Goal: Task Accomplishment & Management: Use online tool/utility

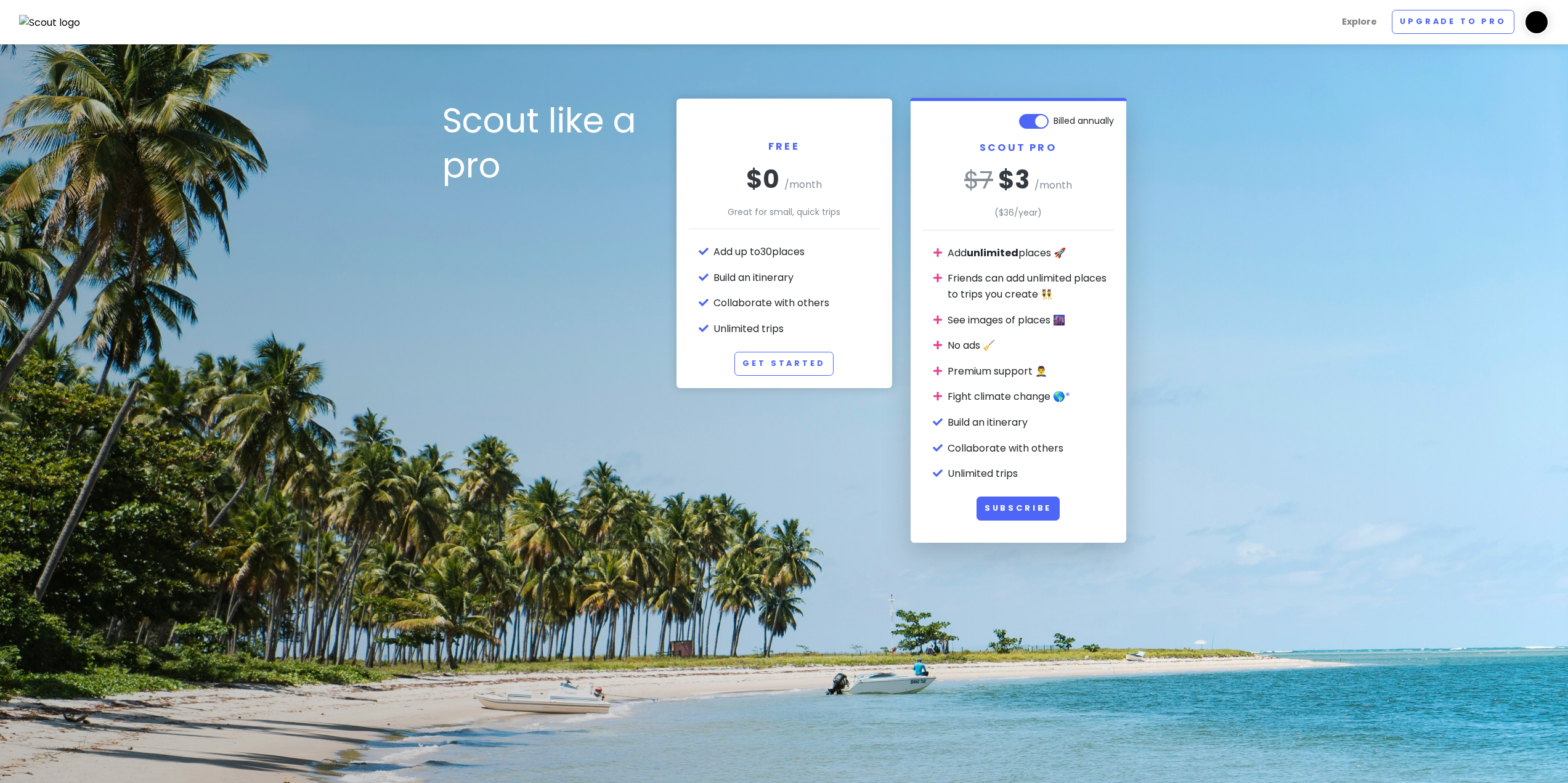
click at [54, 21] on img at bounding box center [50, 22] width 61 height 16
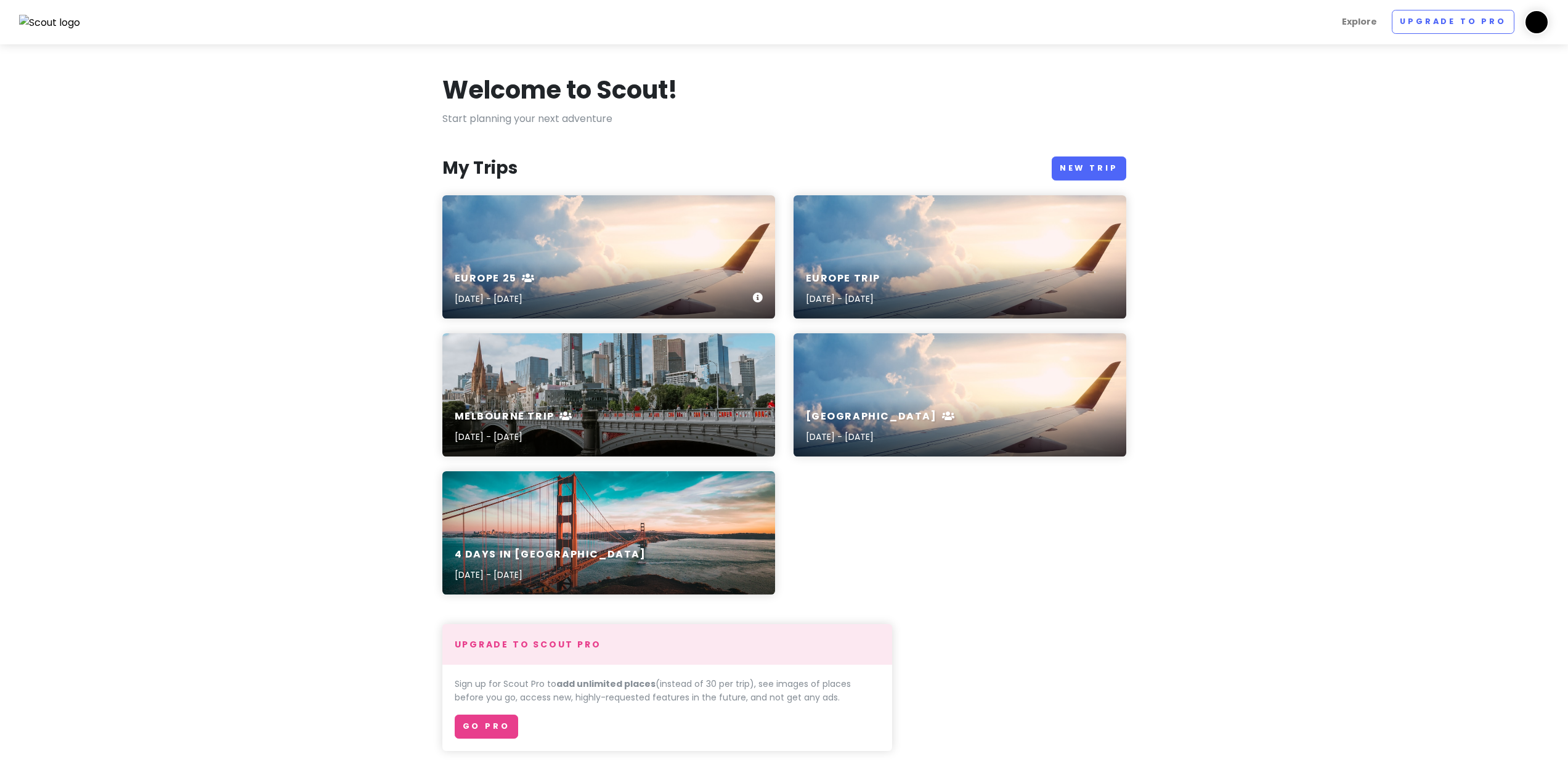
click at [516, 240] on div "Europe 25 [DATE] - [DATE]" at bounding box center [609, 256] width 333 height 123
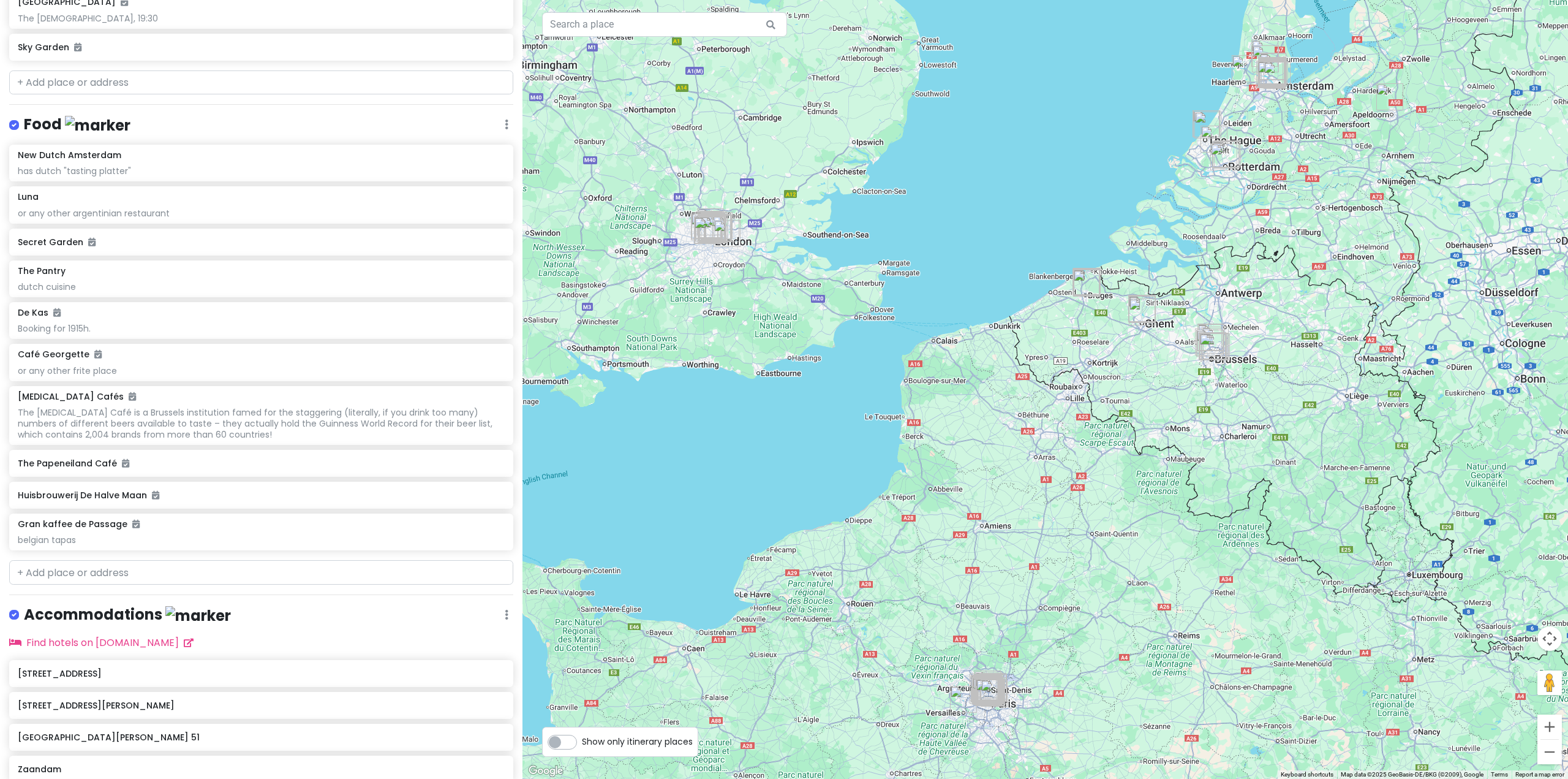
scroll to position [5797, 0]
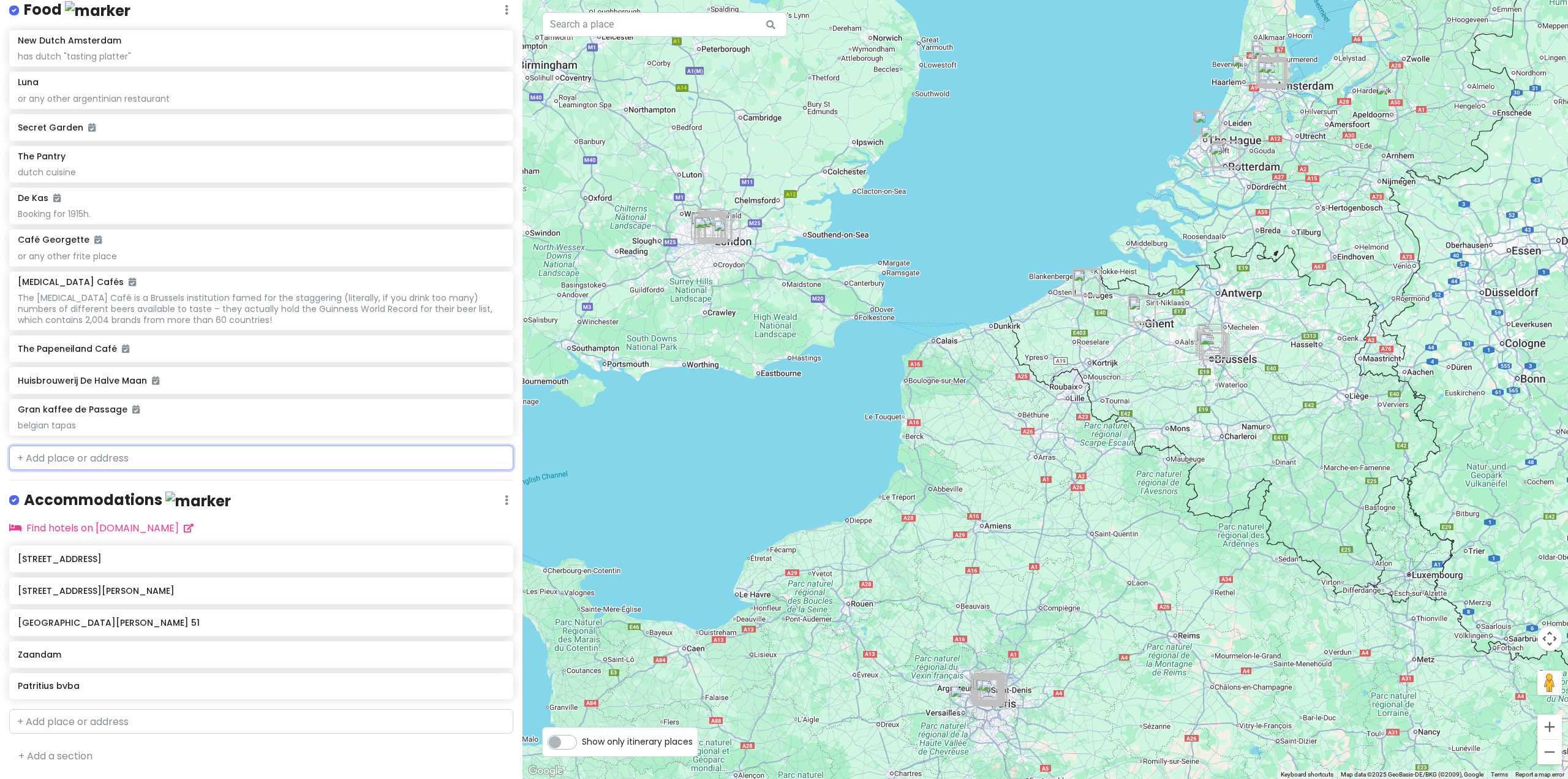
click at [106, 458] on input "text" at bounding box center [261, 458] width 504 height 25
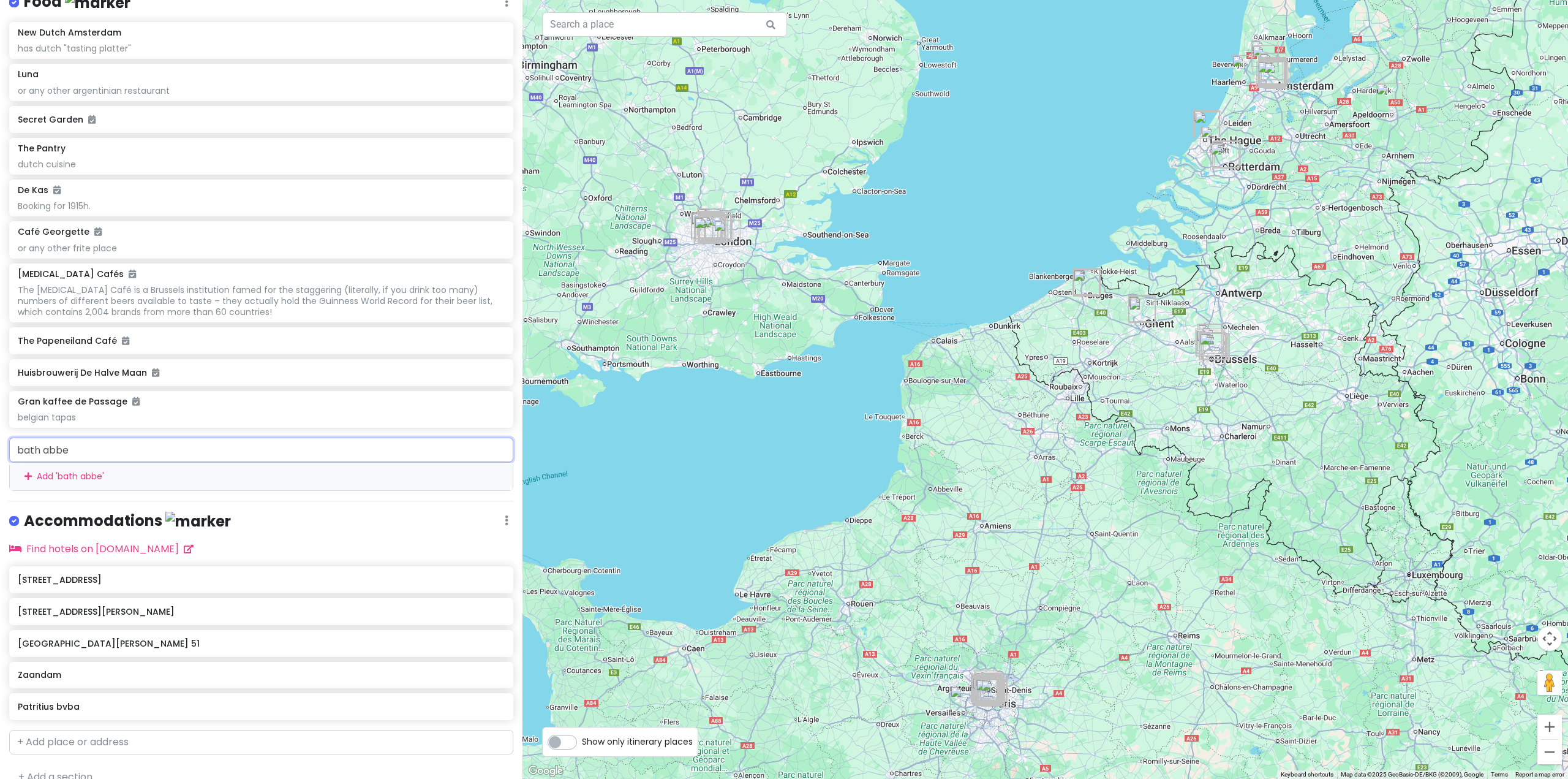
type input "bath abbey"
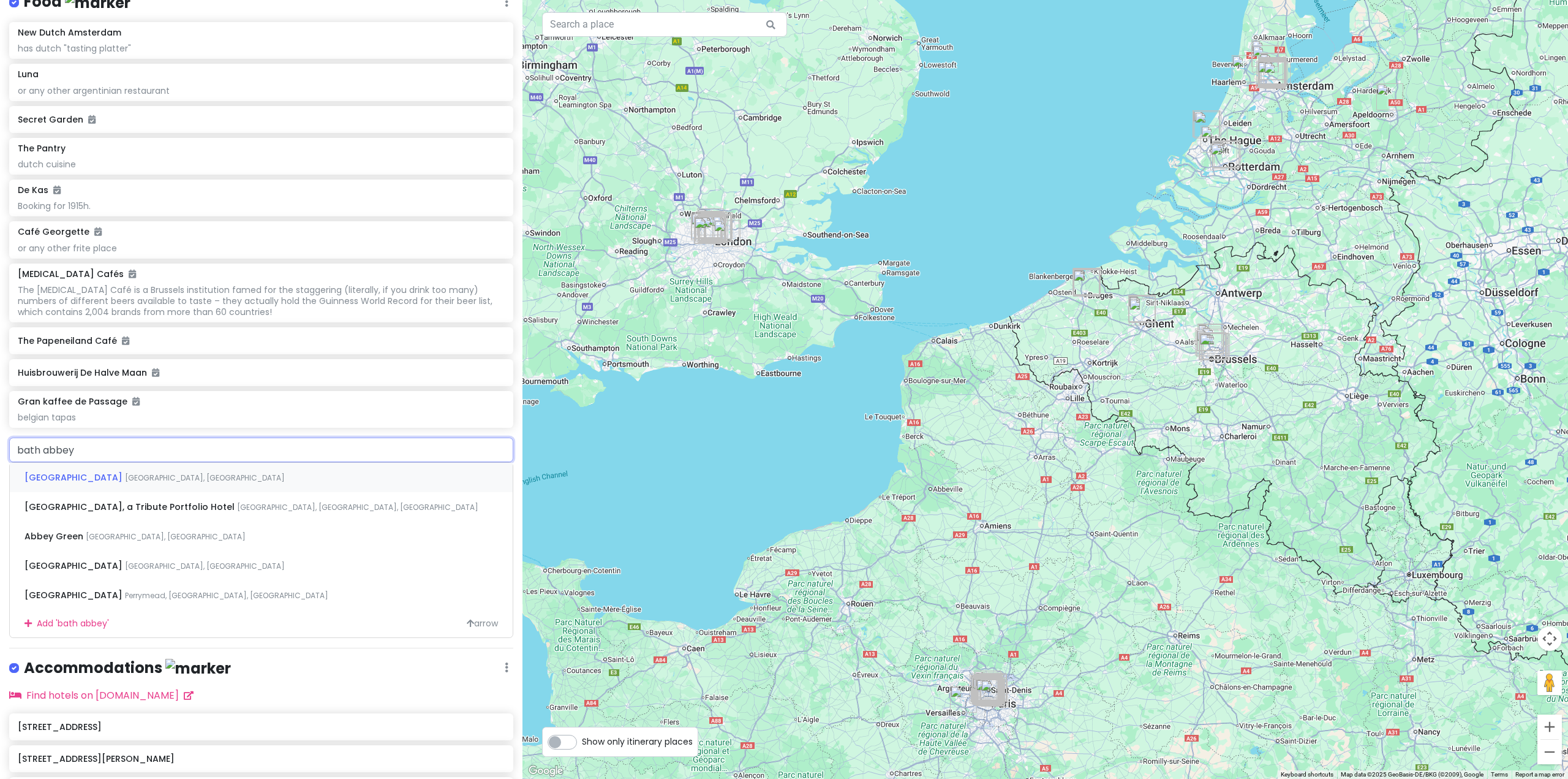
click at [125, 483] on span "[GEOGRAPHIC_DATA], [GEOGRAPHIC_DATA]" at bounding box center [204, 477] width 160 height 10
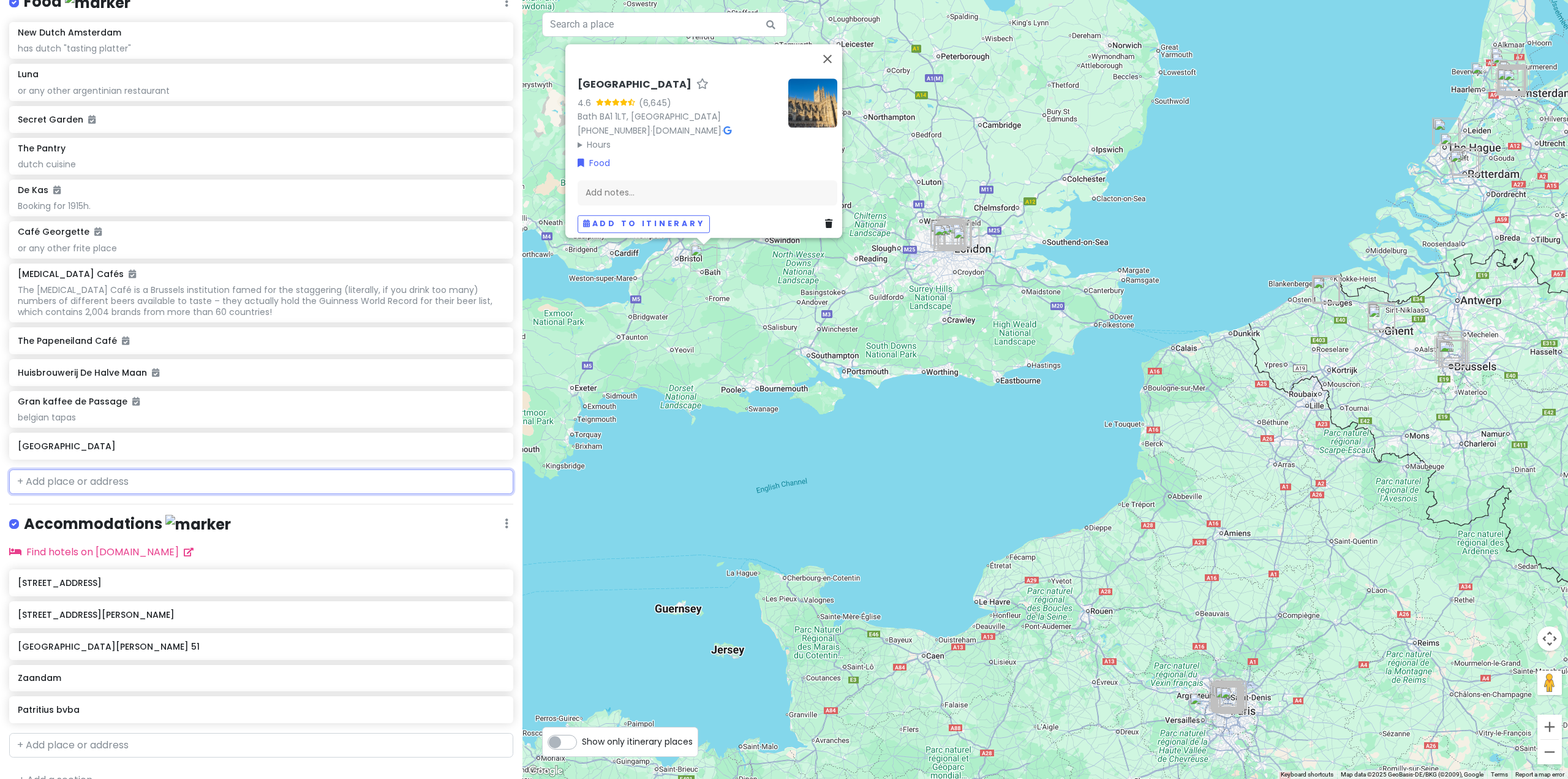
click at [232, 479] on input "text" at bounding box center [261, 482] width 504 height 25
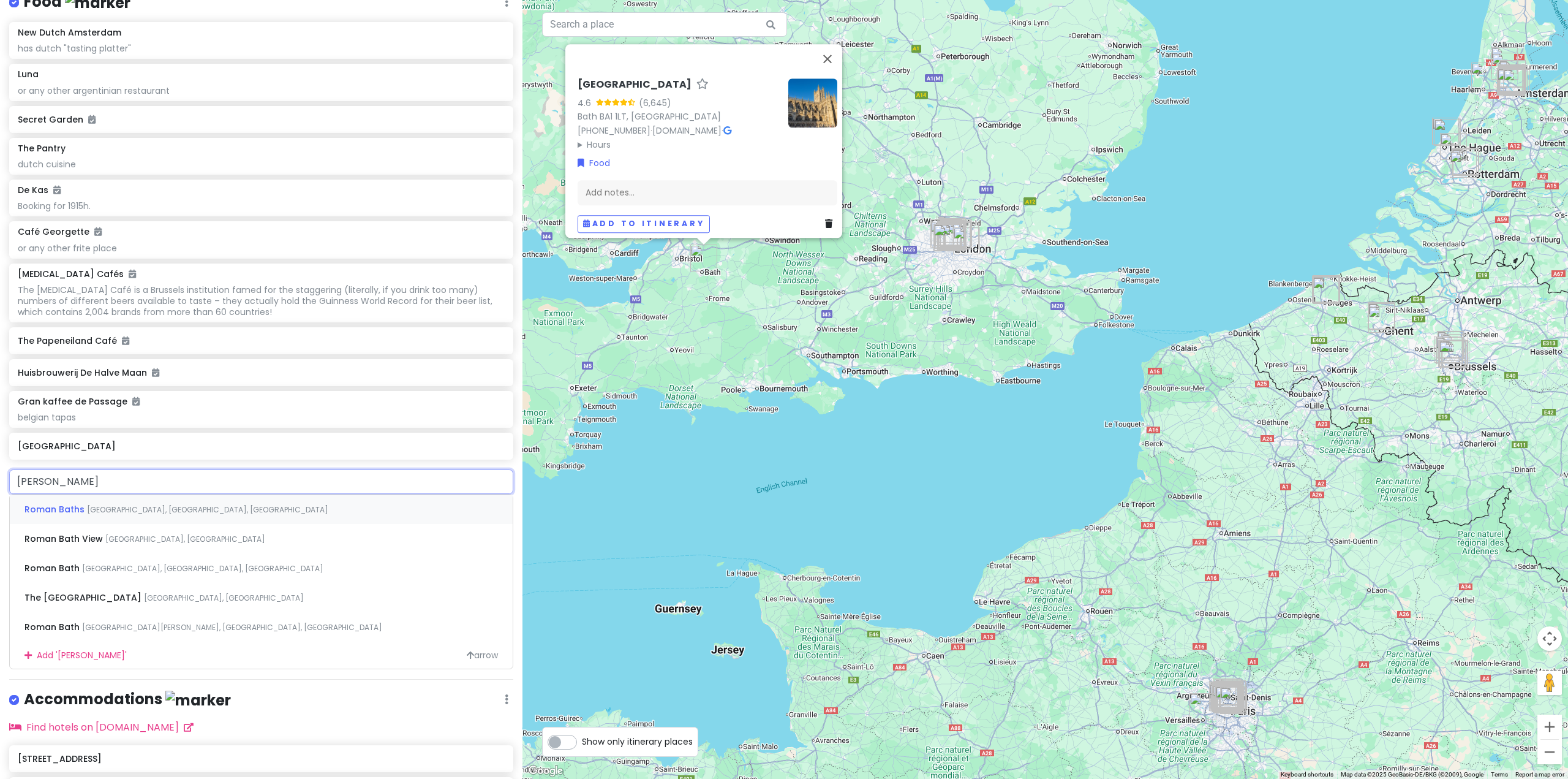
type input "roman bat"
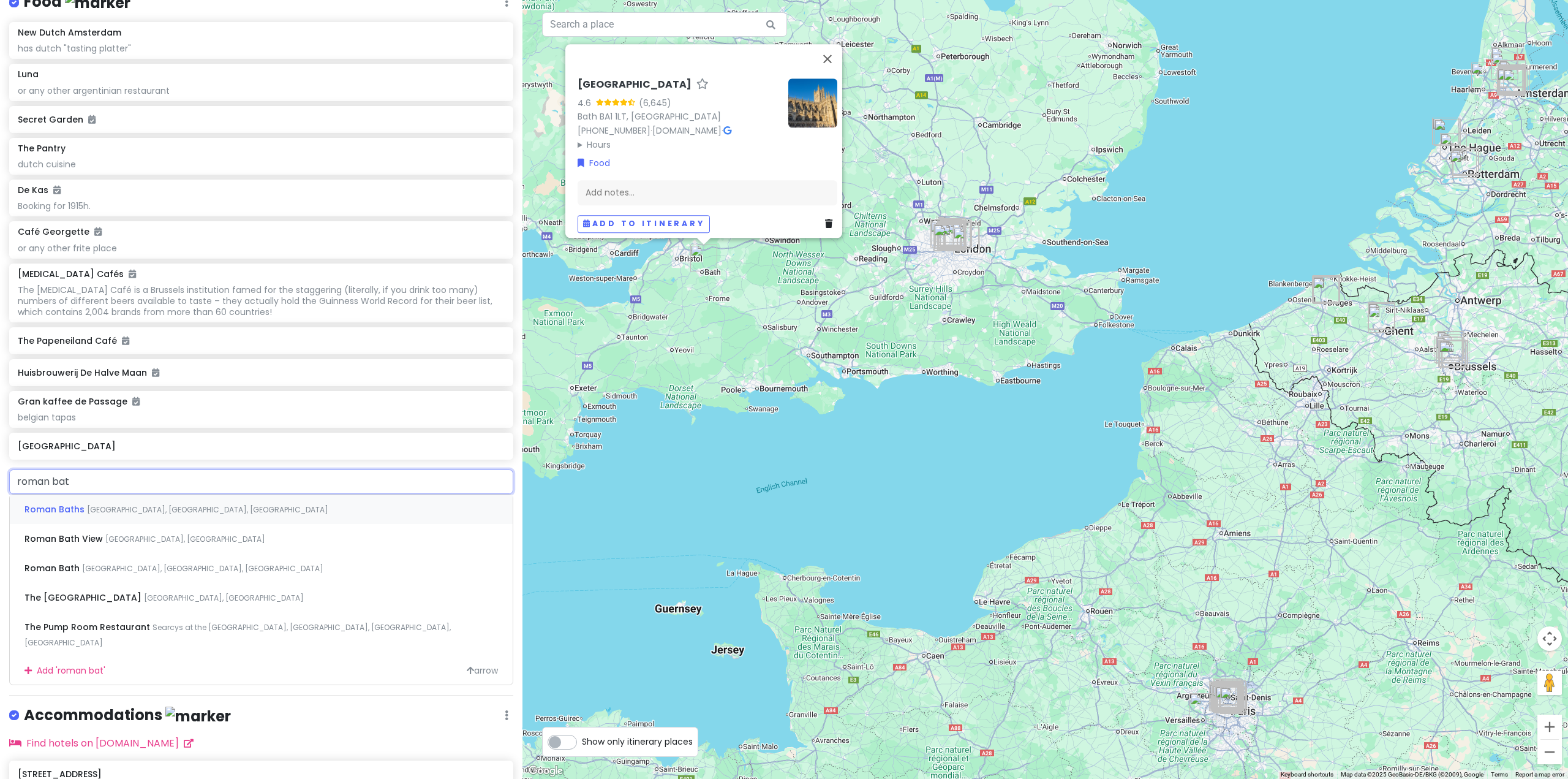
click at [181, 515] on span "[GEOGRAPHIC_DATA], [GEOGRAPHIC_DATA], [GEOGRAPHIC_DATA]" at bounding box center [207, 509] width 242 height 10
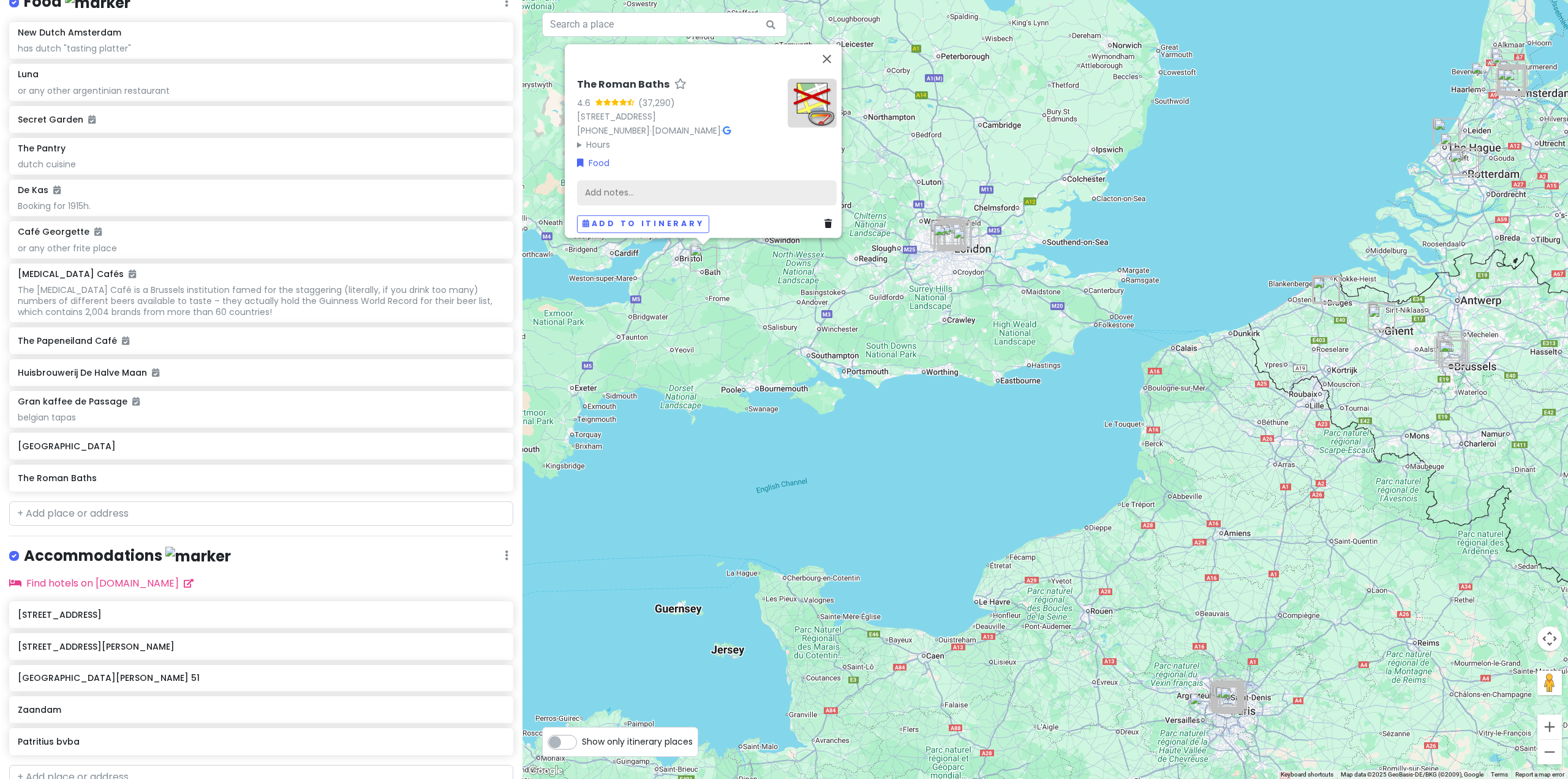
click at [682, 180] on div "Add notes..." at bounding box center [707, 192] width 260 height 26
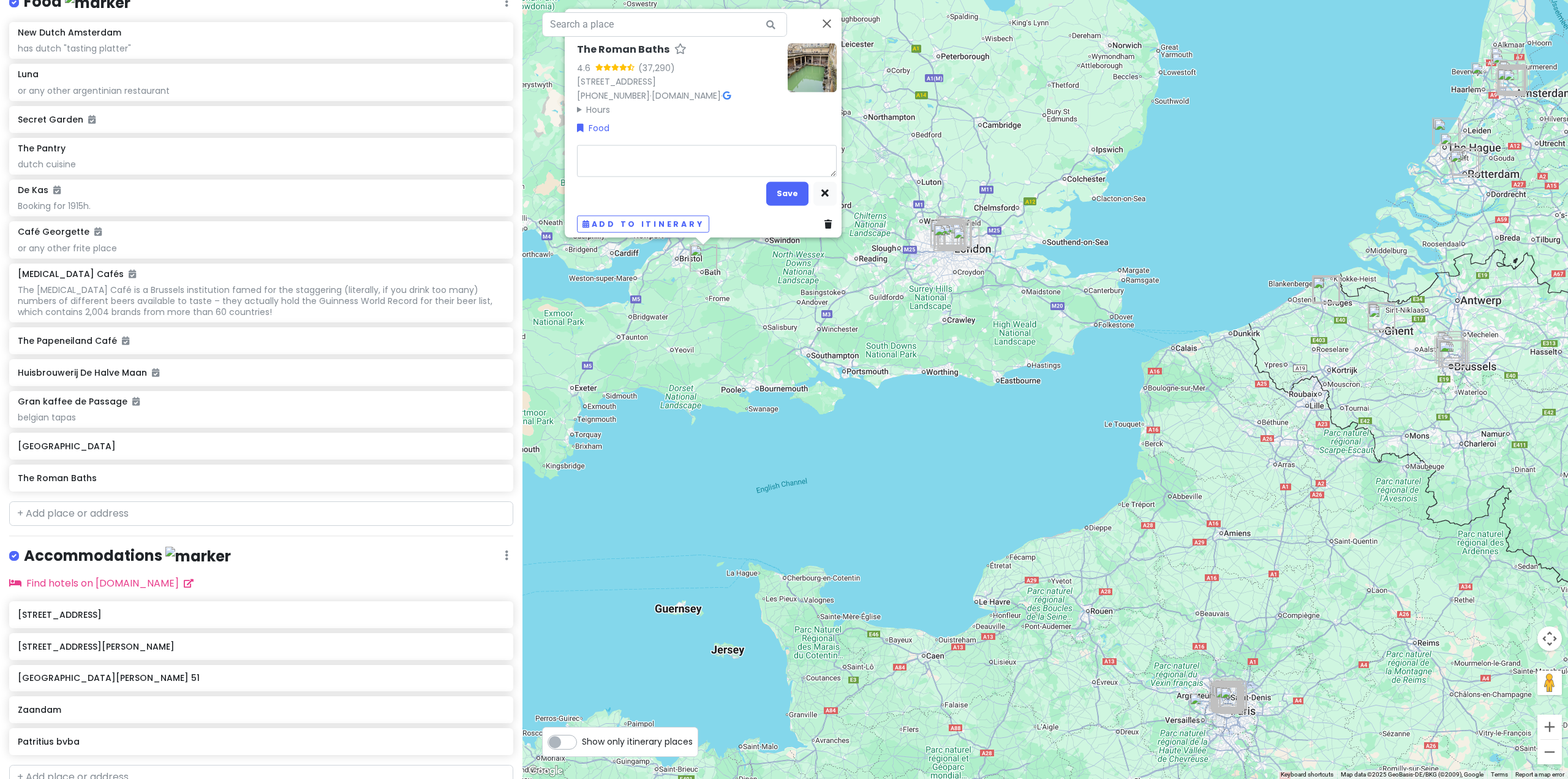
type textarea "x"
type textarea "*"
type textarea "x"
type textarea "**"
type textarea "x"
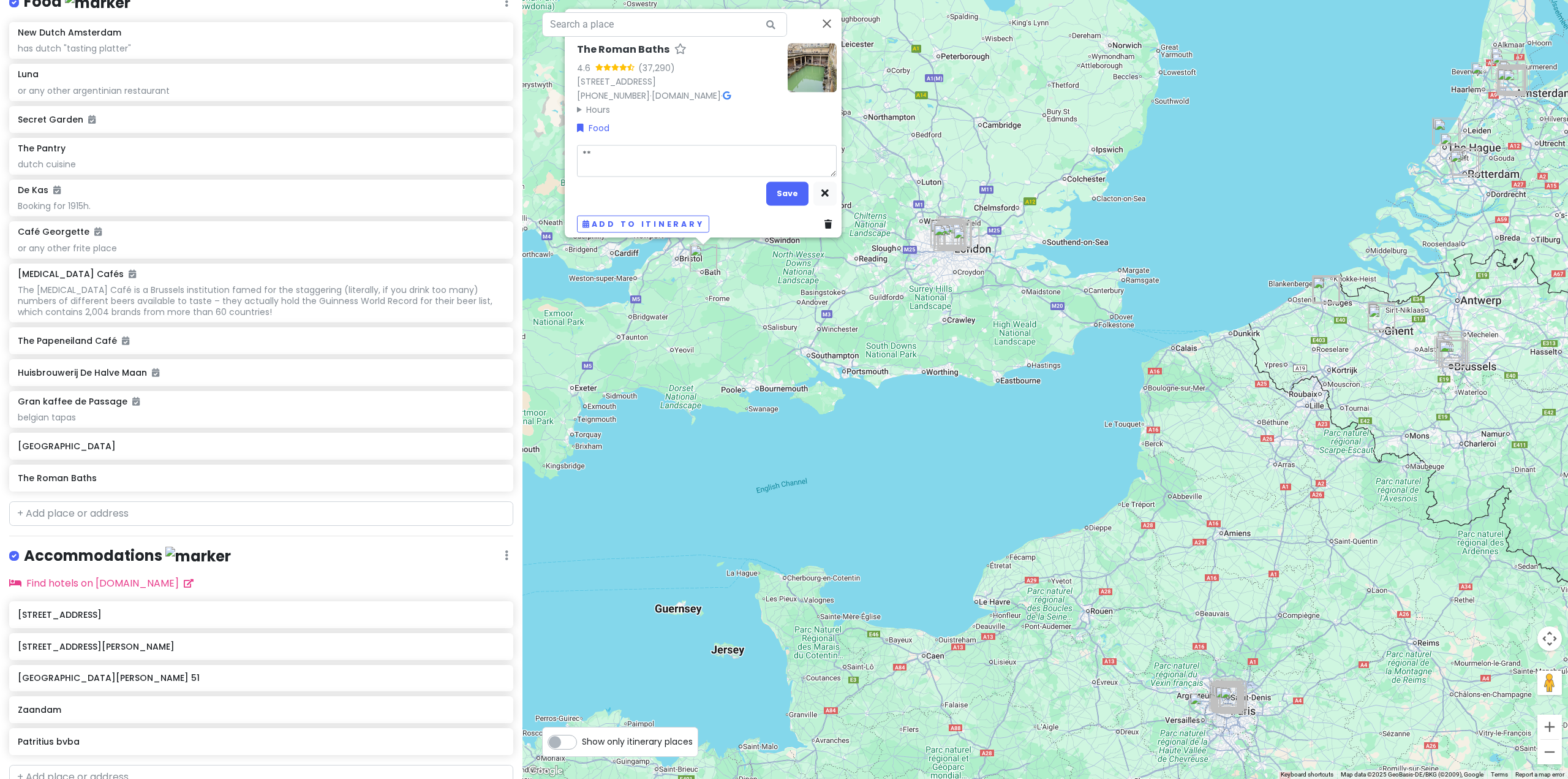
type textarea "**t"
type textarea "x"
type textarea "**ti"
type textarea "x"
type textarea "**[MEDICAL_DATA]"
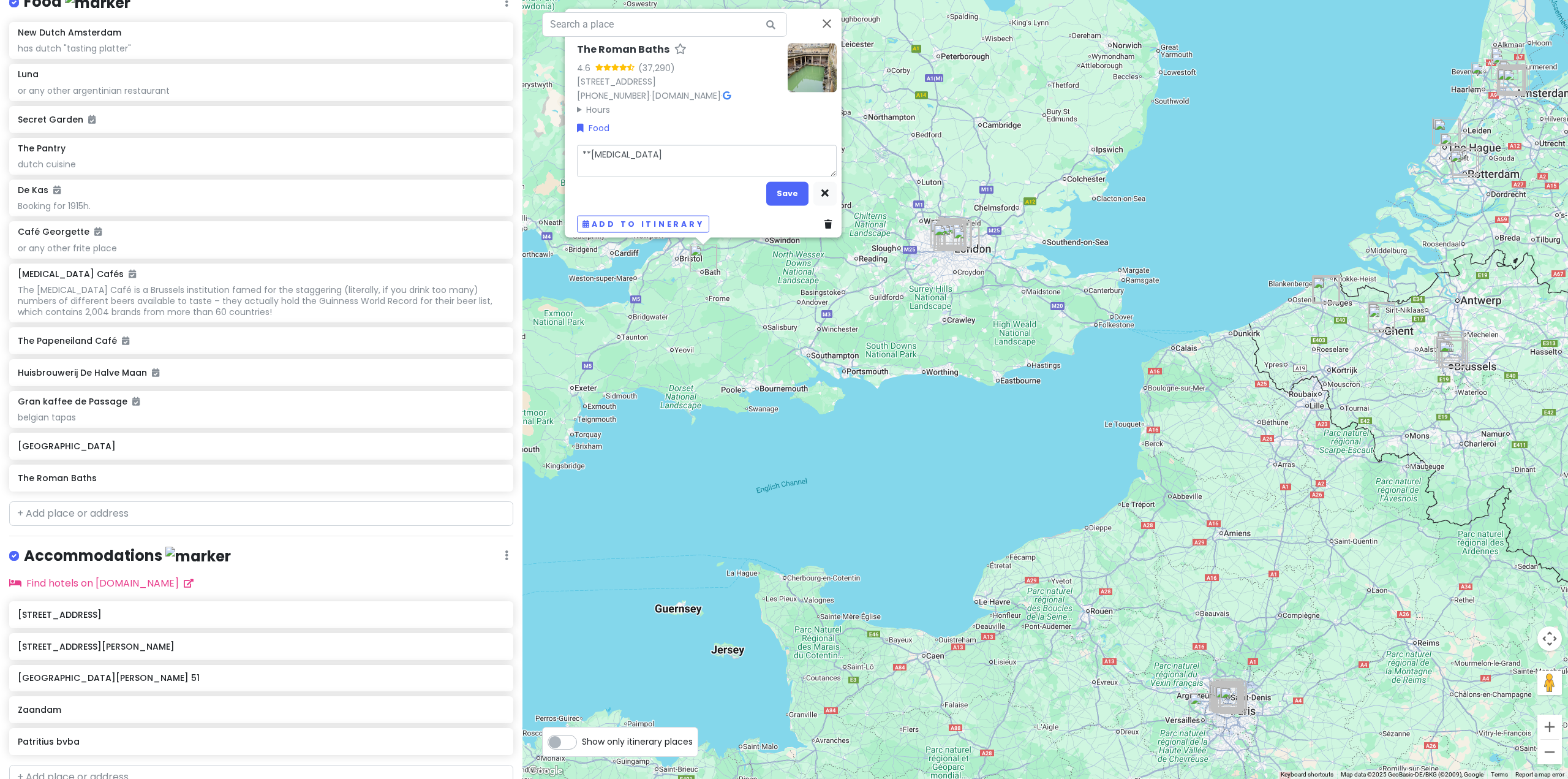
type textarea "x"
type textarea "**tick"
type textarea "x"
type textarea "**ticke"
type textarea "x"
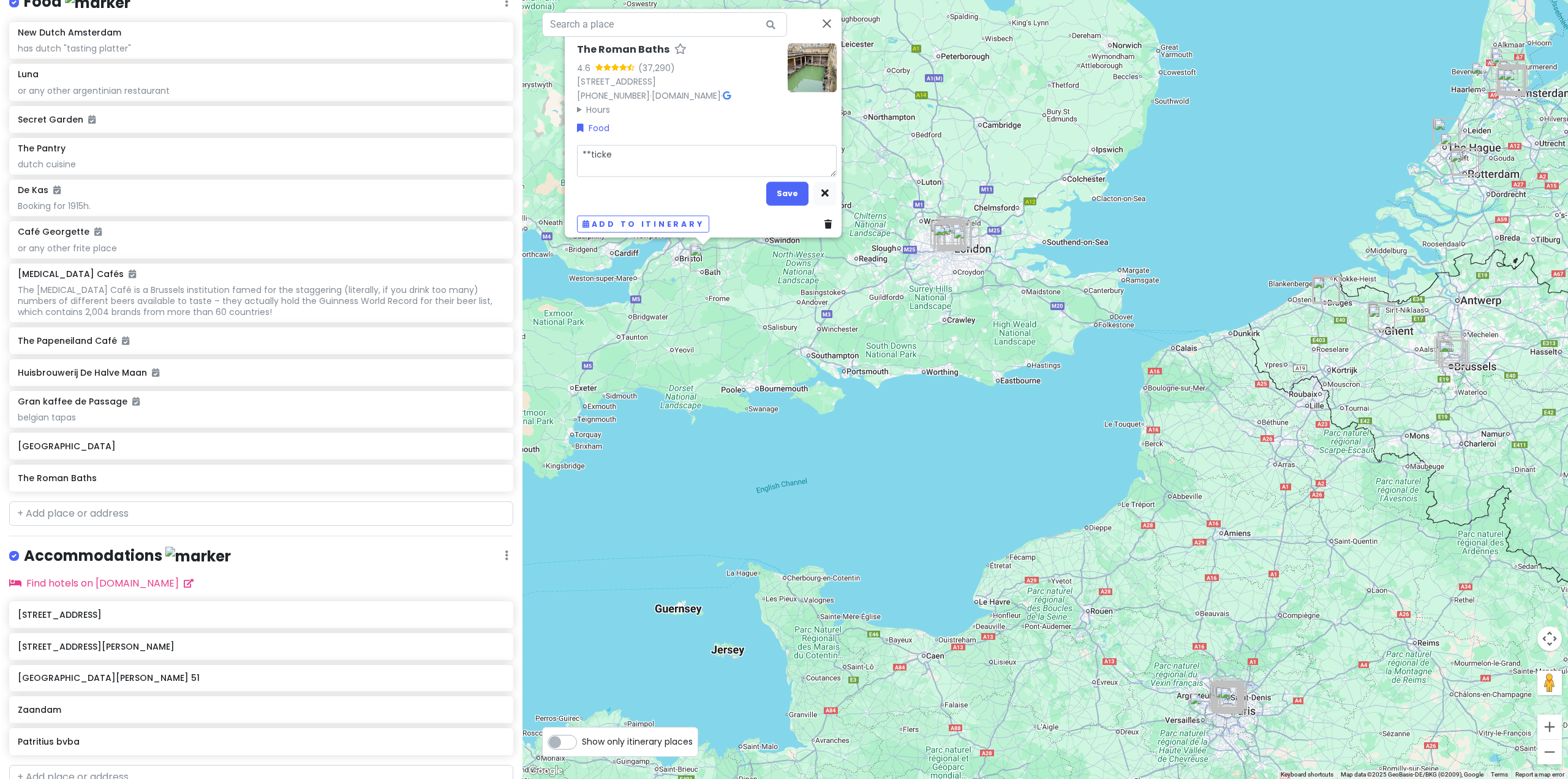
type textarea "**ticket"
type textarea "x"
type textarea "**tickets"
click at [788, 182] on button "Save" at bounding box center [787, 193] width 42 height 24
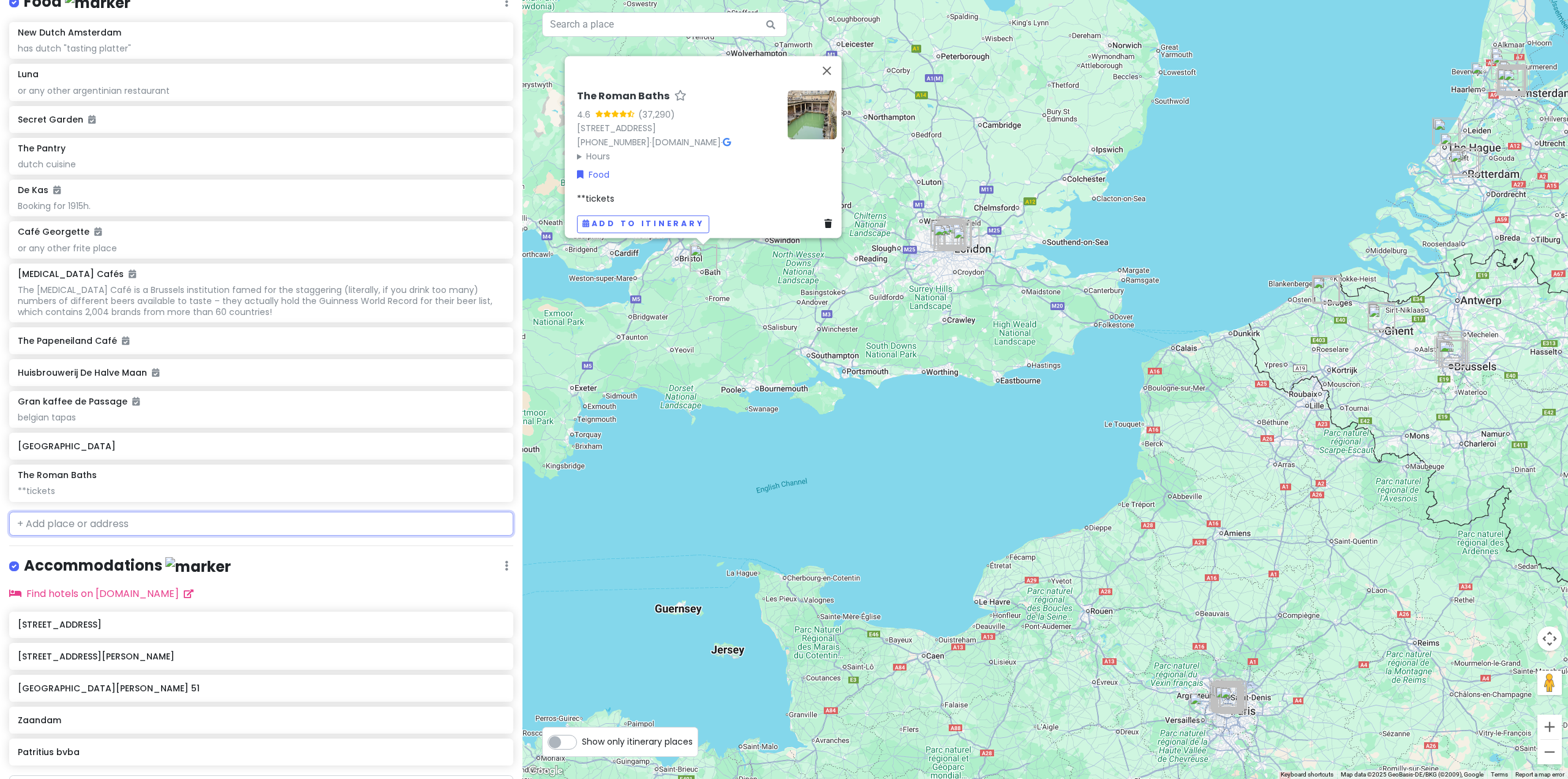
click at [116, 536] on input "text" at bounding box center [261, 524] width 504 height 25
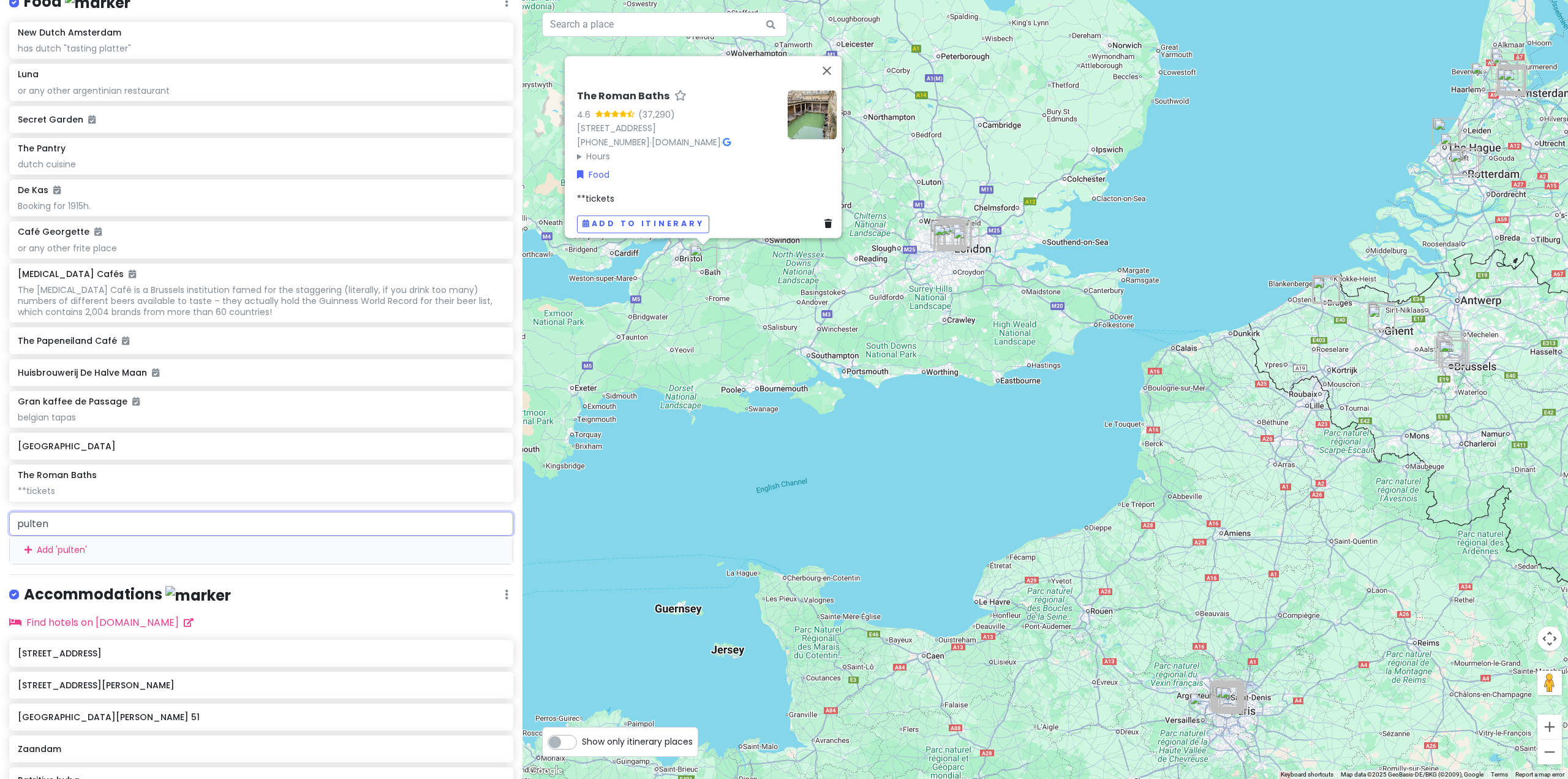
type input "pultene"
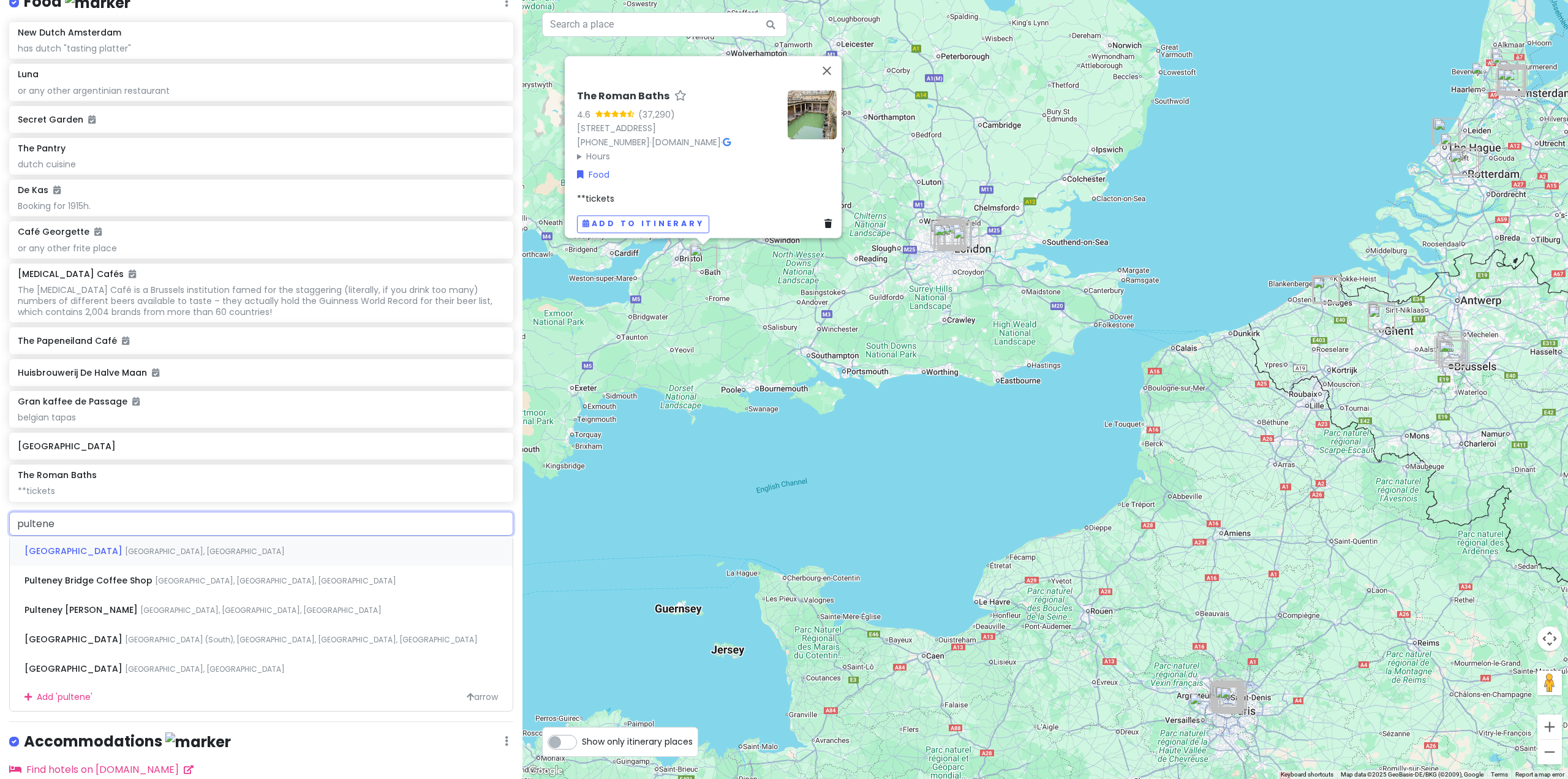
click at [121, 554] on div "[GEOGRAPHIC_DATA], [GEOGRAPHIC_DATA], [GEOGRAPHIC_DATA]" at bounding box center [261, 551] width 503 height 29
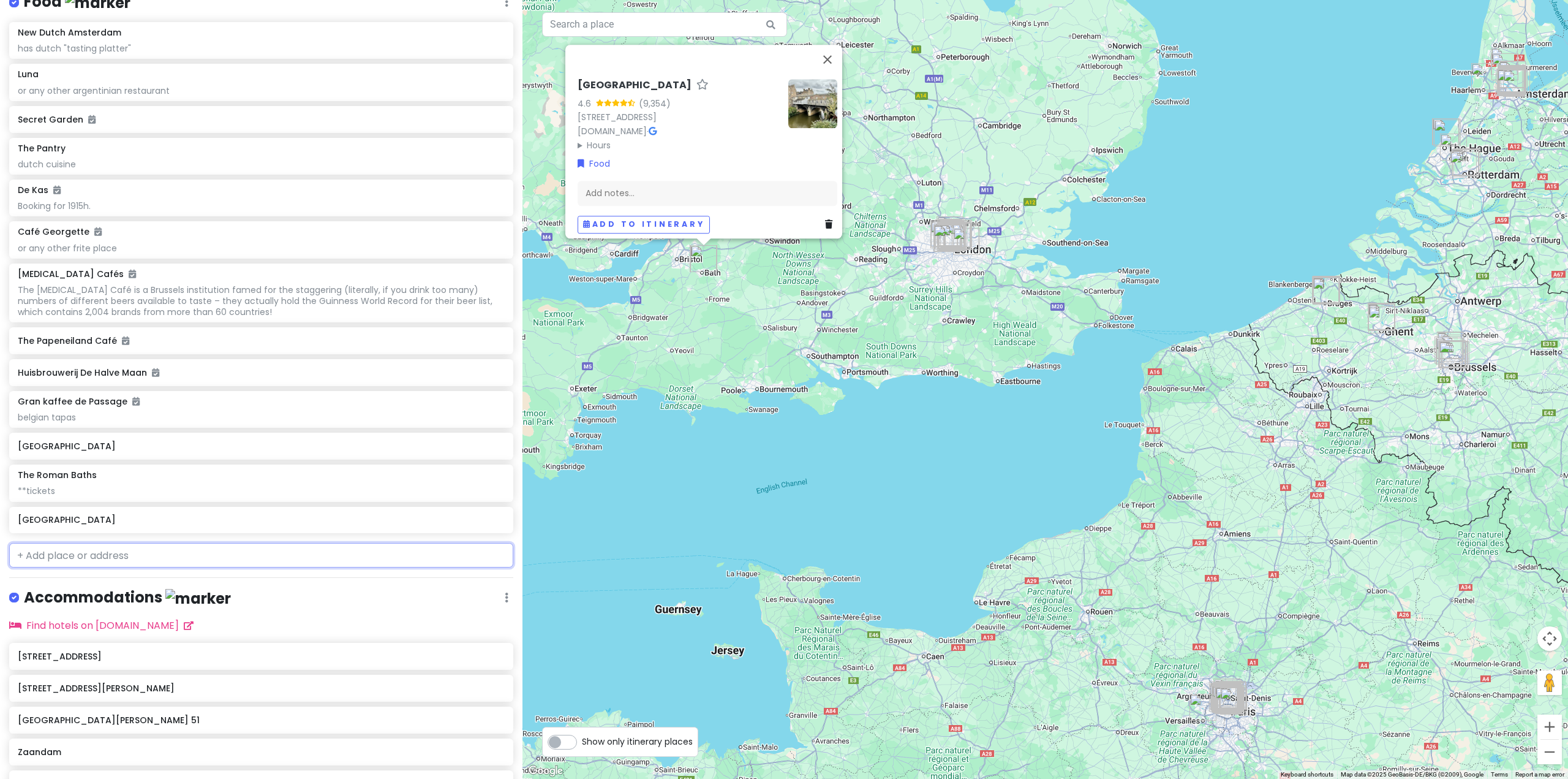
click at [220, 568] on input "text" at bounding box center [261, 555] width 504 height 25
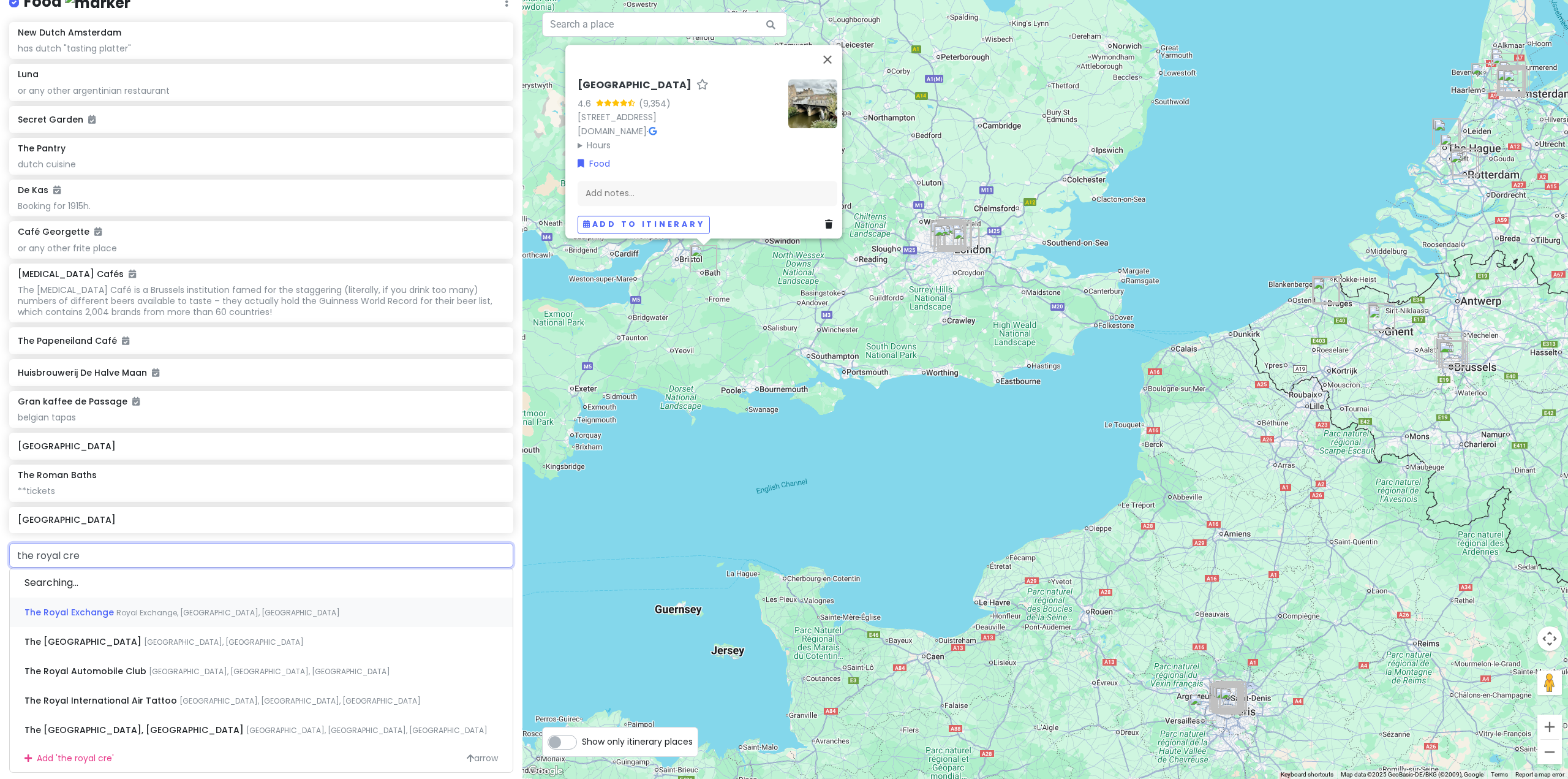
type input "the royal cres"
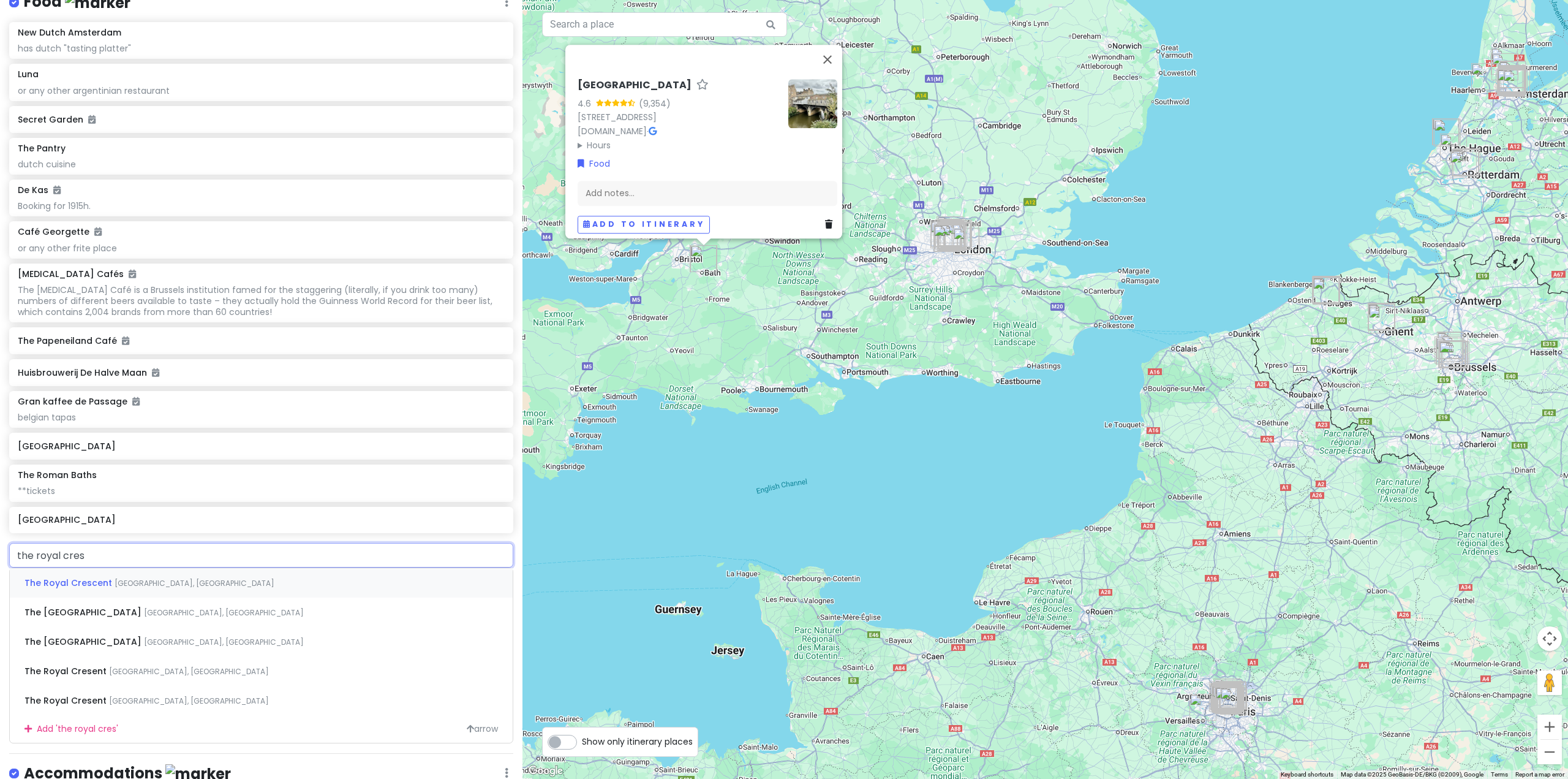
click at [215, 591] on div "The [GEOGRAPHIC_DATA], [GEOGRAPHIC_DATA]" at bounding box center [261, 582] width 503 height 29
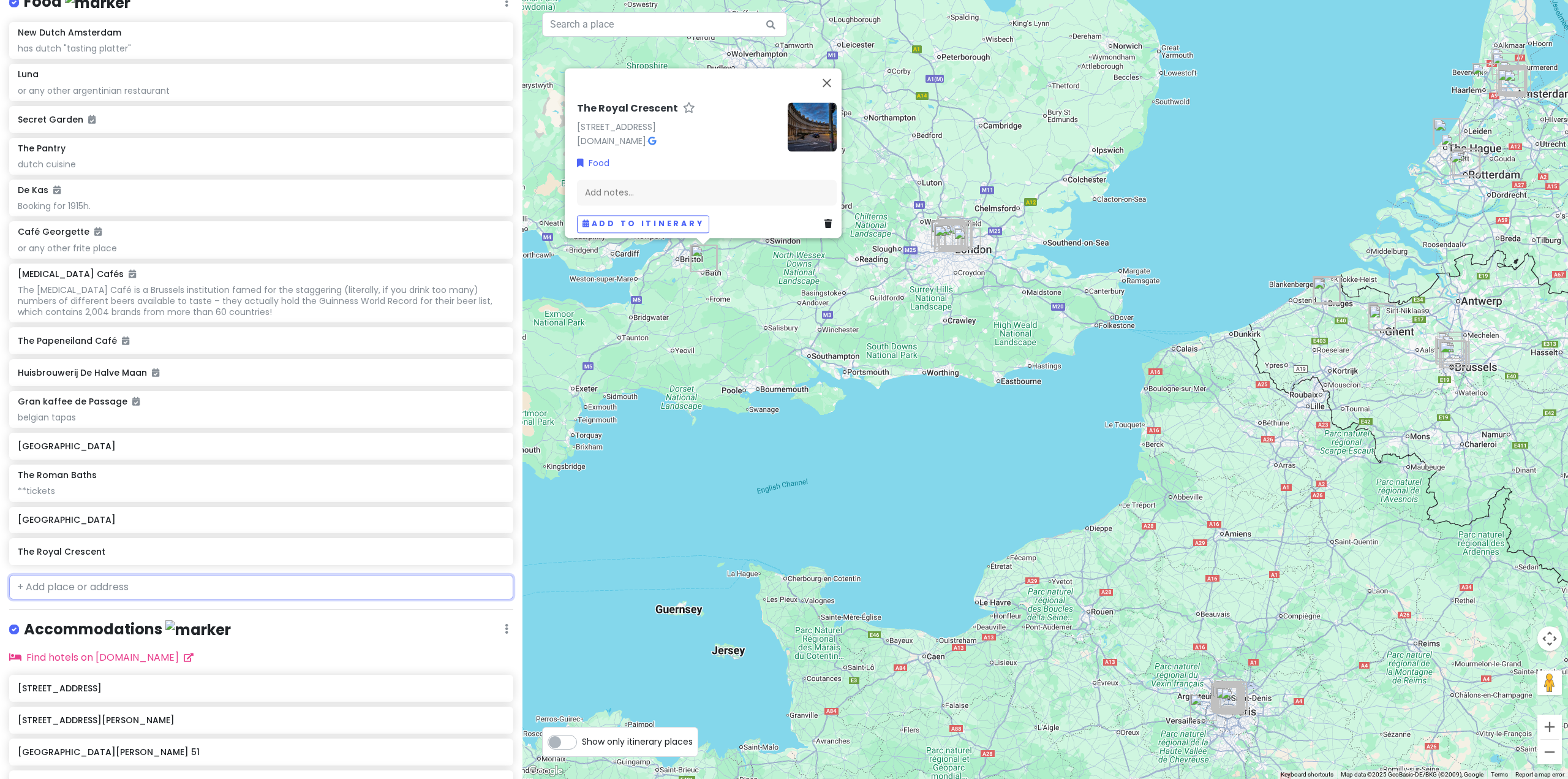
click at [152, 599] on input "text" at bounding box center [261, 587] width 504 height 25
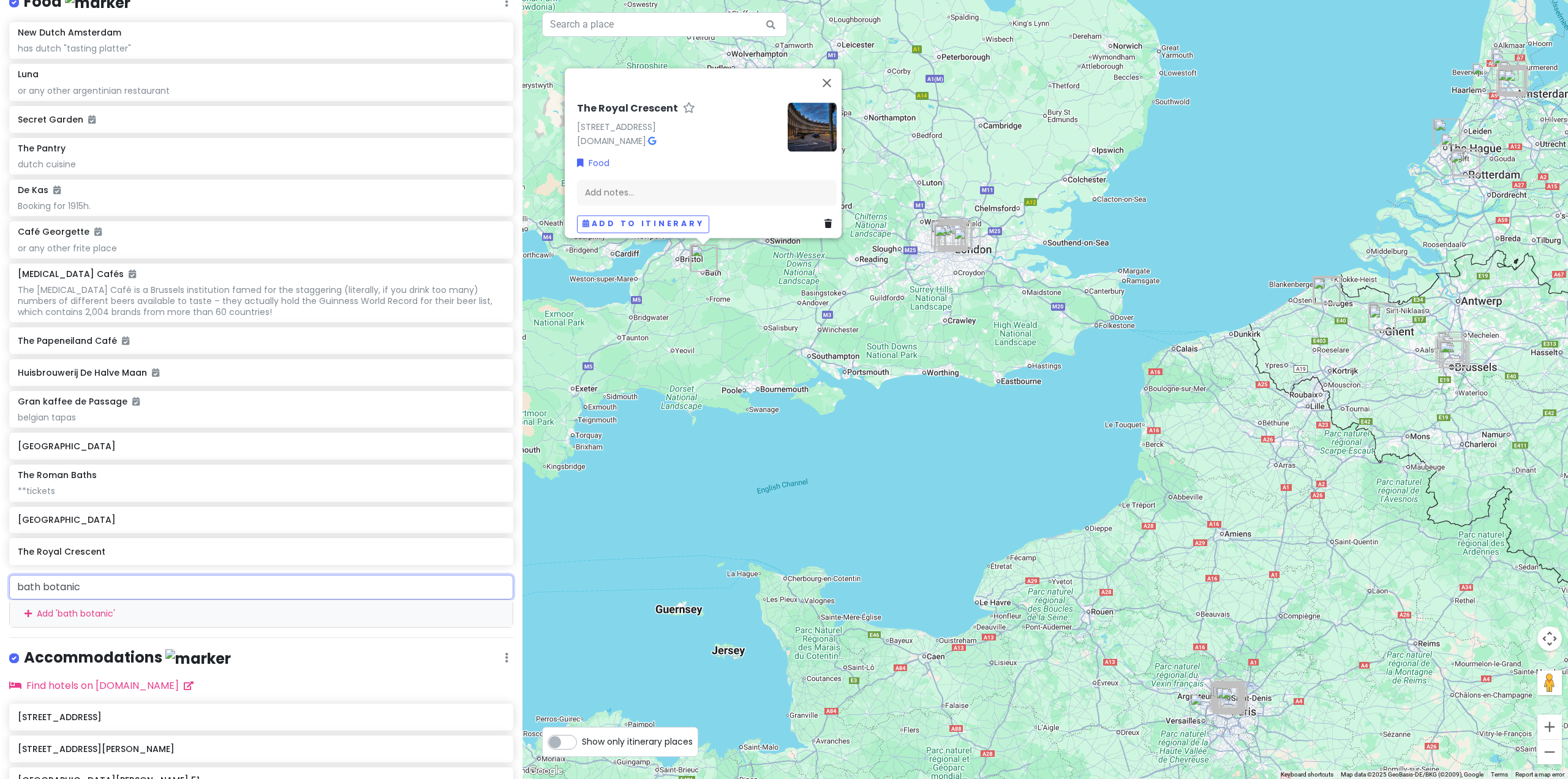
type input "bath botanica"
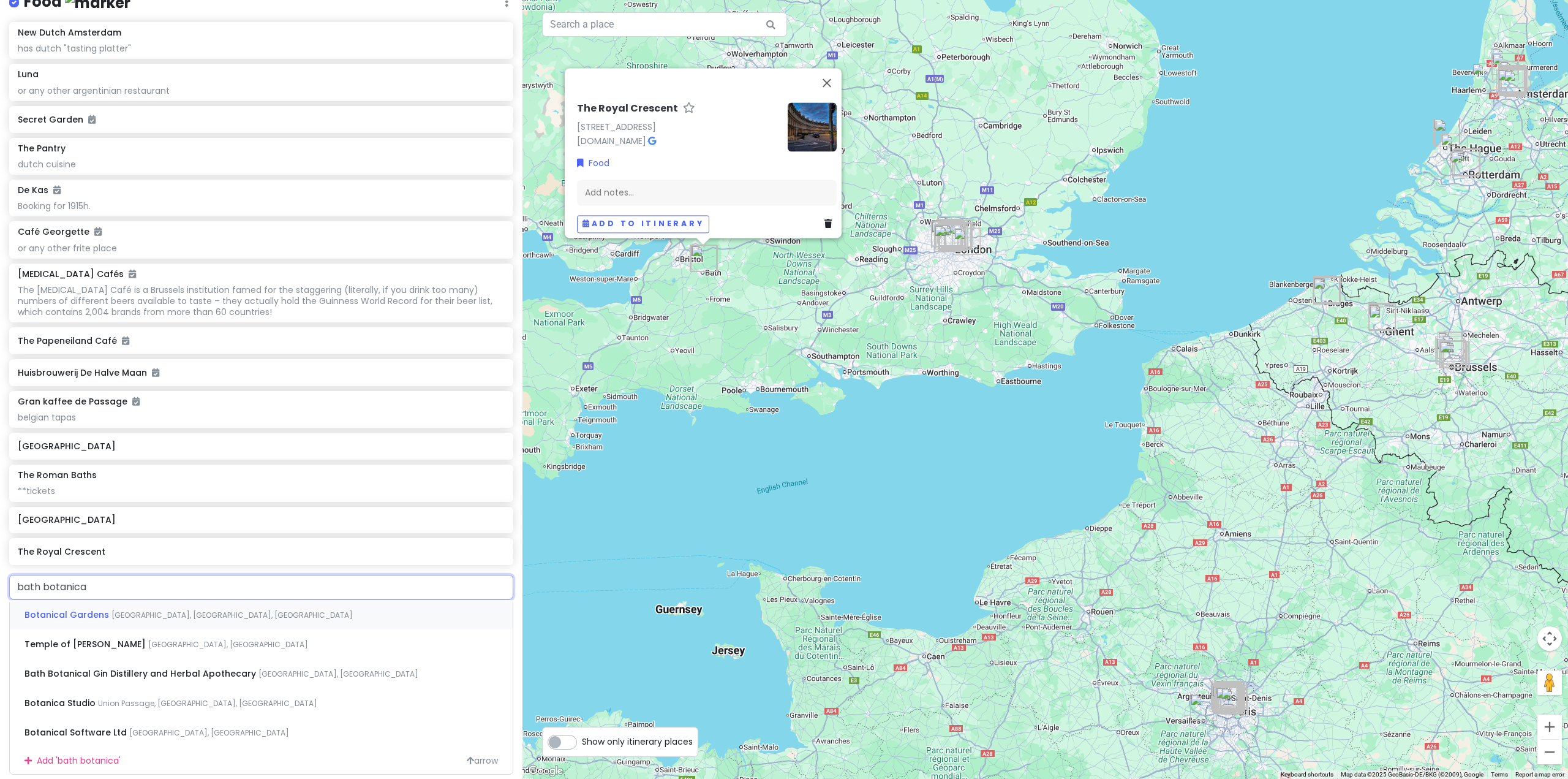
click at [149, 619] on span "[GEOGRAPHIC_DATA], [GEOGRAPHIC_DATA], [GEOGRAPHIC_DATA]" at bounding box center [232, 614] width 242 height 10
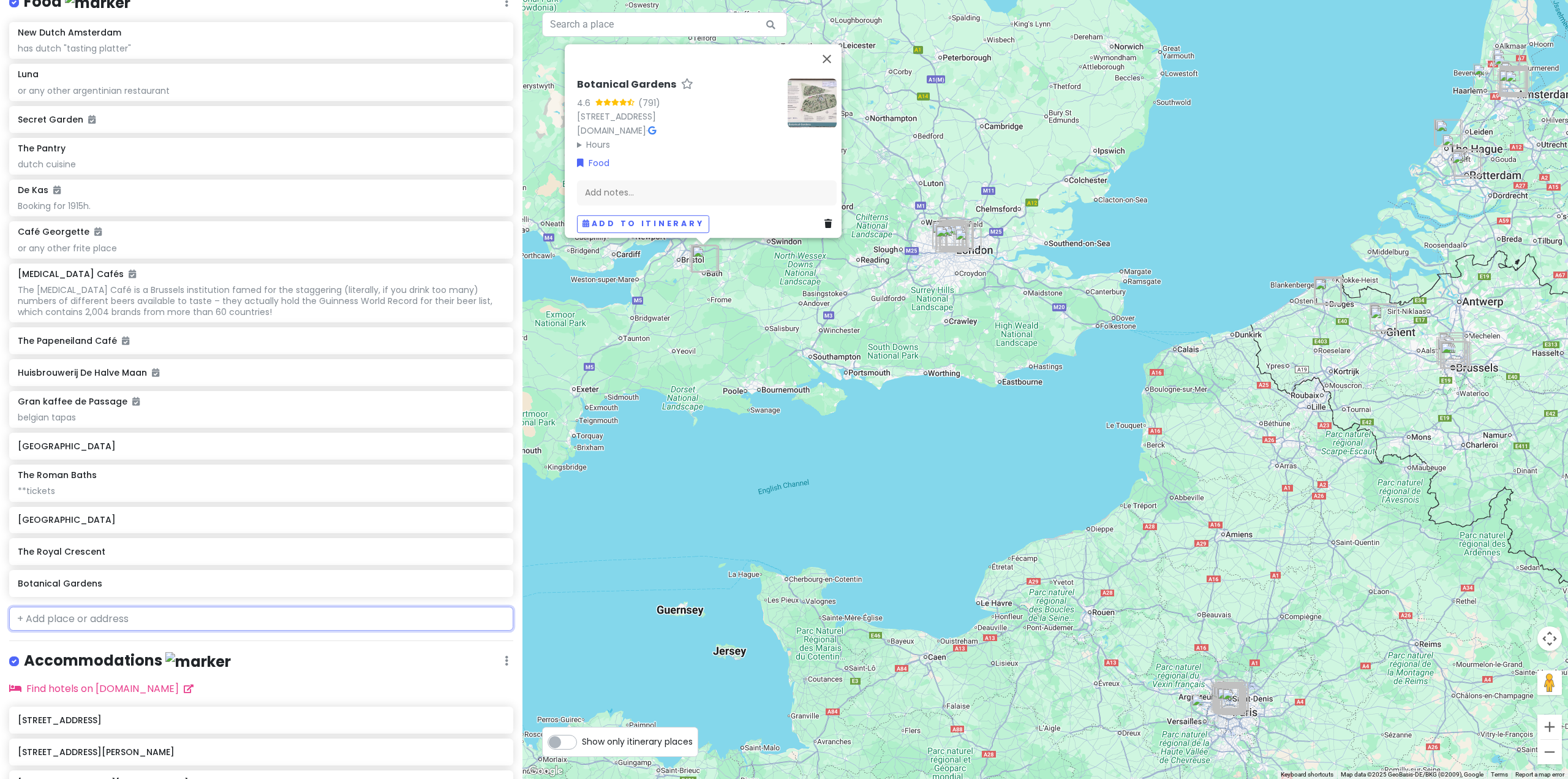
click at [120, 632] on input "text" at bounding box center [261, 619] width 504 height 25
type input "the circus"
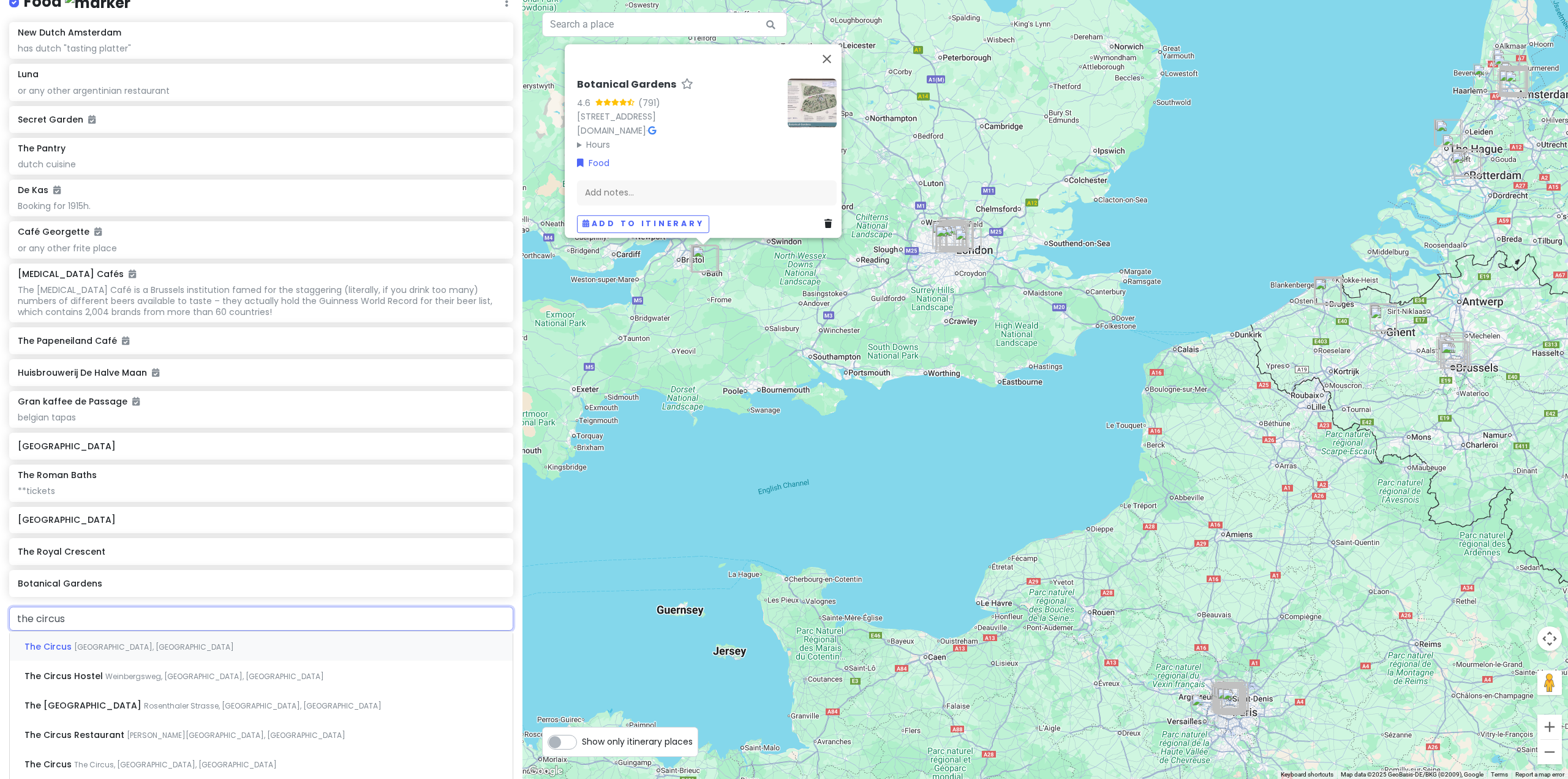
click at [159, 658] on div "The Circus Bath, [GEOGRAPHIC_DATA]" at bounding box center [261, 646] width 503 height 29
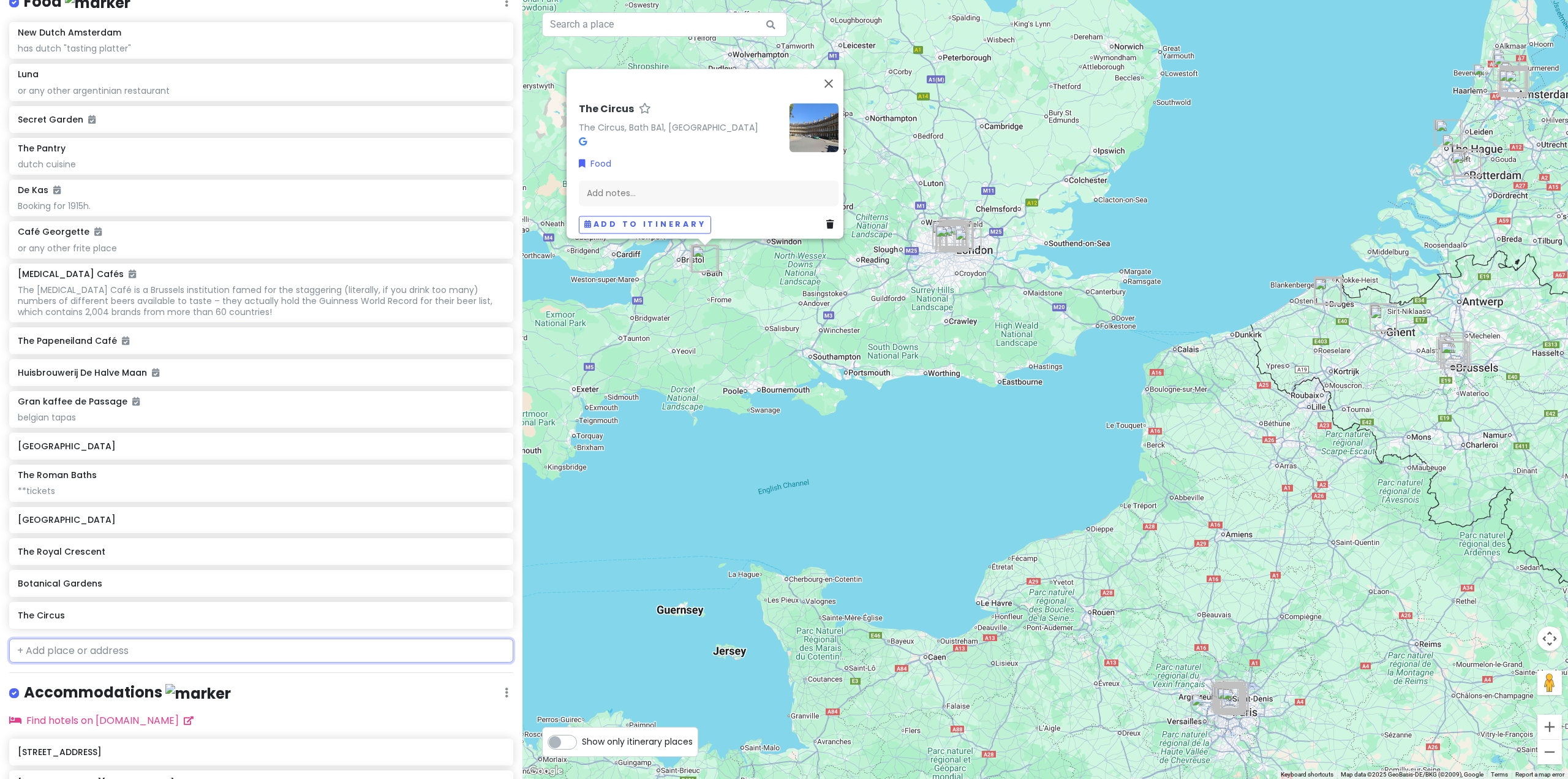
click at [92, 652] on input "text" at bounding box center [261, 651] width 504 height 25
type input "[PERSON_NAME]"
click at [185, 742] on span "[GEOGRAPHIC_DATA], [GEOGRAPHIC_DATA]" at bounding box center [180, 736] width 160 height 10
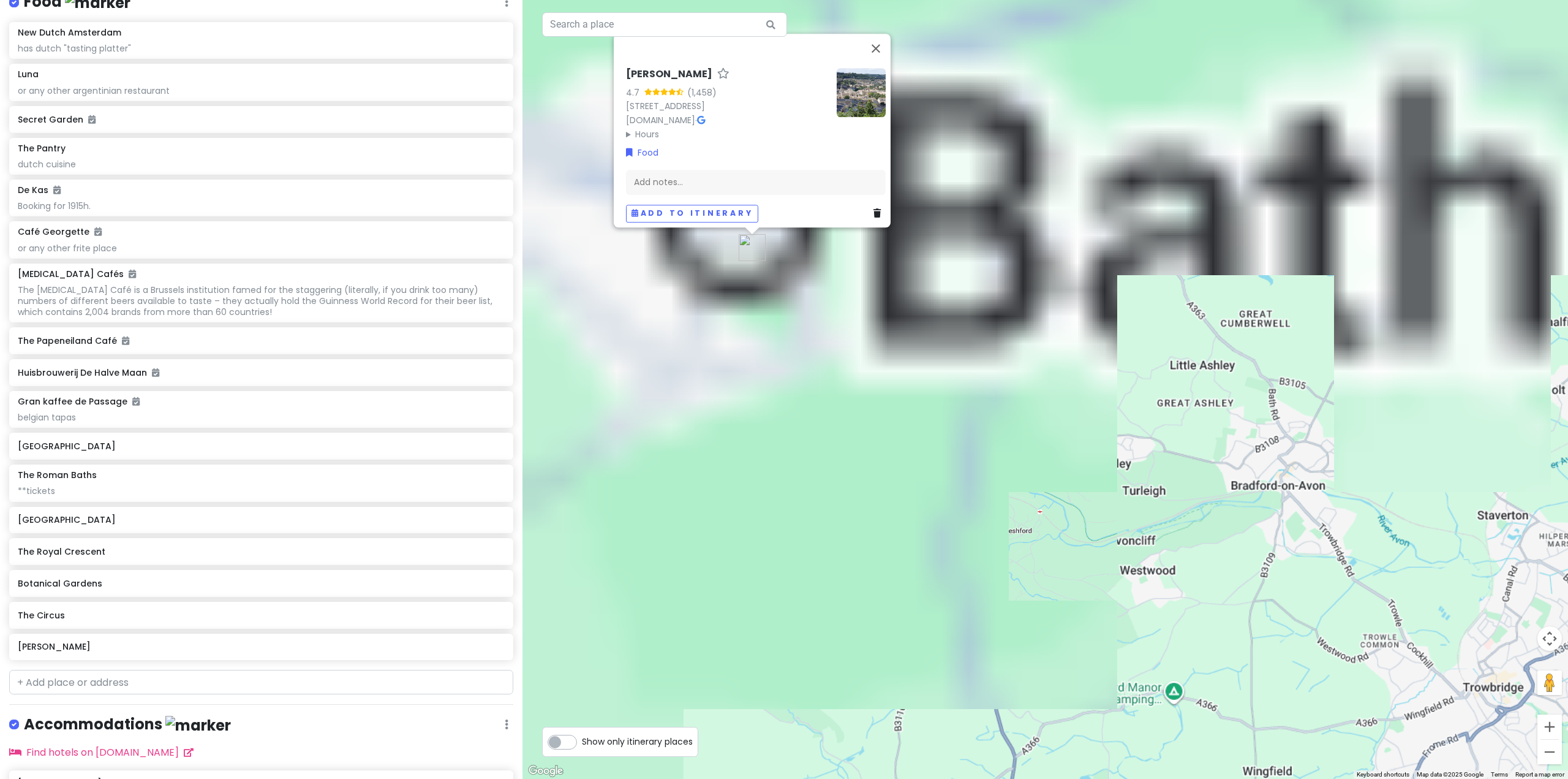
drag, startPoint x: 718, startPoint y: 205, endPoint x: 971, endPoint y: 576, distance: 449.1
click at [971, 576] on div "[PERSON_NAME] [STREET_ADDRESS] [DOMAIN_NAME] · Hours [DATE] 9:00 am – 3:00 pm […" at bounding box center [1046, 389] width 1046 height 779
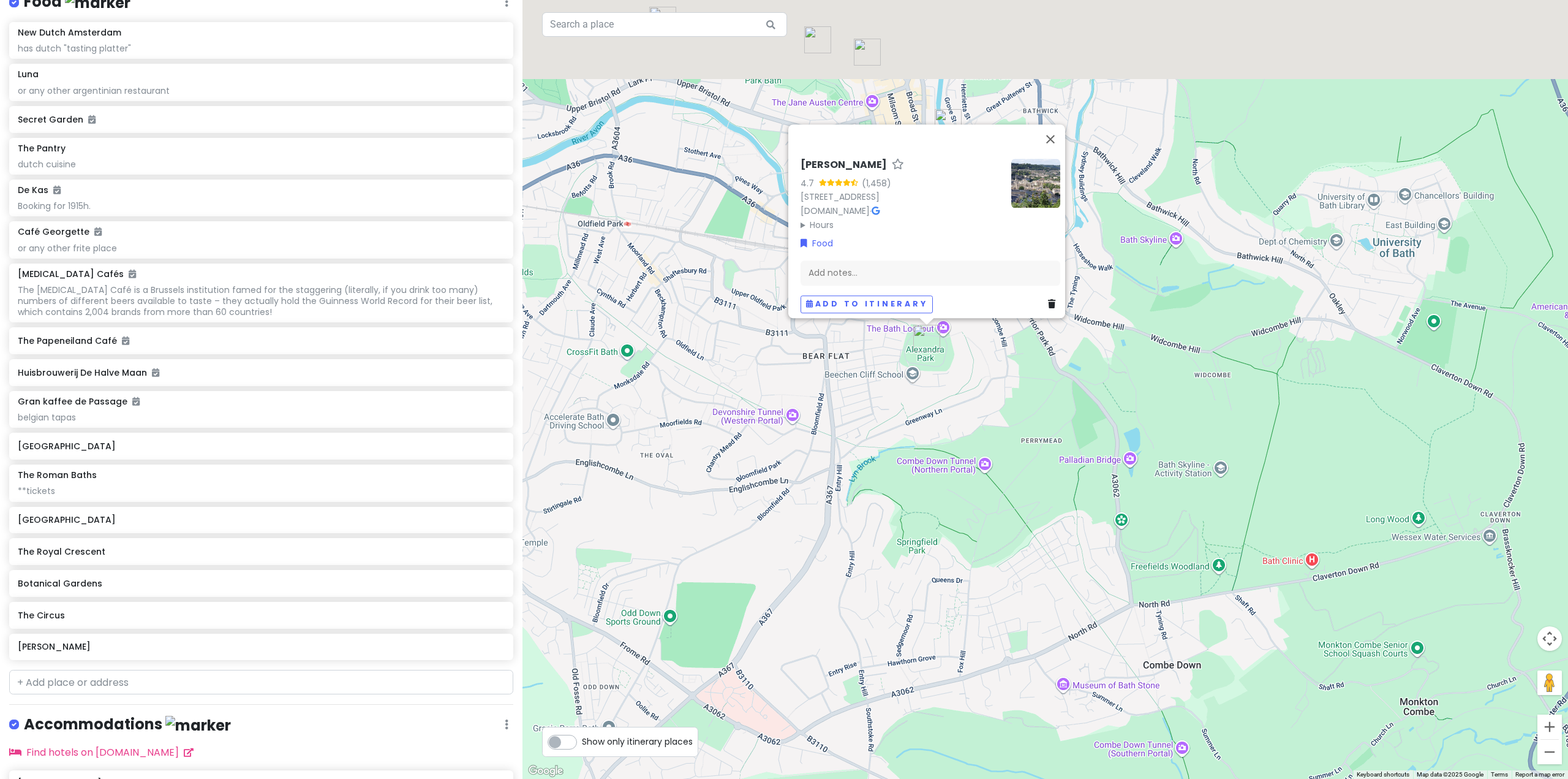
drag, startPoint x: 781, startPoint y: 310, endPoint x: 780, endPoint y: 538, distance: 228.0
click at [780, 538] on div "[PERSON_NAME] [STREET_ADDRESS] [DOMAIN_NAME] · Hours [DATE] 9:00 am – 3:00 pm […" at bounding box center [1046, 389] width 1046 height 779
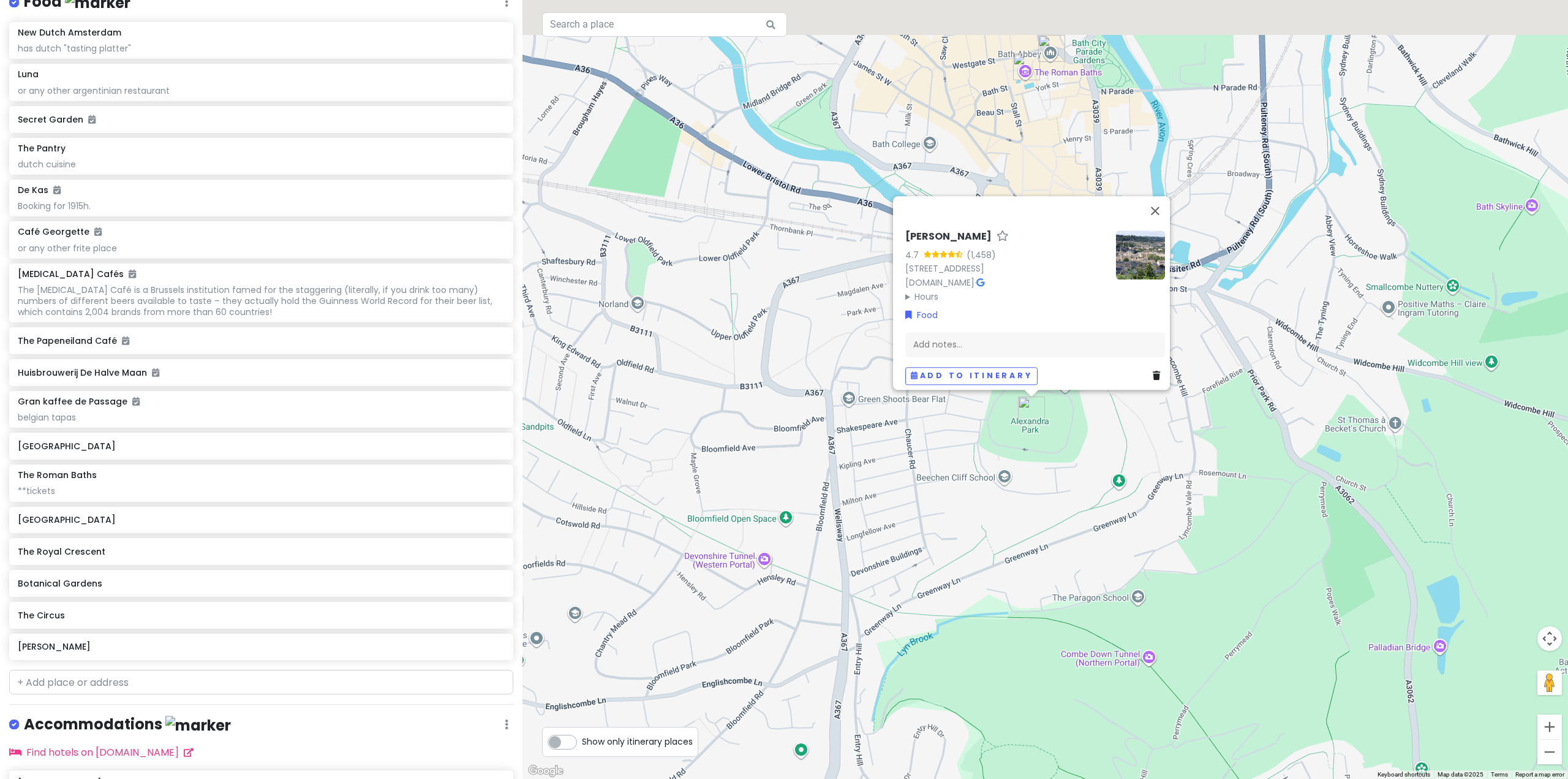
drag, startPoint x: 822, startPoint y: 450, endPoint x: 770, endPoint y: 554, distance: 116.3
click at [771, 561] on div "[PERSON_NAME] [STREET_ADDRESS] [DOMAIN_NAME] · Hours [DATE] 9:00 am – 3:00 pm […" at bounding box center [1046, 389] width 1046 height 779
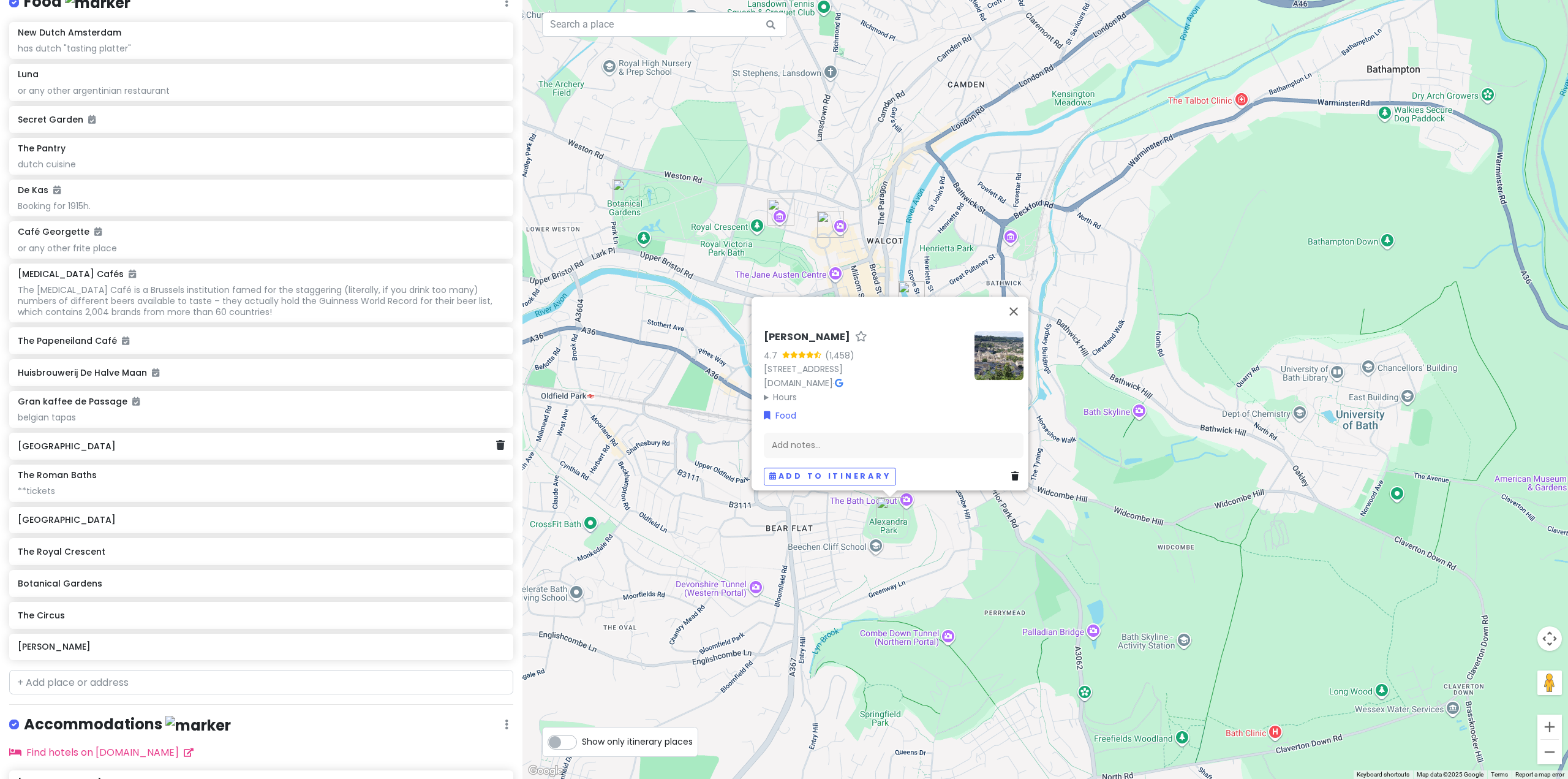
click at [106, 451] on h6 "[GEOGRAPHIC_DATA]" at bounding box center [257, 446] width 478 height 11
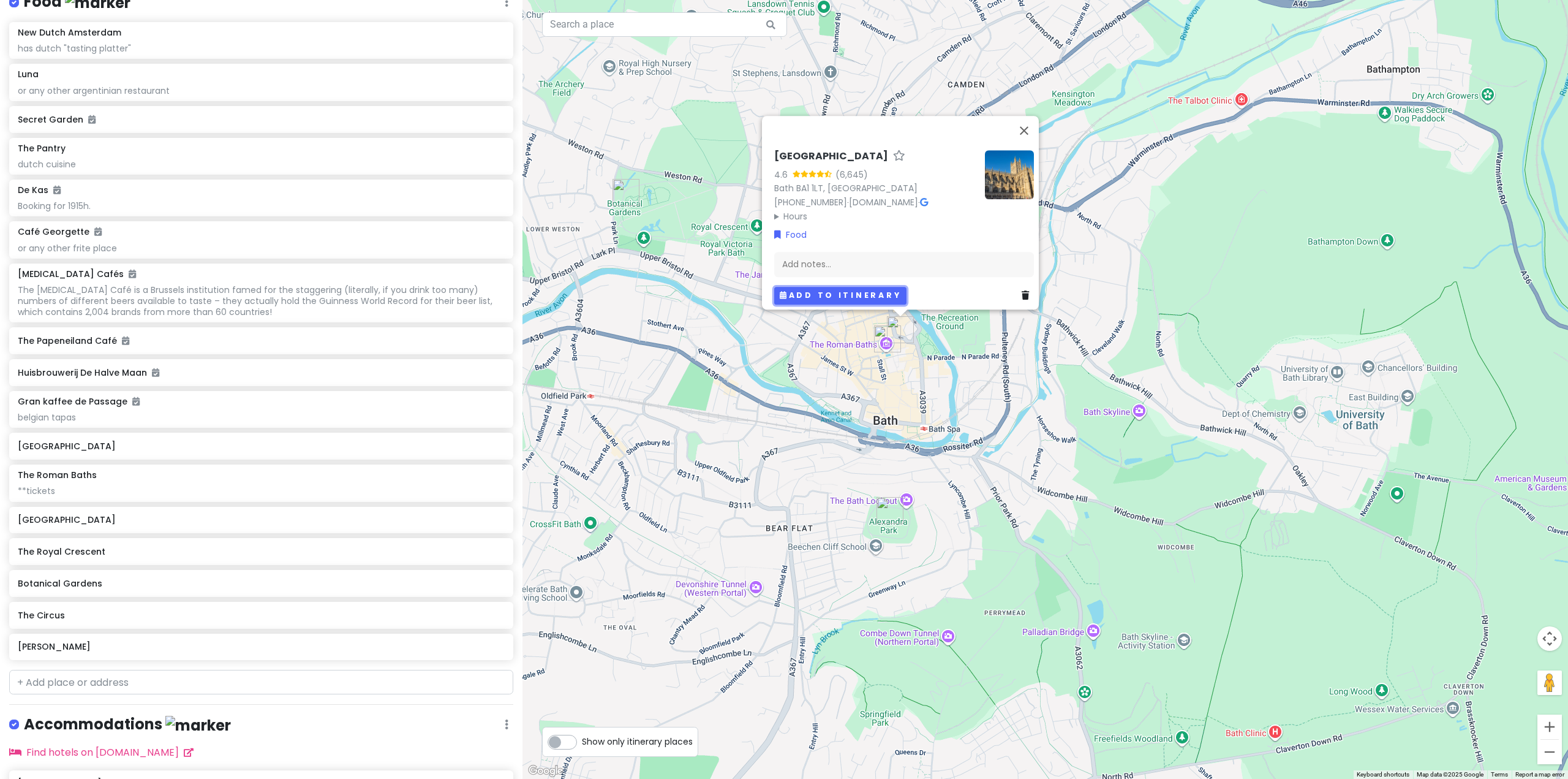
click at [877, 287] on button "Add to itinerary" at bounding box center [840, 296] width 132 height 18
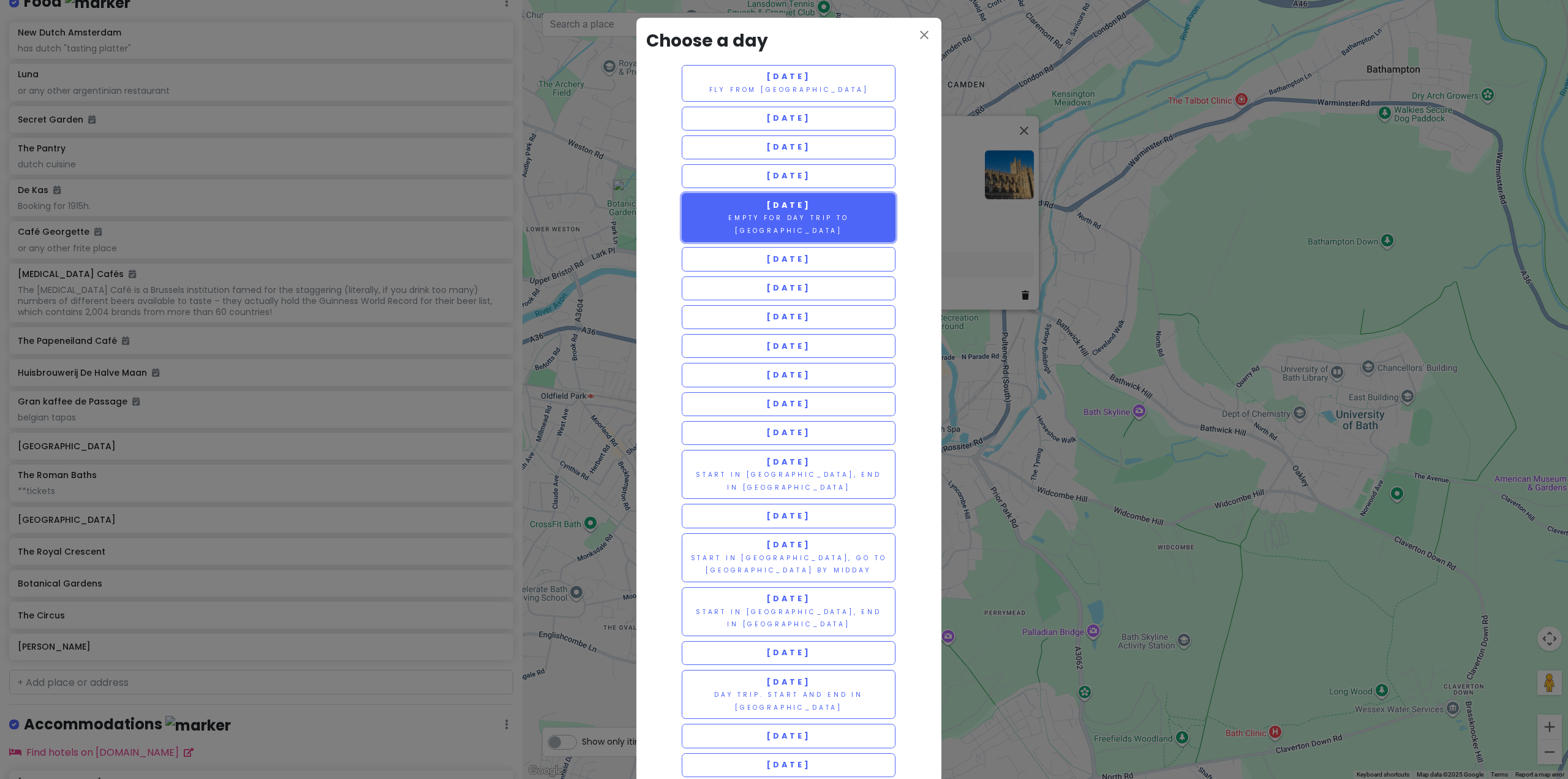
click at [822, 216] on small "empty for DAY TRIP TO [GEOGRAPHIC_DATA]" at bounding box center [788, 224] width 121 height 22
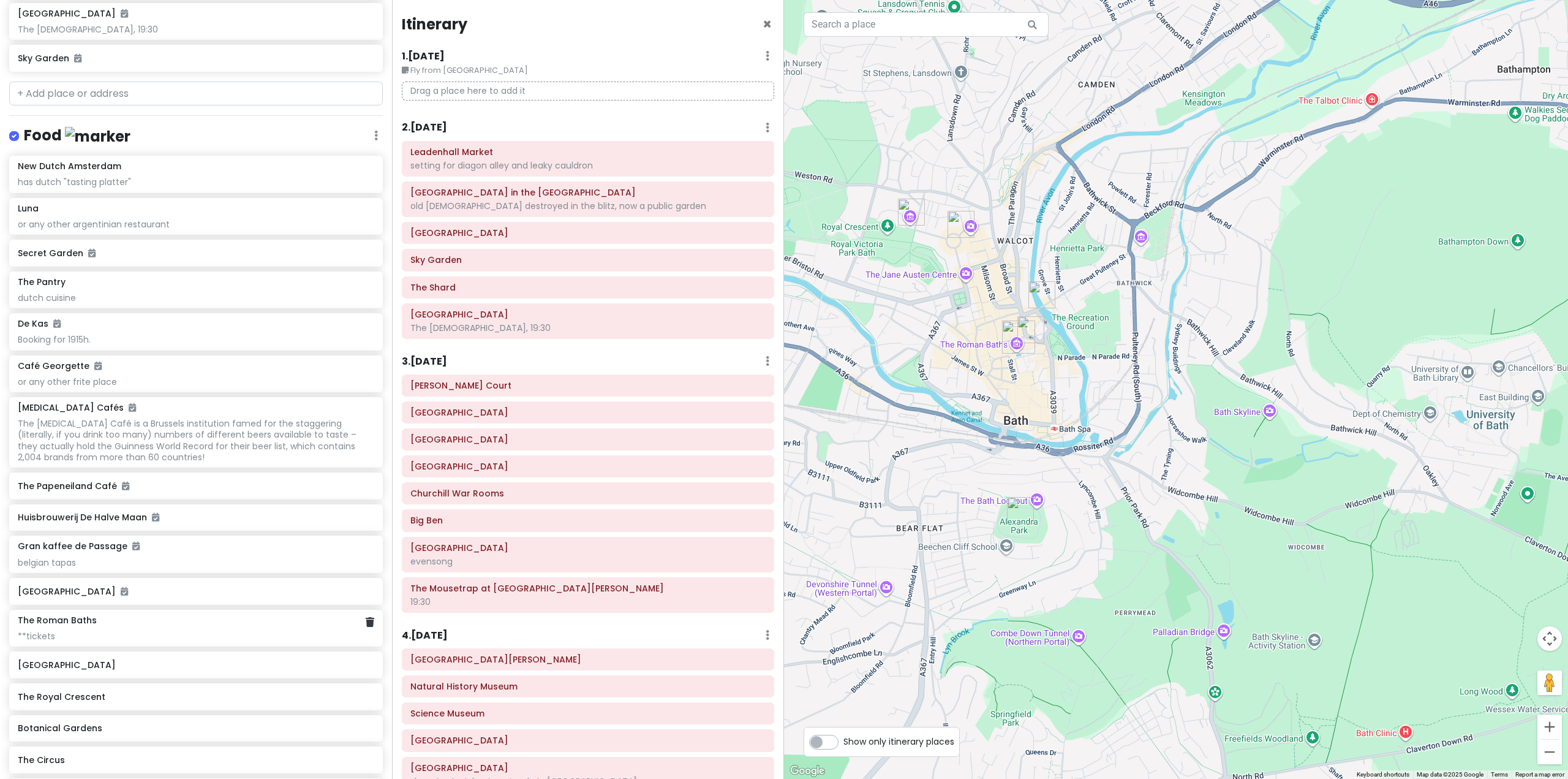
click at [135, 642] on div "**tickets" at bounding box center [196, 636] width 356 height 11
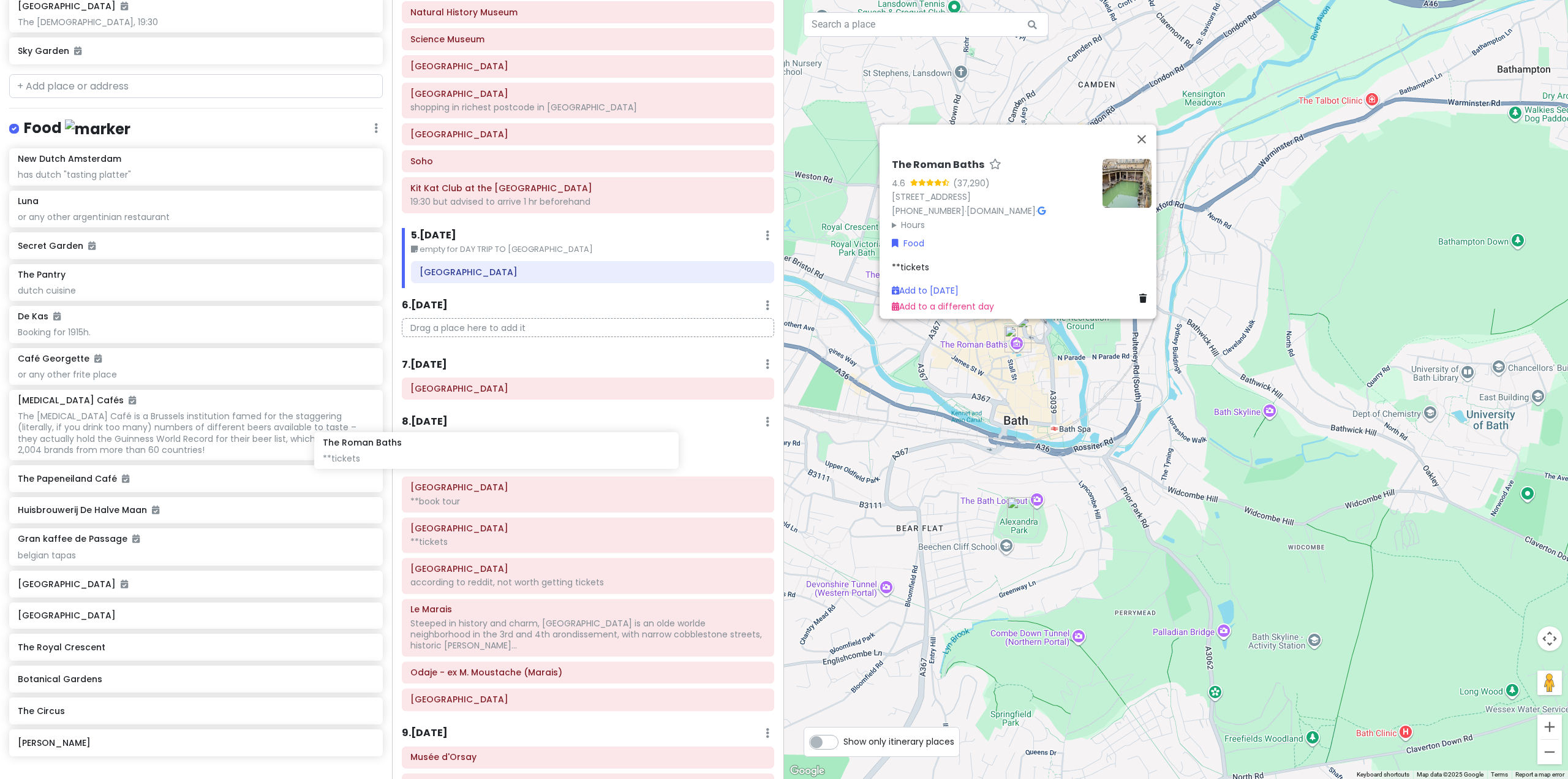
scroll to position [5805, 0]
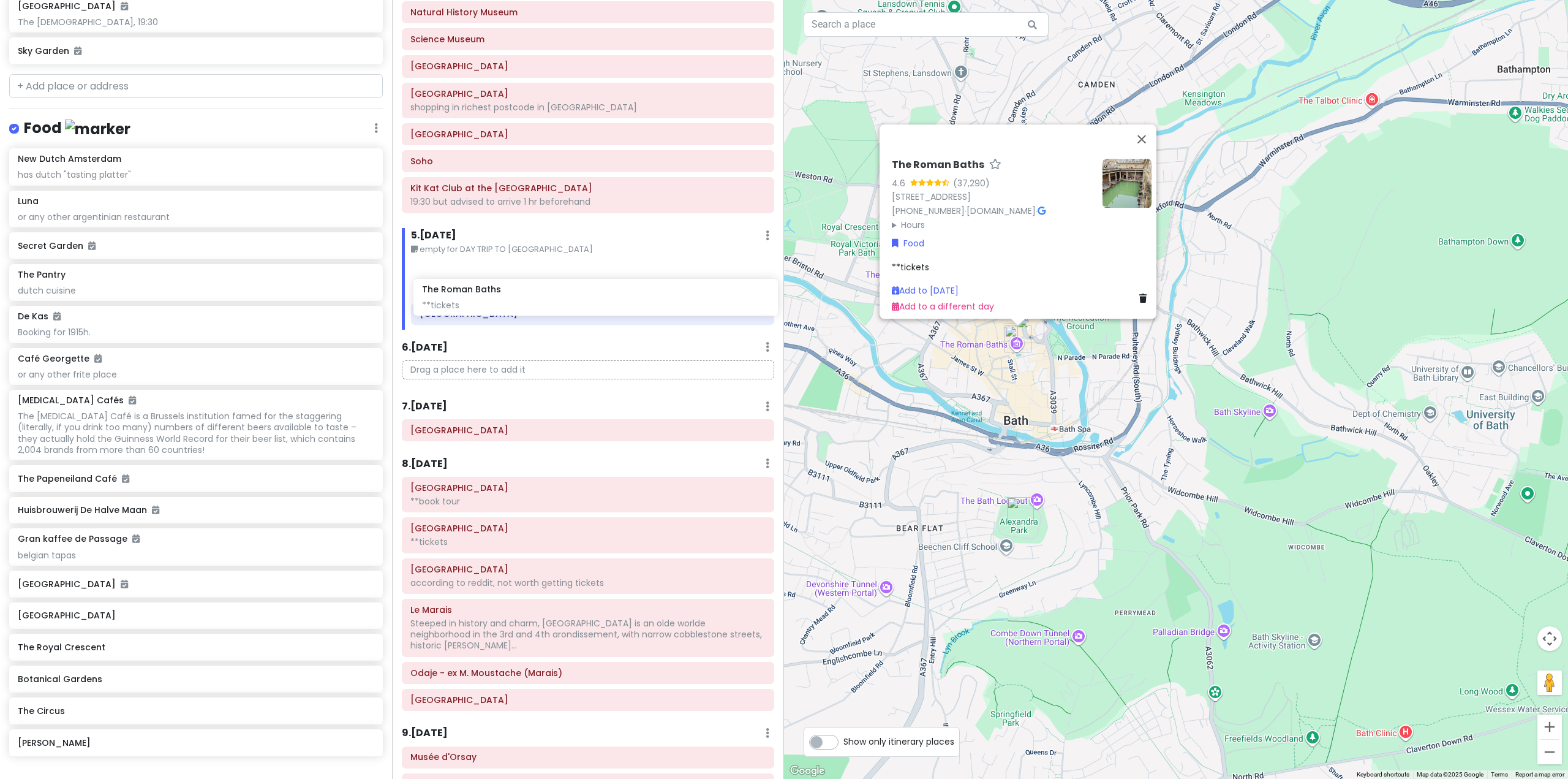
drag, startPoint x: 104, startPoint y: 664, endPoint x: 506, endPoint y: 297, distance: 544.3
click at [506, 297] on div "Europe 25 Private Change Dates Make a Copy Delete Trip Go Pro ⚡️ Give Feedback …" at bounding box center [784, 389] width 1568 height 779
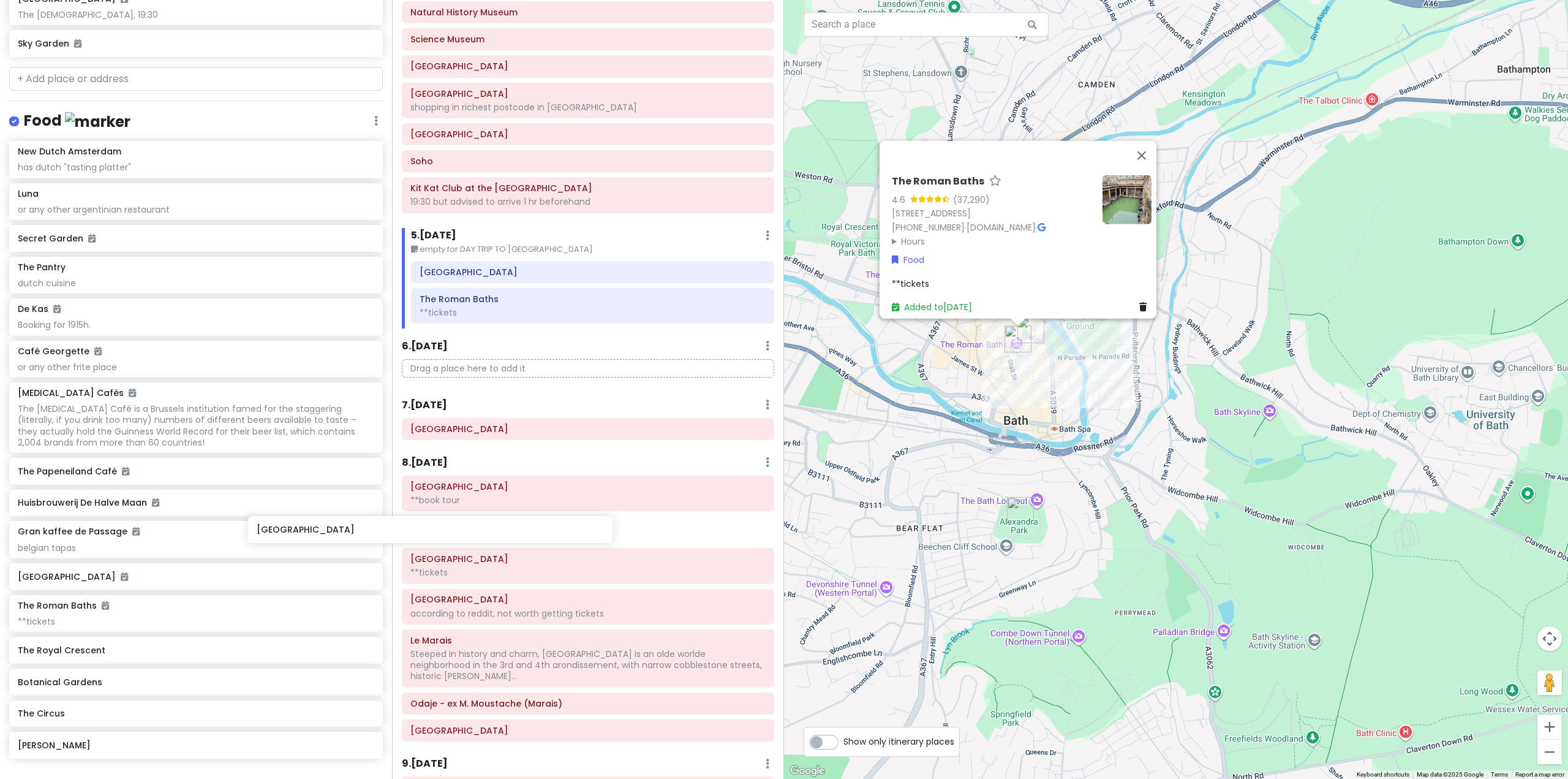
scroll to position [5815, 0]
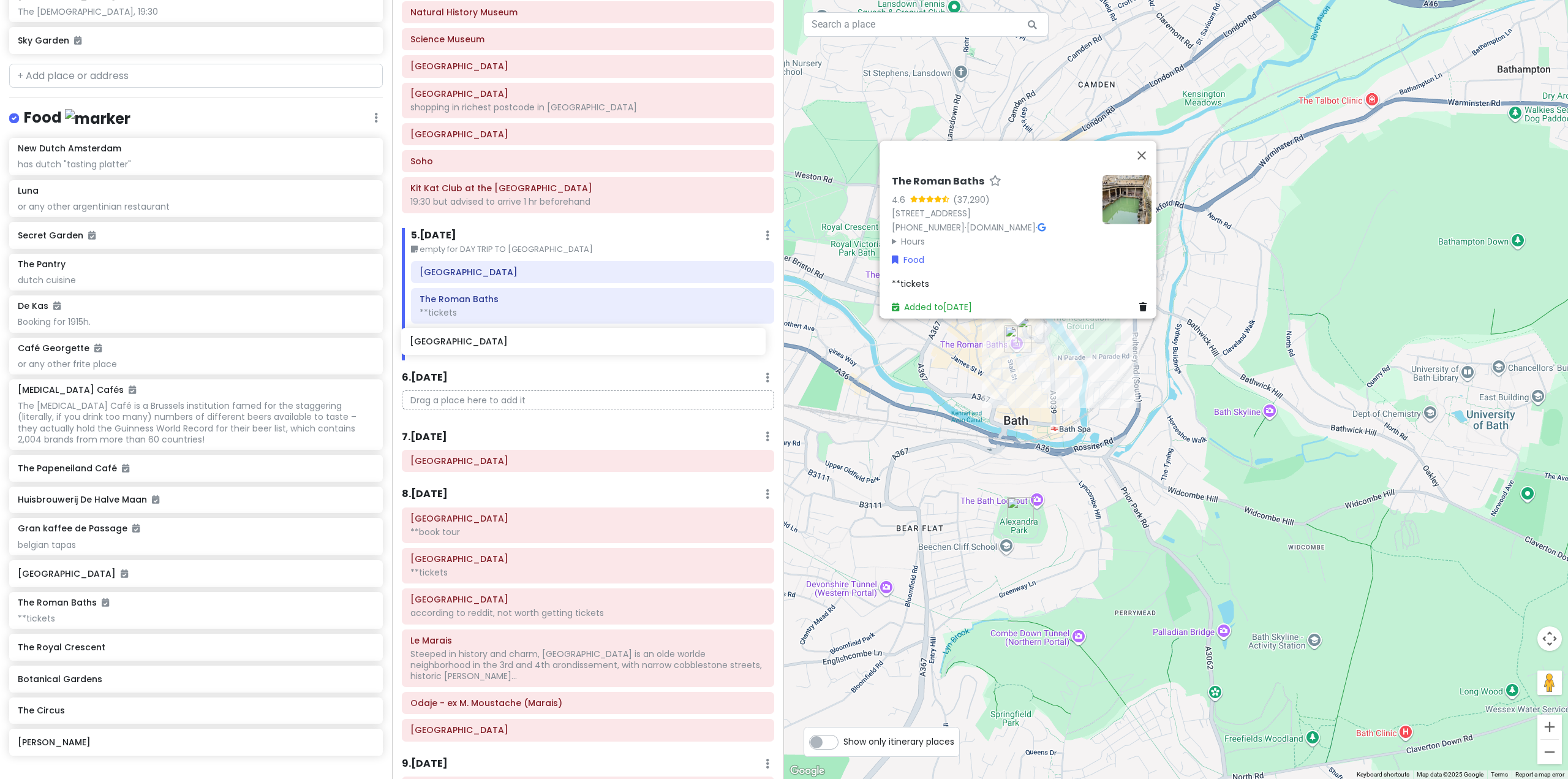
drag, startPoint x: 203, startPoint y: 668, endPoint x: 521, endPoint y: 351, distance: 449.0
click at [521, 351] on div "Europe 25 Private Change Dates Make a Copy Delete Trip Go Pro ⚡️ Give Feedback …" at bounding box center [784, 389] width 1568 height 779
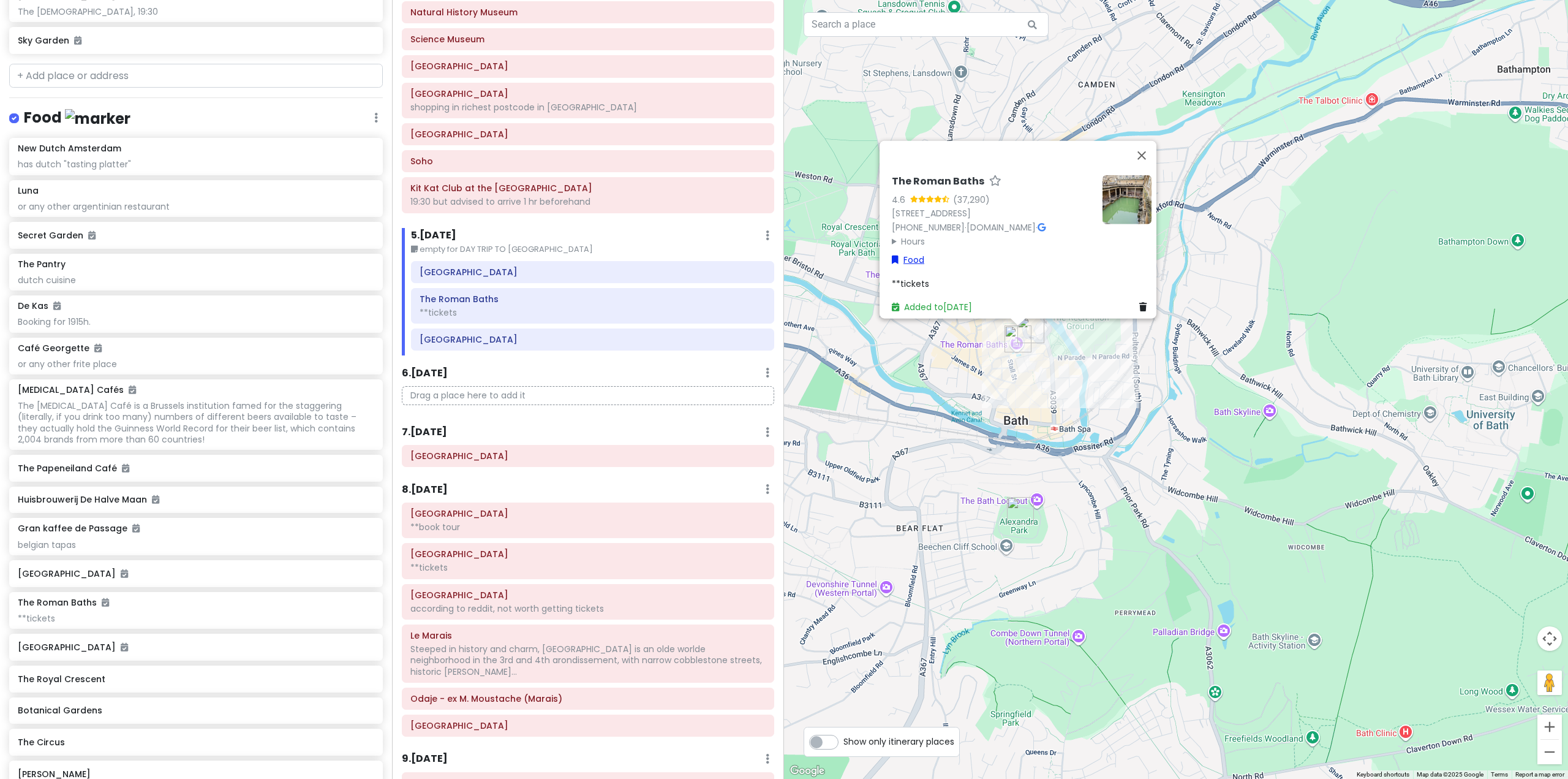
click at [909, 252] on link "Food" at bounding box center [908, 259] width 32 height 13
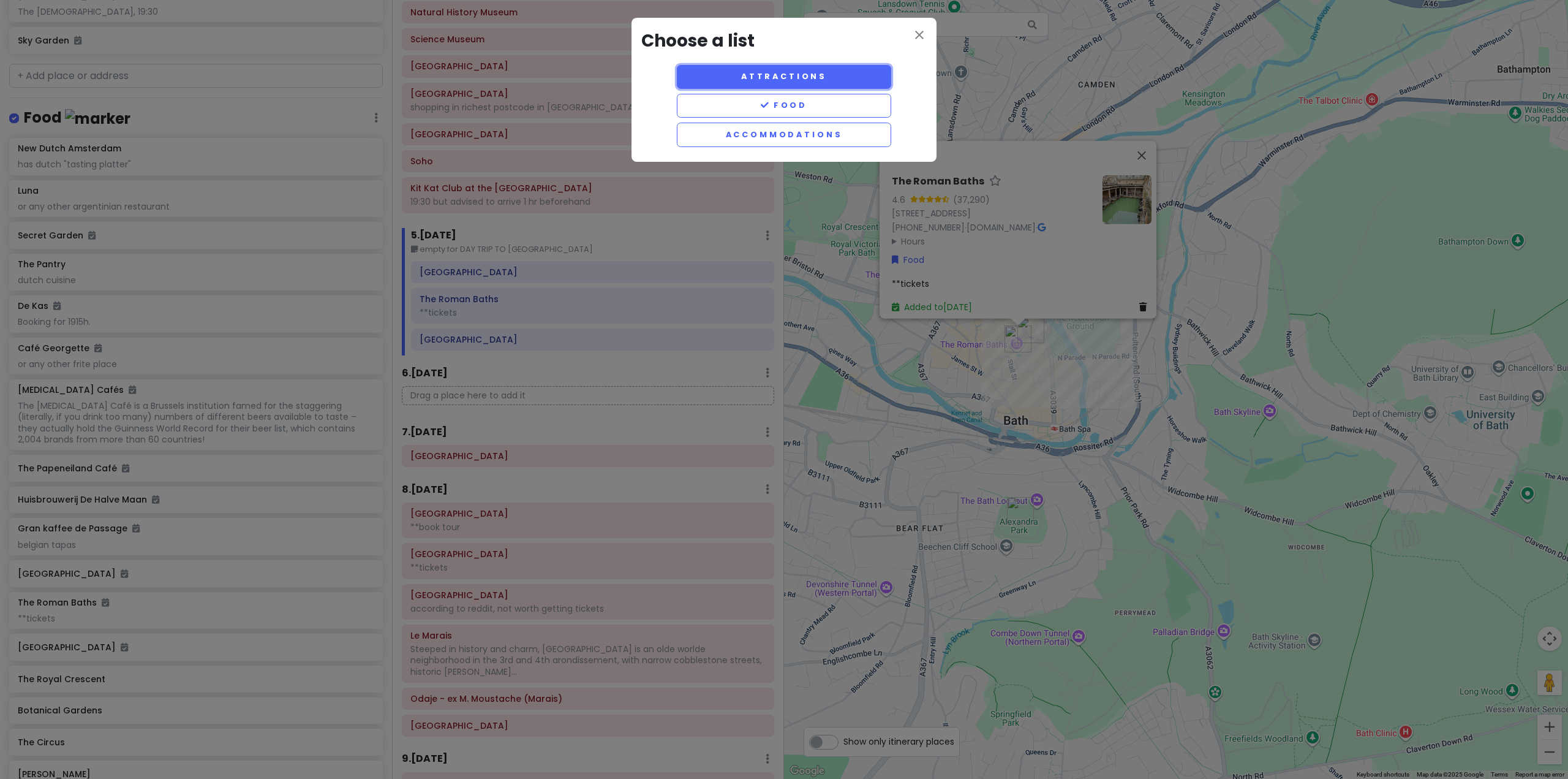
click at [798, 79] on button "Attractions" at bounding box center [784, 76] width 215 height 24
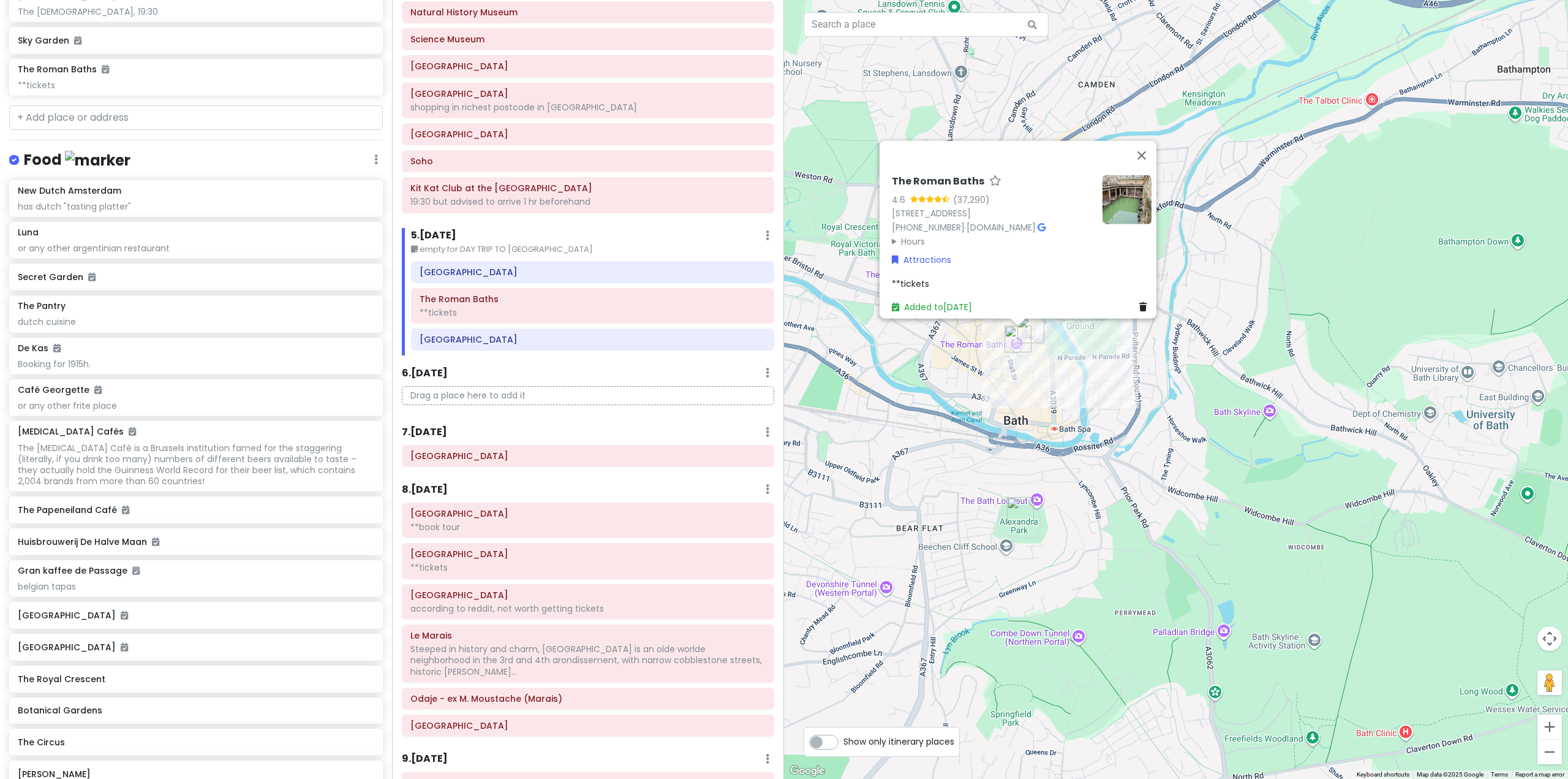
scroll to position [5857, 0]
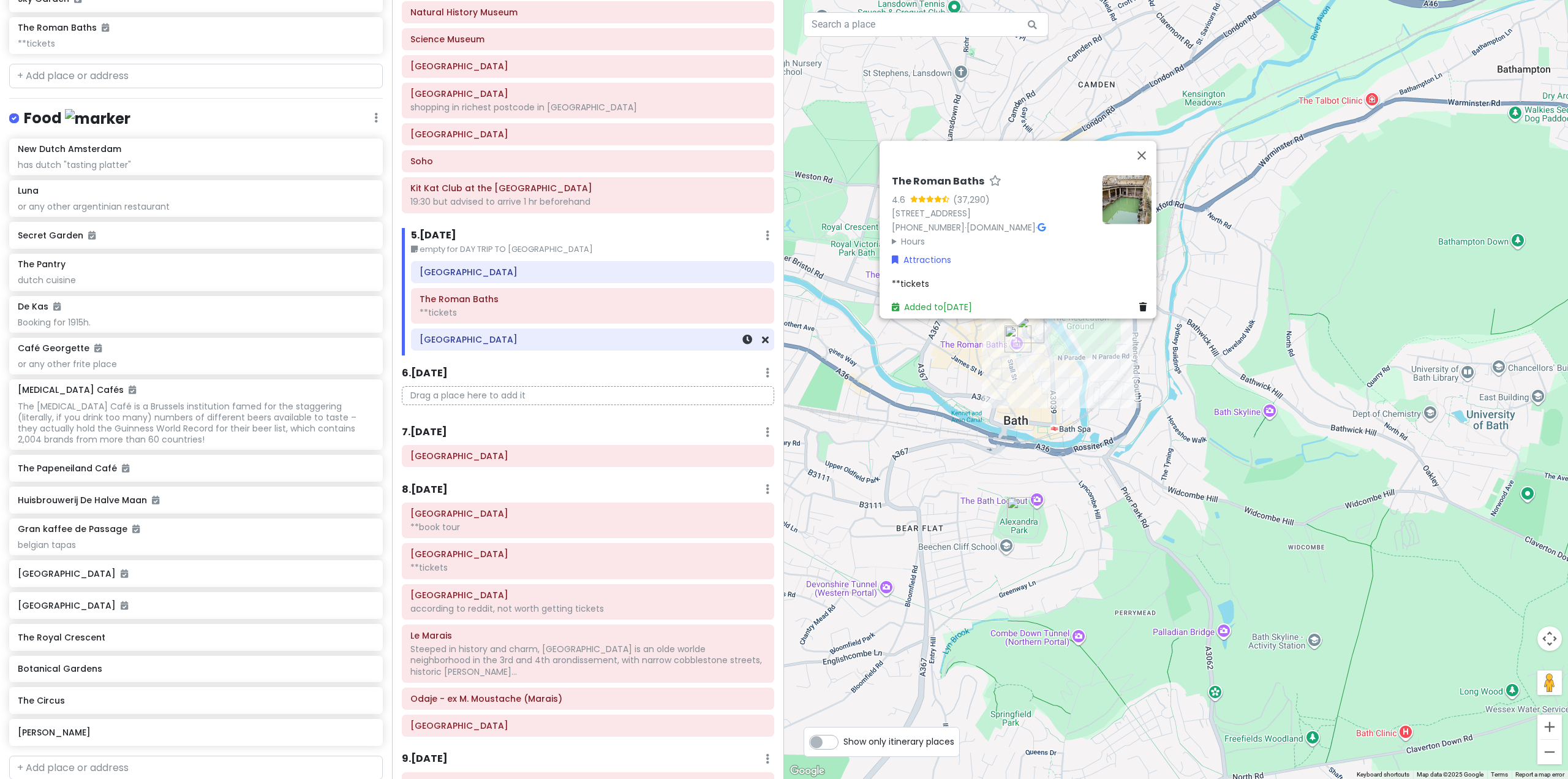
click at [591, 343] on h6 "[GEOGRAPHIC_DATA]" at bounding box center [592, 340] width 346 height 11
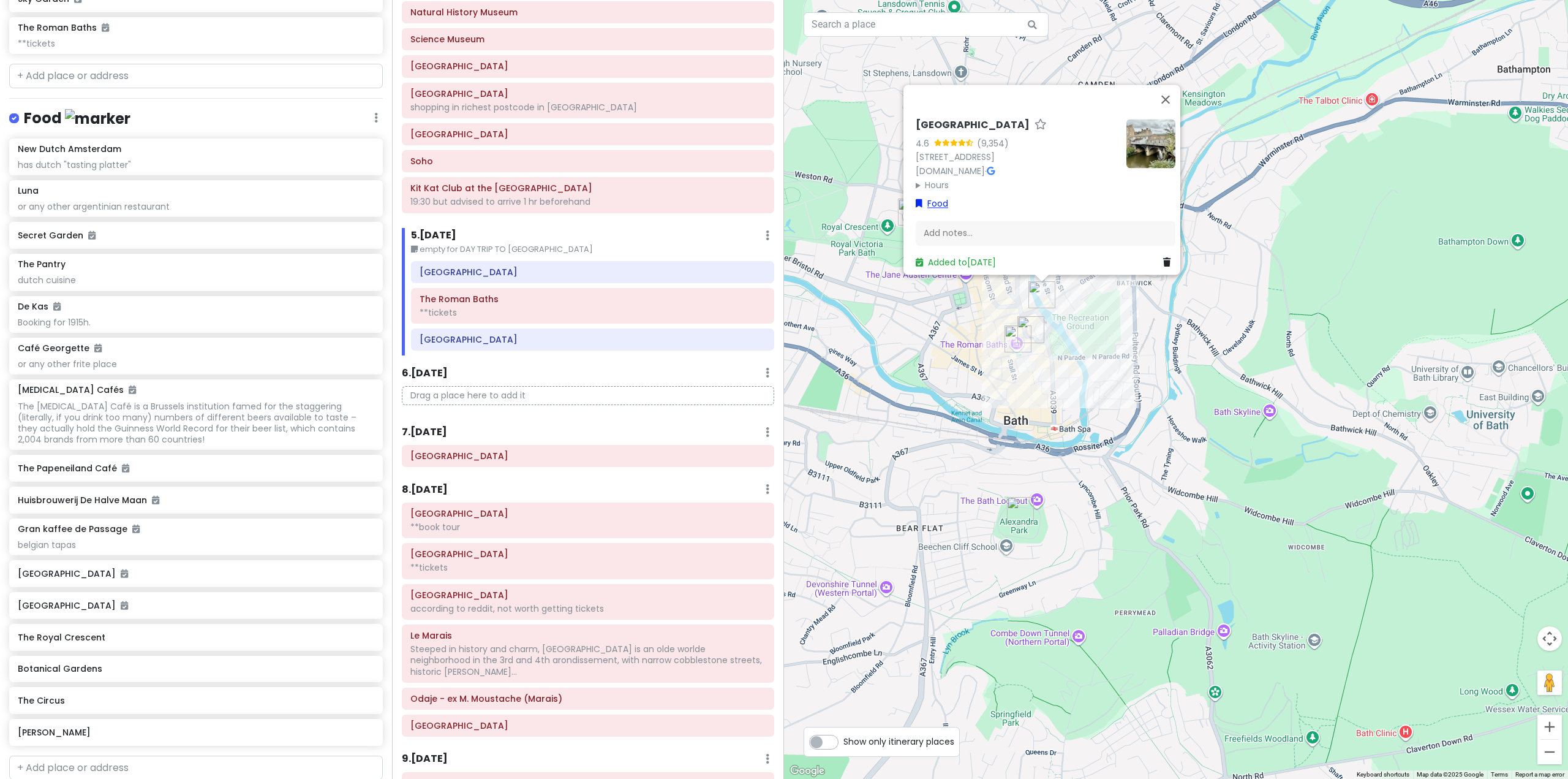
click at [935, 191] on div "[GEOGRAPHIC_DATA] [STREET_ADDRESS] [DOMAIN_NAME] · Hours [DATE] Open 24 hours […" at bounding box center [1046, 194] width 270 height 161
click at [935, 197] on link "Food" at bounding box center [932, 204] width 32 height 13
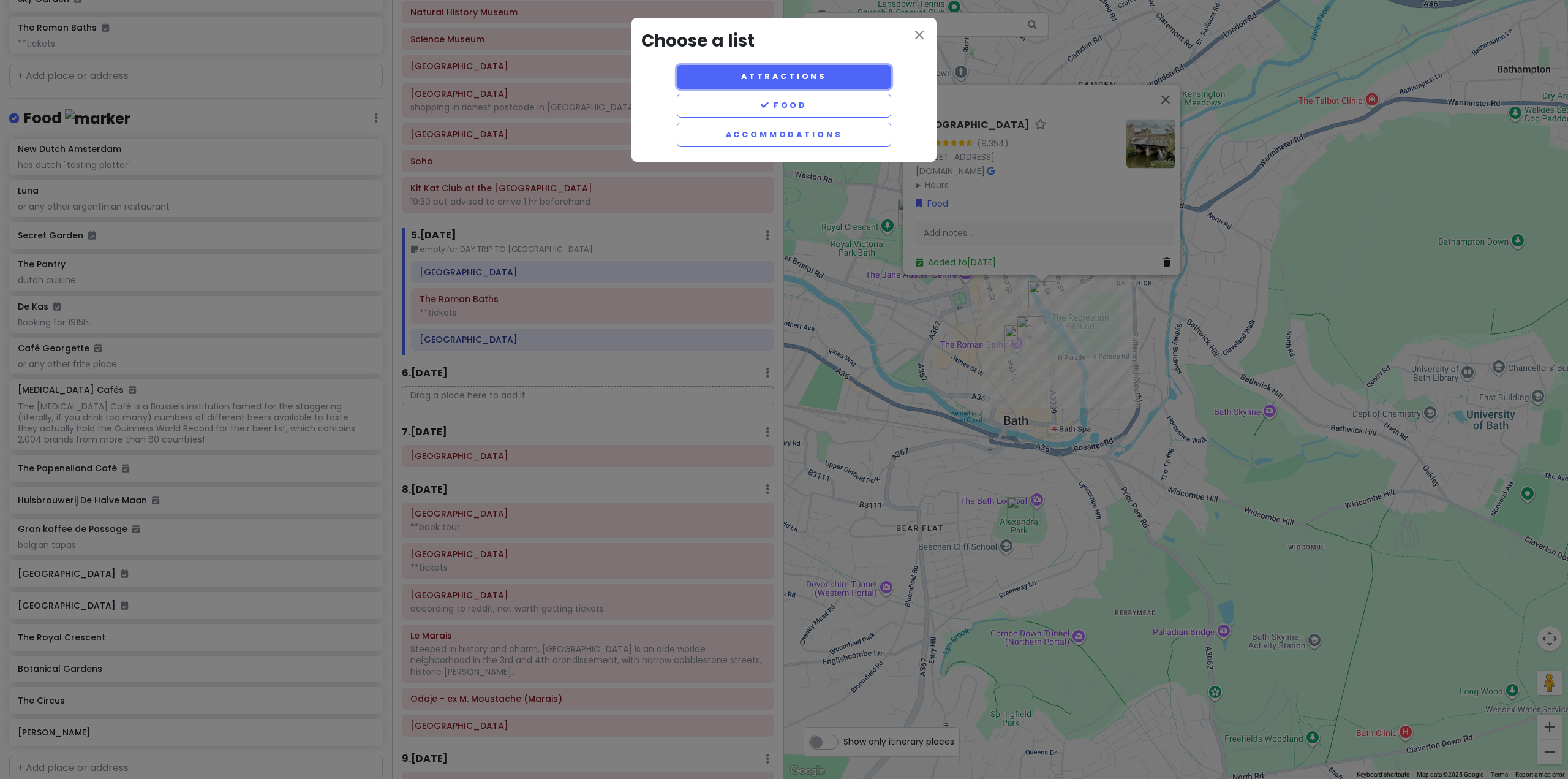
click at [803, 82] on button "Attractions" at bounding box center [784, 76] width 215 height 24
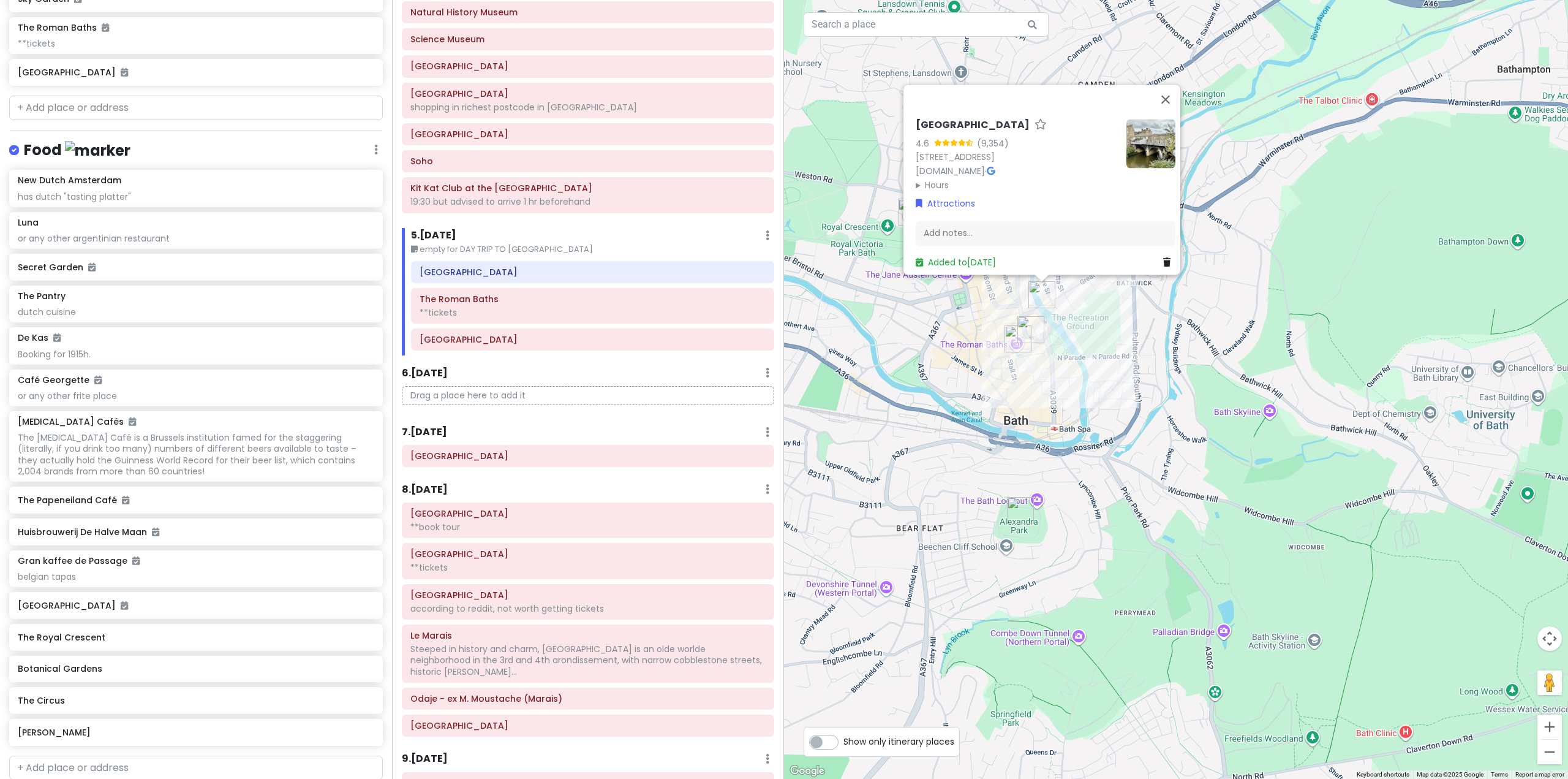
scroll to position [5889, 0]
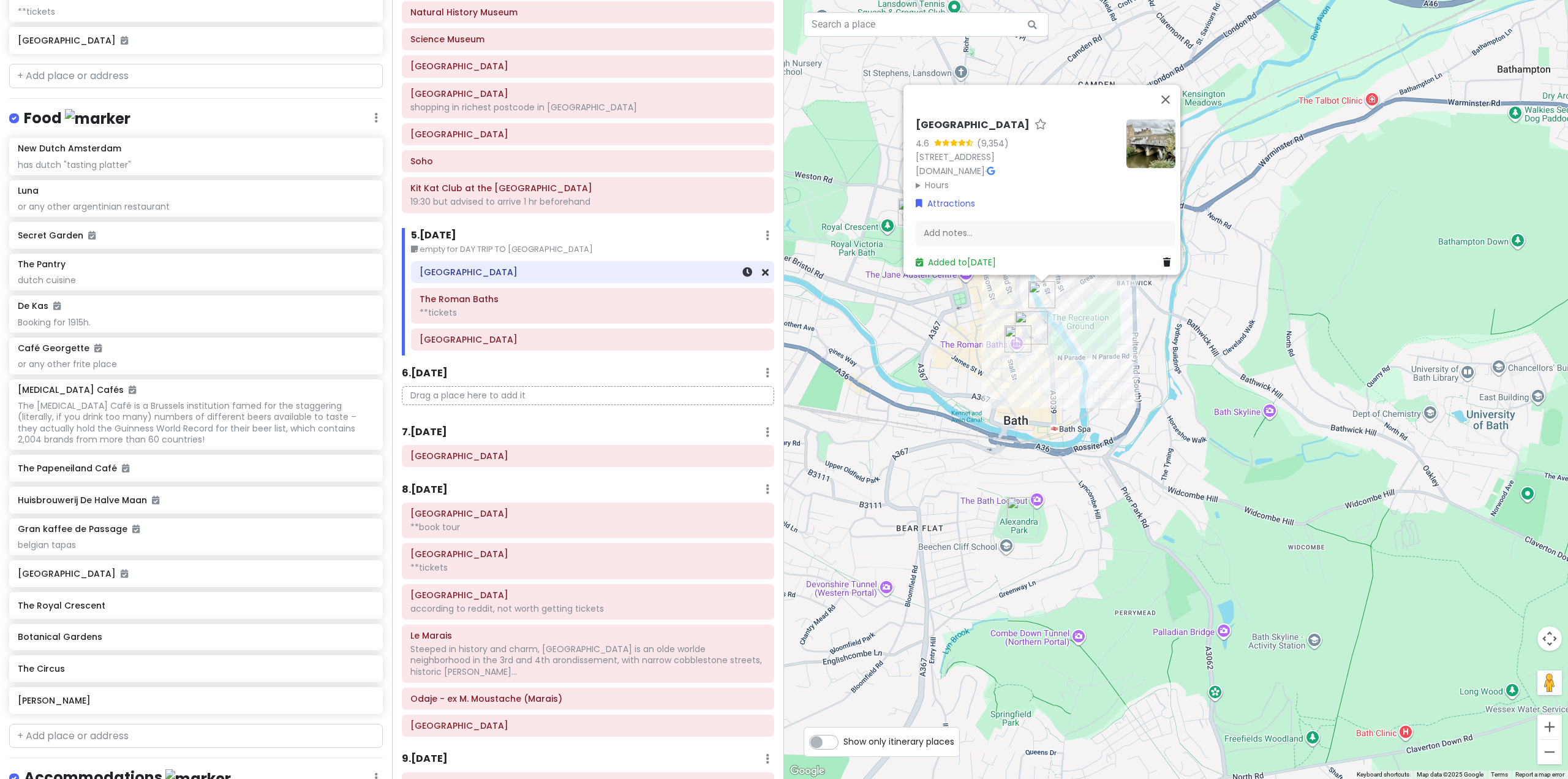
click at [531, 282] on div "[GEOGRAPHIC_DATA]" at bounding box center [592, 271] width 363 height 22
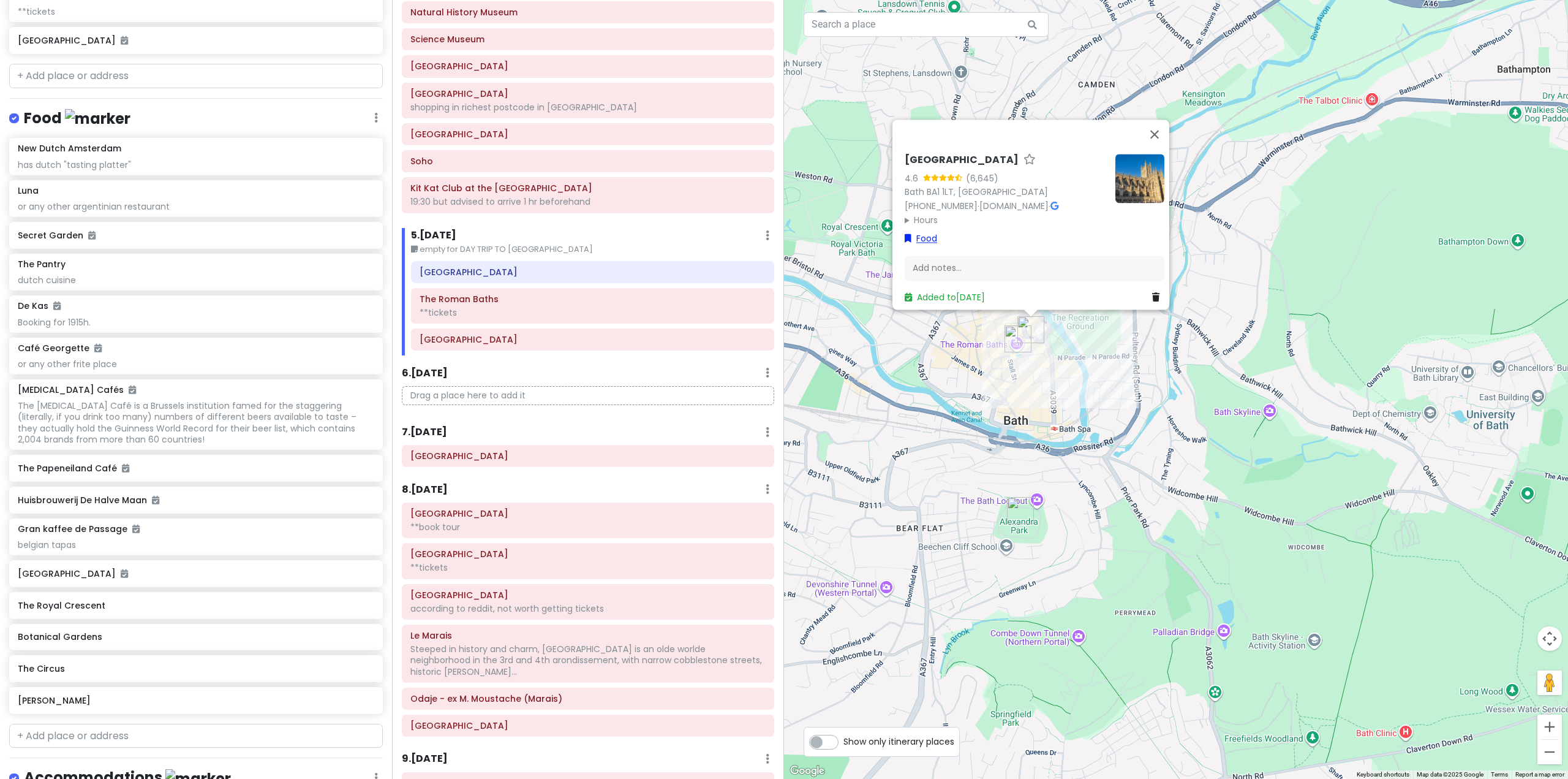
click at [925, 234] on link "Food" at bounding box center [921, 239] width 32 height 13
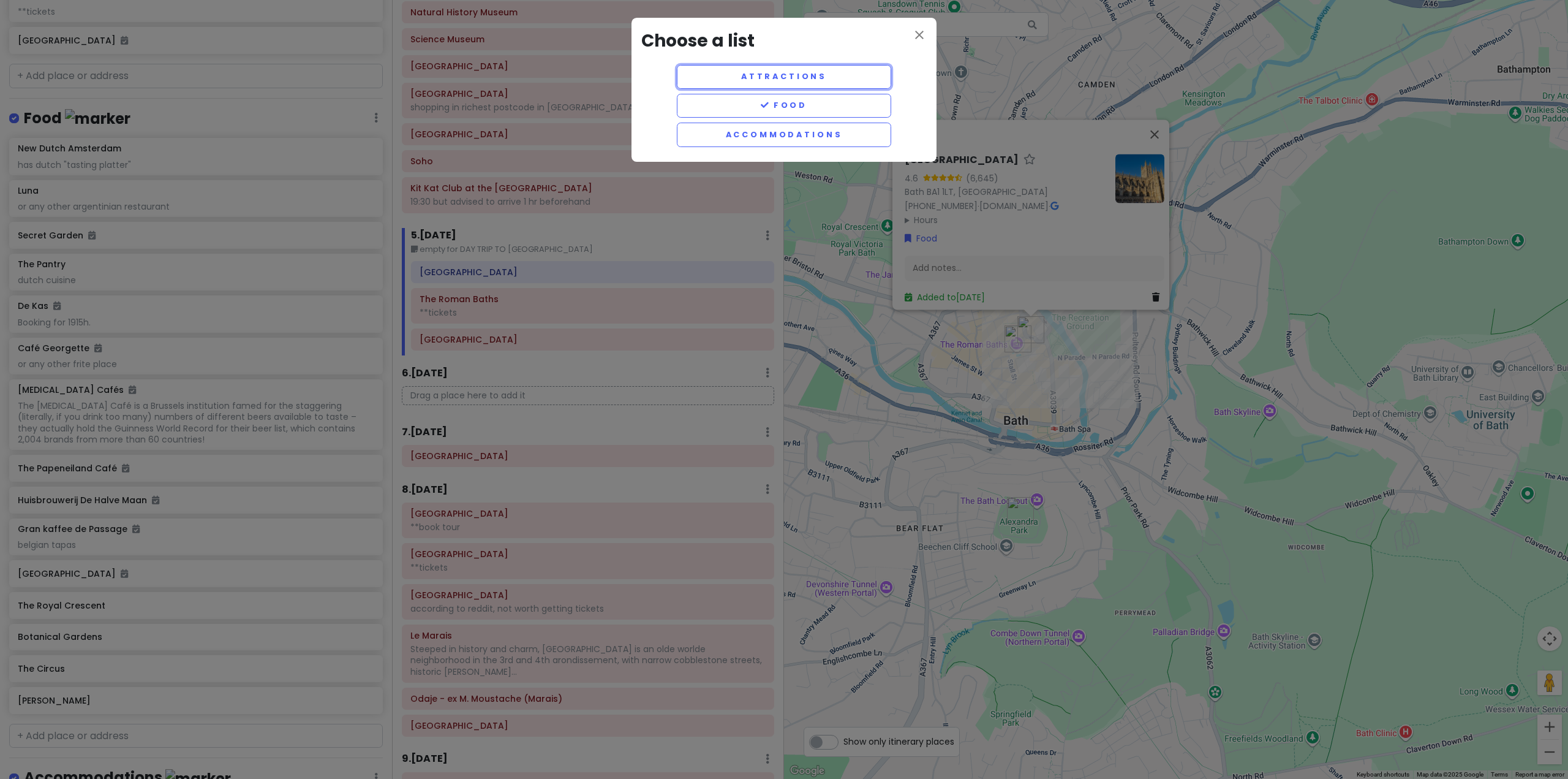
drag, startPoint x: 791, startPoint y: 72, endPoint x: 621, endPoint y: 246, distance: 243.3
click at [791, 72] on button "Attractions" at bounding box center [784, 76] width 215 height 24
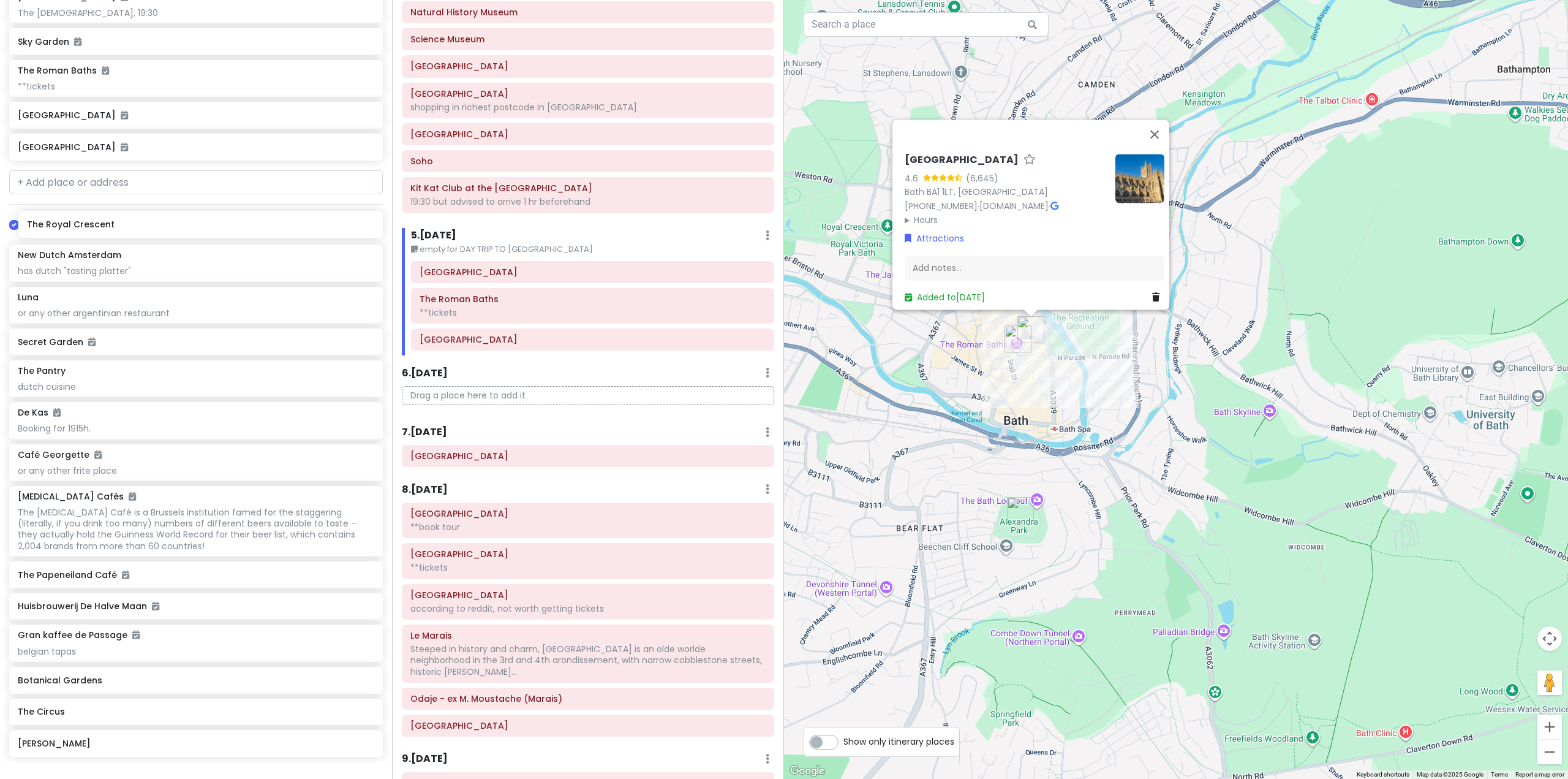
scroll to position [5809, 0]
drag, startPoint x: 161, startPoint y: 626, endPoint x: 169, endPoint y: 234, distance: 392.1
click at [169, 234] on div "Europe 25 Private Change Dates Make a Copy Delete Trip Go Pro ⚡️ Give Feedback …" at bounding box center [196, 389] width 392 height 779
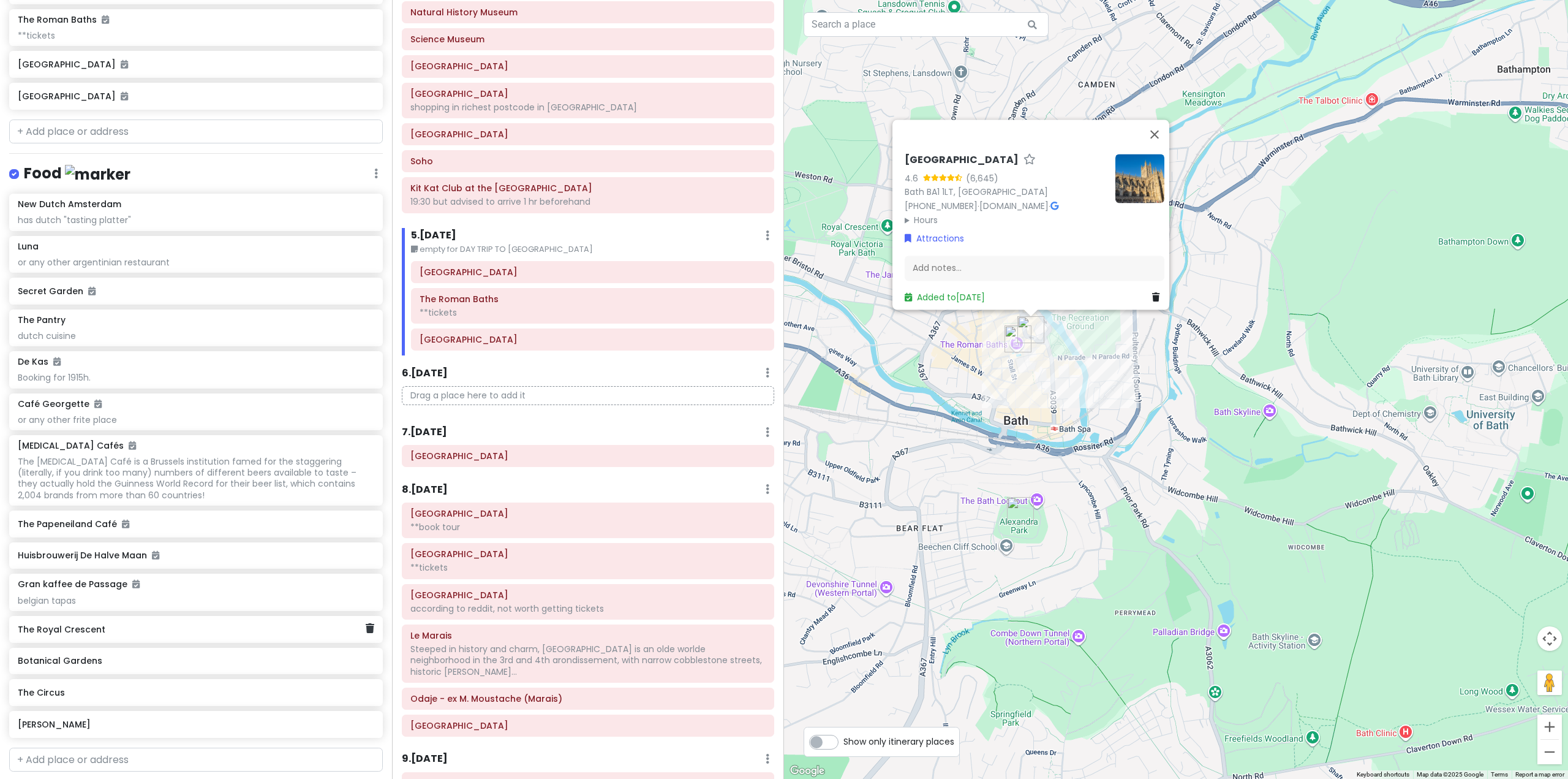
scroll to position [5870, 0]
click at [109, 630] on h6 "The Royal Crescent" at bounding box center [191, 625] width 347 height 11
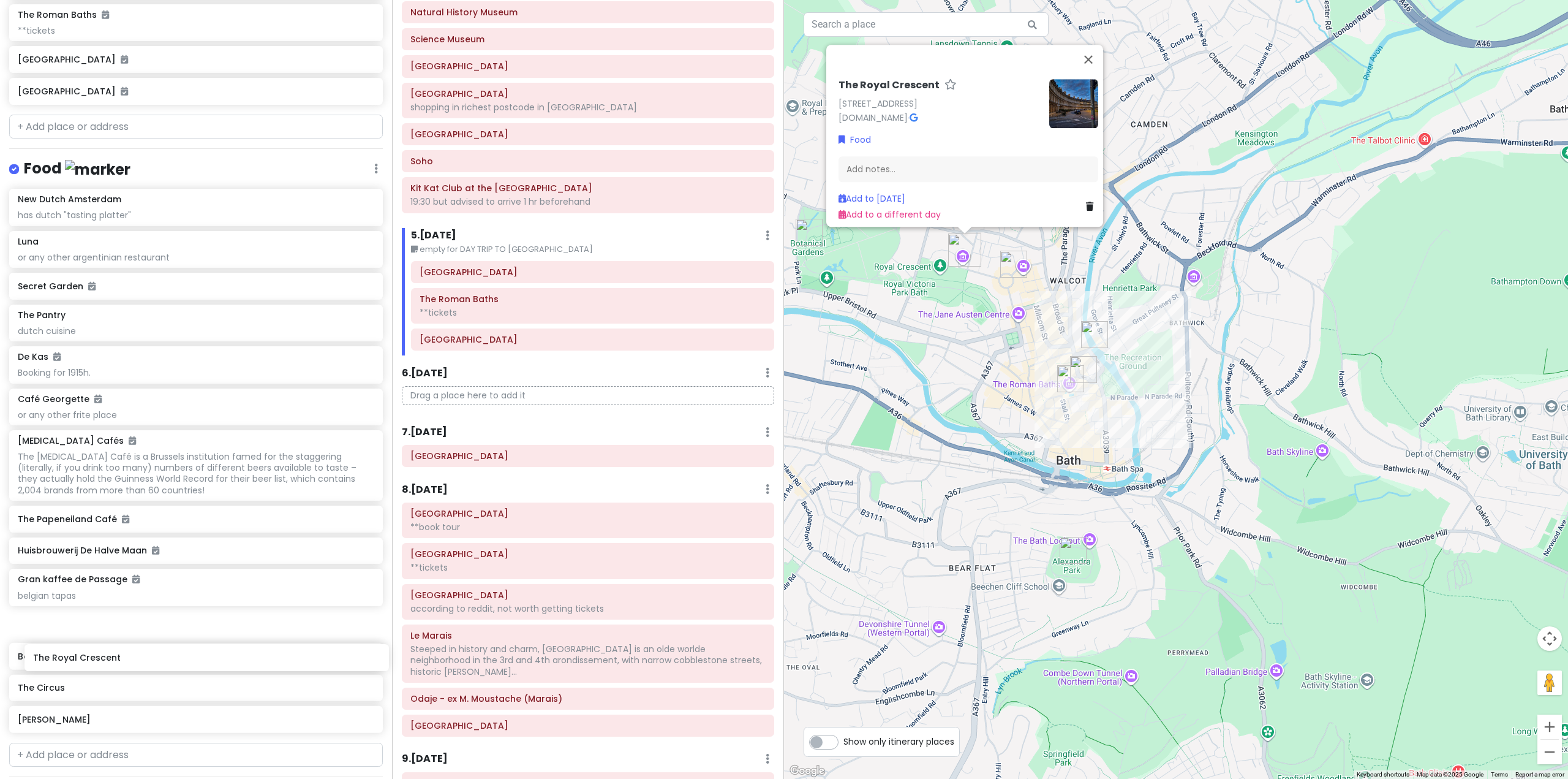
scroll to position [5877, 0]
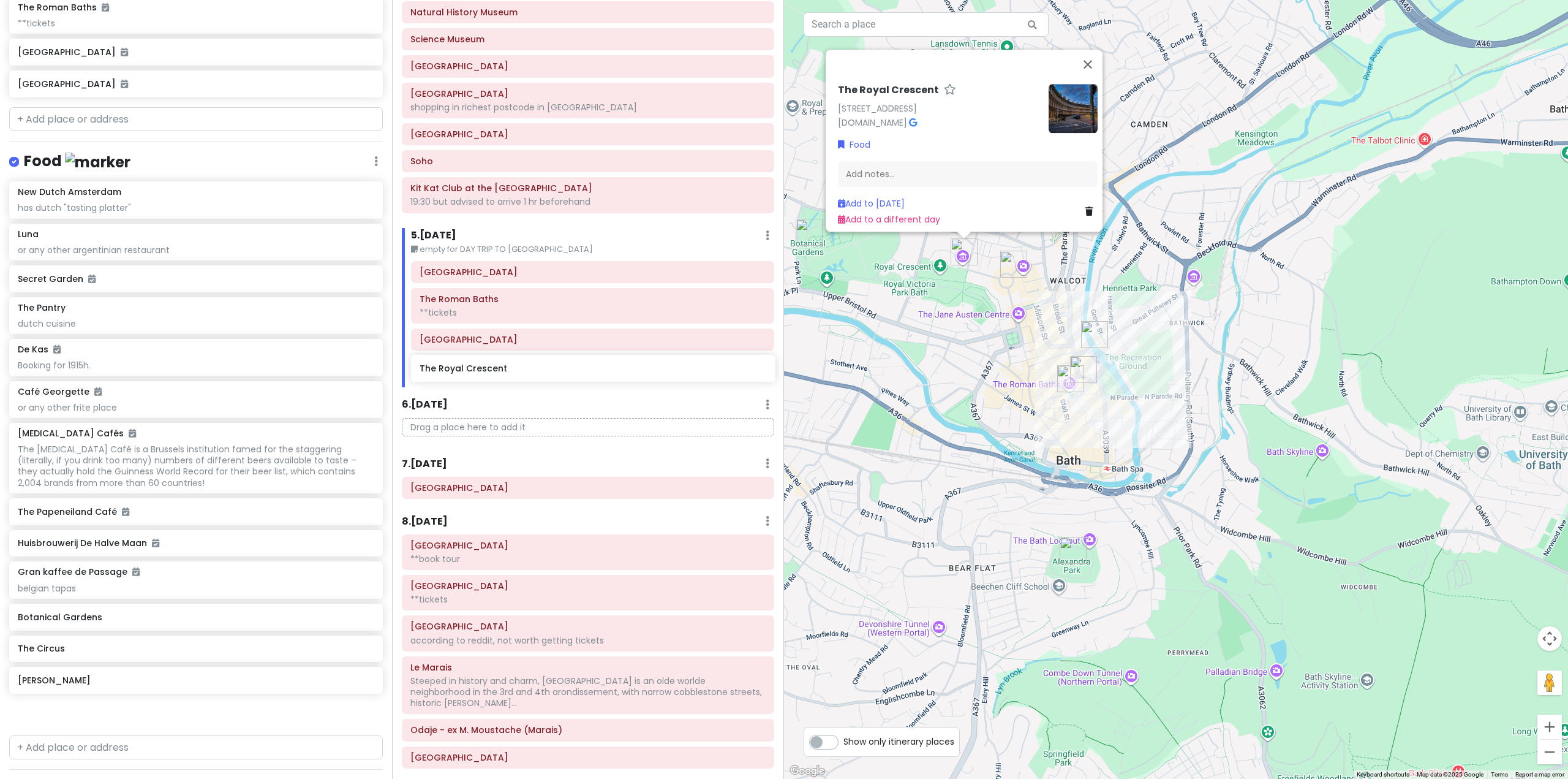
drag, startPoint x: 207, startPoint y: 669, endPoint x: 593, endPoint y: 380, distance: 482.2
click at [593, 380] on div "Europe 25 Private Change Dates Make a Copy Delete Trip Go Pro ⚡️ Give Feedback …" at bounding box center [784, 389] width 1568 height 779
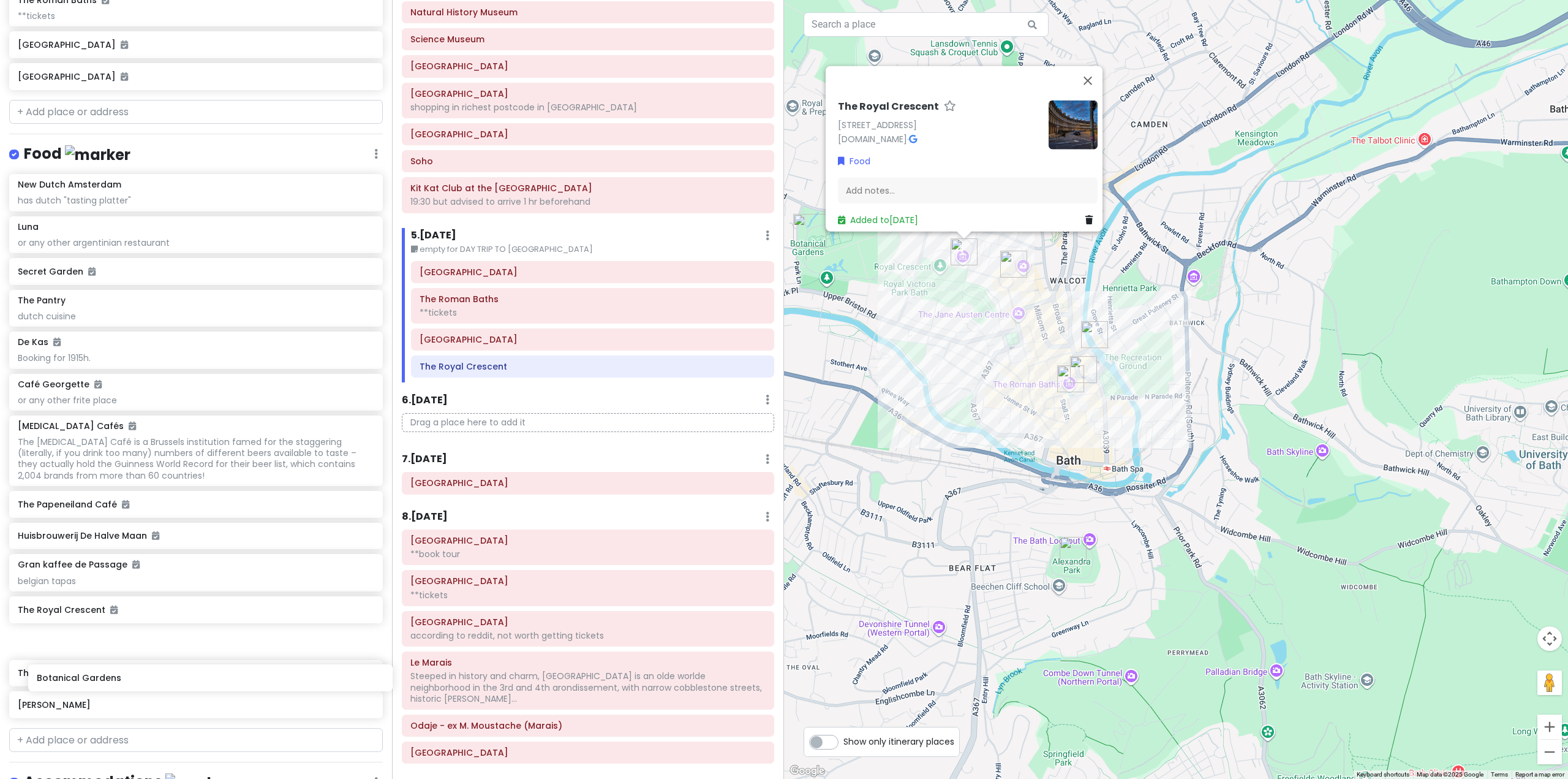
scroll to position [5885, 0]
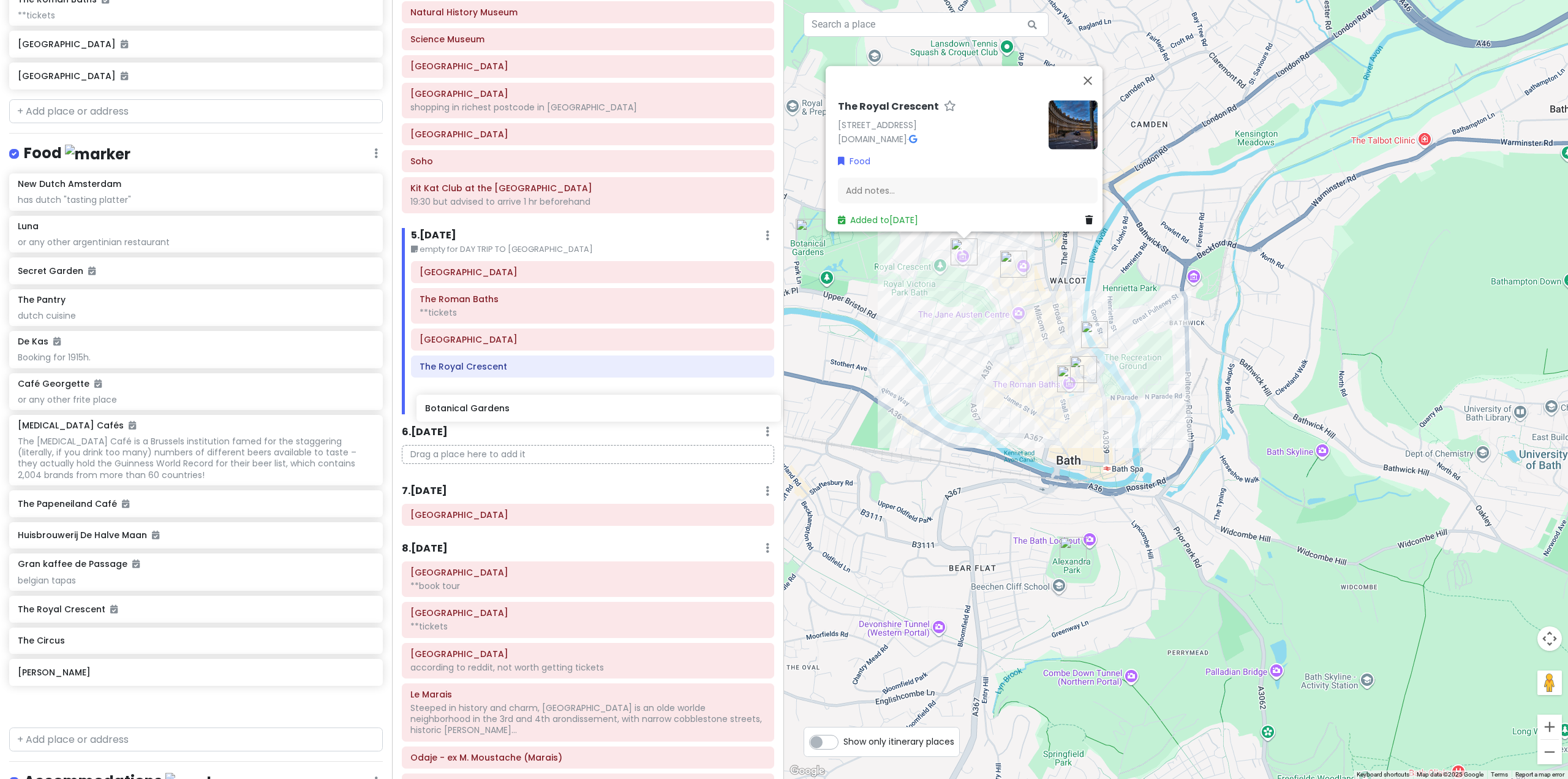
drag, startPoint x: 139, startPoint y: 699, endPoint x: 546, endPoint y: 403, distance: 503.3
click at [546, 403] on div "Europe 25 Private Change Dates Make a Copy Delete Trip Go Pro ⚡️ Give Feedback …" at bounding box center [784, 389] width 1568 height 779
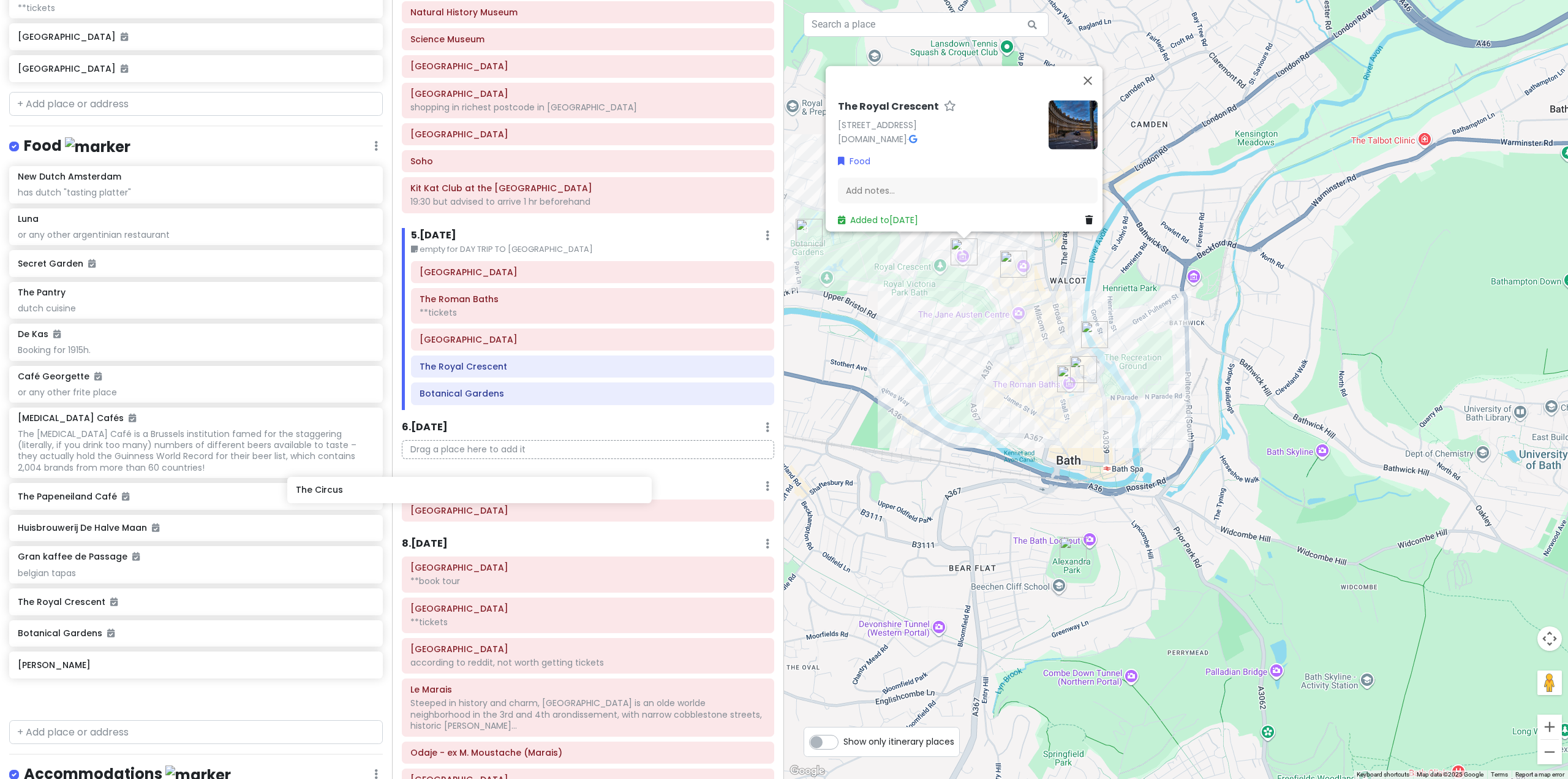
scroll to position [5893, 0]
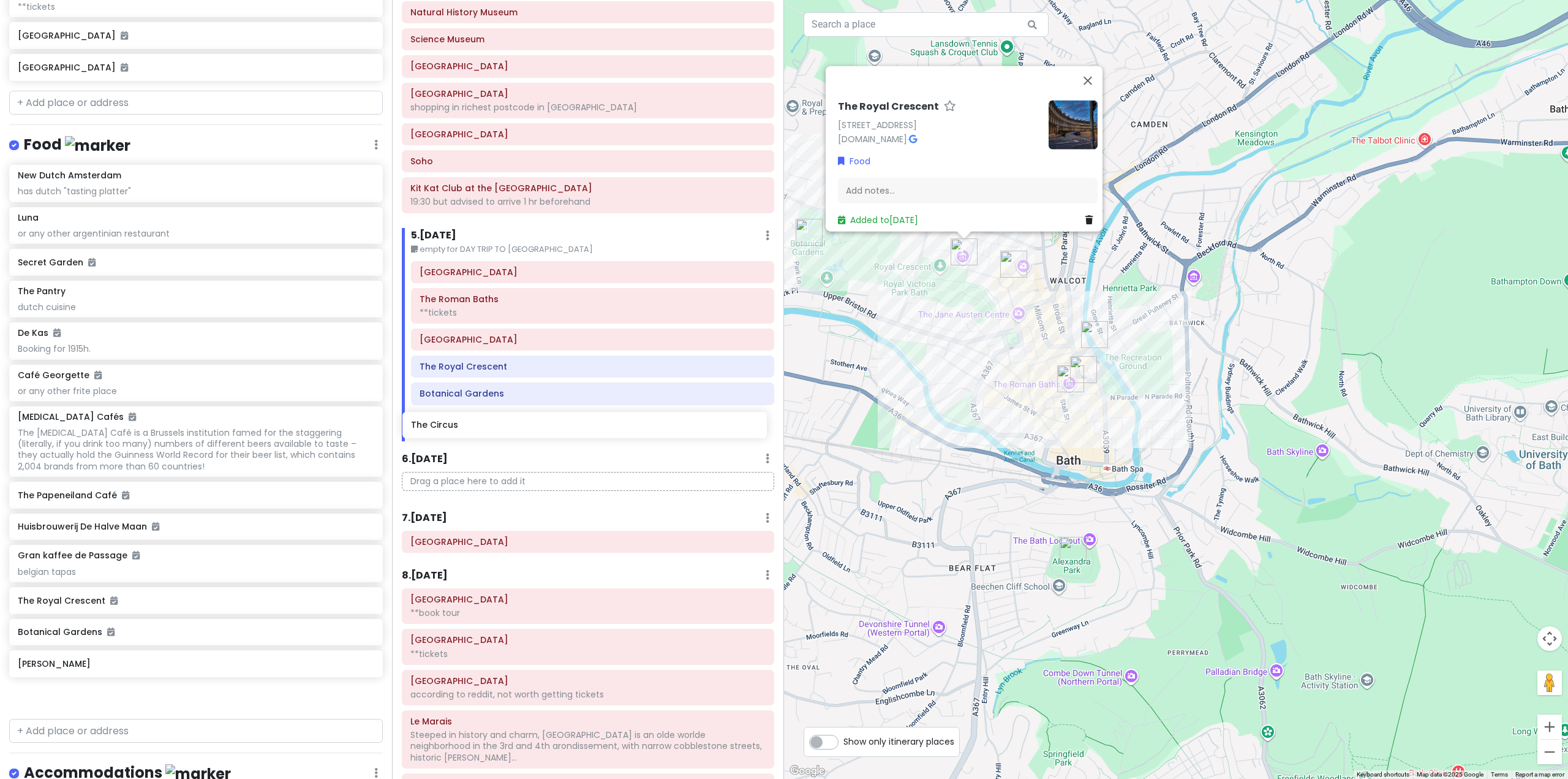
drag, startPoint x: 175, startPoint y: 715, endPoint x: 566, endPoint y: 425, distance: 486.8
click at [566, 425] on div "Europe 25 Private Change Dates Make a Copy Delete Trip Go Pro ⚡️ Give Feedback …" at bounding box center [784, 389] width 1568 height 779
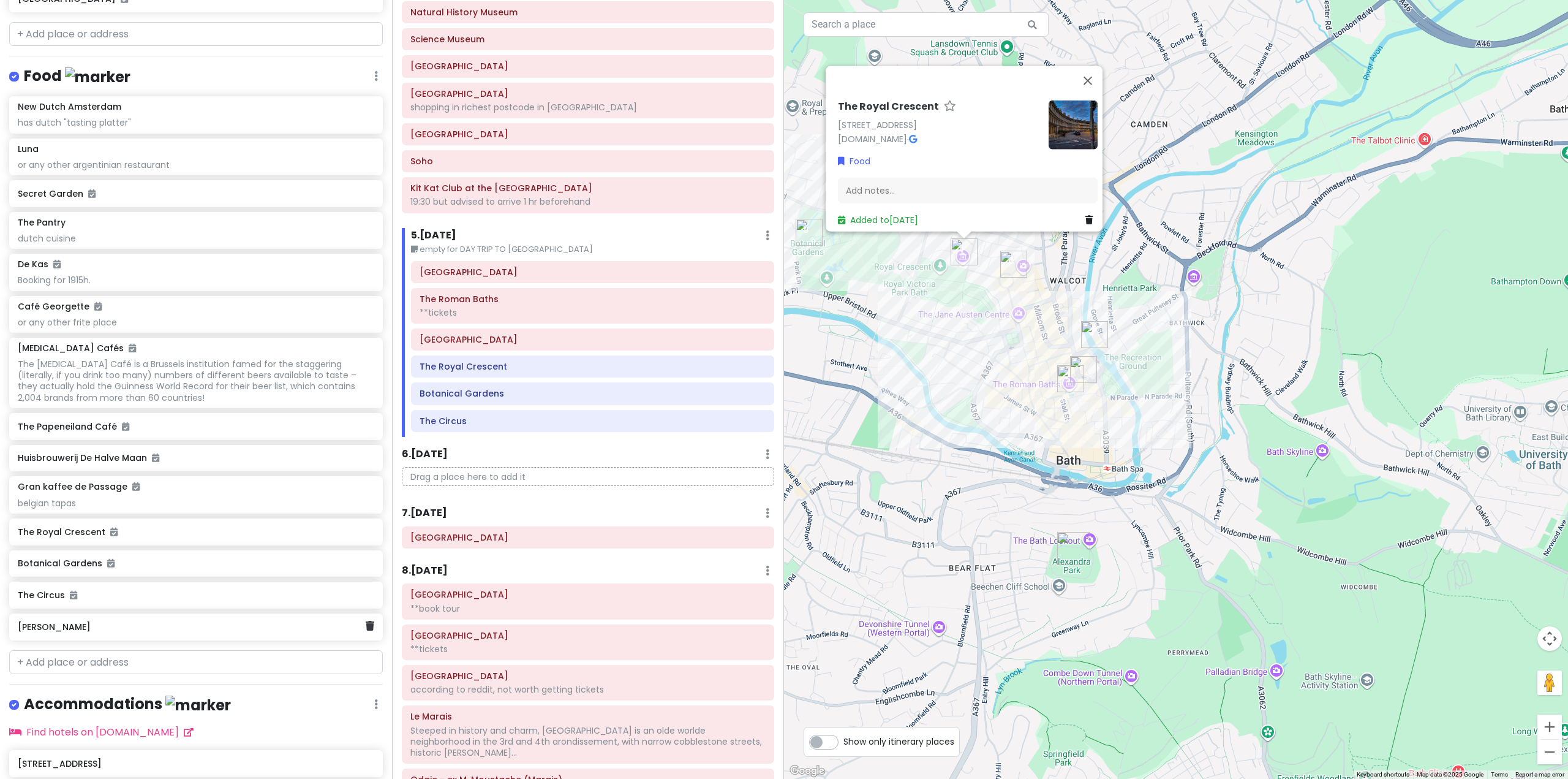
scroll to position [5963, 0]
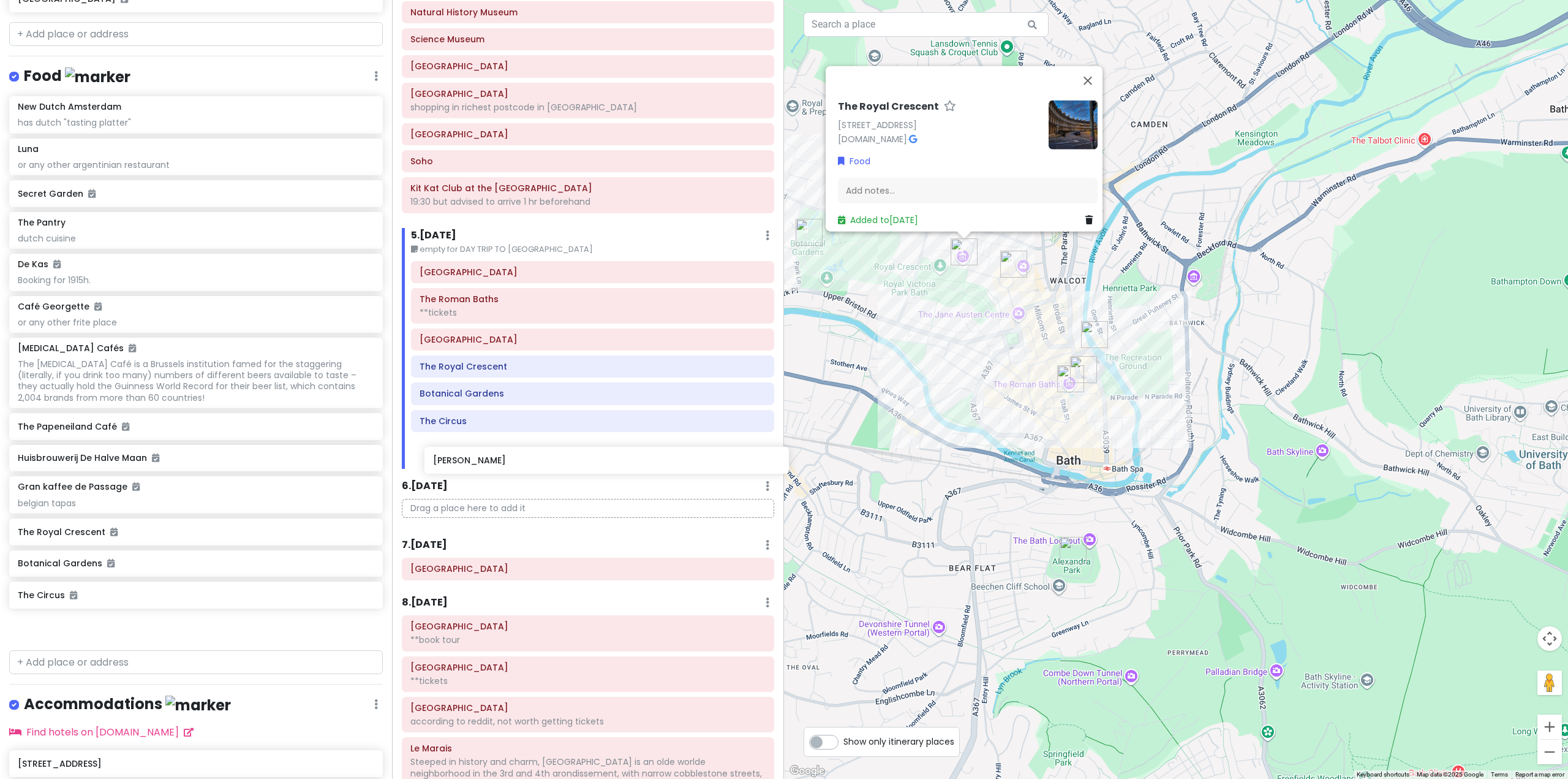
drag, startPoint x: 213, startPoint y: 678, endPoint x: 628, endPoint y: 461, distance: 468.3
click at [628, 461] on div "Europe 25 Private Change Dates Make a Copy Delete Trip Go Pro ⚡️ Give Feedback …" at bounding box center [784, 389] width 1568 height 779
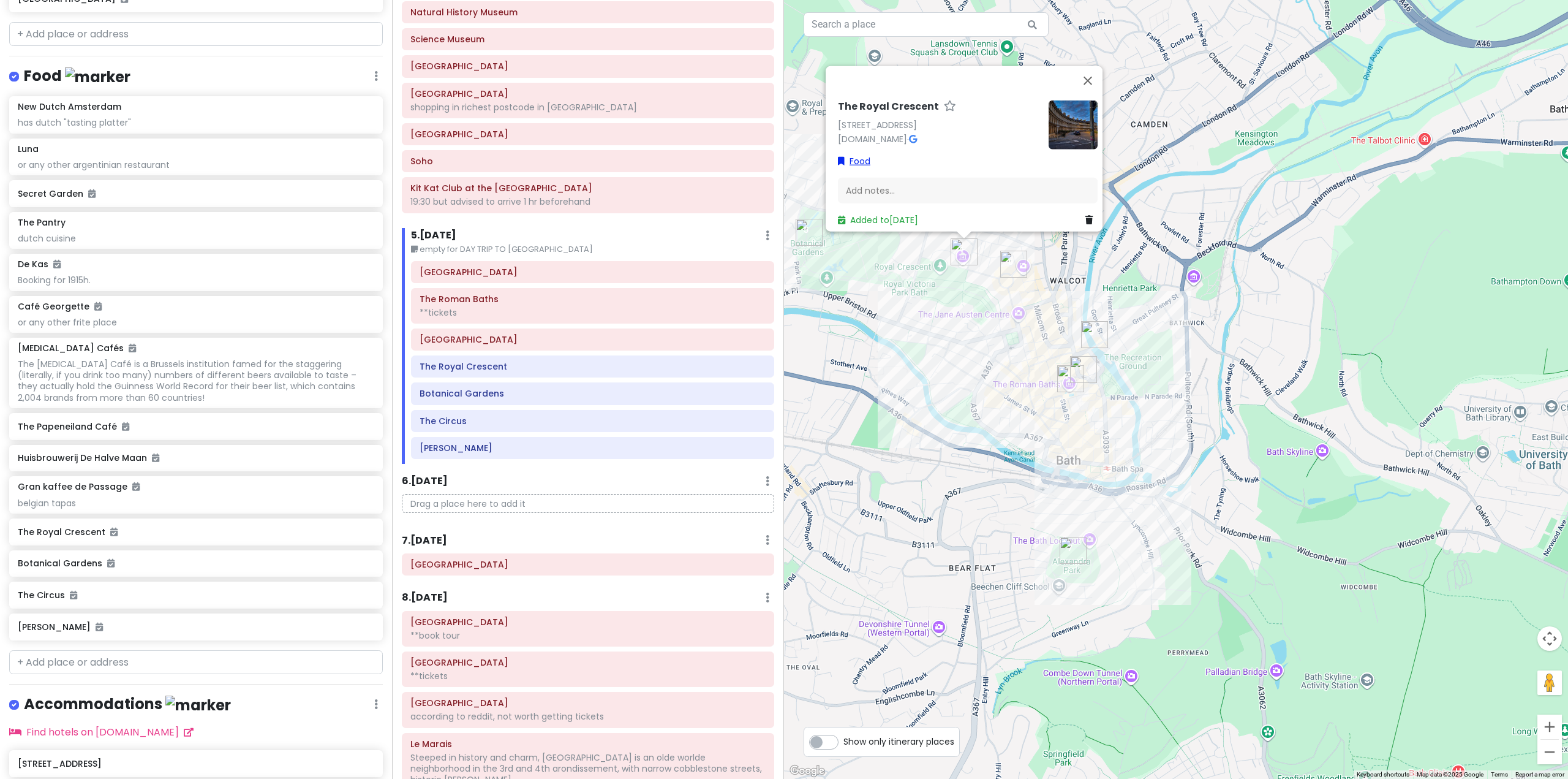
click at [861, 154] on link "Food" at bounding box center [854, 161] width 32 height 13
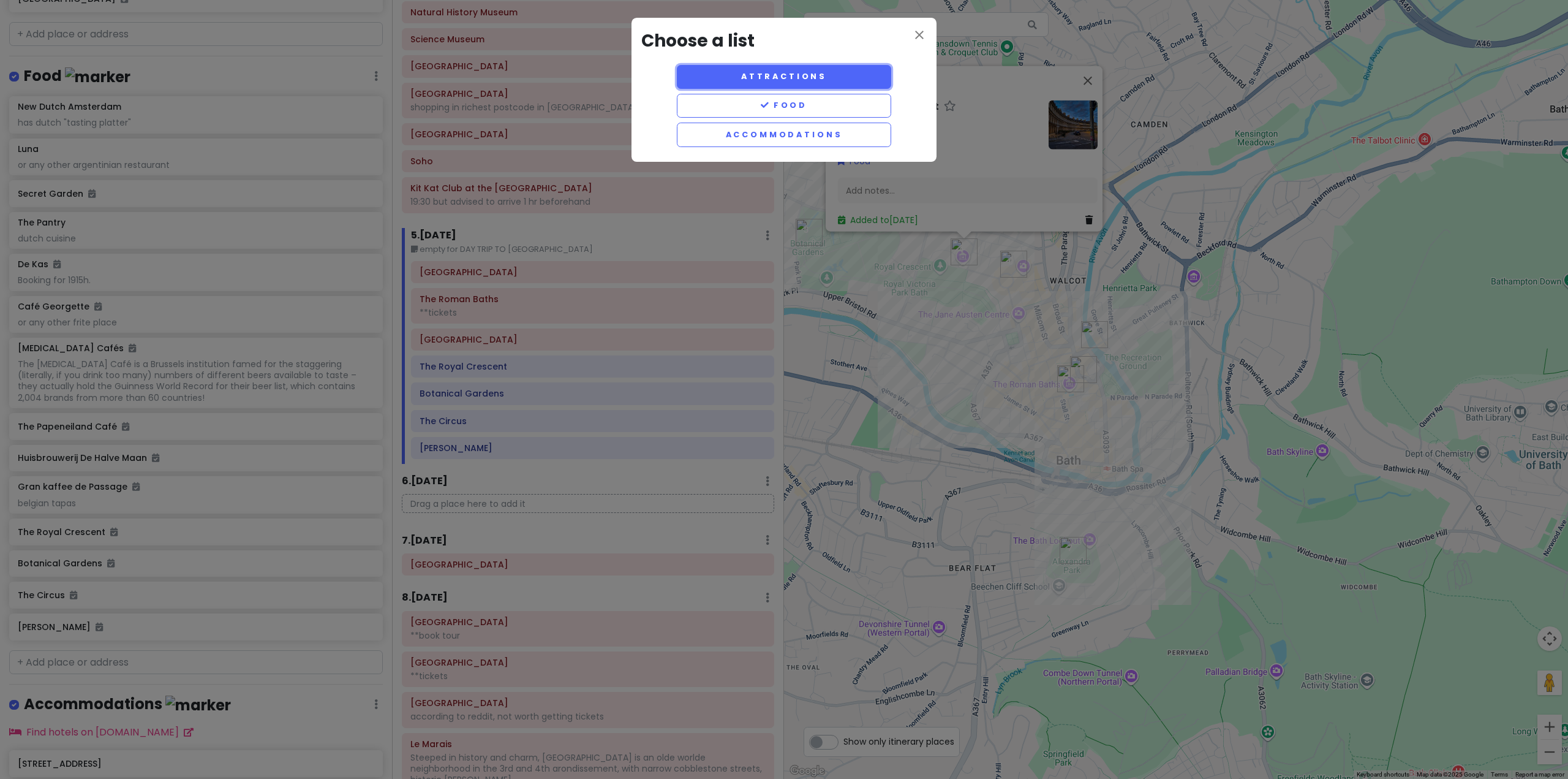
click at [842, 84] on button "Attractions" at bounding box center [784, 76] width 215 height 24
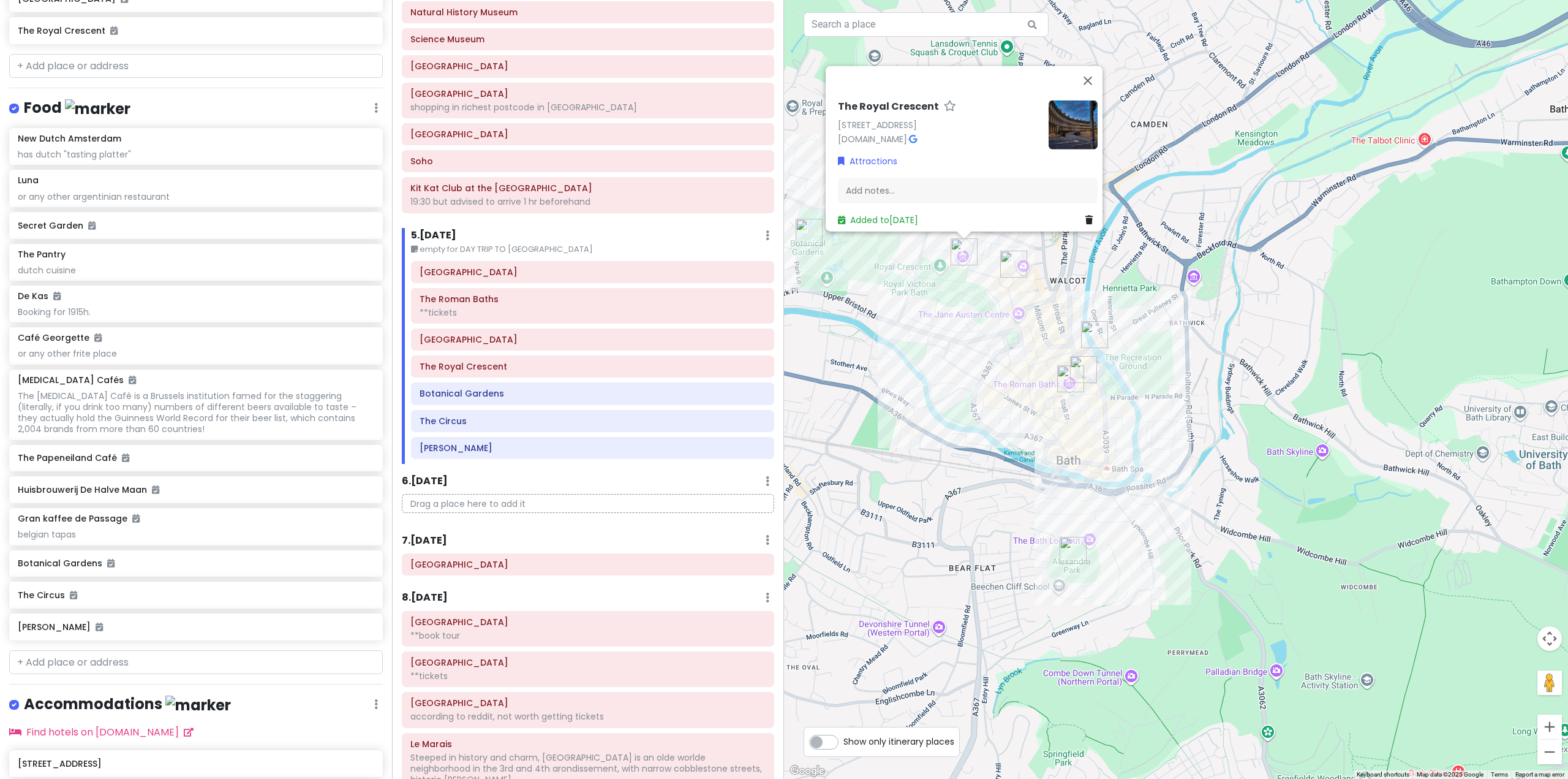
scroll to position [5994, 0]
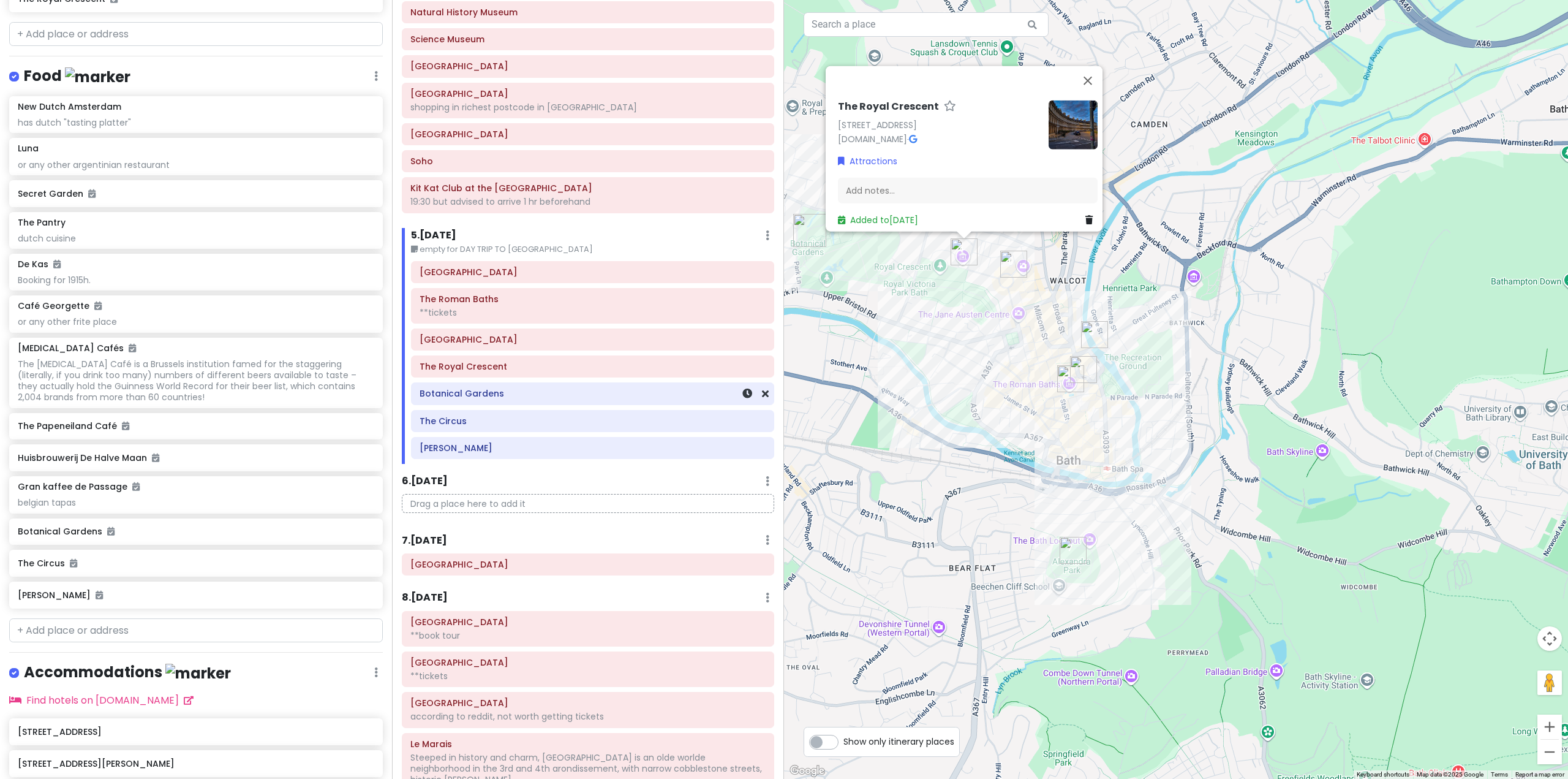
drag, startPoint x: 627, startPoint y: 403, endPoint x: 634, endPoint y: 389, distance: 15.7
click at [627, 403] on div "Botanical Gardens" at bounding box center [592, 394] width 362 height 21
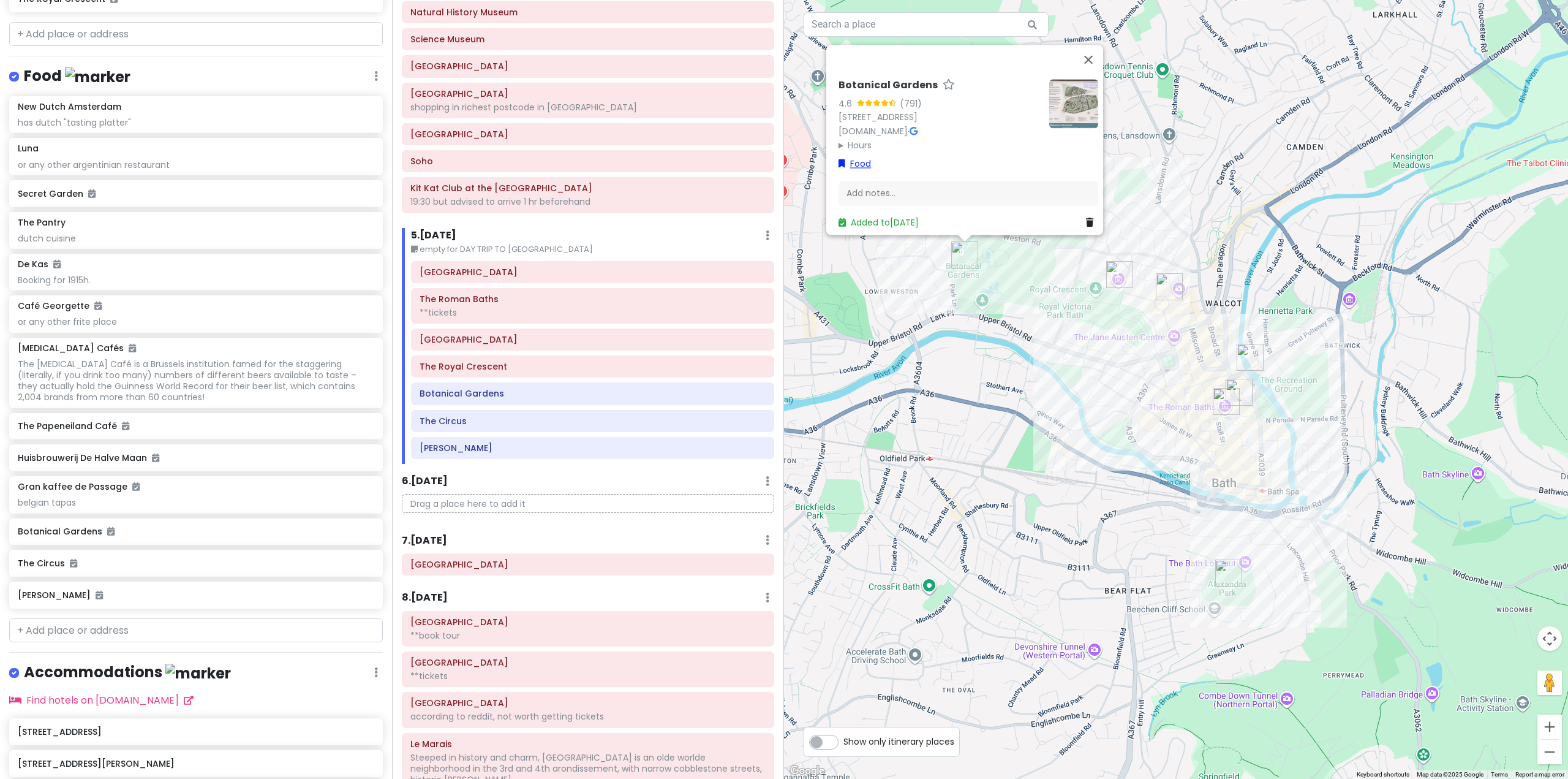
click at [861, 157] on link "Food" at bounding box center [855, 164] width 32 height 13
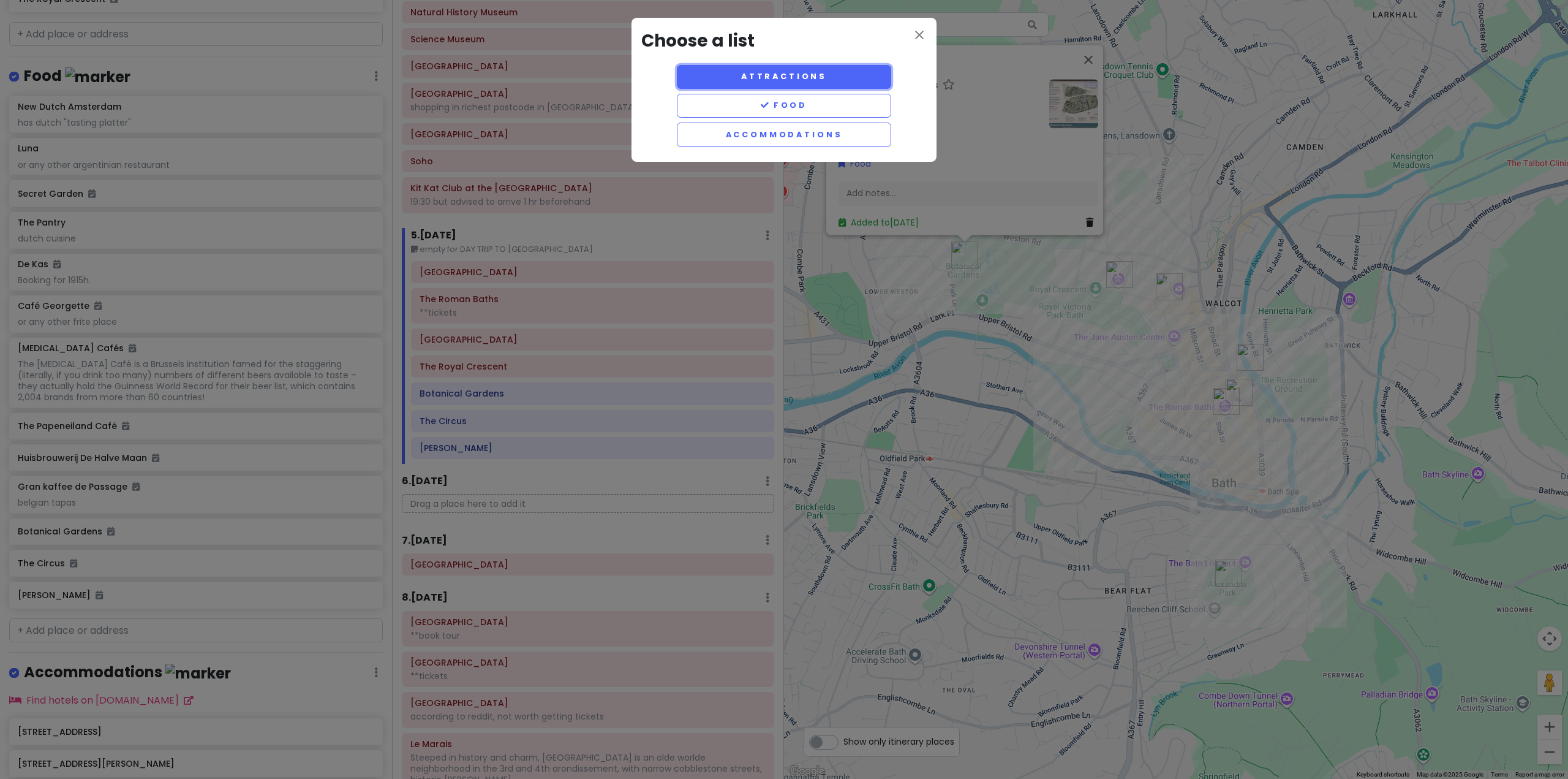
drag, startPoint x: 854, startPoint y: 81, endPoint x: 843, endPoint y: 105, distance: 26.4
click at [854, 81] on button "Attractions" at bounding box center [784, 76] width 215 height 24
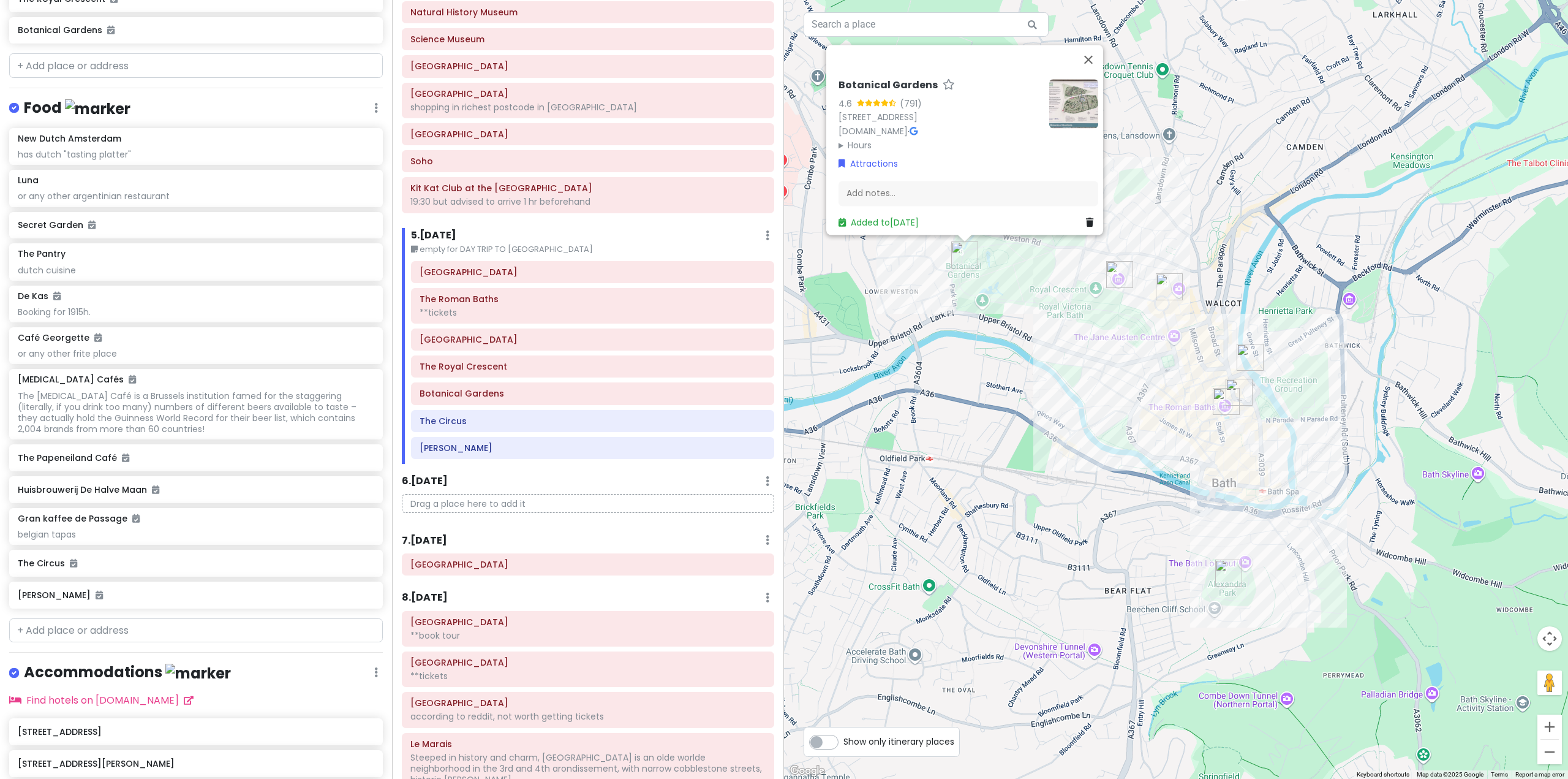
scroll to position [6026, 0]
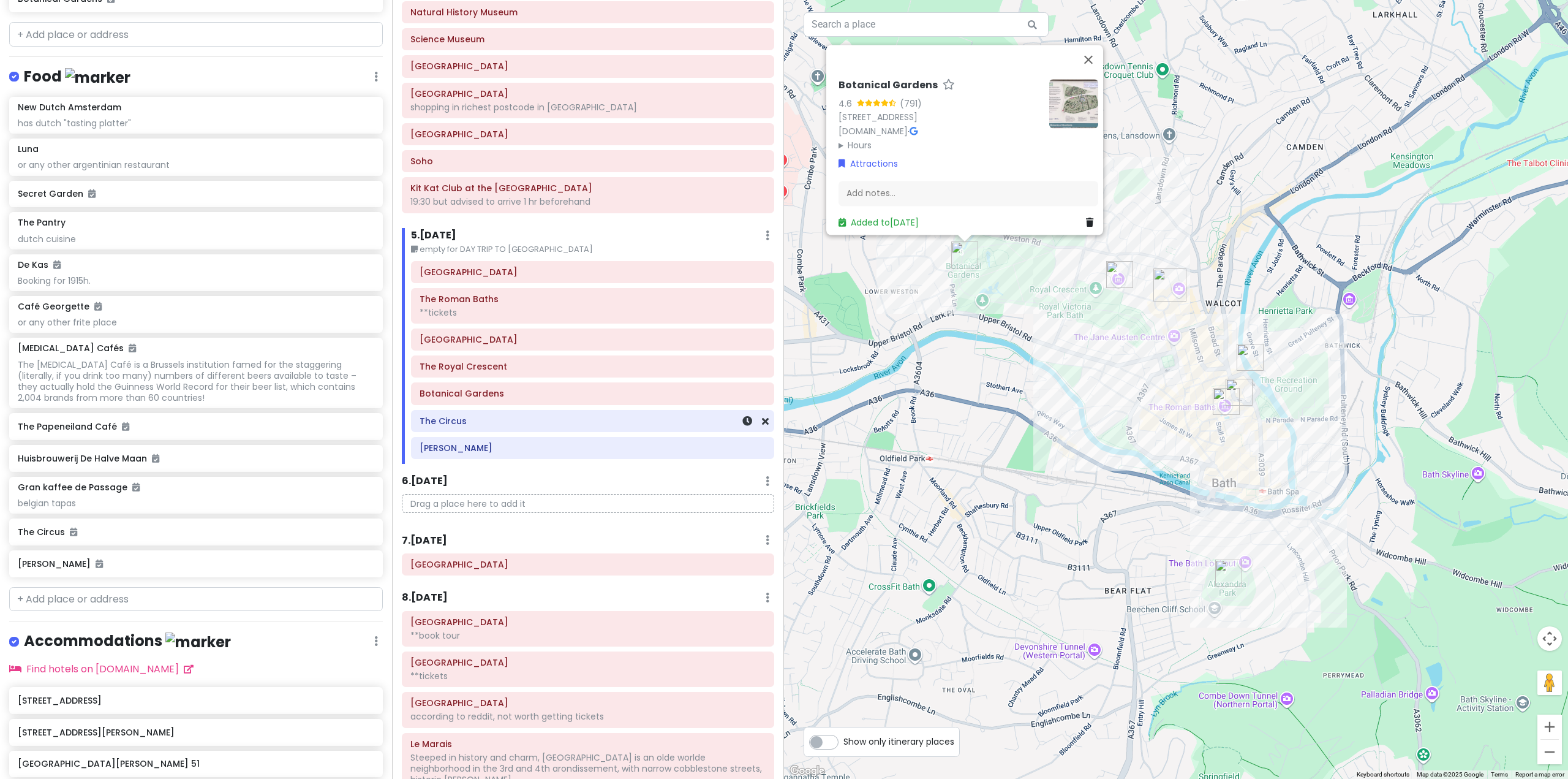
click at [610, 425] on h6 "The Circus" at bounding box center [592, 421] width 346 height 11
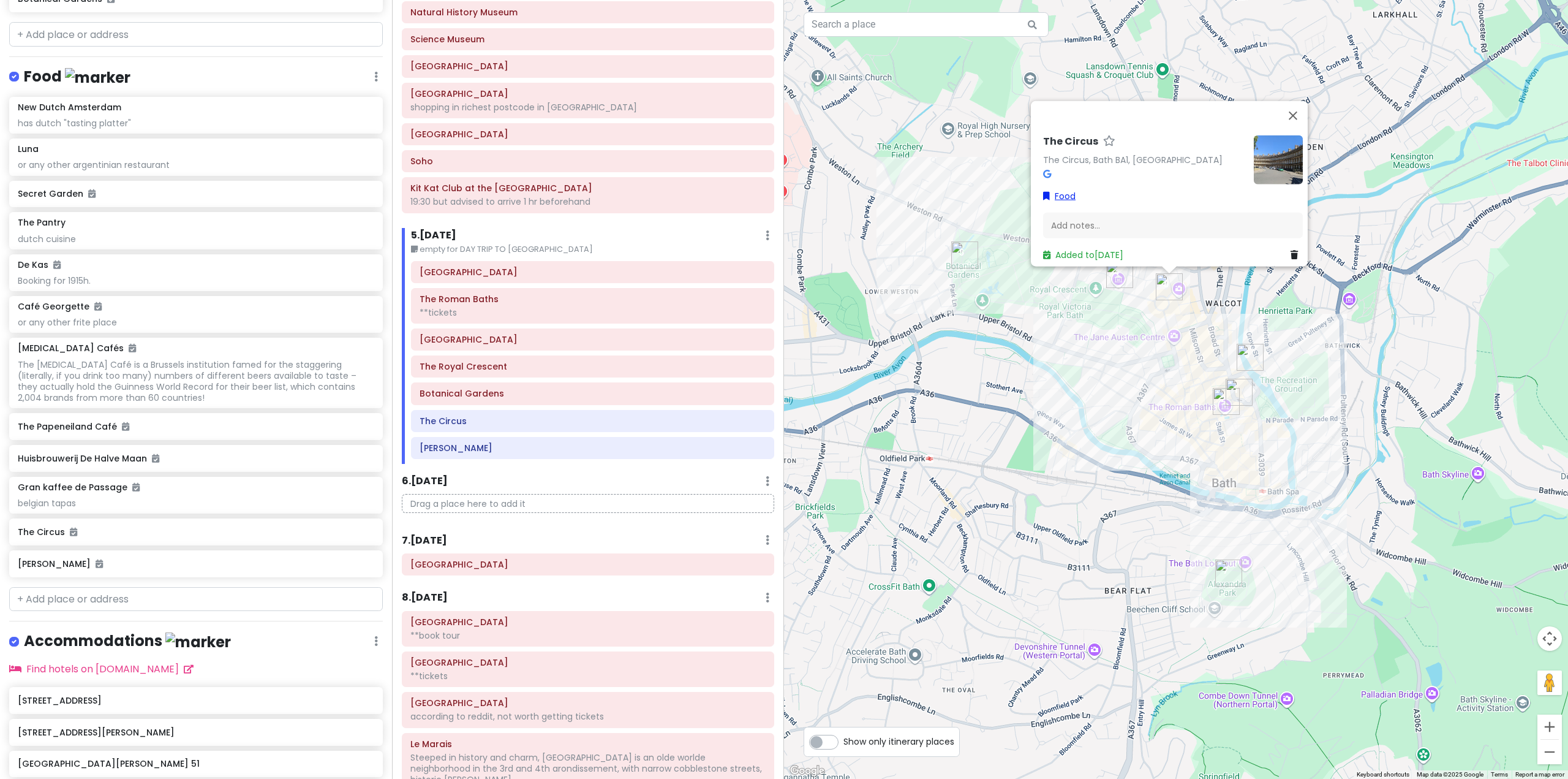
click at [1058, 188] on link "Food" at bounding box center [1059, 195] width 32 height 13
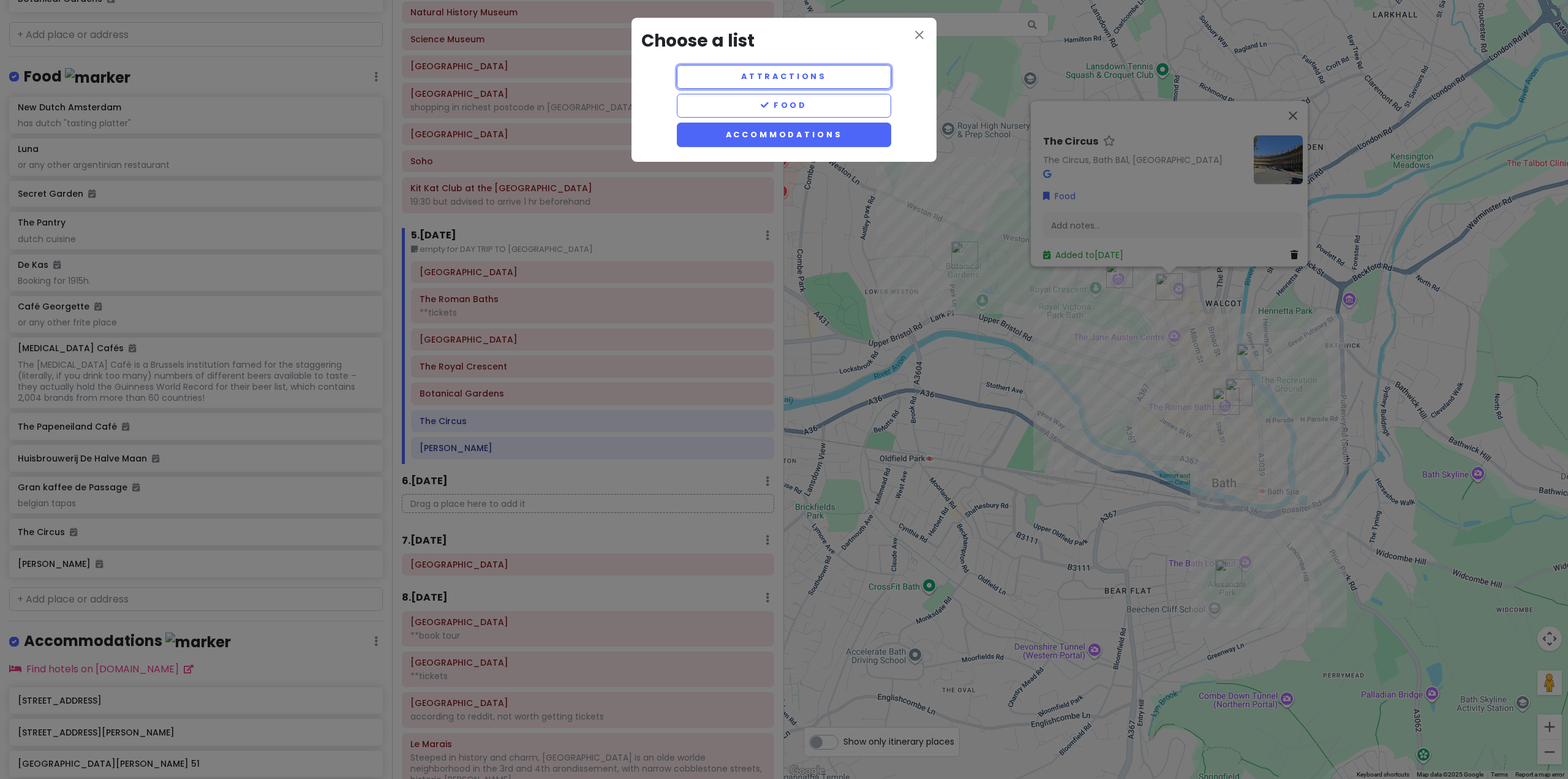
drag, startPoint x: 831, startPoint y: 75, endPoint x: 818, endPoint y: 118, distance: 44.9
click at [831, 75] on button "Attractions" at bounding box center [784, 76] width 215 height 24
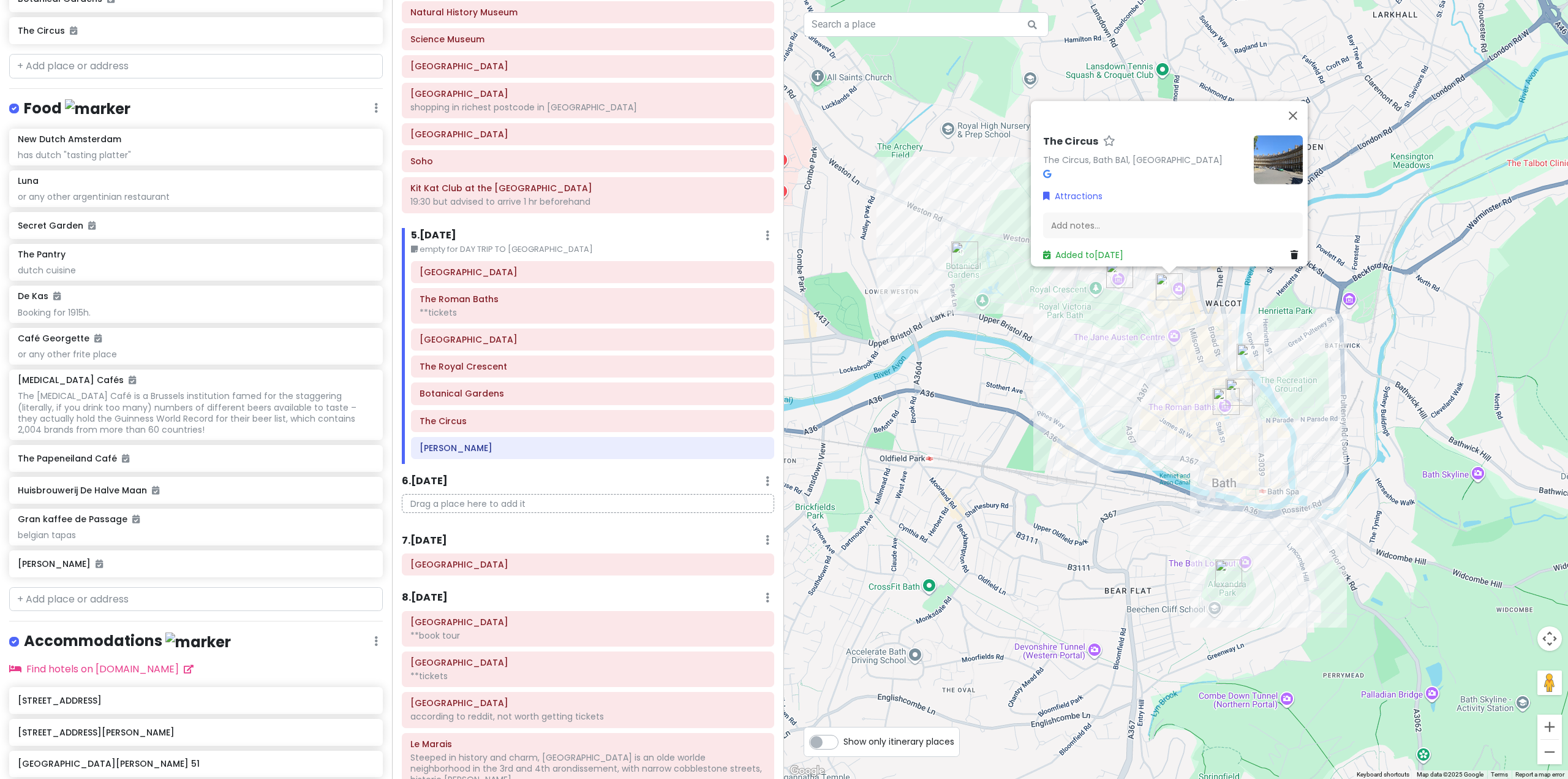
scroll to position [6058, 0]
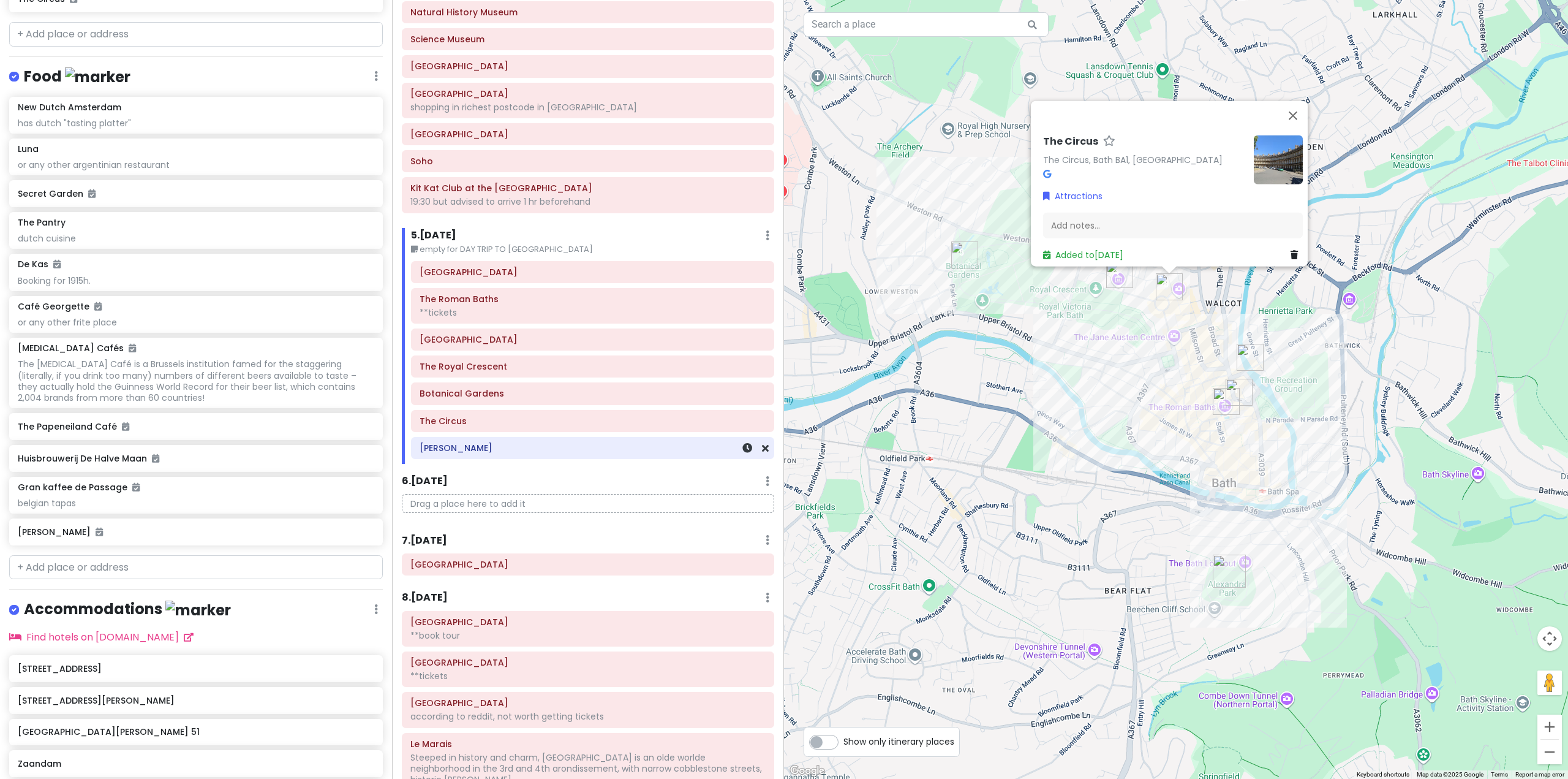
click at [662, 451] on h6 "[PERSON_NAME]" at bounding box center [592, 448] width 346 height 11
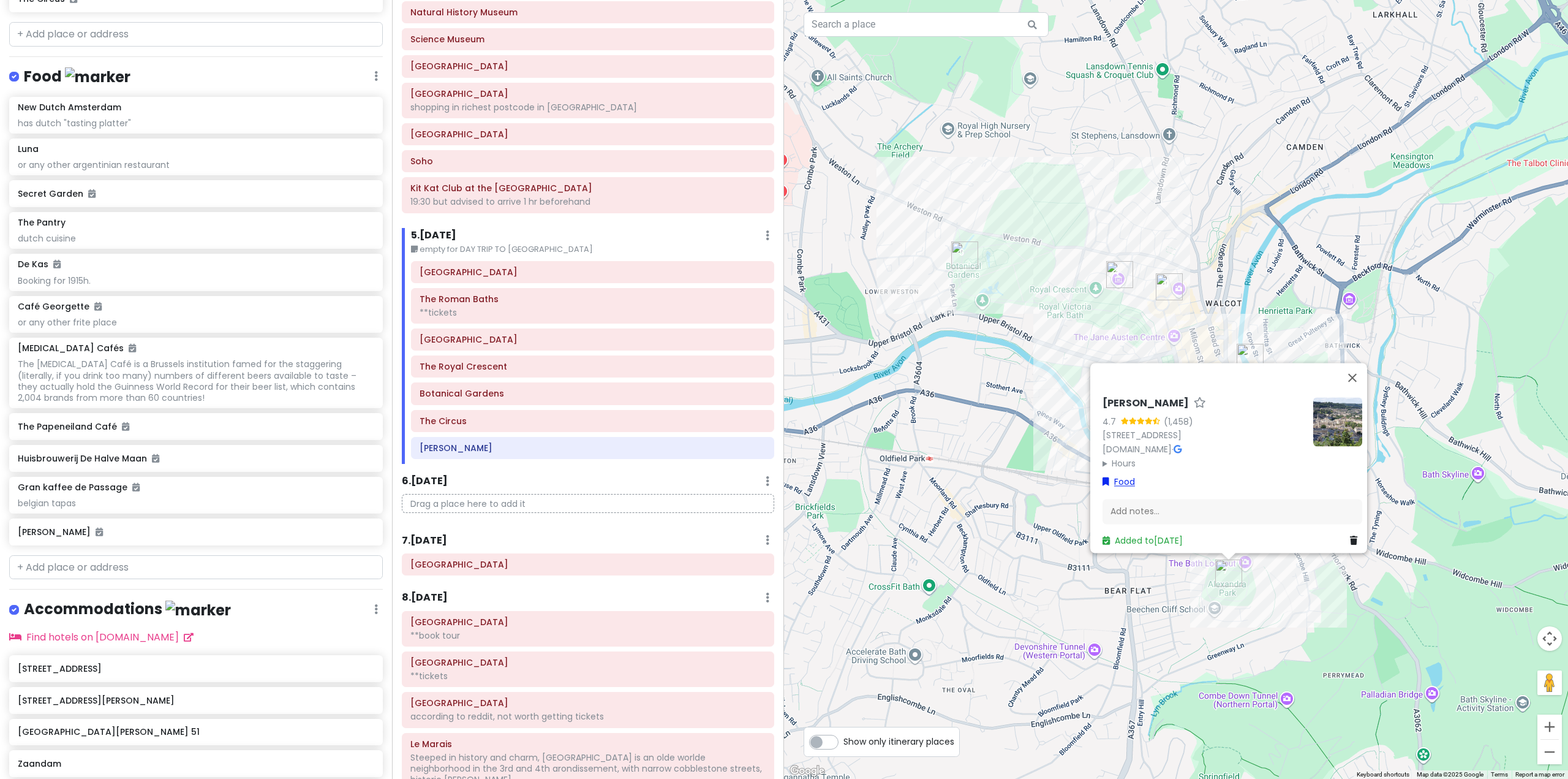
click at [1121, 477] on link "Food" at bounding box center [1119, 481] width 32 height 13
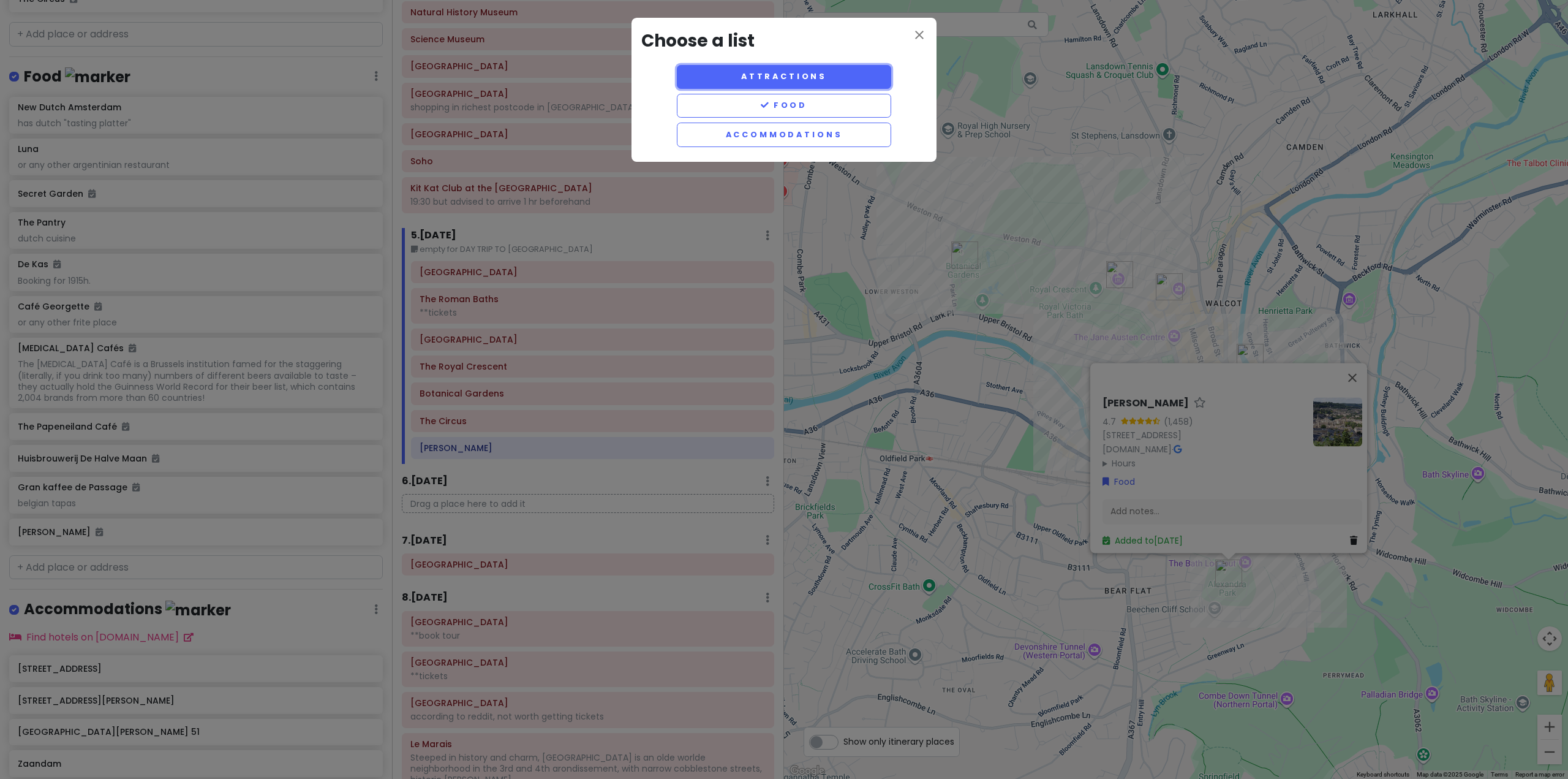
click at [844, 73] on button "Attractions" at bounding box center [784, 76] width 215 height 24
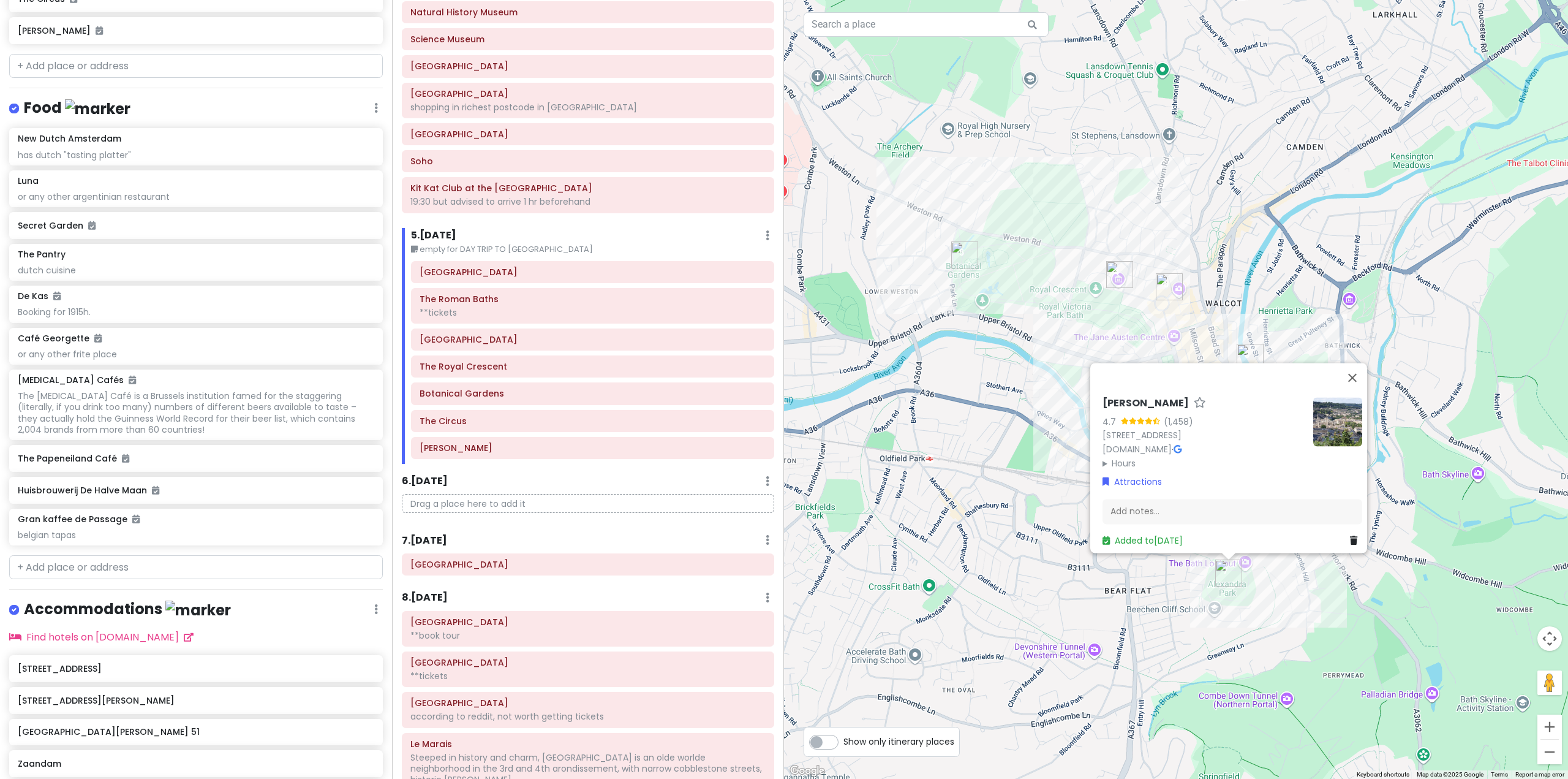
scroll to position [6089, 0]
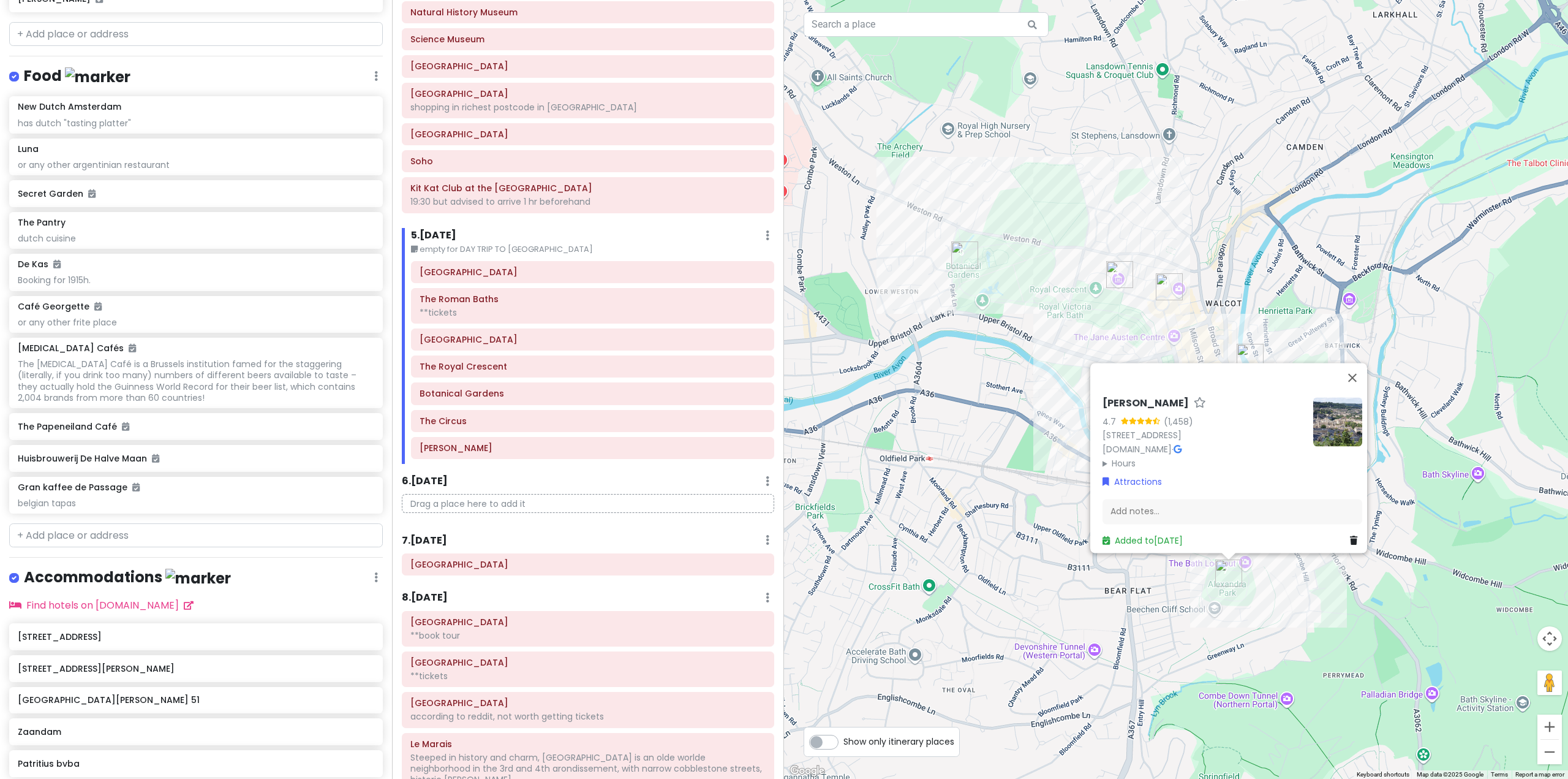
click at [974, 371] on div "[PERSON_NAME] [STREET_ADDRESS] [DOMAIN_NAME] · Hours [DATE] 9:00 am – 3:00 pm […" at bounding box center [1176, 389] width 784 height 779
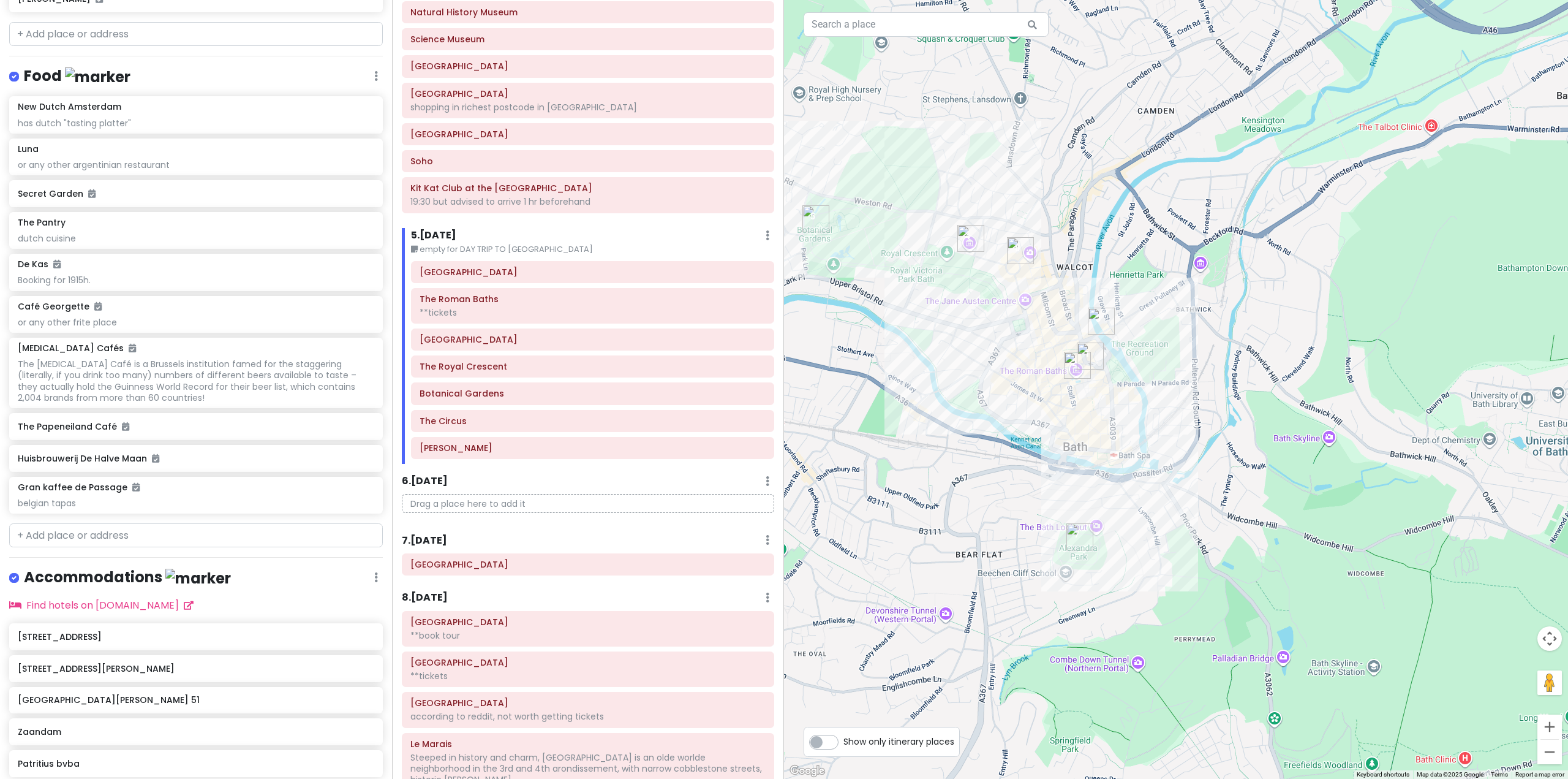
drag, startPoint x: 1046, startPoint y: 398, endPoint x: 899, endPoint y: 363, distance: 151.1
click at [899, 363] on div at bounding box center [1176, 389] width 784 height 779
drag, startPoint x: 610, startPoint y: 421, endPoint x: 621, endPoint y: 362, distance: 60.0
click at [621, 362] on div "[GEOGRAPHIC_DATA] The Roman Baths **tickets [GEOGRAPHIC_DATA] The [GEOGRAPHIC_D…" at bounding box center [592, 361] width 381 height 203
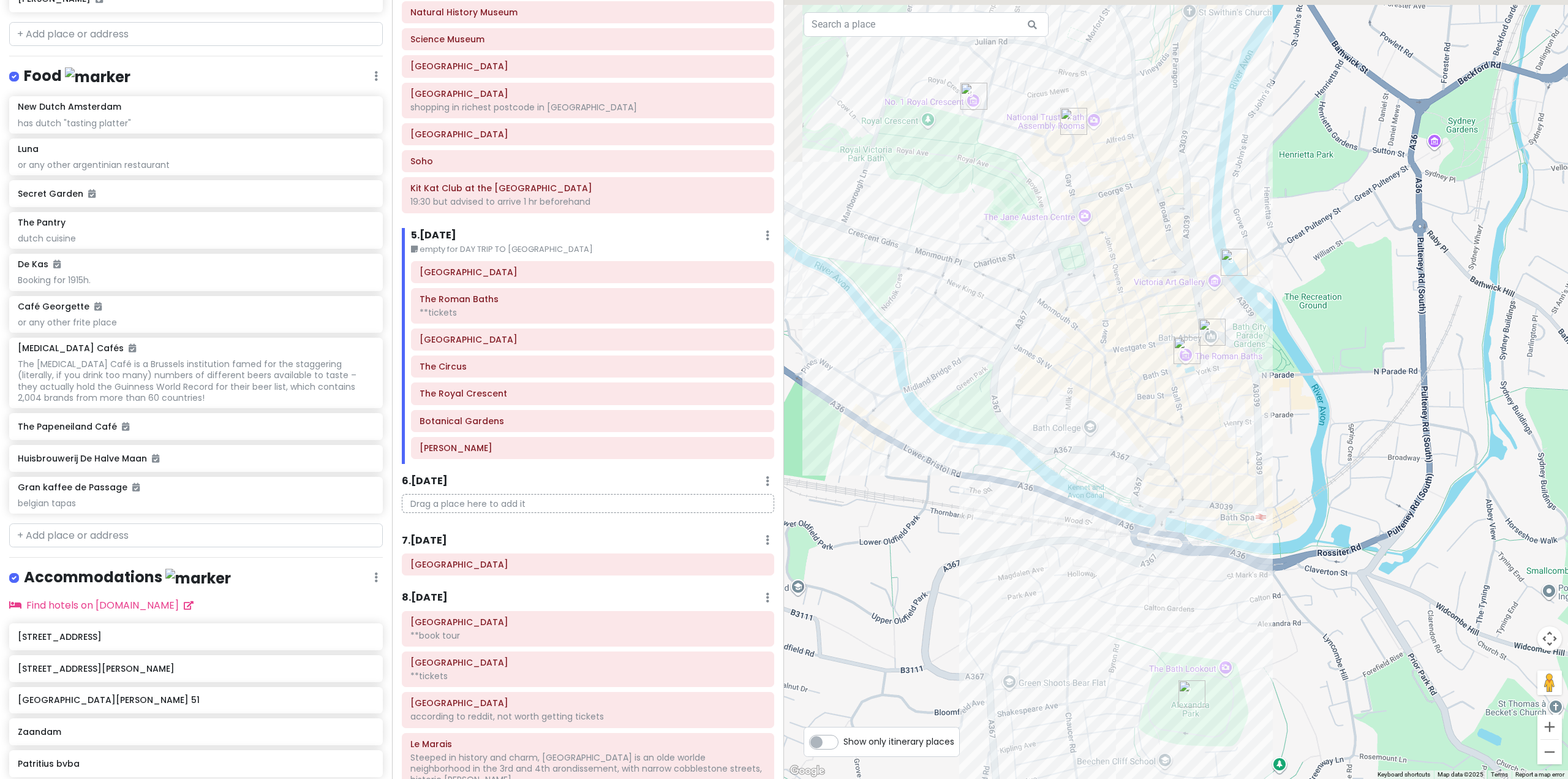
drag, startPoint x: 1037, startPoint y: 496, endPoint x: 1088, endPoint y: 631, distance: 144.3
click at [1088, 631] on div at bounding box center [1176, 389] width 784 height 779
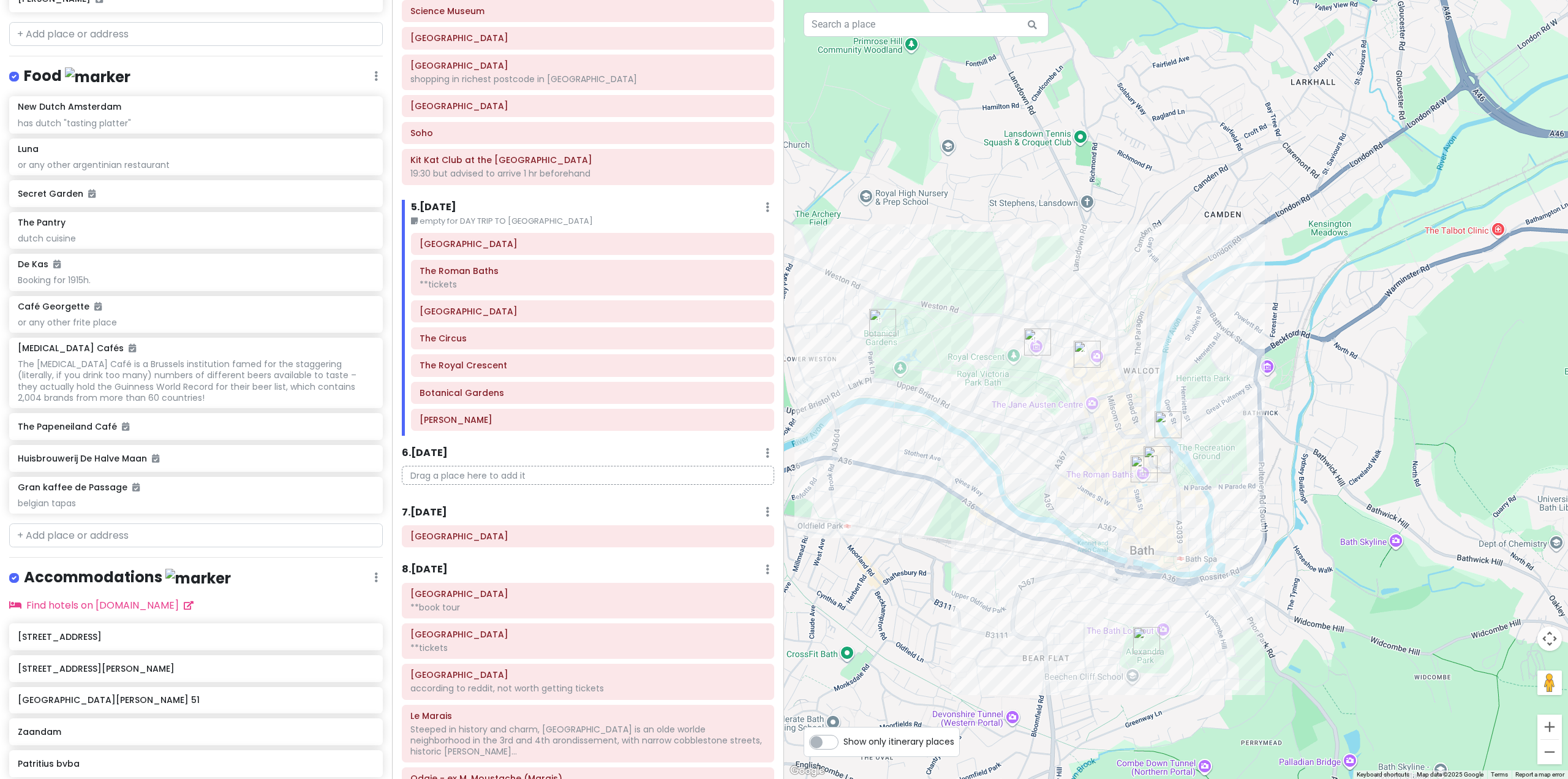
scroll to position [674, 0]
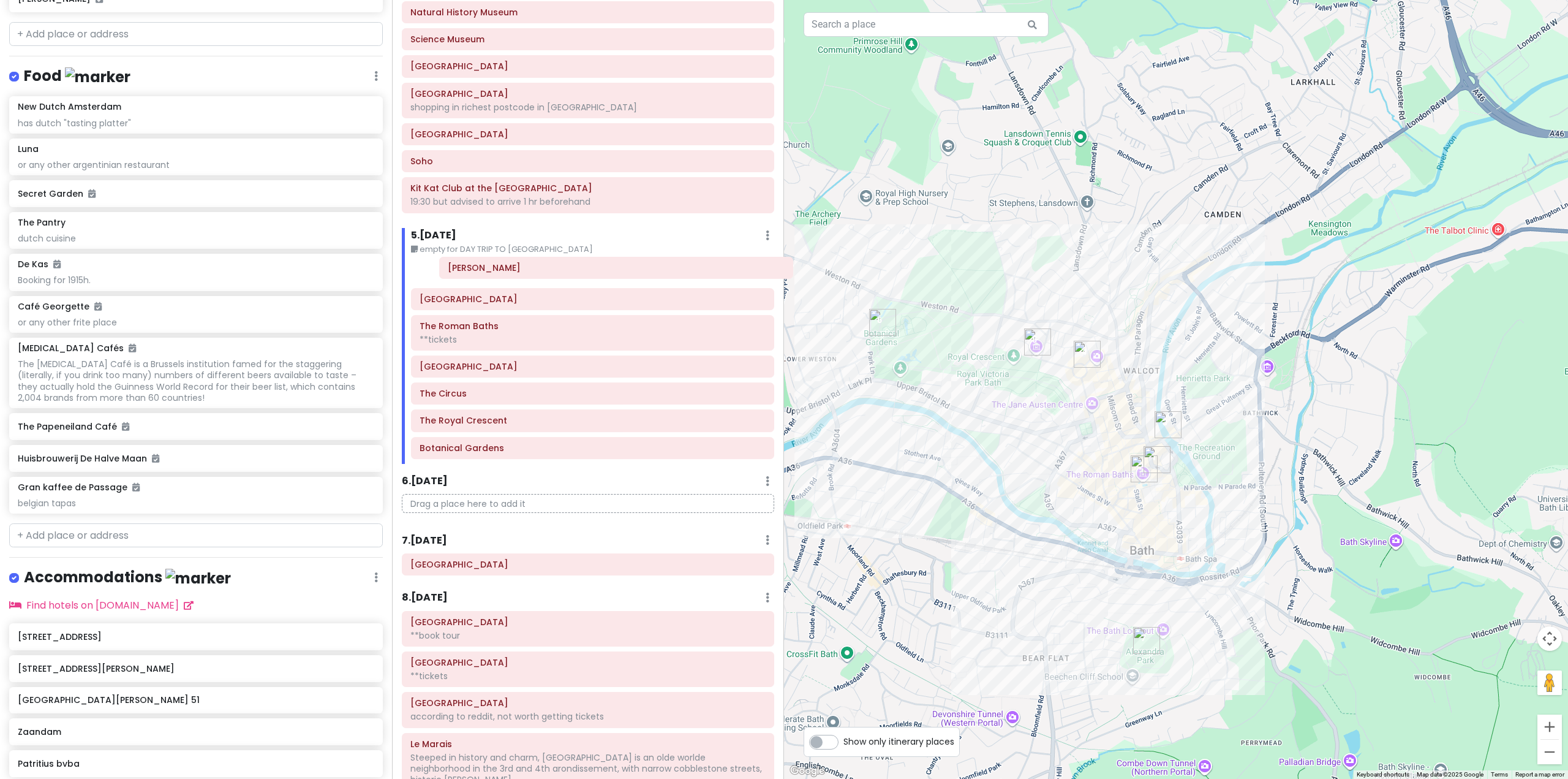
drag, startPoint x: 515, startPoint y: 455, endPoint x: 545, endPoint y: 271, distance: 186.4
click at [545, 271] on div "[GEOGRAPHIC_DATA] The Roman Baths **tickets [GEOGRAPHIC_DATA] [GEOGRAPHIC_DATA]…" at bounding box center [592, 361] width 381 height 203
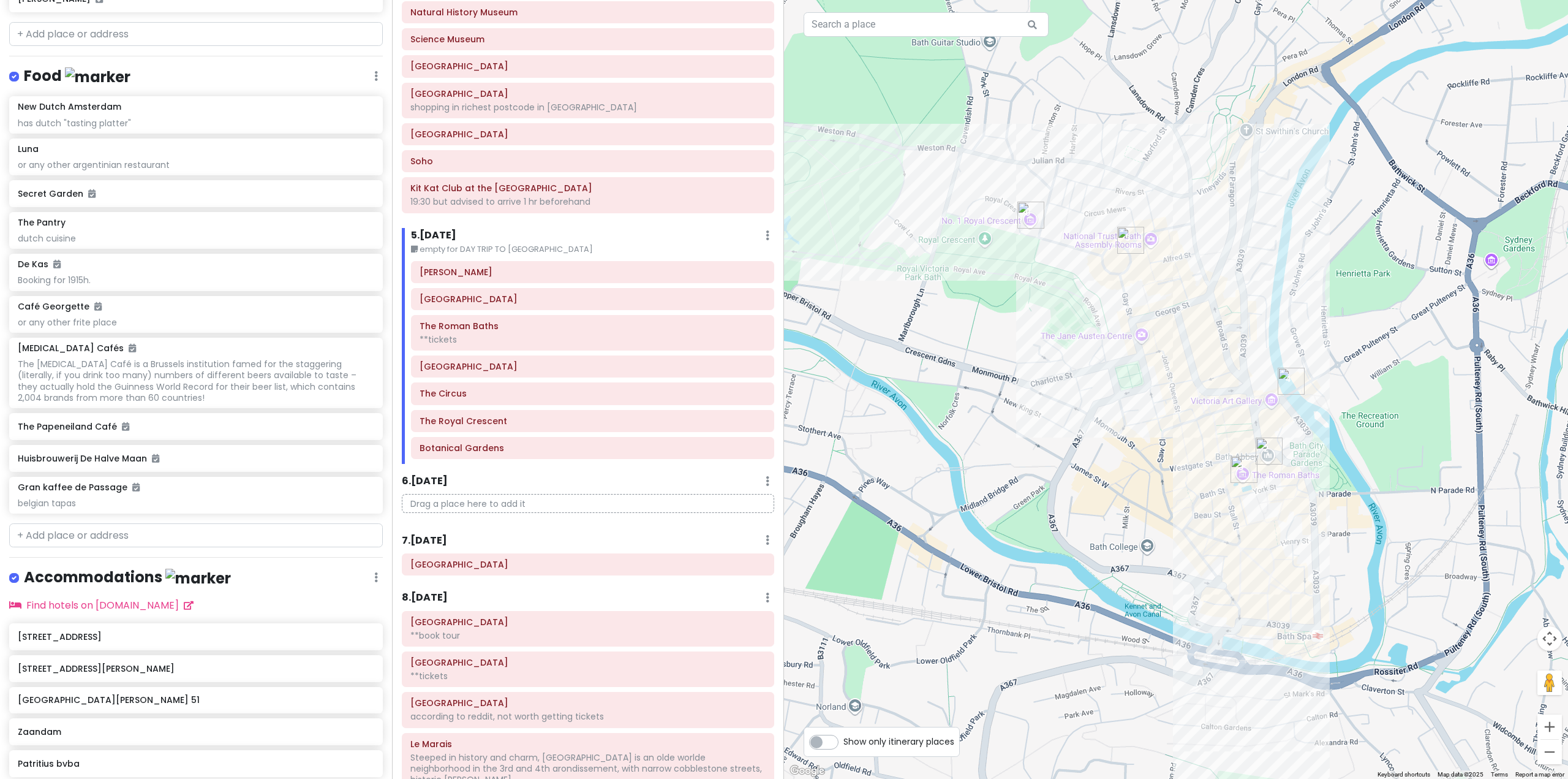
drag, startPoint x: 1156, startPoint y: 526, endPoint x: 1286, endPoint y: 583, distance: 141.9
click at [1284, 583] on div at bounding box center [1176, 389] width 784 height 779
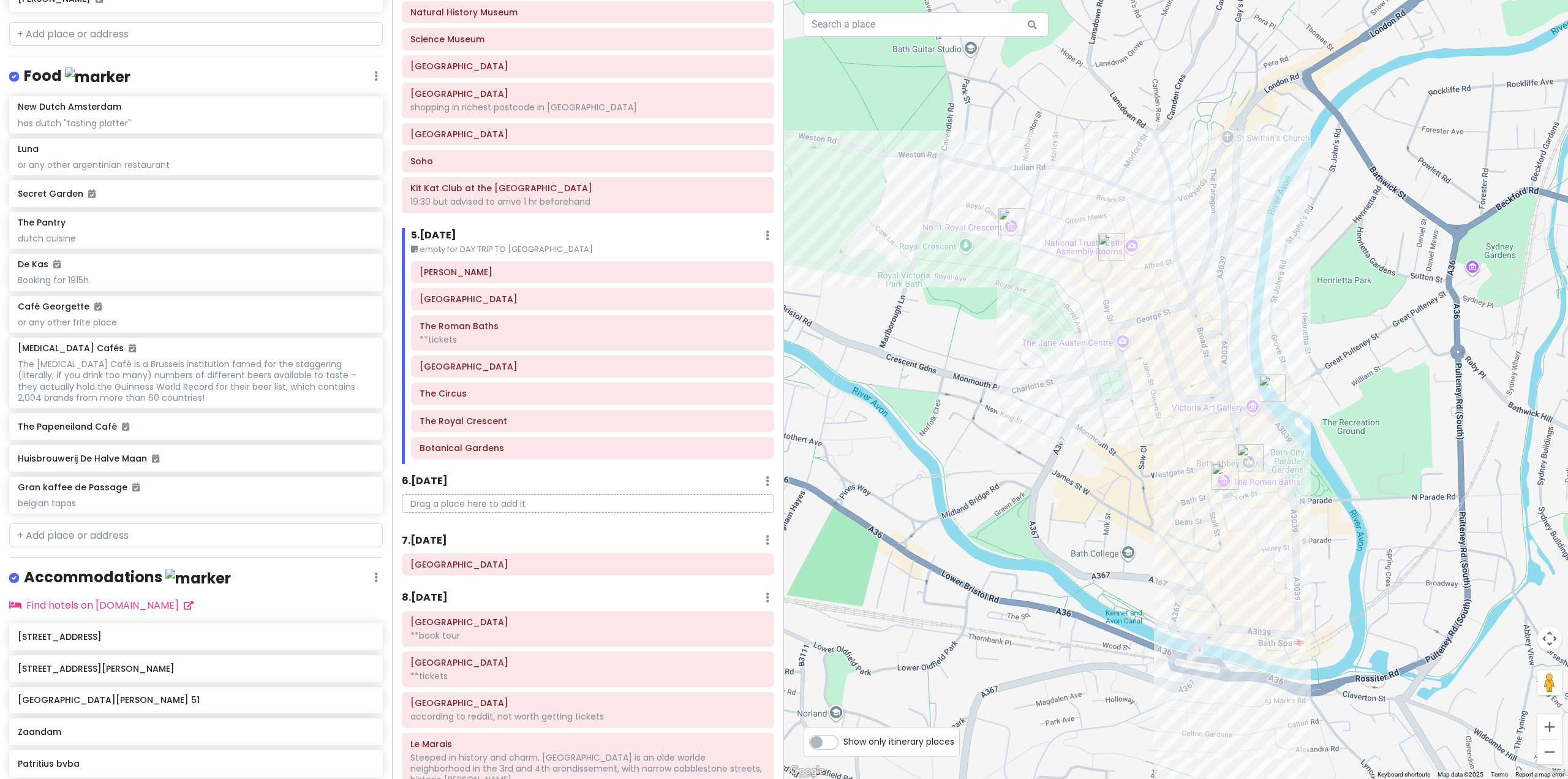
drag, startPoint x: 1247, startPoint y: 549, endPoint x: 1192, endPoint y: 526, distance: 59.6
click at [1192, 526] on div at bounding box center [1176, 389] width 784 height 779
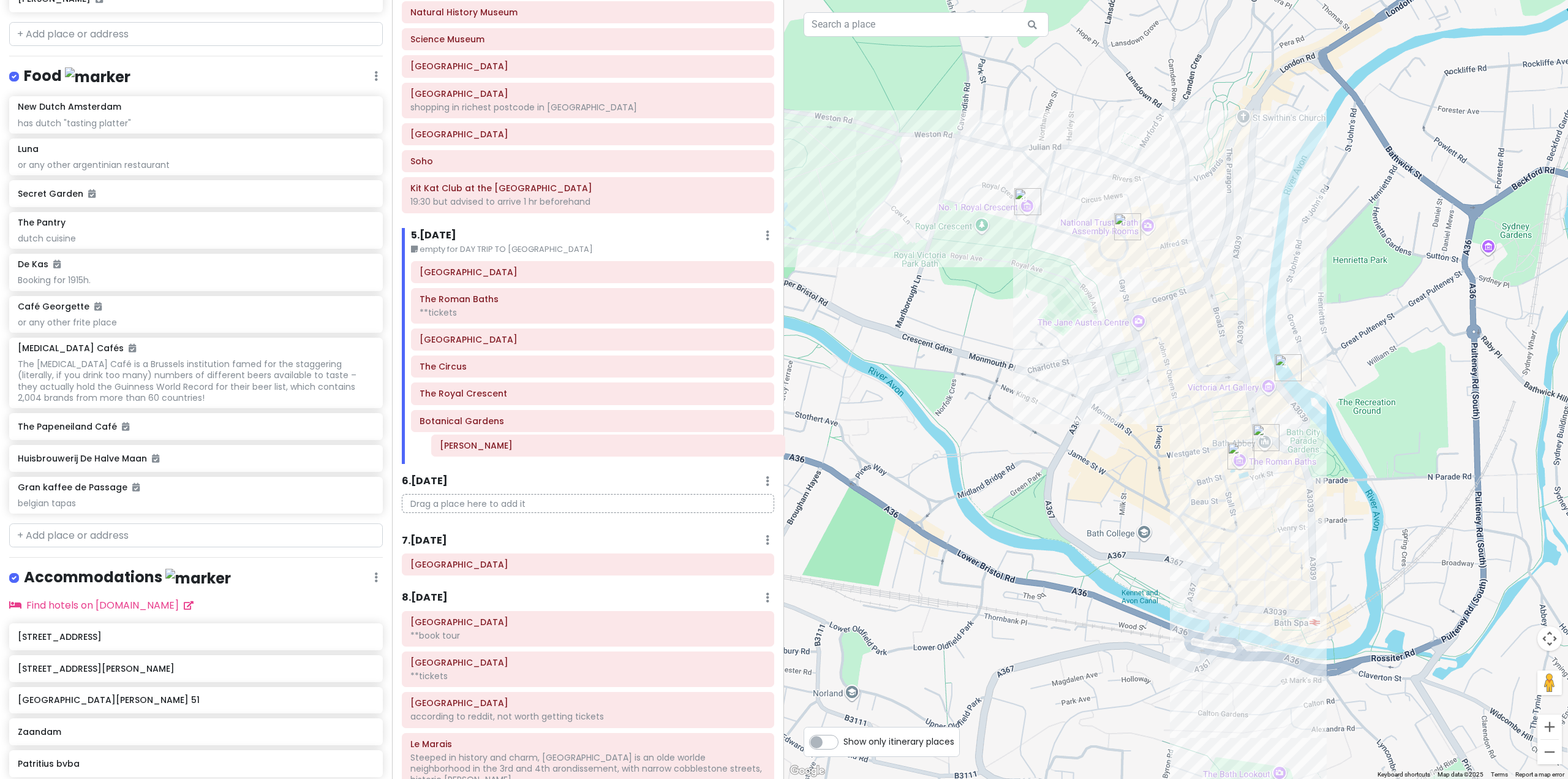
drag, startPoint x: 613, startPoint y: 268, endPoint x: 634, endPoint y: 443, distance: 176.3
click at [634, 443] on div "[PERSON_NAME] [GEOGRAPHIC_DATA] The Roman Baths **tickets [GEOGRAPHIC_DATA] [GE…" at bounding box center [592, 361] width 381 height 203
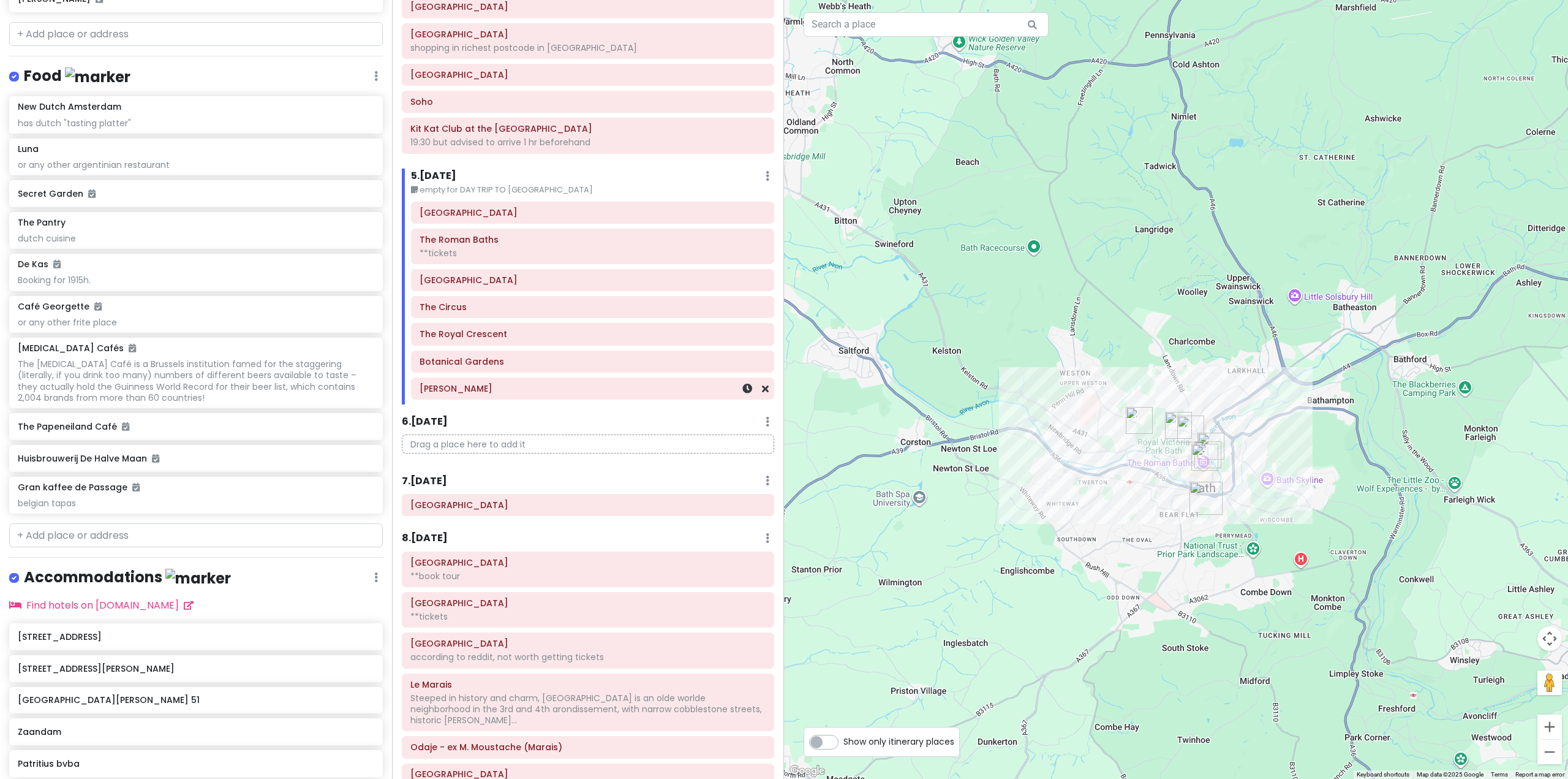
scroll to position [735, 0]
click at [1291, 481] on div at bounding box center [1176, 389] width 784 height 779
click at [1272, 485] on div at bounding box center [1176, 389] width 784 height 779
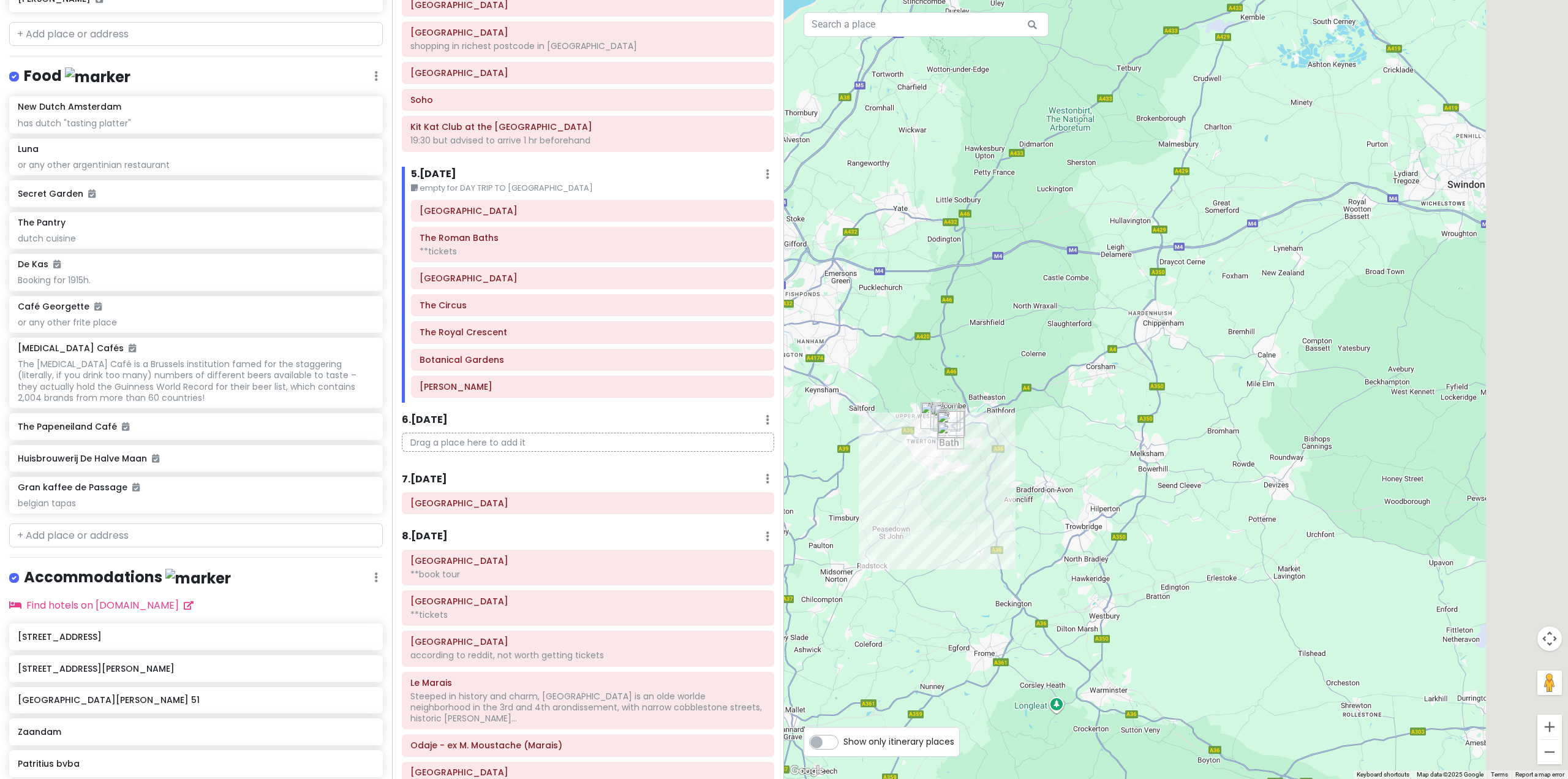
drag, startPoint x: 1319, startPoint y: 431, endPoint x: 1135, endPoint y: 437, distance: 184.1
click at [1132, 440] on div at bounding box center [1176, 389] width 784 height 779
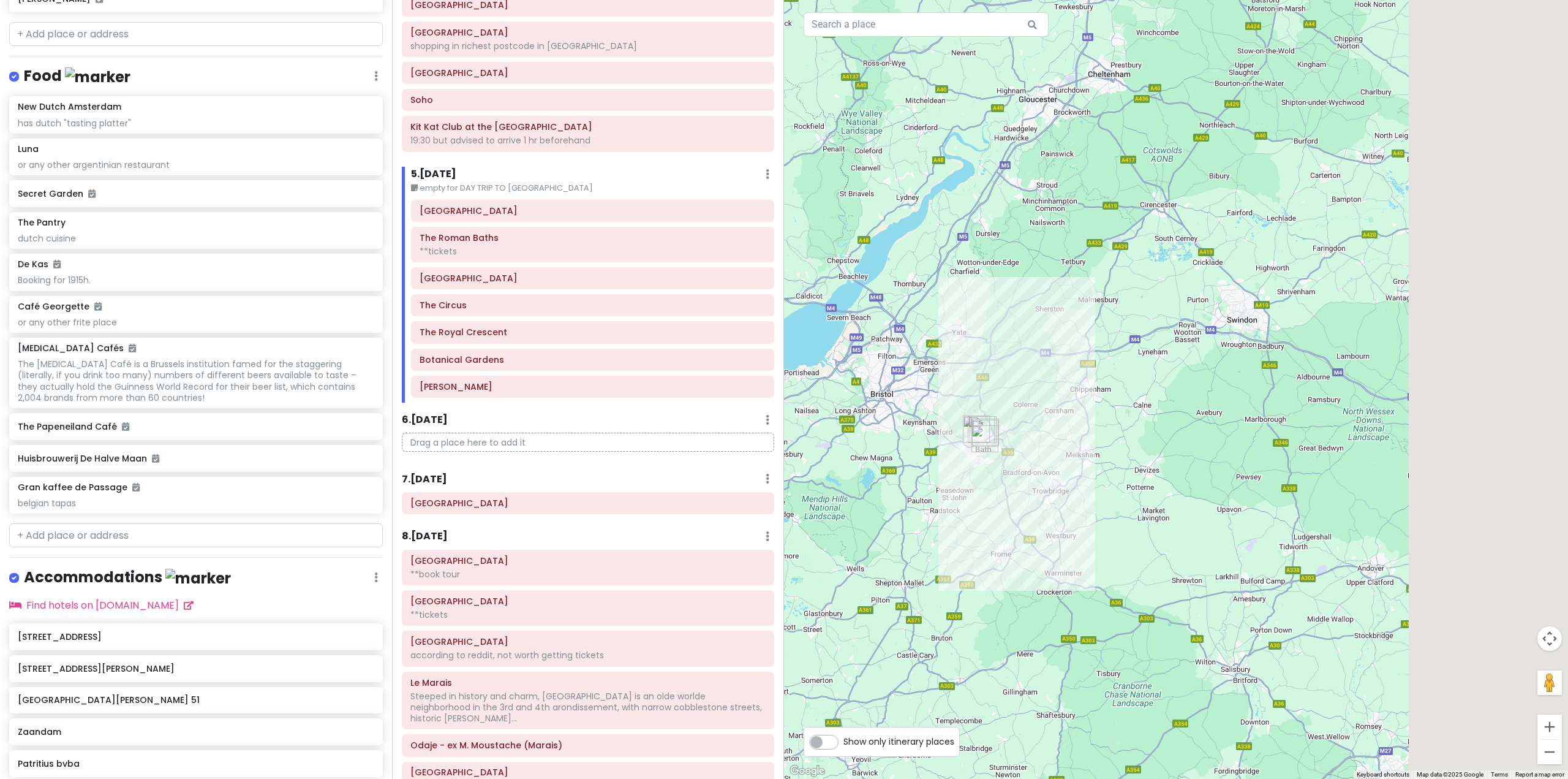
drag, startPoint x: 1441, startPoint y: 423, endPoint x: 1191, endPoint y: 435, distance: 250.3
click at [1191, 435] on div at bounding box center [1176, 389] width 784 height 779
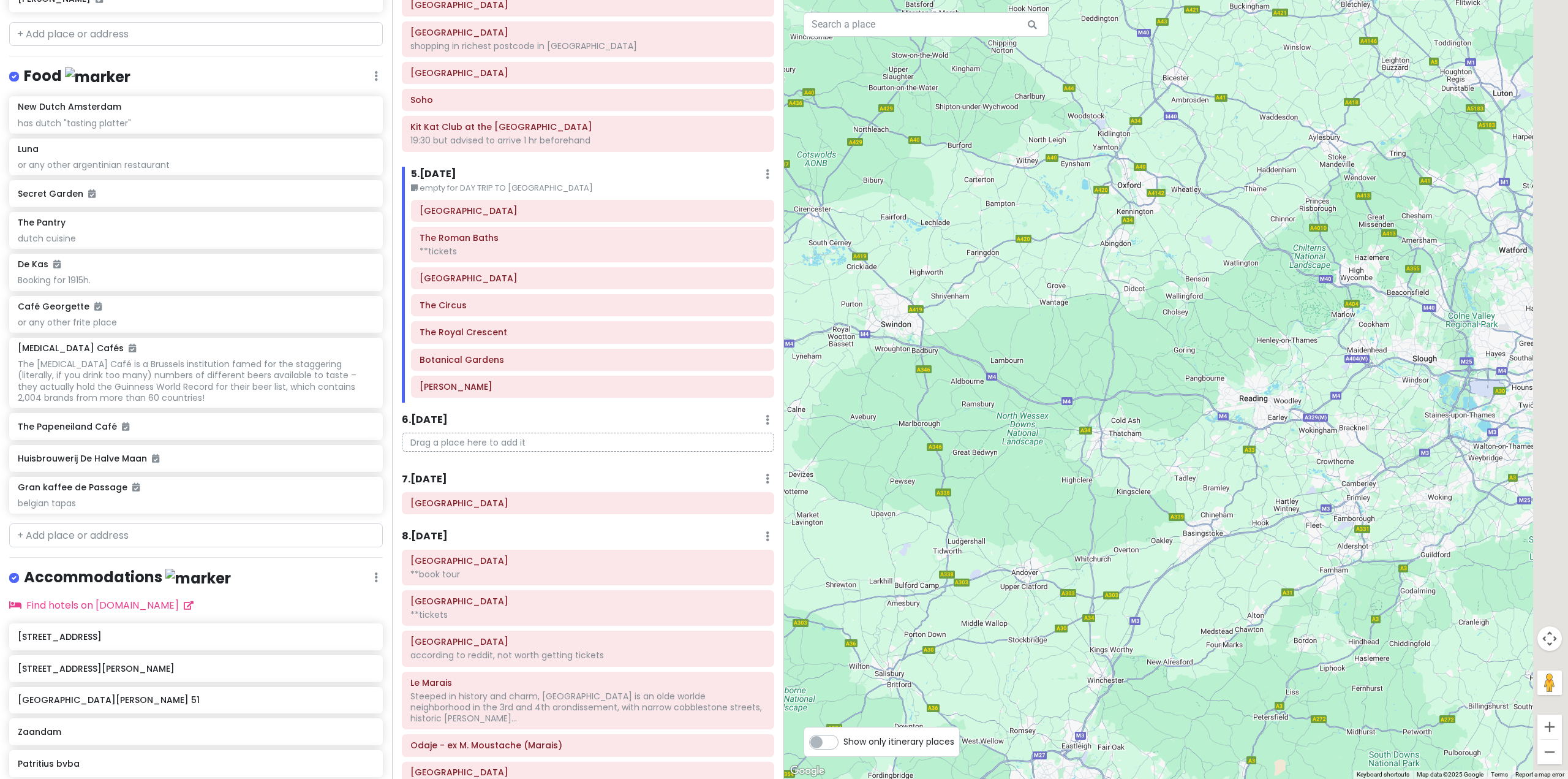
drag, startPoint x: 1367, startPoint y: 434, endPoint x: 1084, endPoint y: 441, distance: 283.1
click at [1108, 445] on div at bounding box center [1176, 389] width 784 height 779
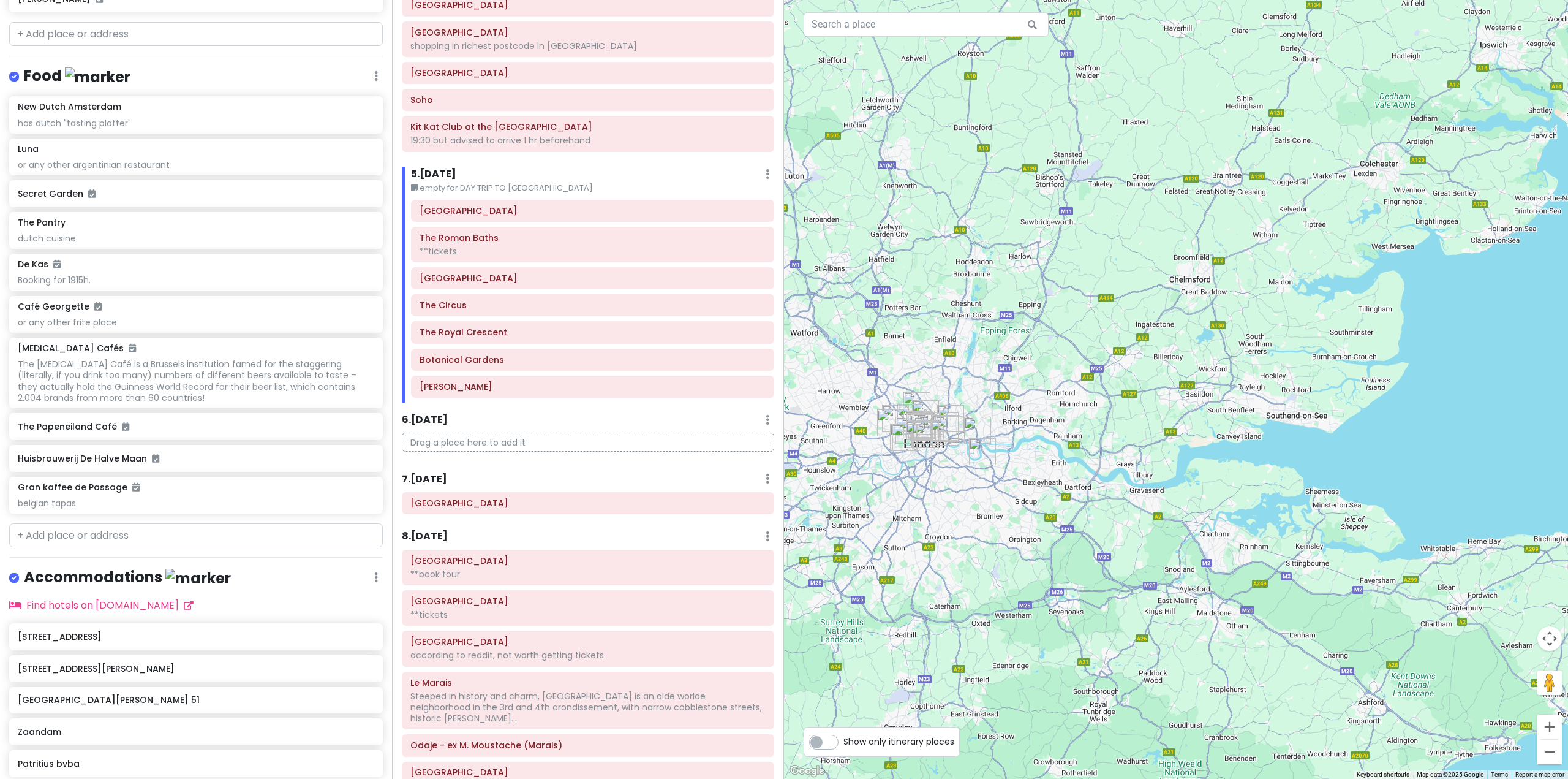
drag, startPoint x: 1086, startPoint y: 440, endPoint x: 1187, endPoint y: 487, distance: 111.4
click at [1187, 487] on div at bounding box center [1176, 389] width 784 height 779
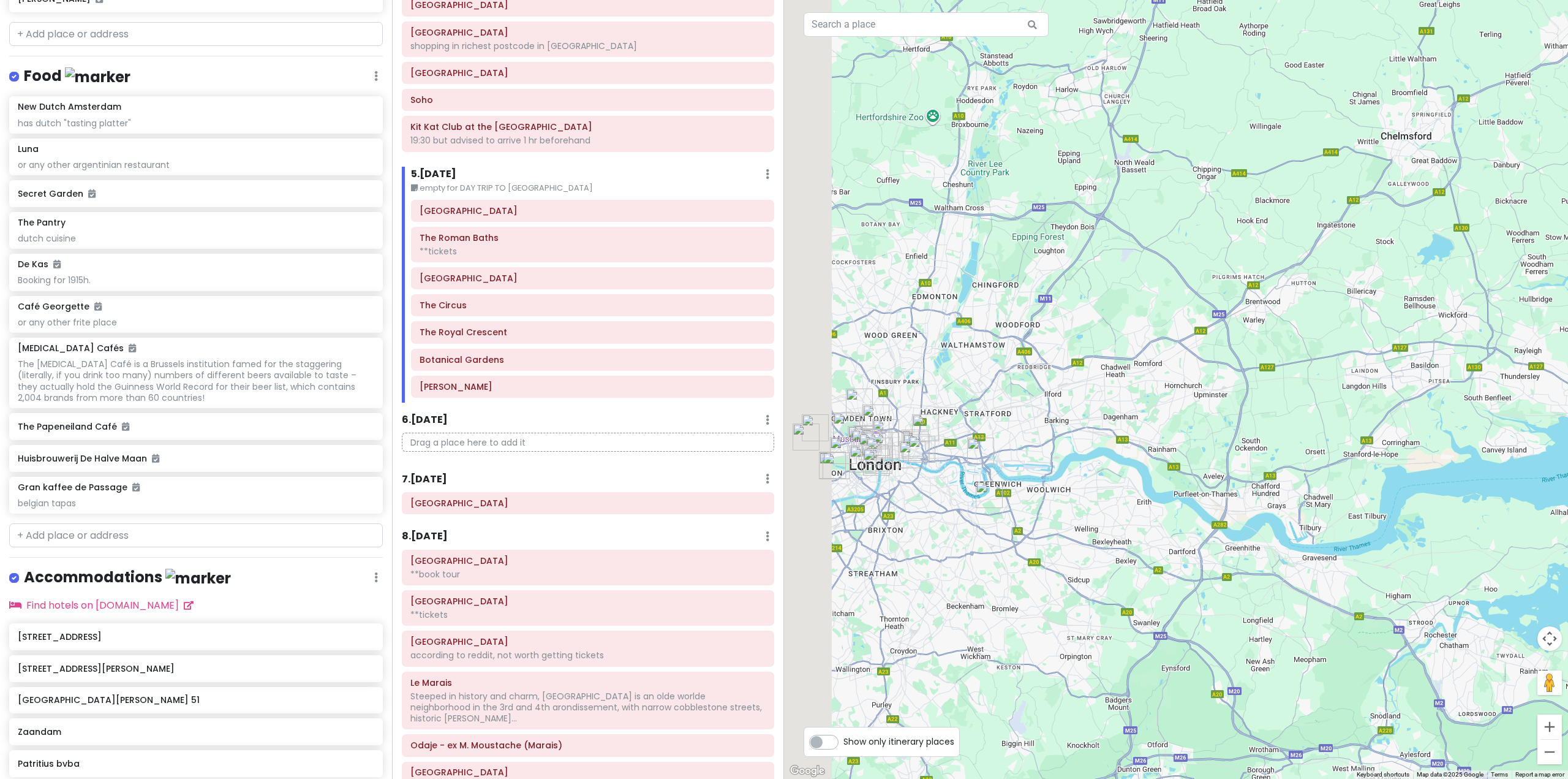
drag, startPoint x: 1045, startPoint y: 452, endPoint x: 1124, endPoint y: 464, distance: 79.9
click at [1124, 464] on div at bounding box center [1176, 389] width 784 height 779
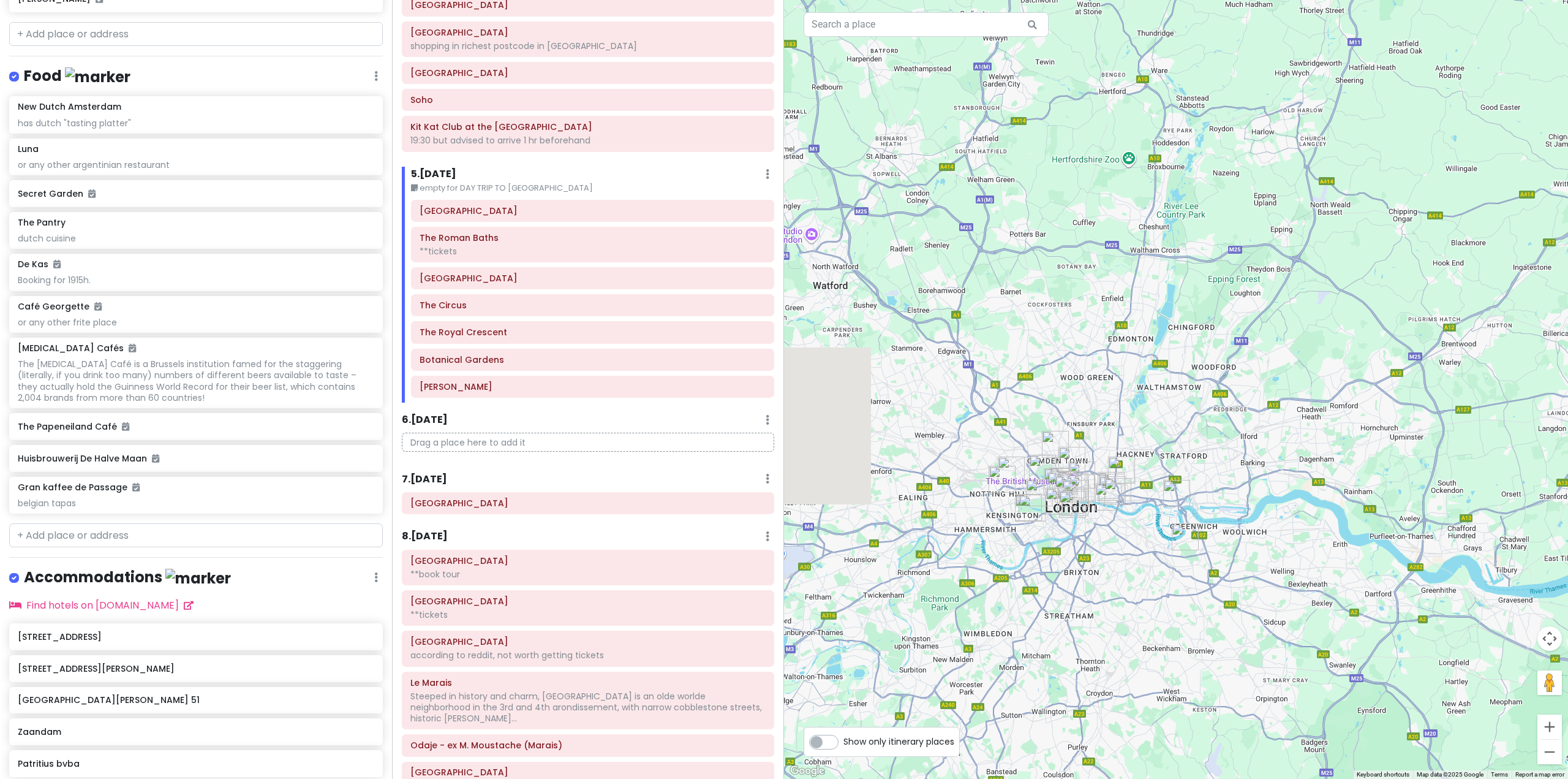
drag, startPoint x: 984, startPoint y: 428, endPoint x: 1075, endPoint y: 453, distance: 94.4
click at [1075, 453] on img "The British Library" at bounding box center [1072, 460] width 27 height 27
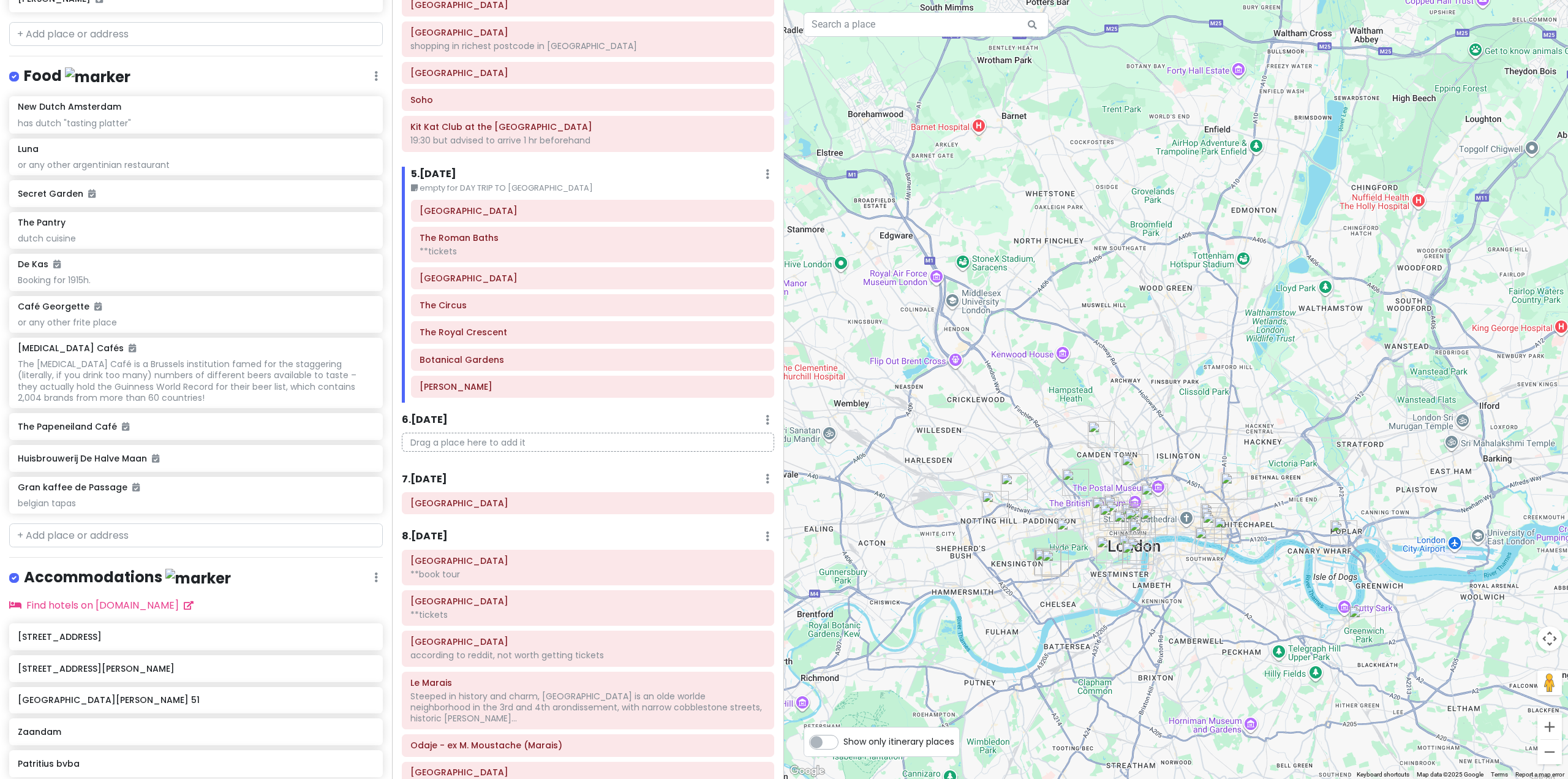
drag, startPoint x: 1047, startPoint y: 438, endPoint x: 1116, endPoint y: 422, distance: 70.8
click at [1116, 422] on div at bounding box center [1176, 389] width 784 height 779
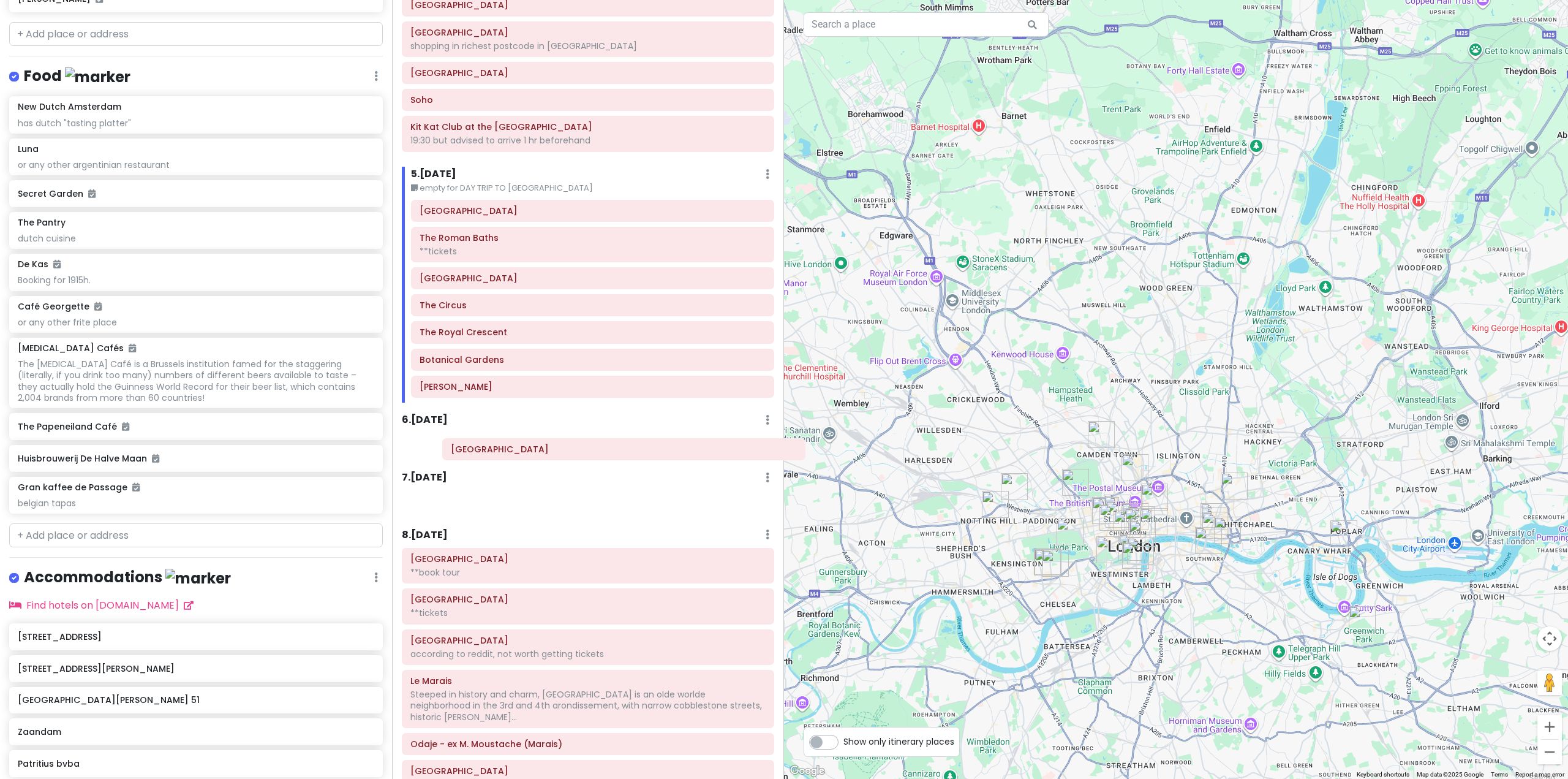
drag, startPoint x: 617, startPoint y: 509, endPoint x: 657, endPoint y: 456, distance: 66.4
click at [657, 456] on div "Itinerary × 1 . [DATE] Edit Day Notes Delete Day Fly from [GEOGRAPHIC_DATA] Dra…" at bounding box center [588, 389] width 392 height 779
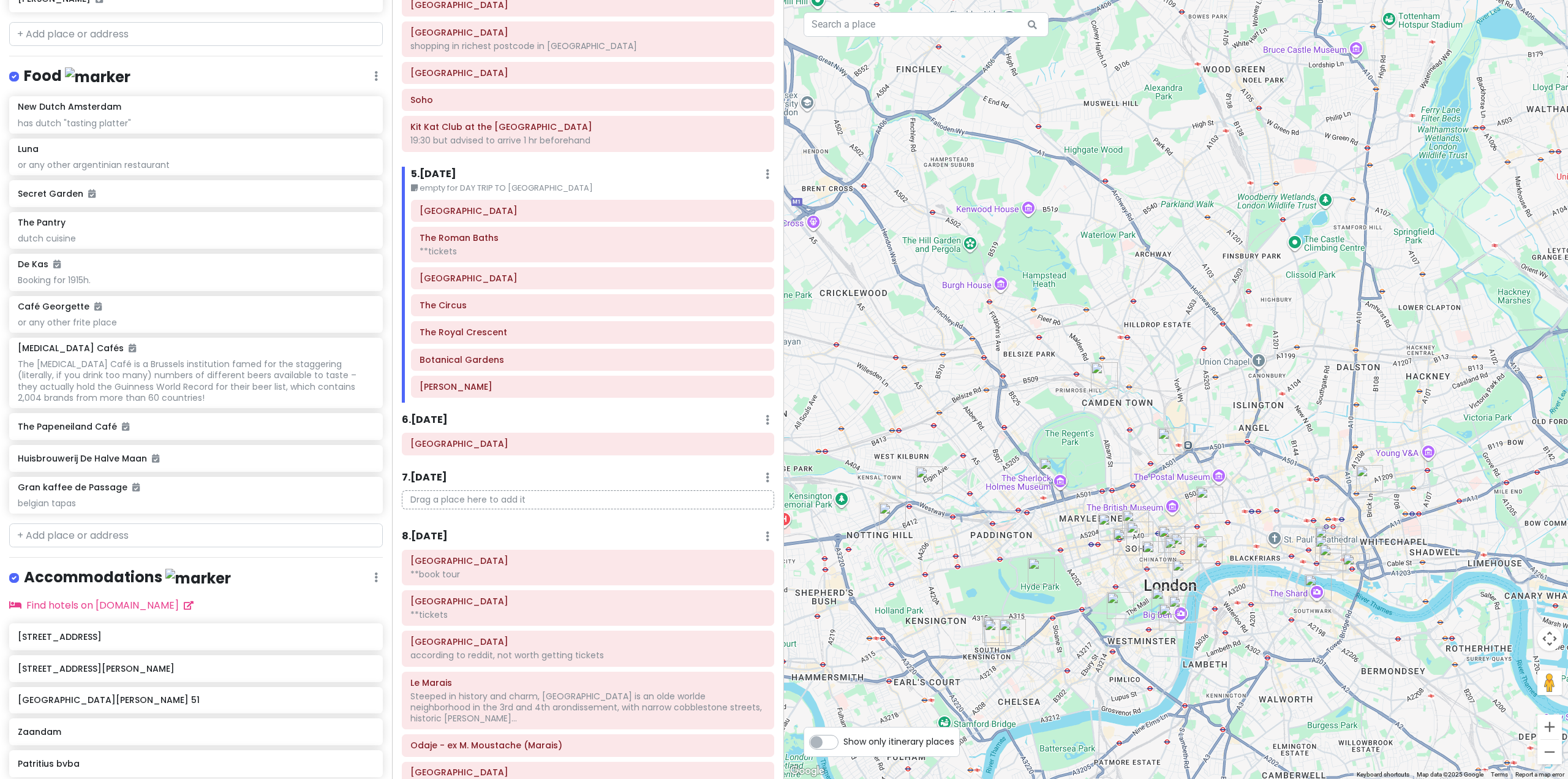
drag, startPoint x: 932, startPoint y: 468, endPoint x: 939, endPoint y: 507, distance: 39.6
click at [958, 457] on div at bounding box center [1176, 389] width 784 height 779
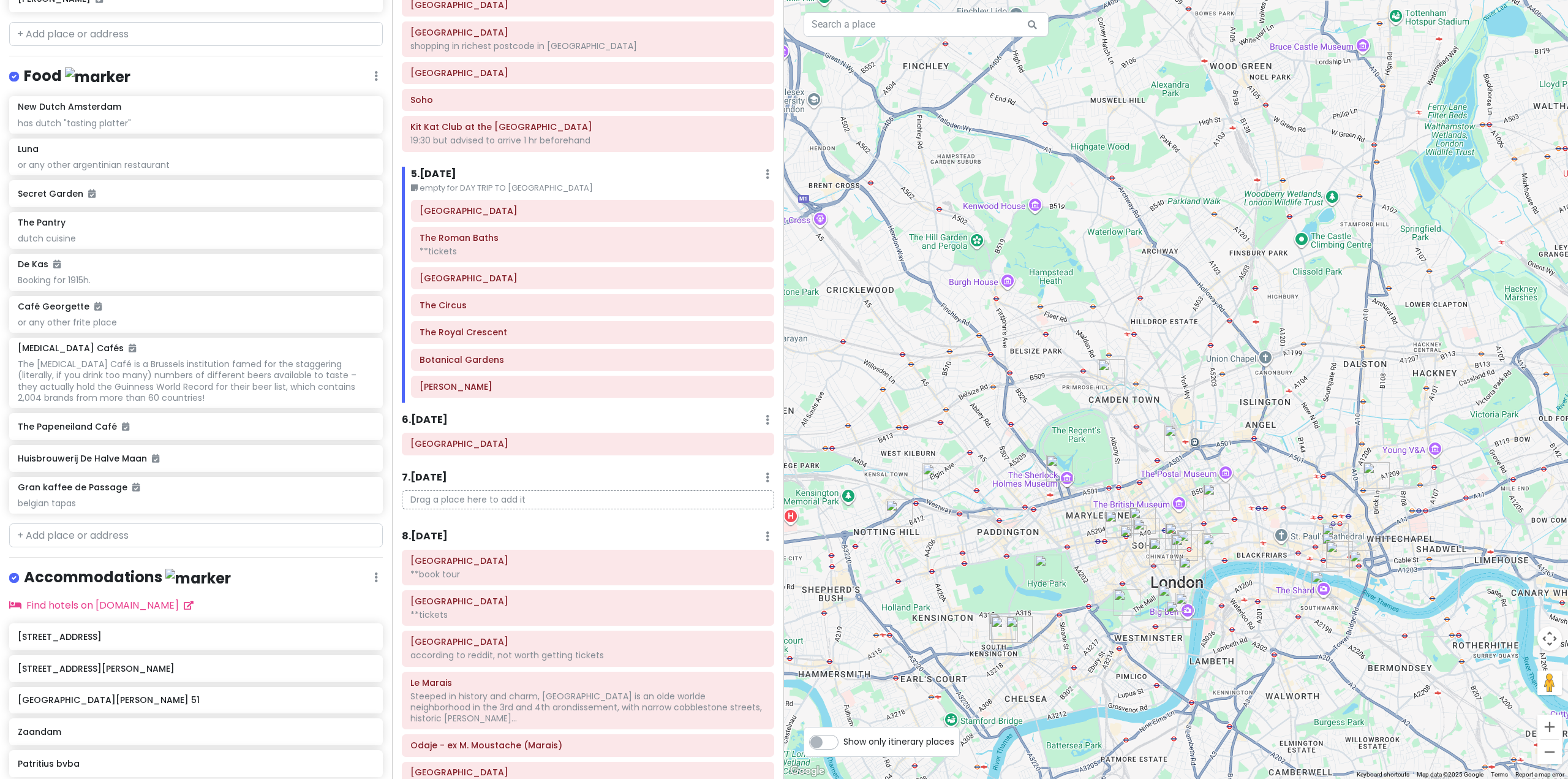
click at [902, 503] on img "Portobello Road Market" at bounding box center [900, 513] width 27 height 27
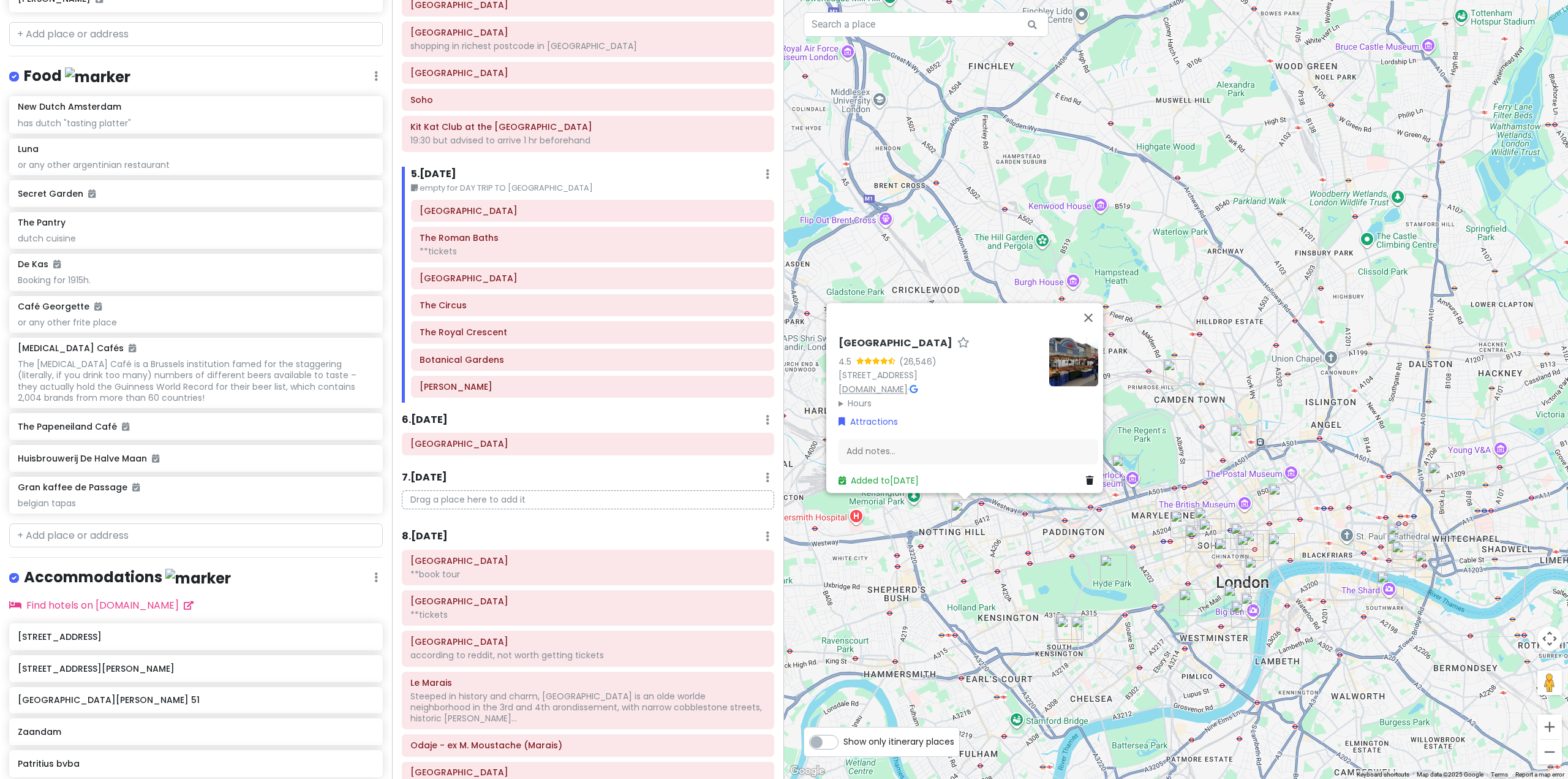
click at [908, 383] on link "[DOMAIN_NAME]" at bounding box center [873, 389] width 69 height 12
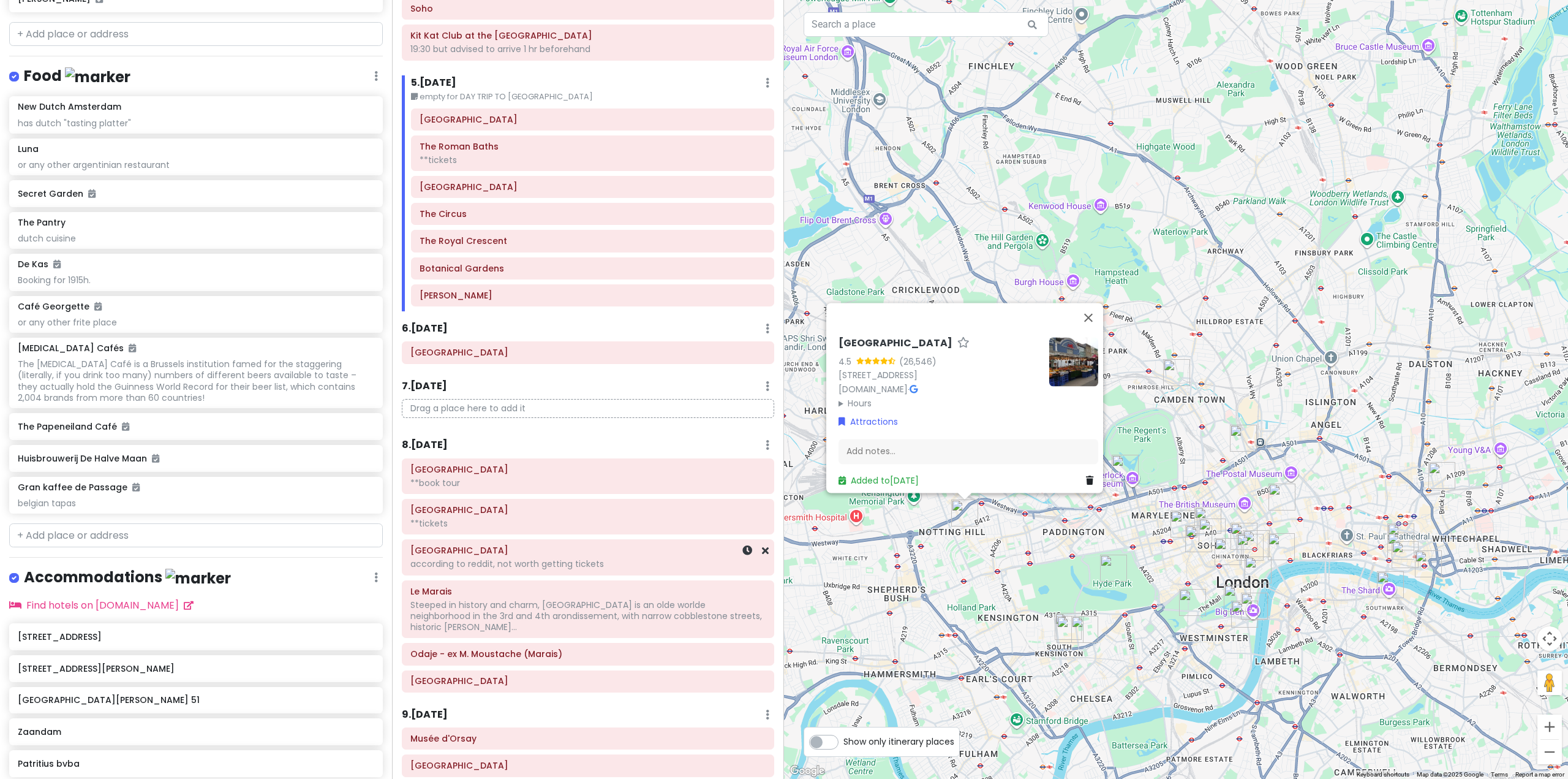
scroll to position [797, 0]
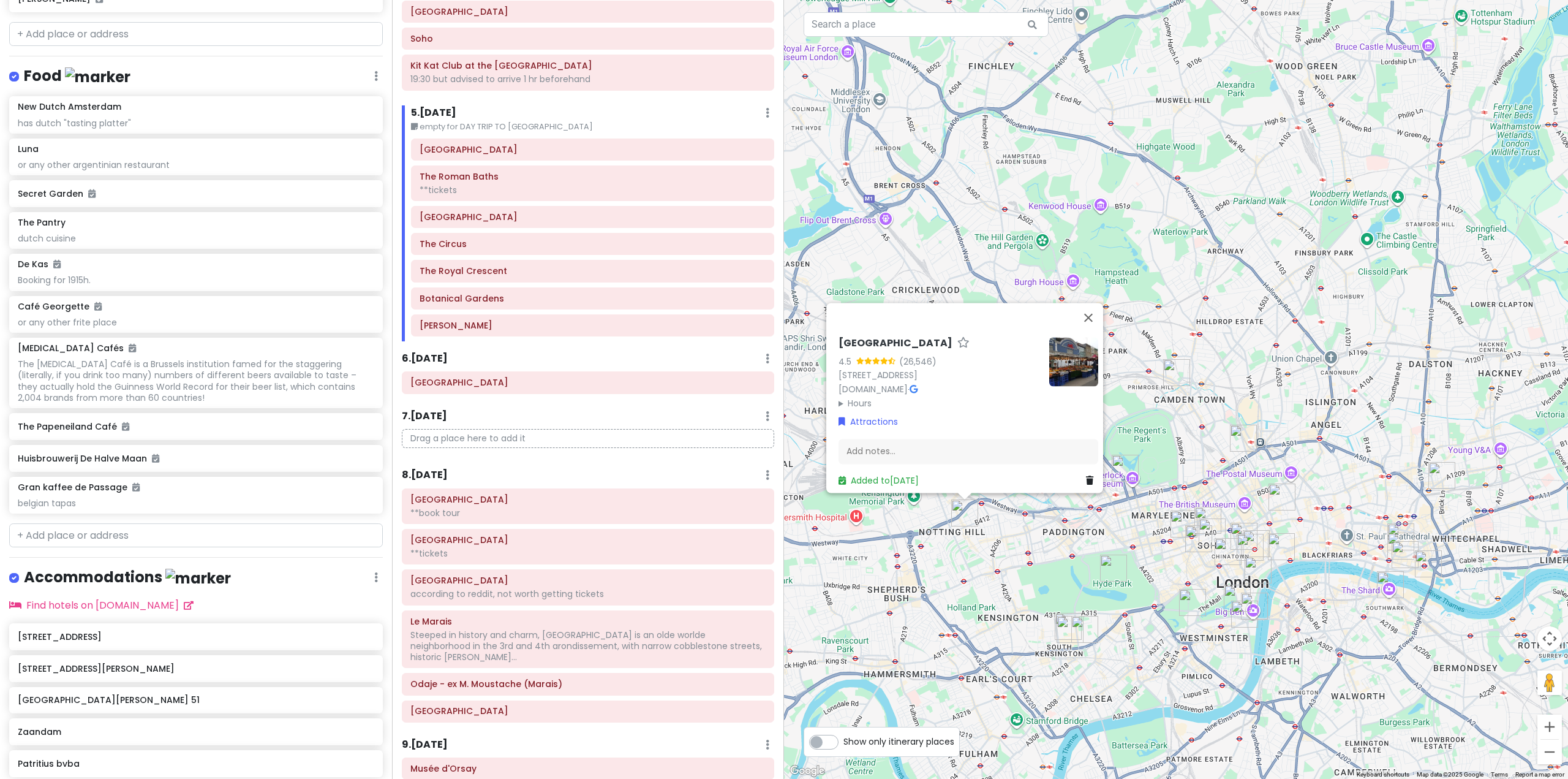
click at [993, 558] on div "[STREET_ADDRESS] [DOMAIN_NAME] · Hours [DATE] 8:00 am – 7:00 pm [DATE] 8:00 am …" at bounding box center [1176, 389] width 784 height 779
click at [954, 575] on div "[STREET_ADDRESS] [DOMAIN_NAME] · Hours [DATE] 8:00 am – 7:00 pm [DATE] 8:00 am …" at bounding box center [1176, 389] width 784 height 779
click at [950, 568] on div "[STREET_ADDRESS] [DOMAIN_NAME] · Hours [DATE] 8:00 am – 7:00 pm [DATE] 8:00 am …" at bounding box center [1176, 389] width 784 height 779
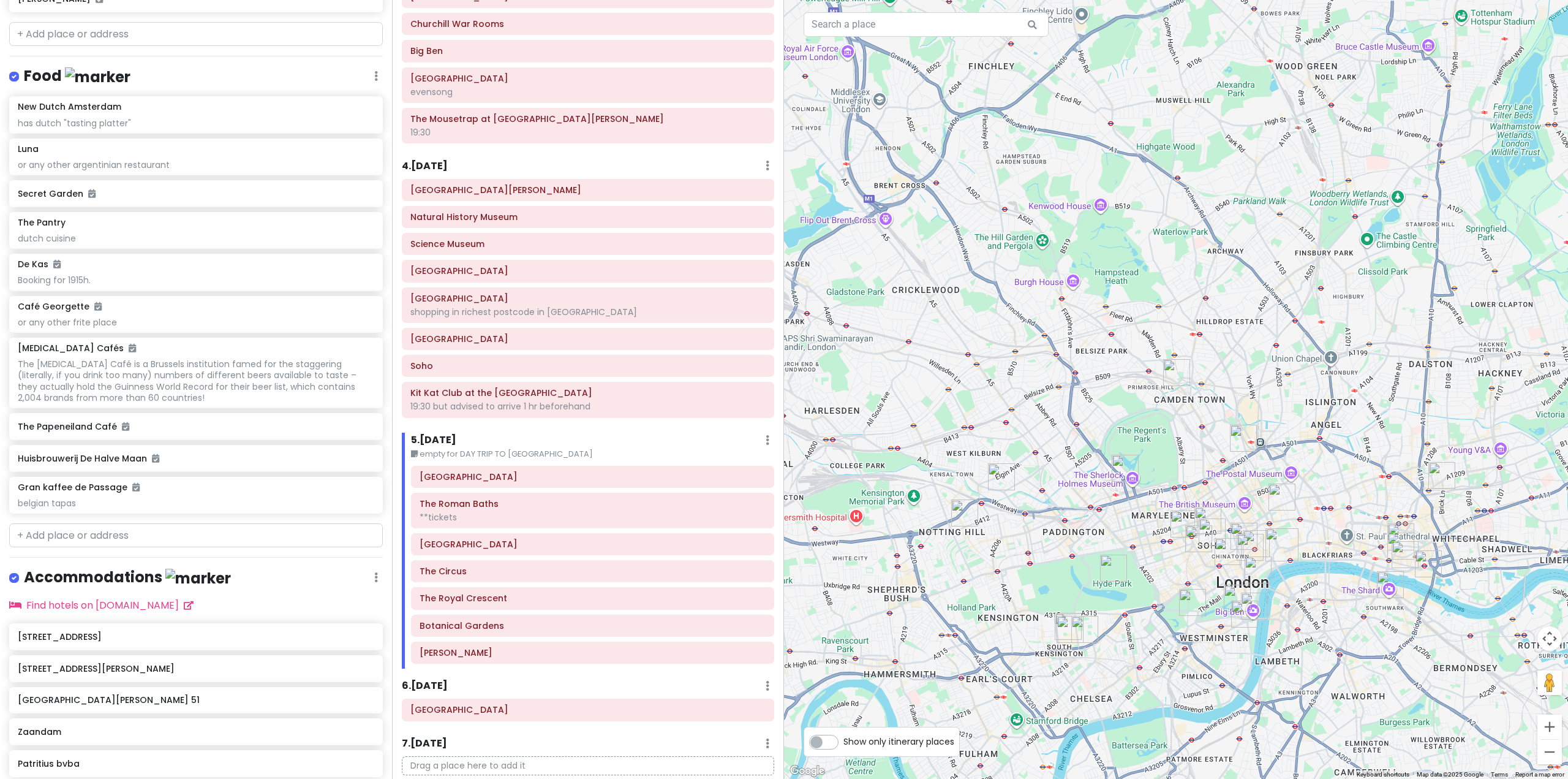
scroll to position [490, 0]
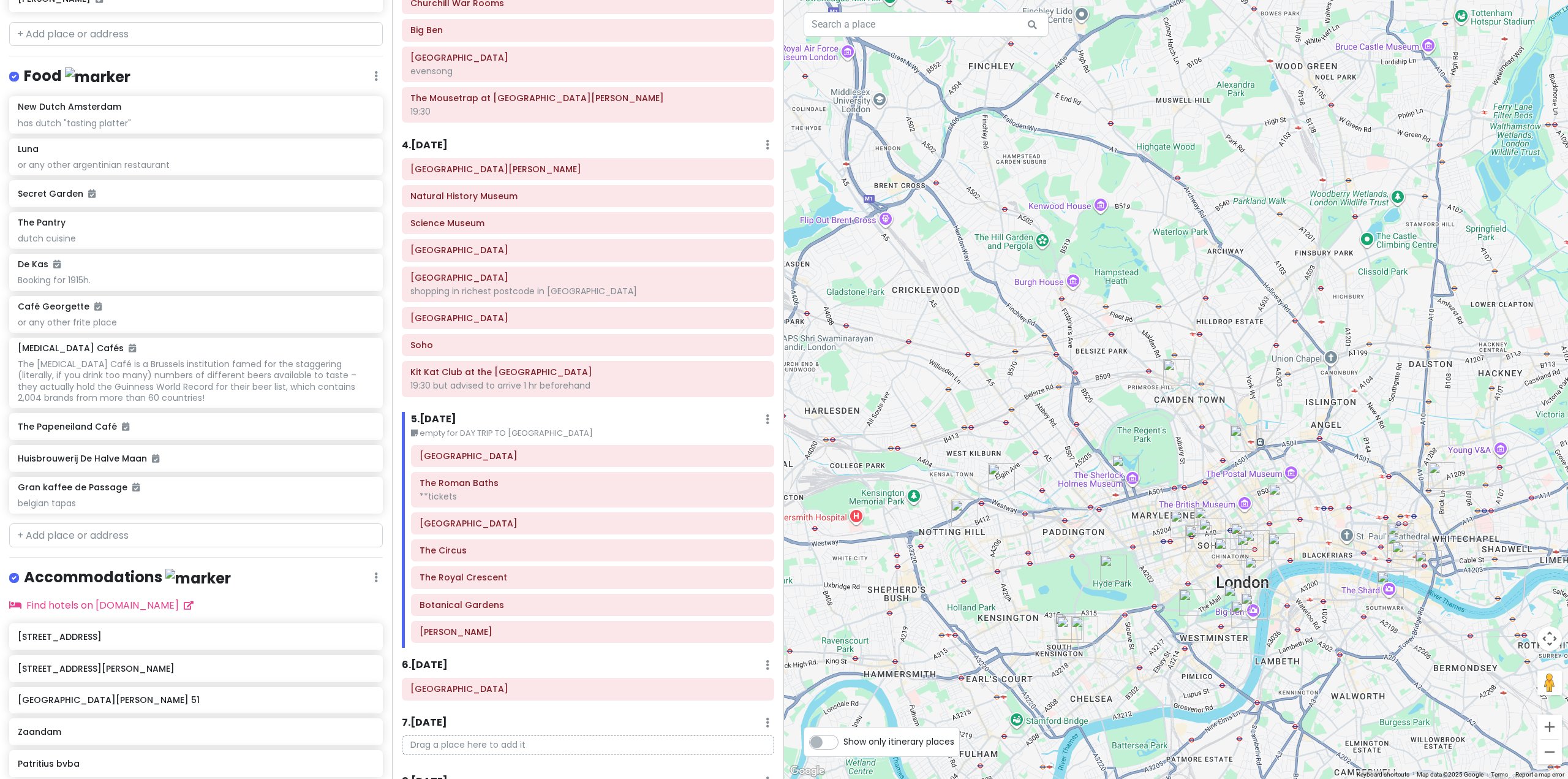
drag, startPoint x: 1268, startPoint y: 401, endPoint x: 1143, endPoint y: 412, distance: 125.5
click at [1143, 412] on div at bounding box center [1176, 389] width 784 height 779
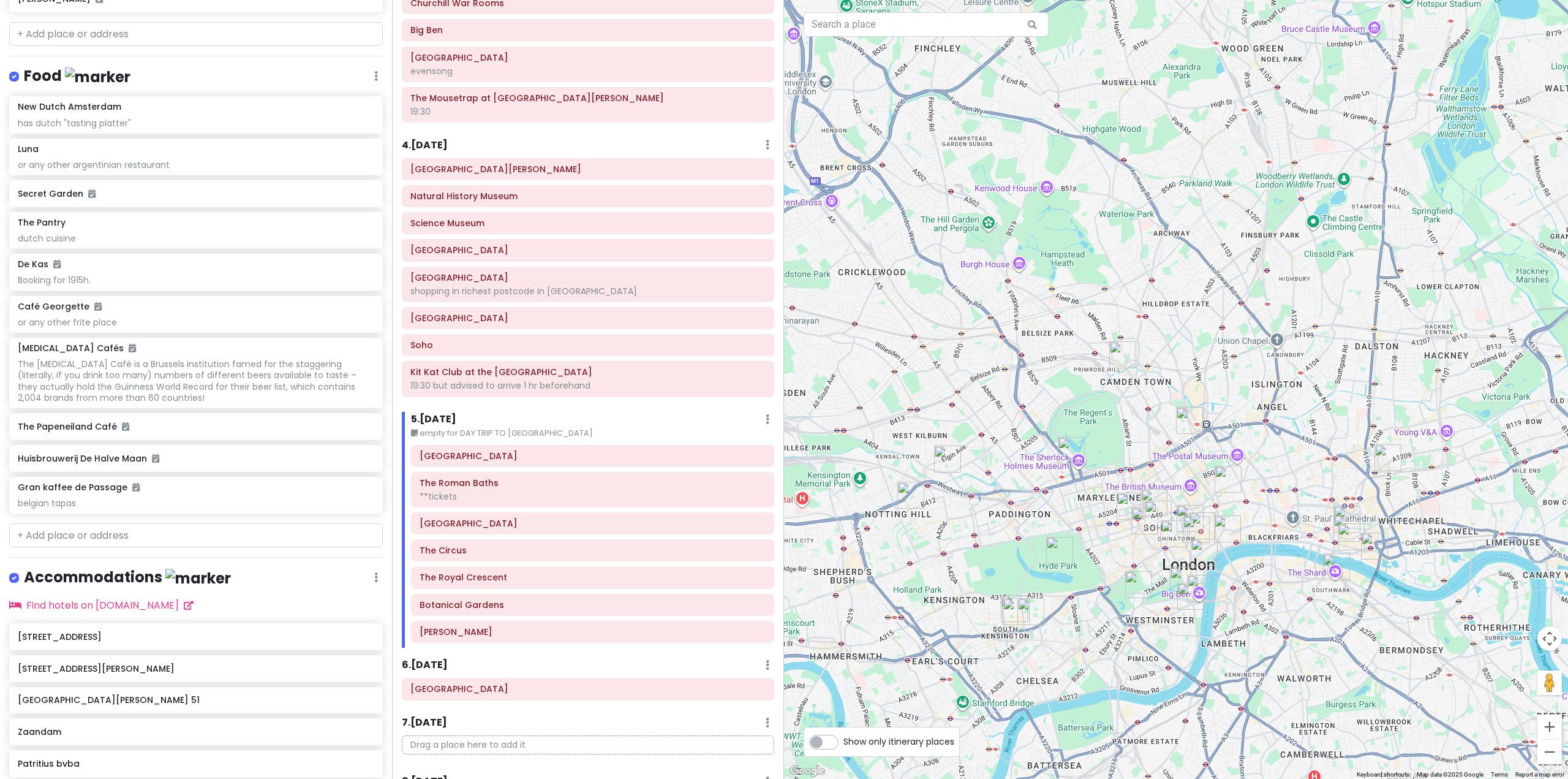
drag, startPoint x: 1236, startPoint y: 400, endPoint x: 1189, endPoint y: 381, distance: 50.7
click at [1189, 381] on div at bounding box center [1176, 389] width 784 height 779
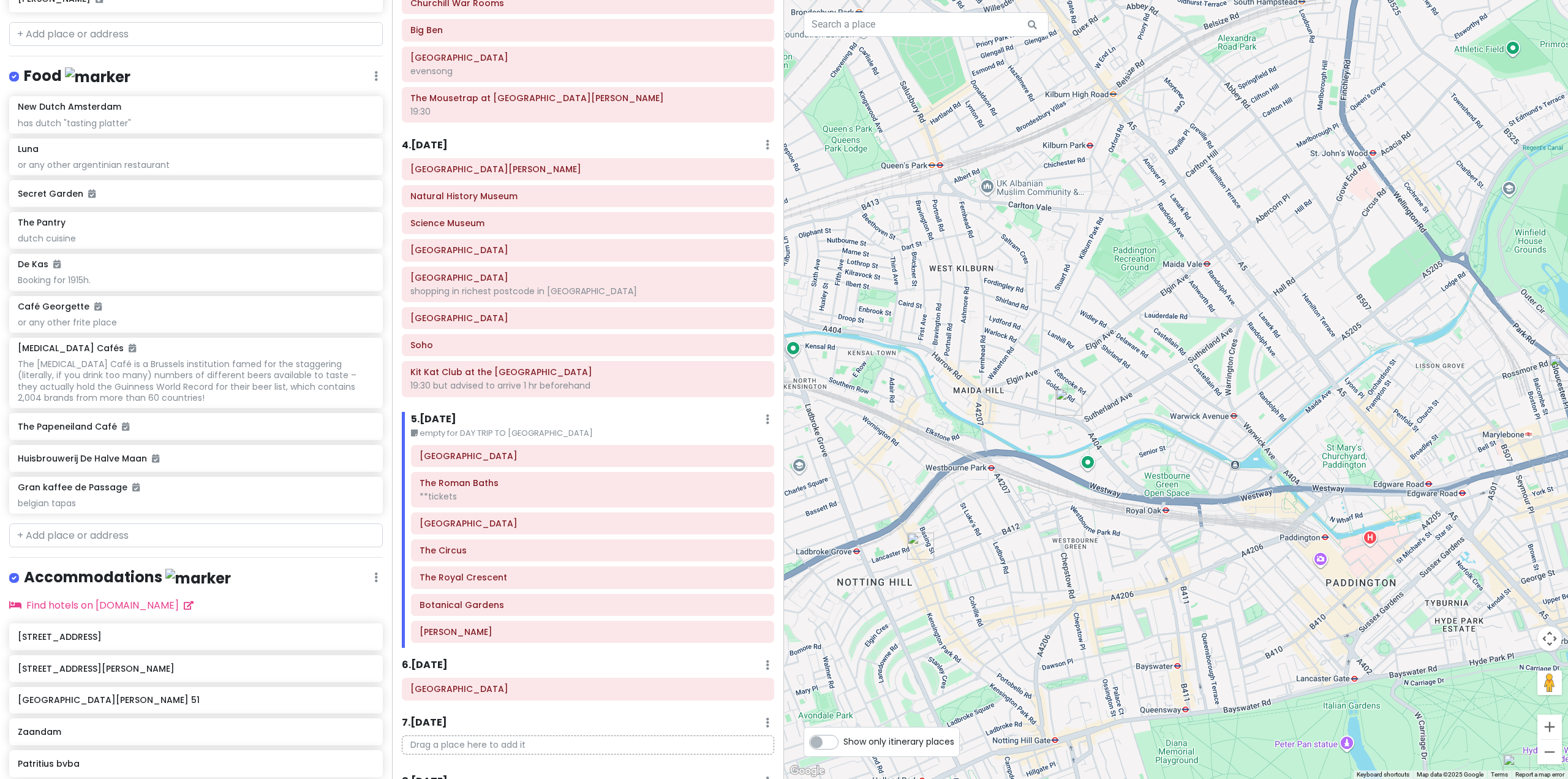
drag, startPoint x: 926, startPoint y: 413, endPoint x: 995, endPoint y: 439, distance: 73.7
click at [995, 439] on div at bounding box center [1176, 389] width 784 height 779
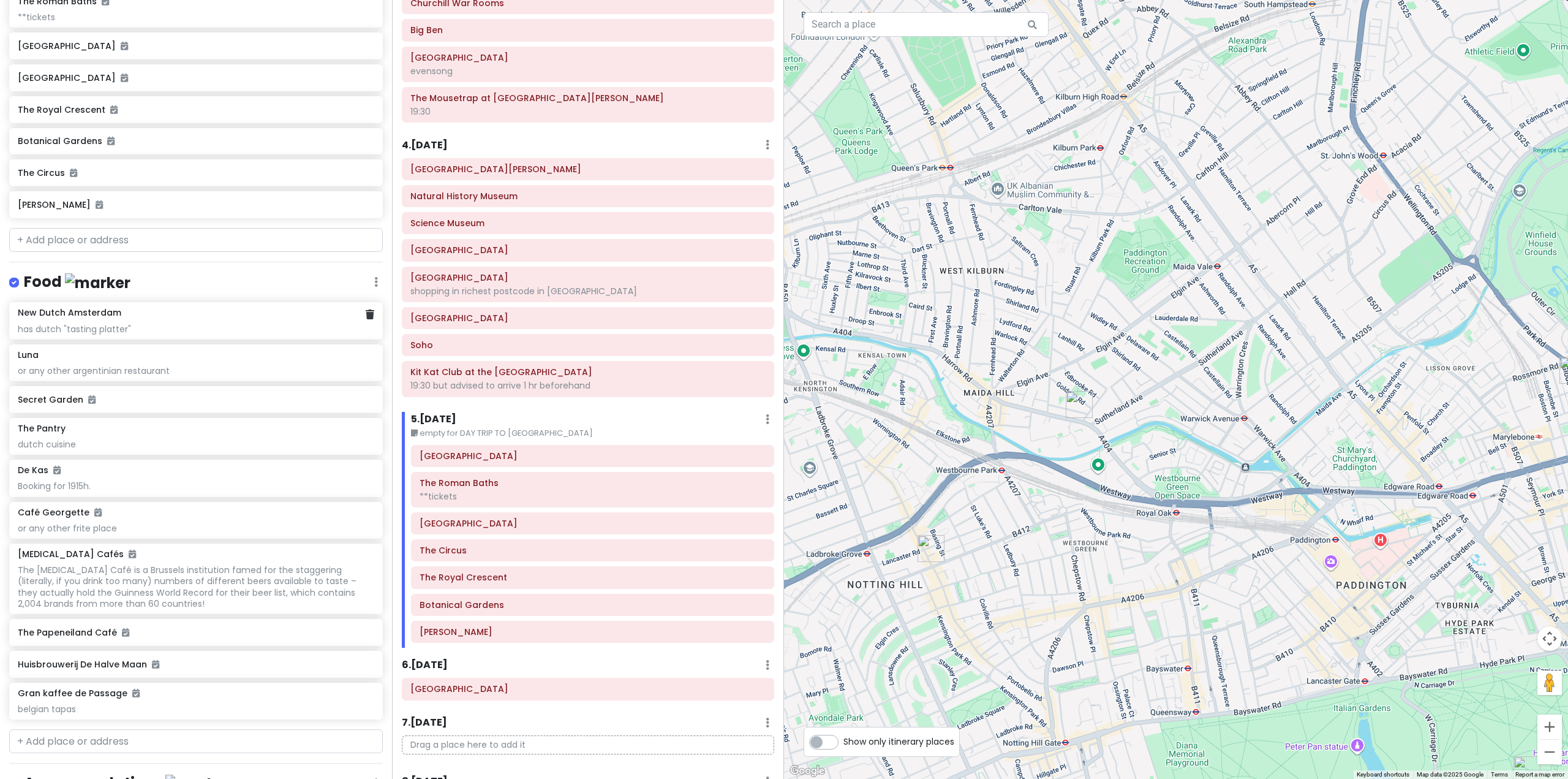
scroll to position [5844, 0]
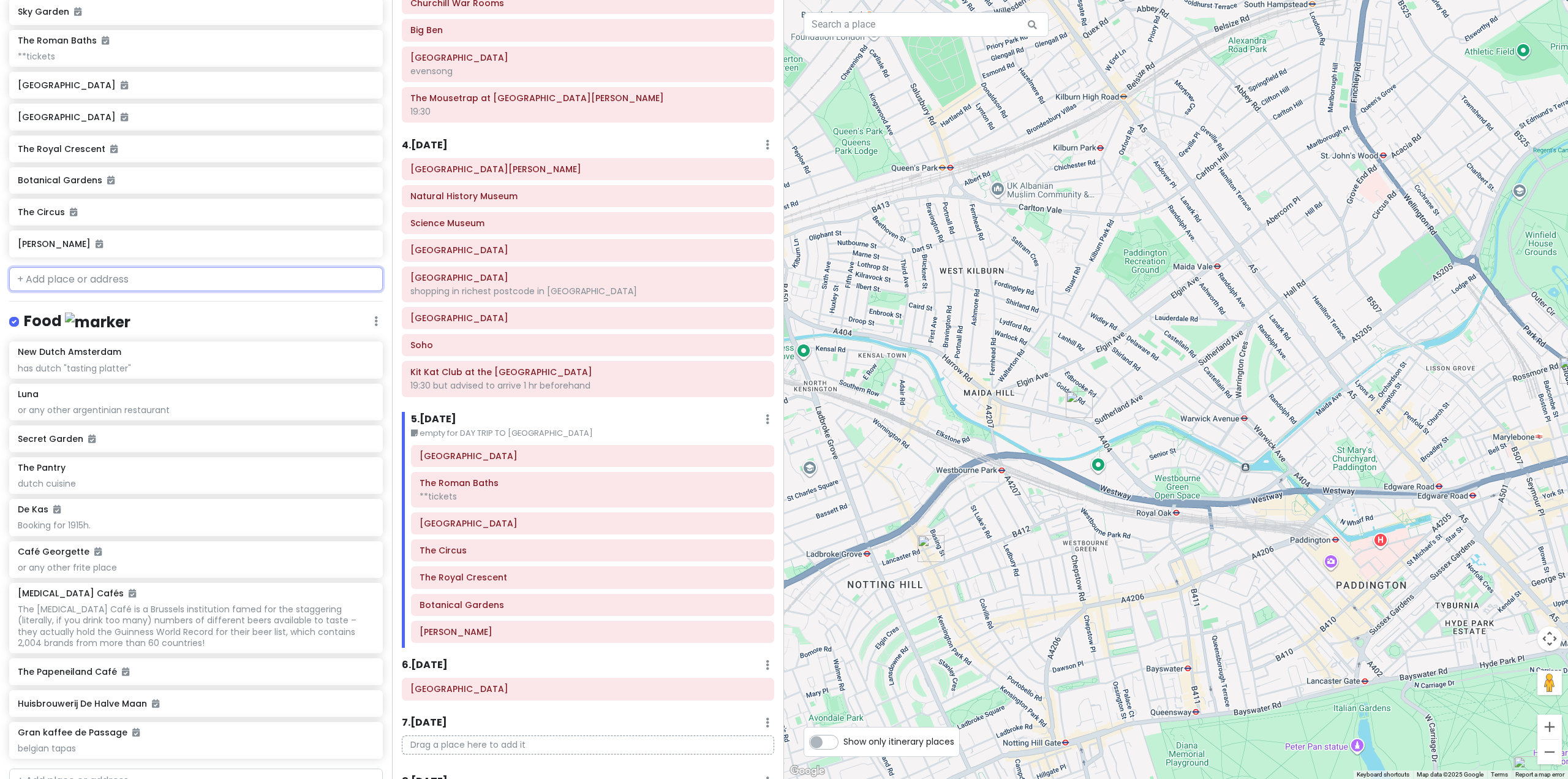
click at [163, 292] on input "text" at bounding box center [196, 280] width 374 height 25
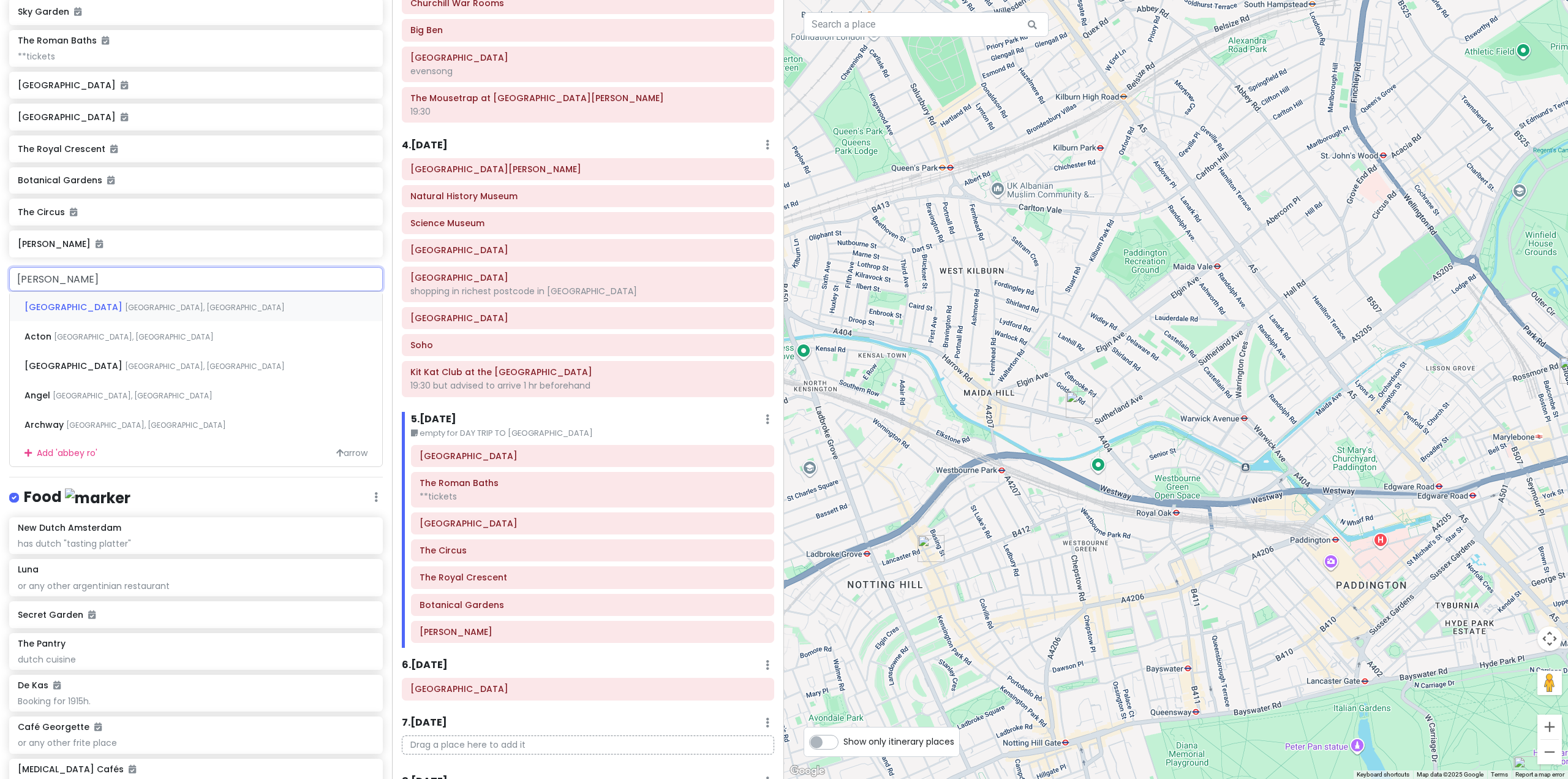
type input "[GEOGRAPHIC_DATA]"
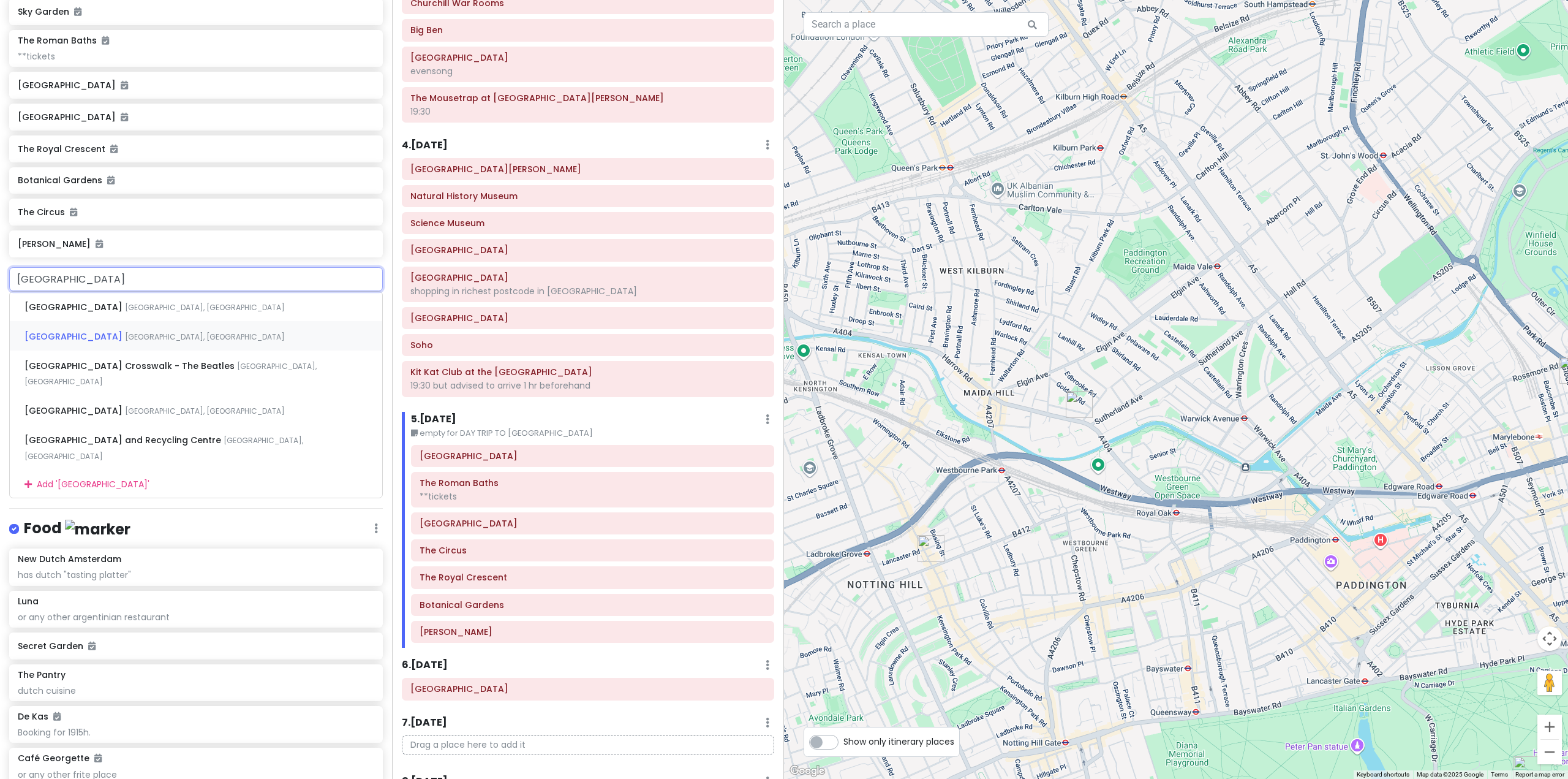
click at [135, 342] on span "[GEOGRAPHIC_DATA], [GEOGRAPHIC_DATA]" at bounding box center [204, 337] width 160 height 10
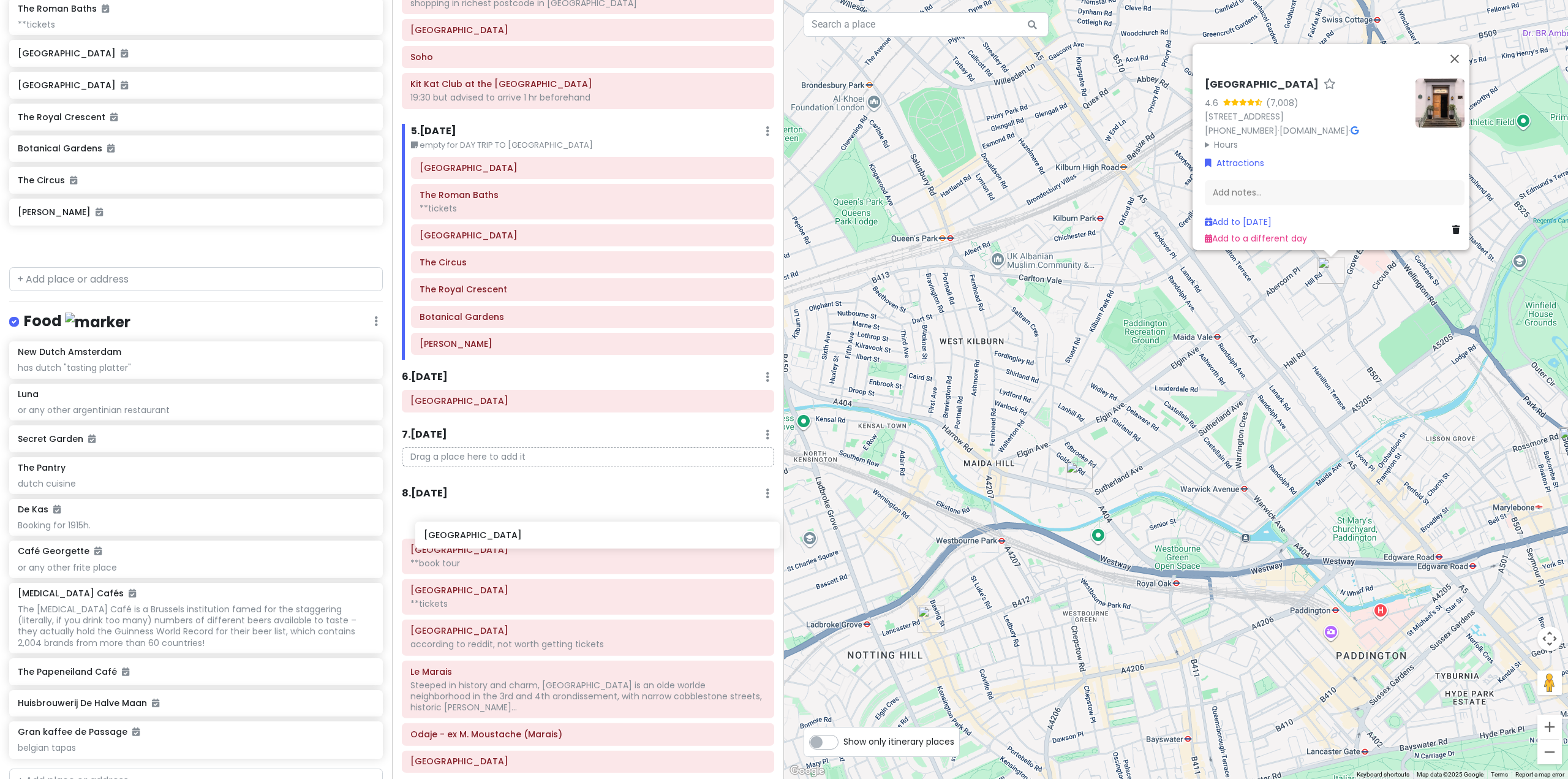
scroll to position [780, 0]
drag, startPoint x: 229, startPoint y: 315, endPoint x: 604, endPoint y: 428, distance: 391.7
click at [604, 428] on div "Europe 25 Private Change Dates Make a Copy Delete Trip Go Pro ⚡️ Give Feedback …" at bounding box center [784, 389] width 1568 height 779
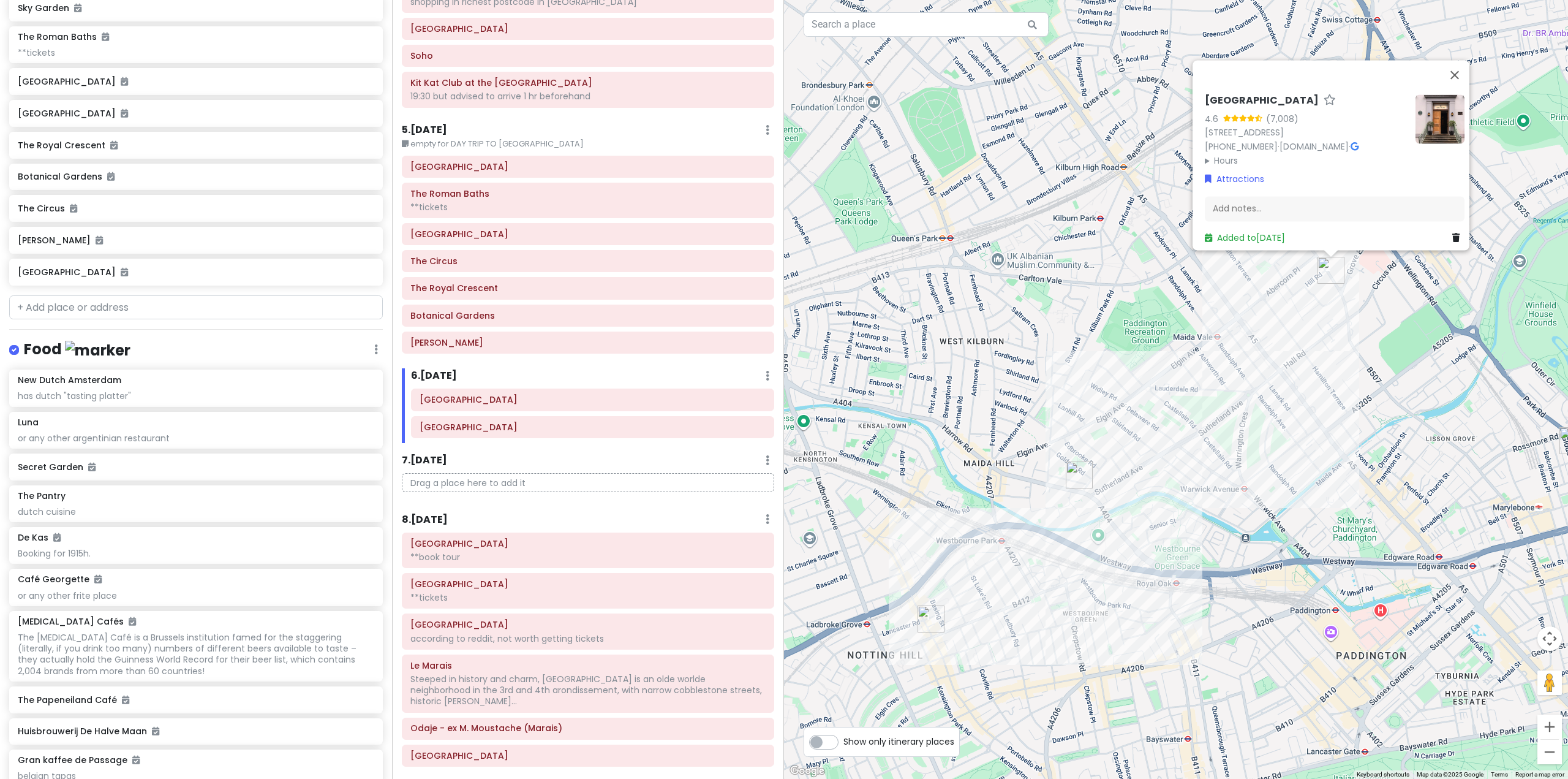
scroll to position [5845, 0]
click at [1209, 509] on div "[GEOGRAPHIC_DATA] 4.6 (7,008) [STREET_ADDRESS] [PHONE_NUMBER] · [DOMAIN_NAME] ·…" at bounding box center [1176, 389] width 784 height 779
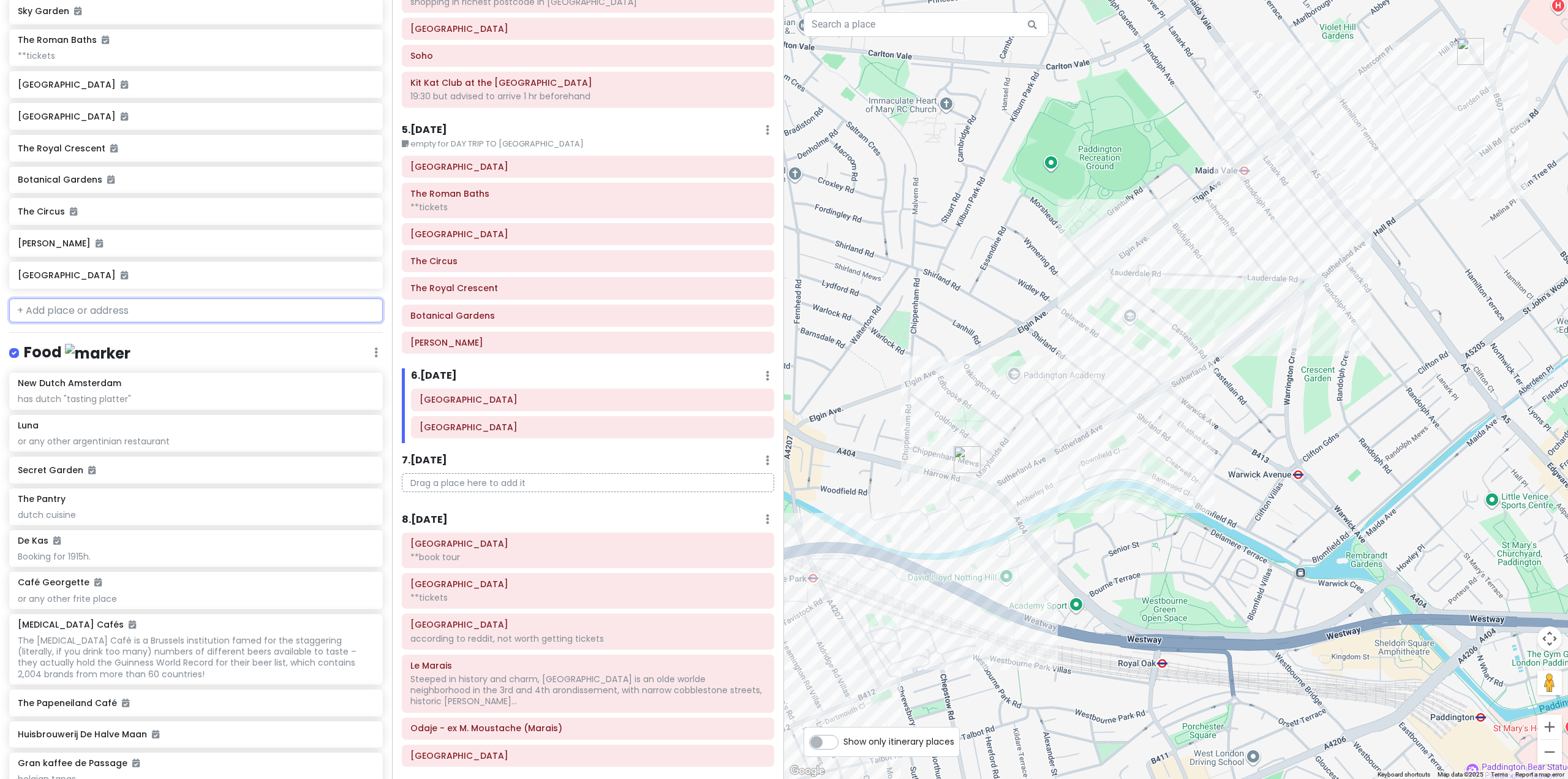
click at [165, 323] on input "text" at bounding box center [196, 311] width 374 height 25
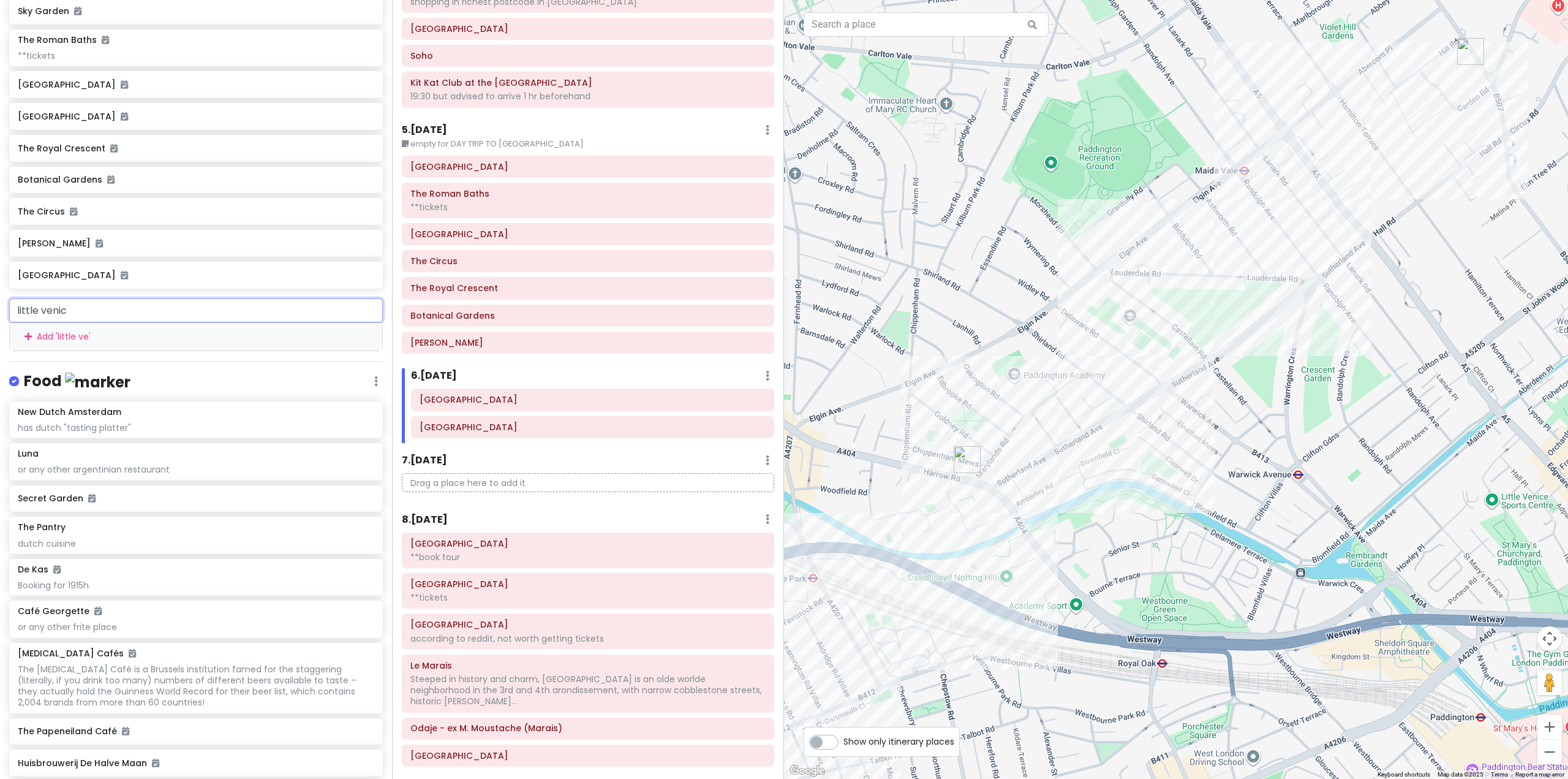
type input "little [GEOGRAPHIC_DATA]"
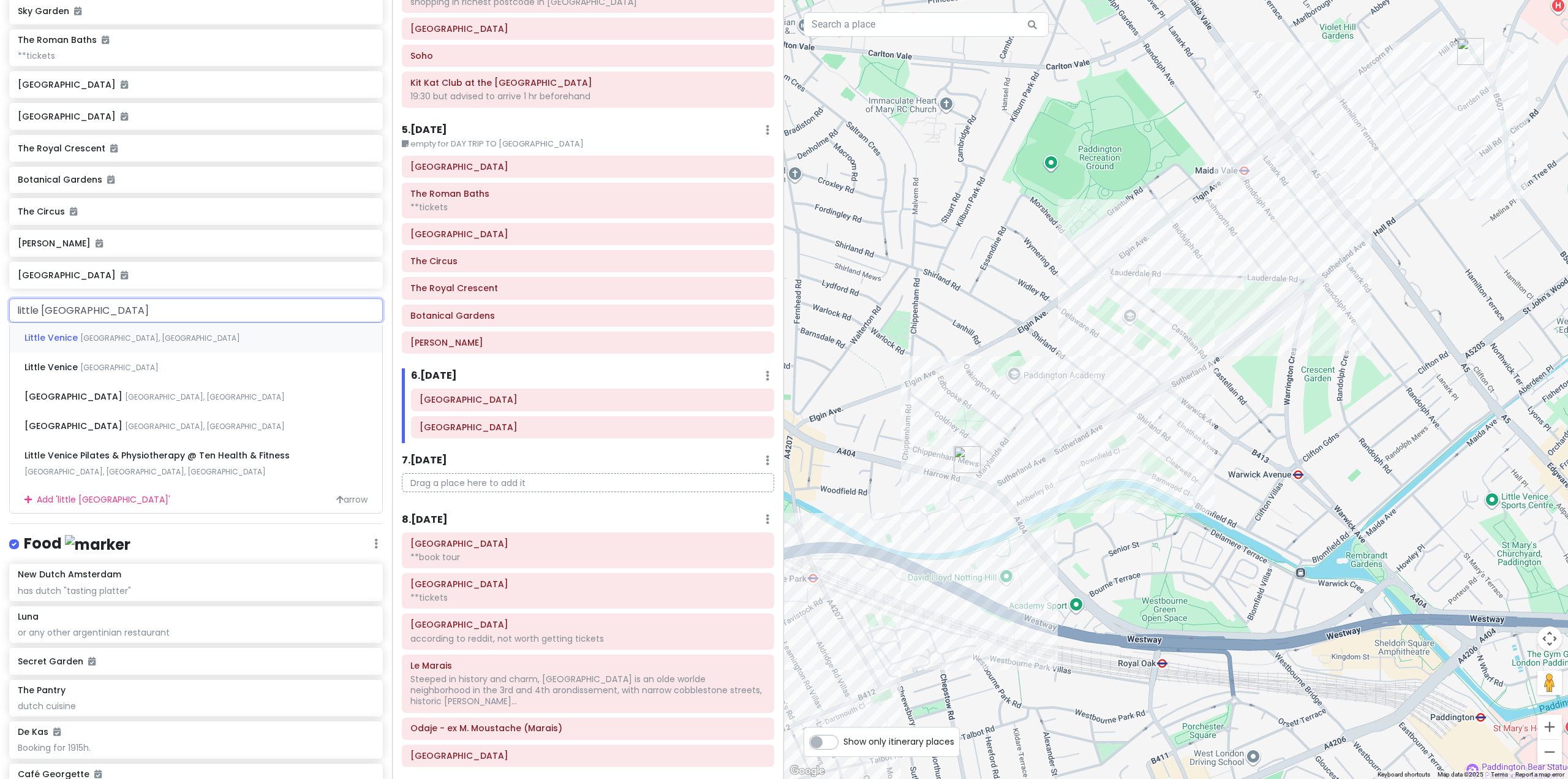
click at [163, 352] on div "[GEOGRAPHIC_DATA], [GEOGRAPHIC_DATA]" at bounding box center [196, 338] width 373 height 29
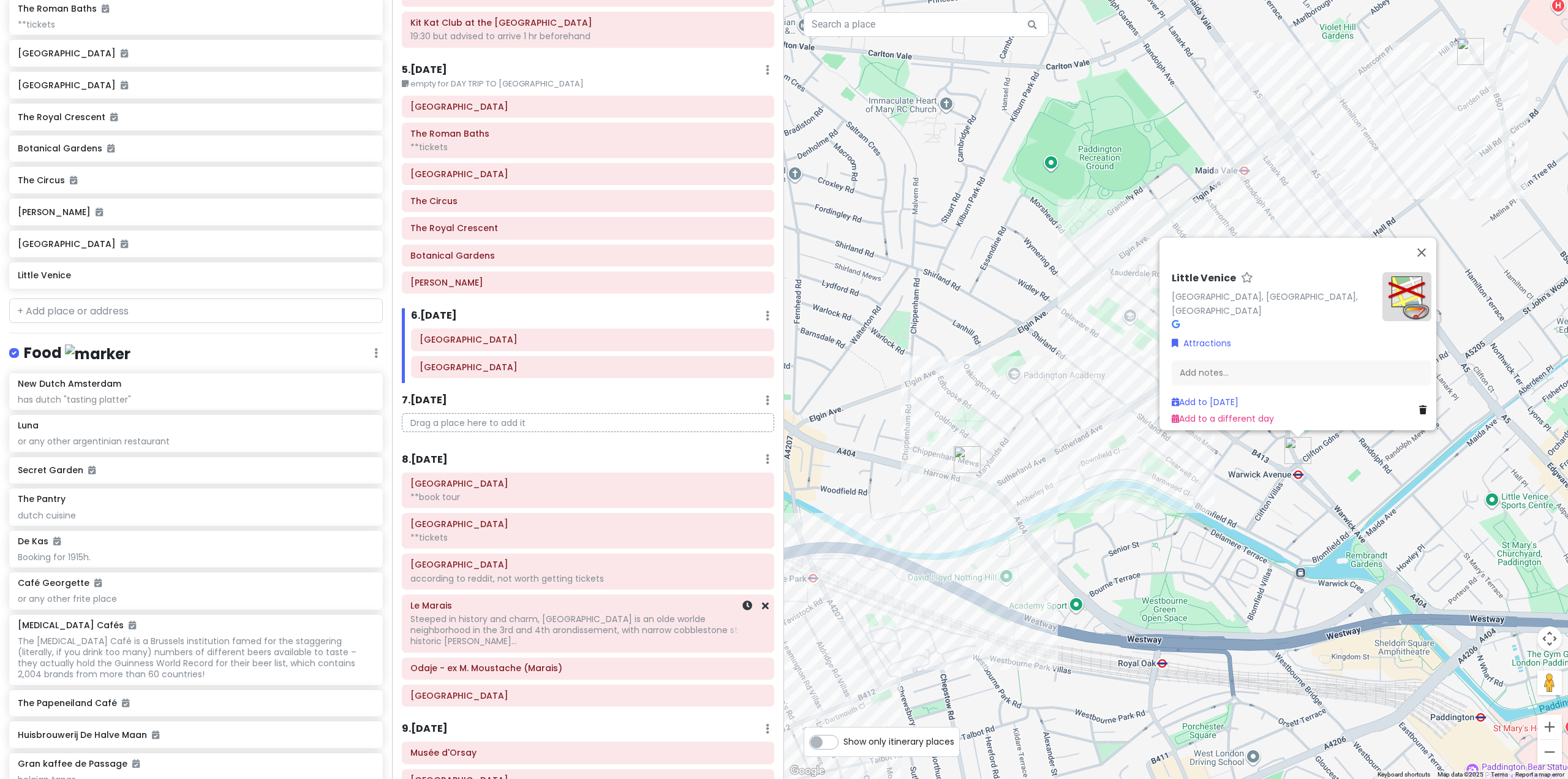
scroll to position [841, 0]
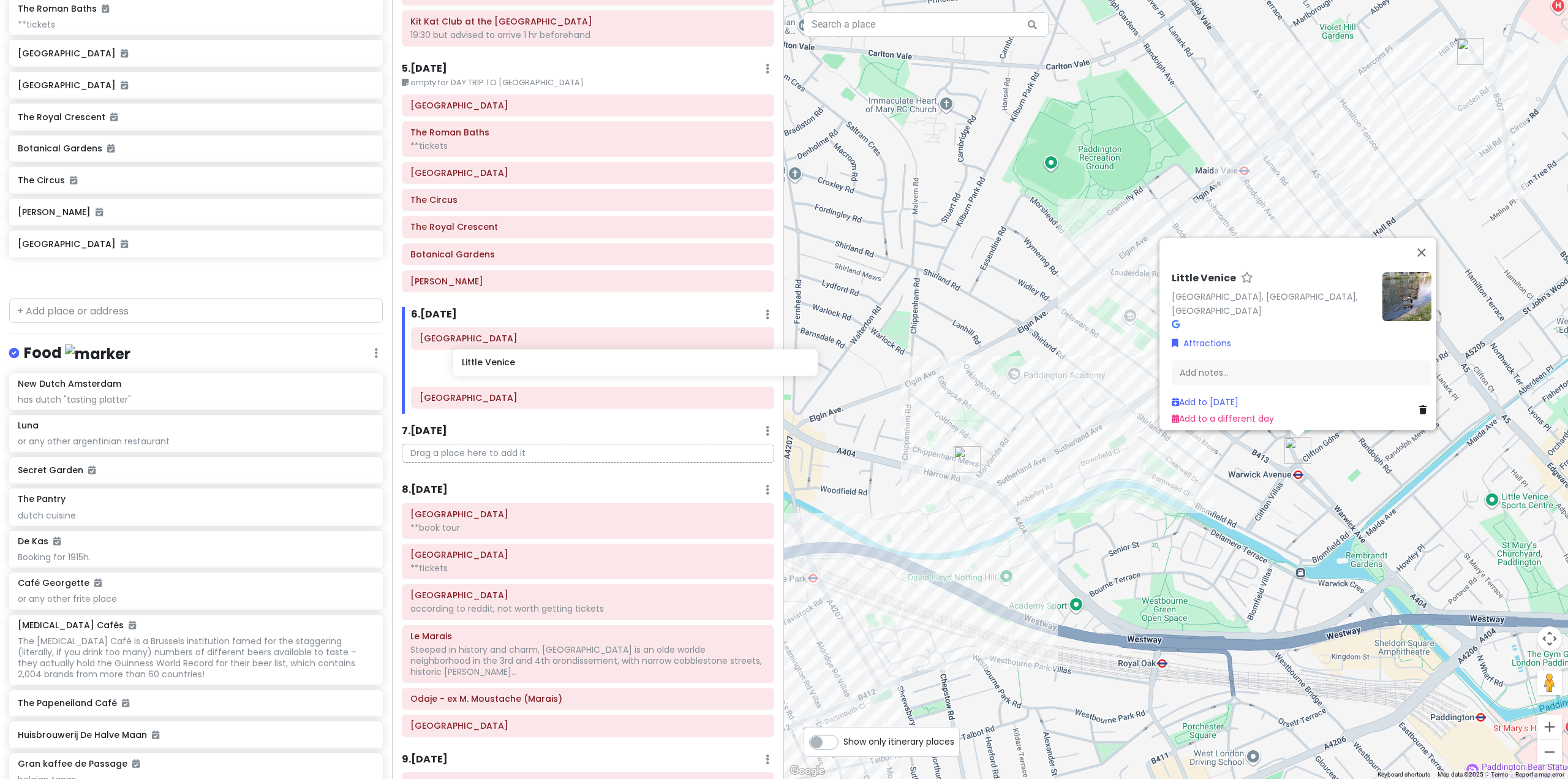
drag, startPoint x: 118, startPoint y: 321, endPoint x: 561, endPoint y: 364, distance: 445.1
click at [561, 364] on div "Europe 25 Private Change Dates Make a Copy Delete Trip Go Pro ⚡️ Give Feedback …" at bounding box center [784, 389] width 1568 height 779
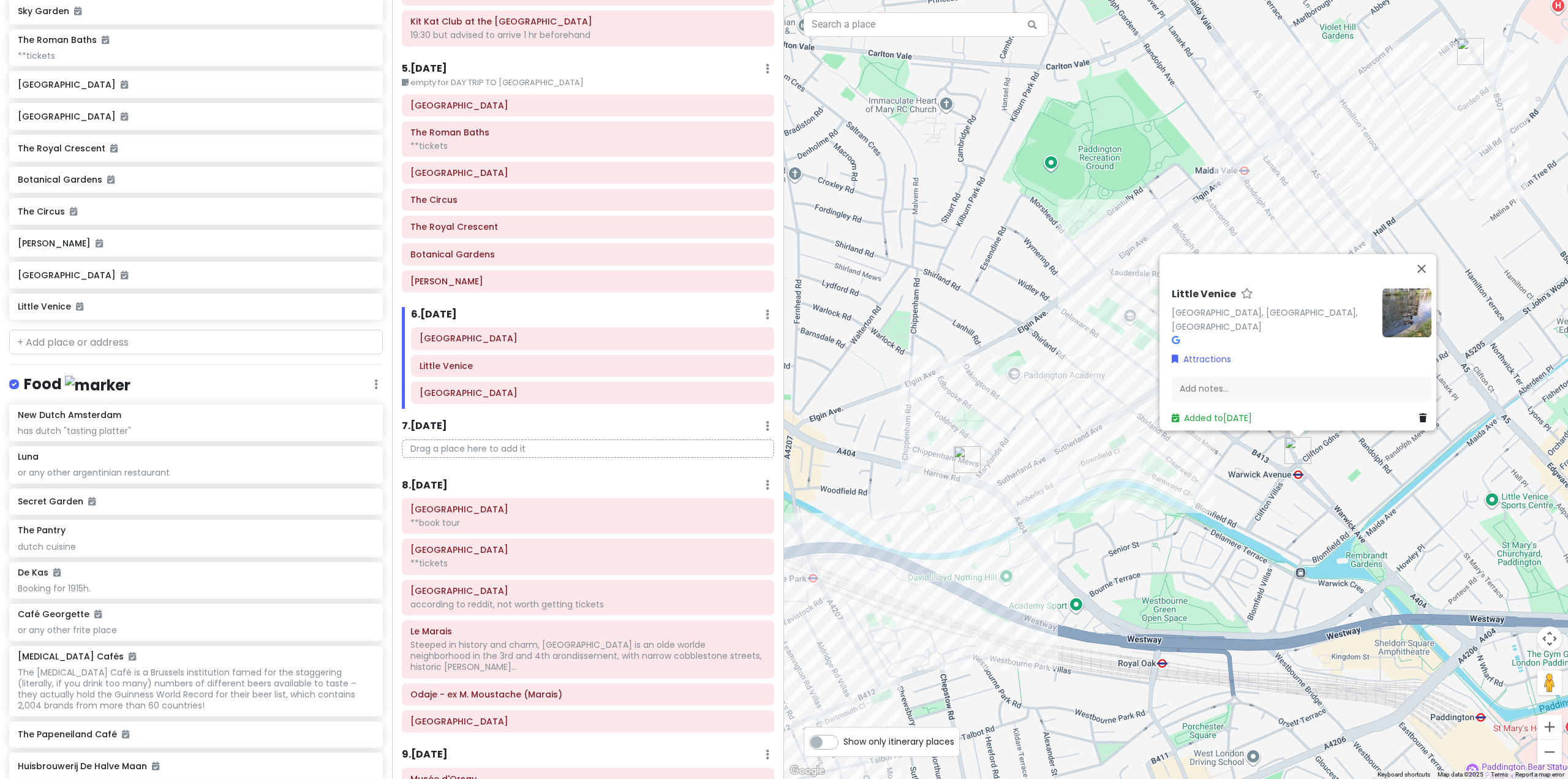
scroll to position [5844, 0]
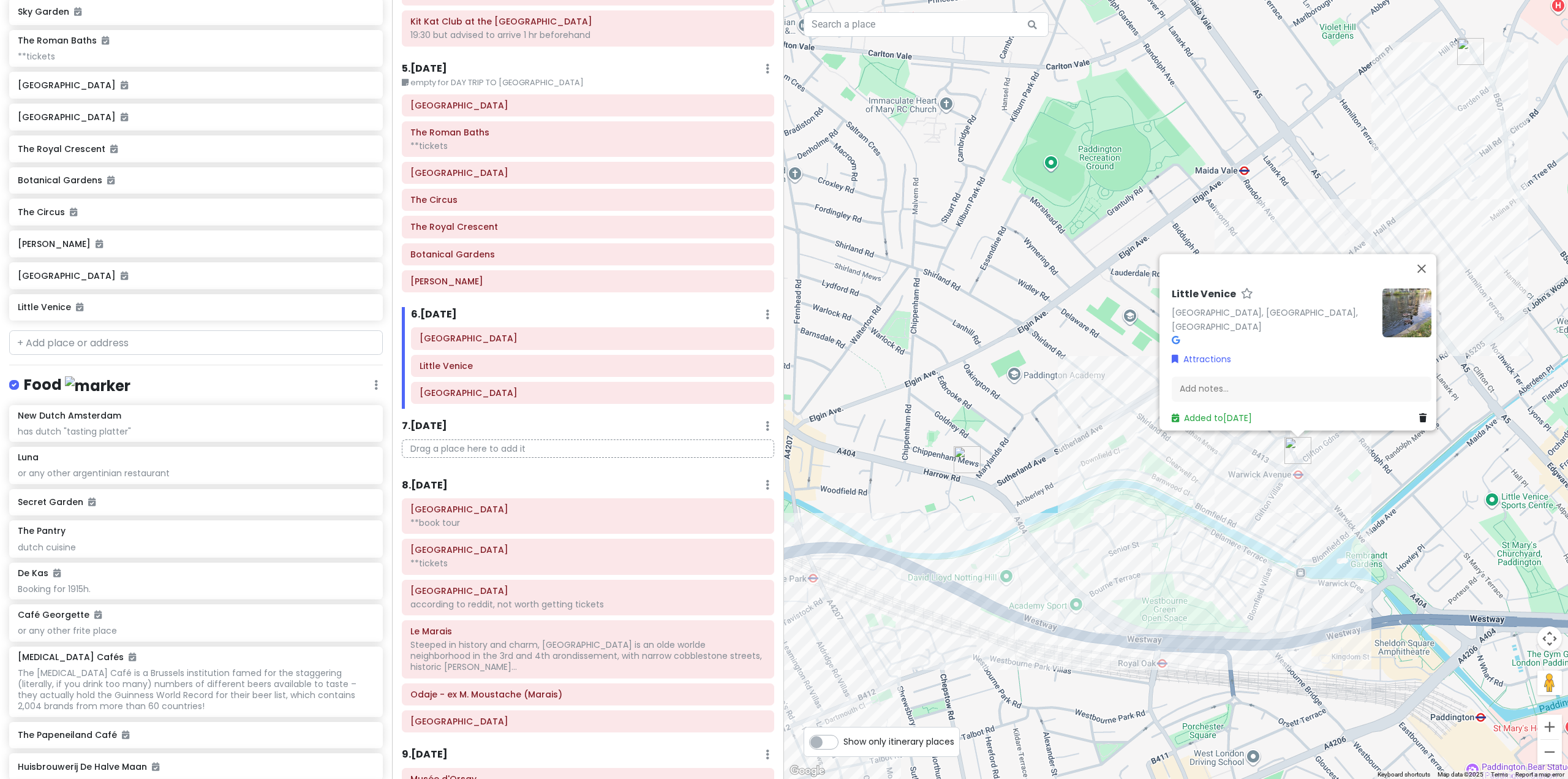
click at [1230, 530] on div "[GEOGRAPHIC_DATA], [GEOGRAPHIC_DATA], [GEOGRAPHIC_DATA] Attractions Add notes..…" at bounding box center [1176, 389] width 784 height 779
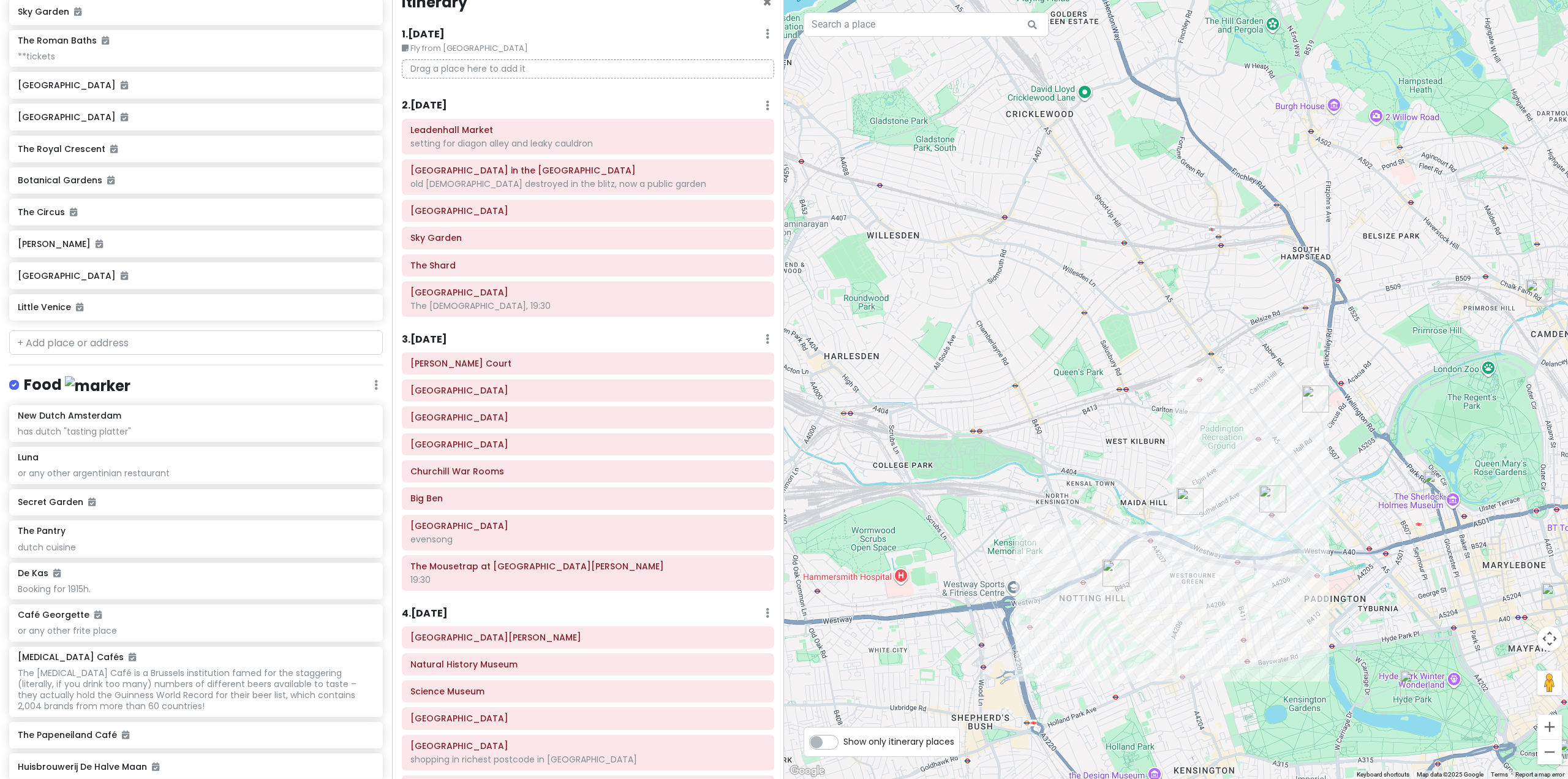
scroll to position [0, 0]
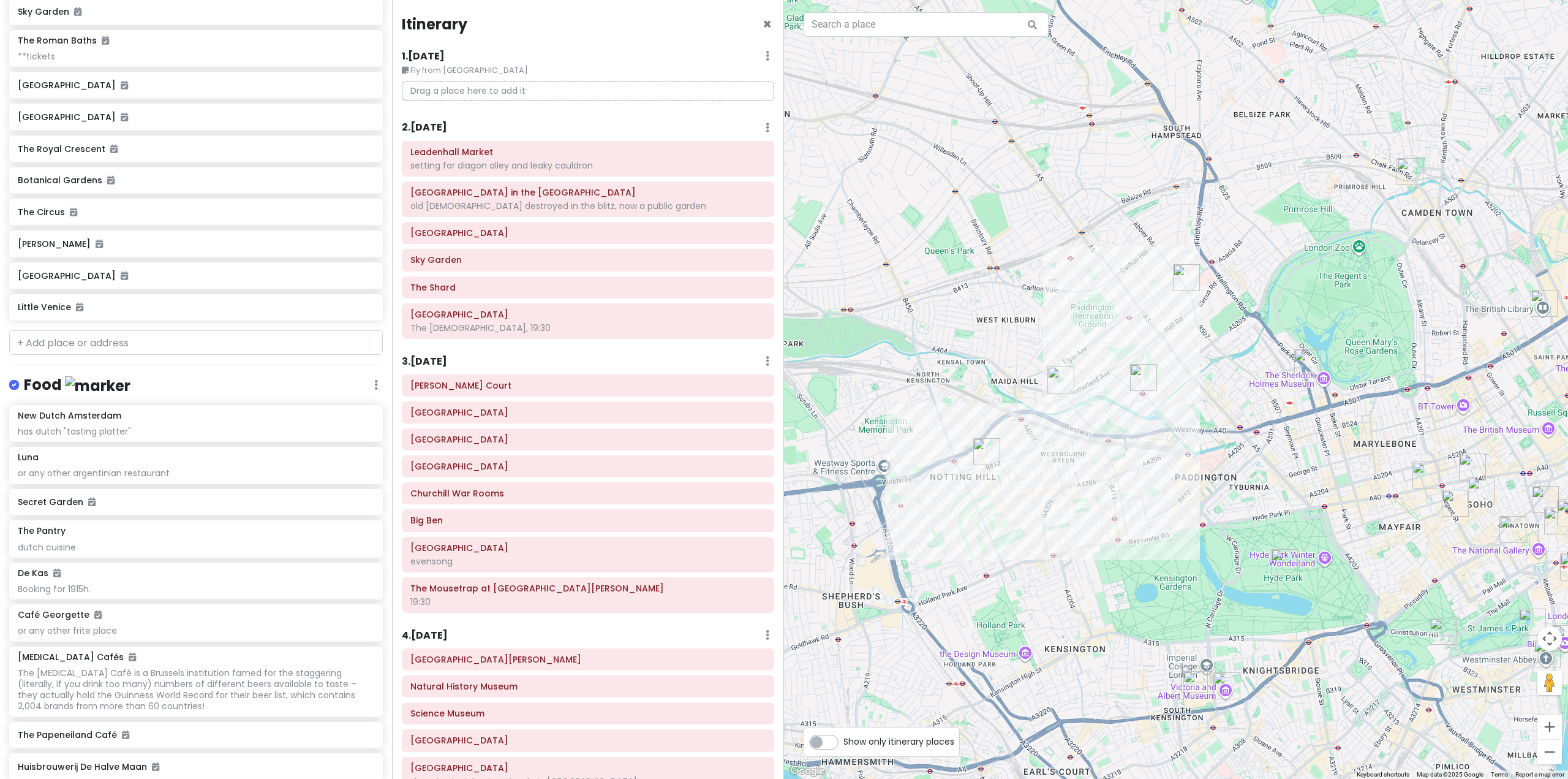
drag, startPoint x: 1166, startPoint y: 431, endPoint x: 1035, endPoint y: 309, distance: 179.0
click at [1035, 309] on div at bounding box center [1176, 389] width 784 height 779
click at [1268, 345] on div at bounding box center [1176, 389] width 784 height 779
click at [1281, 290] on div at bounding box center [1176, 389] width 784 height 779
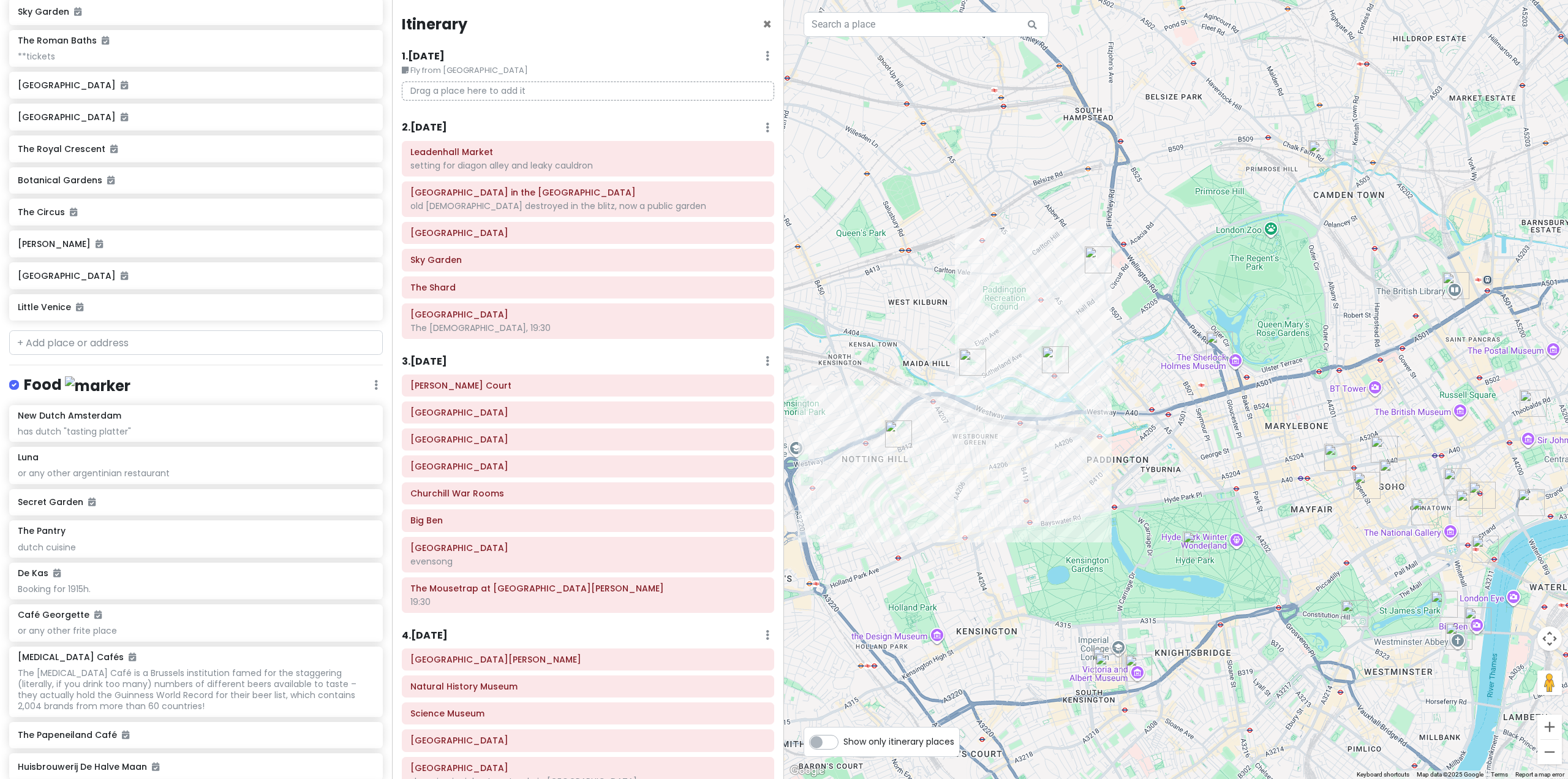
drag, startPoint x: 1287, startPoint y: 330, endPoint x: 1197, endPoint y: 313, distance: 91.6
click at [1197, 313] on div at bounding box center [1176, 389] width 784 height 779
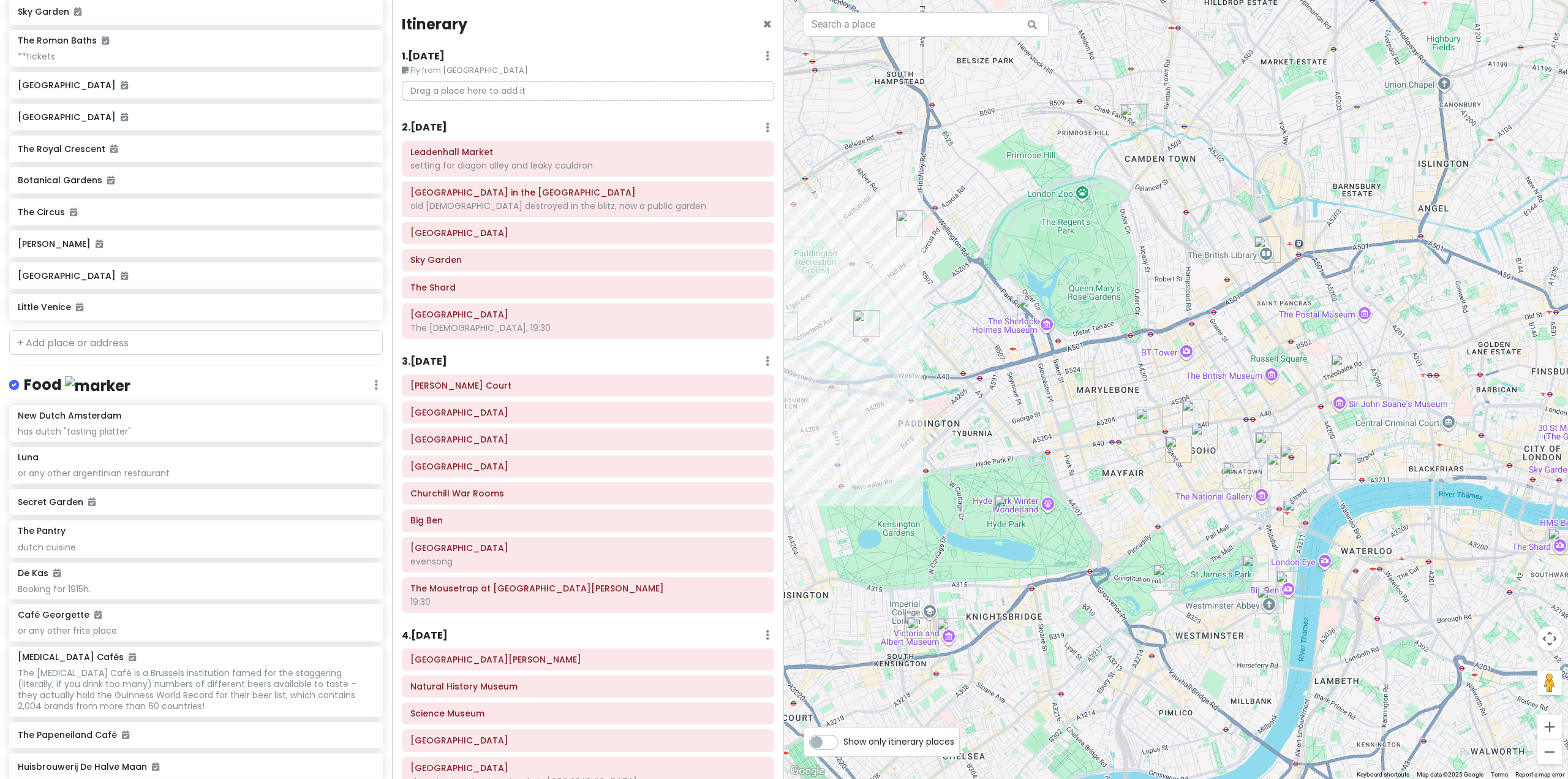
drag, startPoint x: 1271, startPoint y: 323, endPoint x: 1081, endPoint y: 287, distance: 193.4
click at [1081, 287] on div at bounding box center [1176, 389] width 784 height 779
